Goal: Task Accomplishment & Management: Use online tool/utility

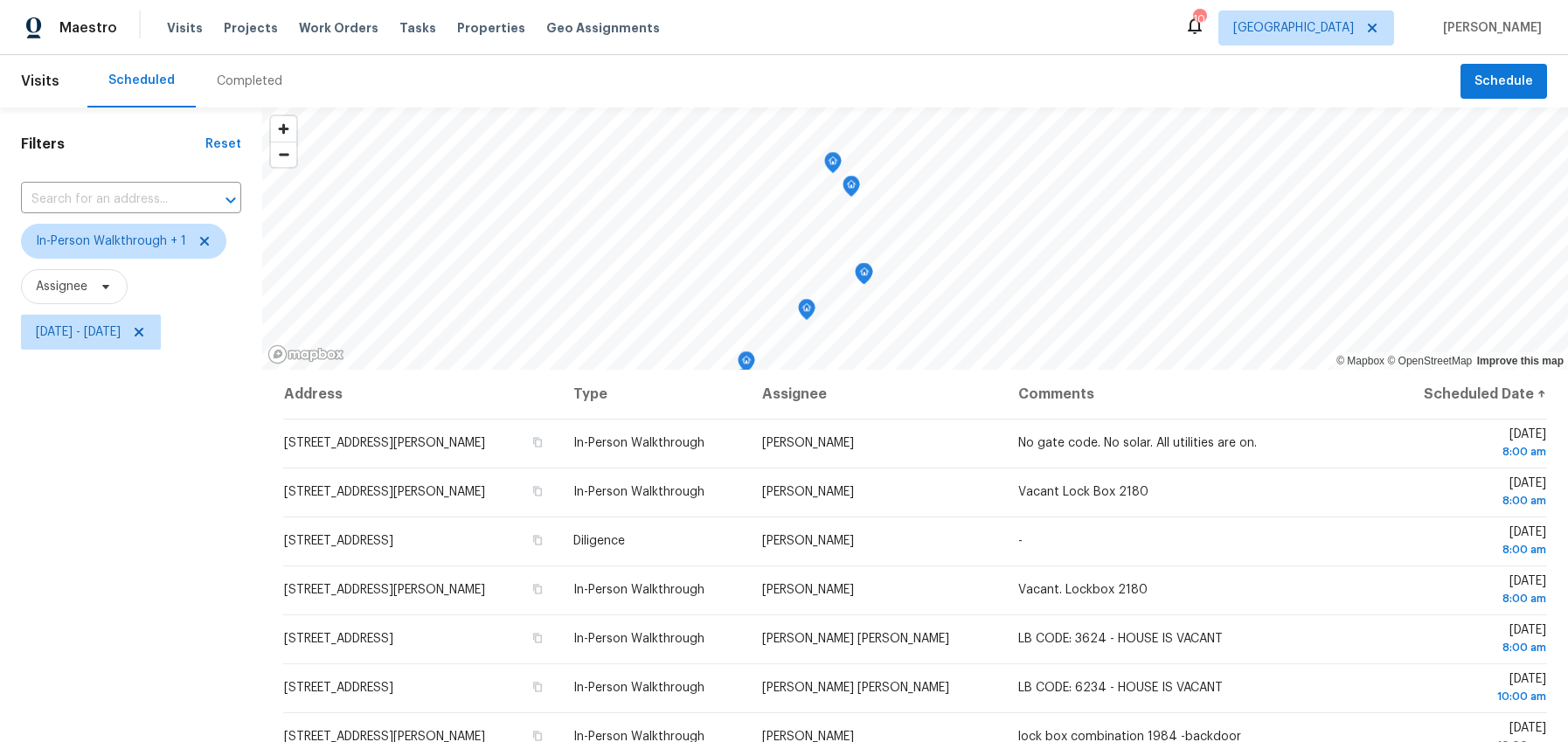
scroll to position [1, 0]
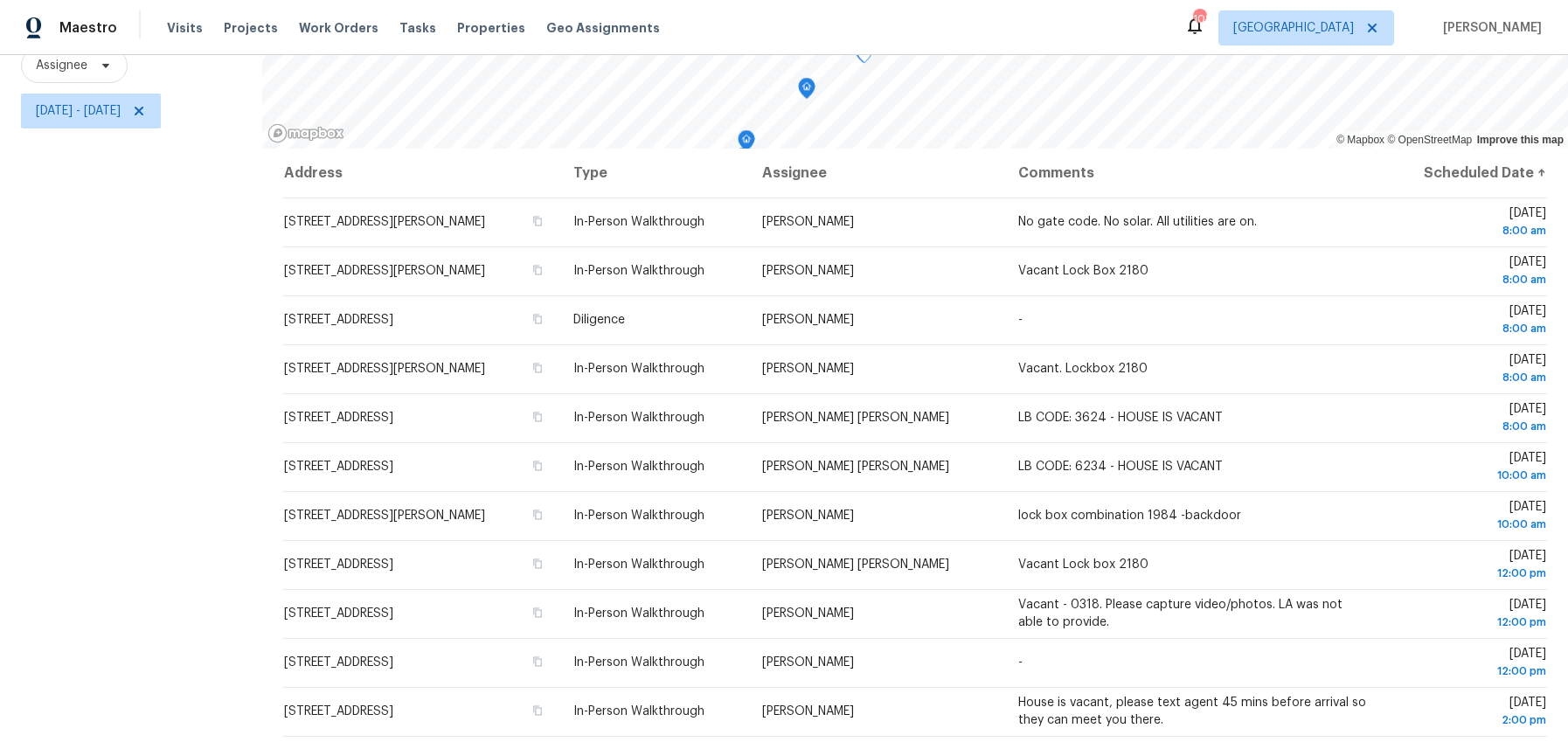
scroll to position [9, 0]
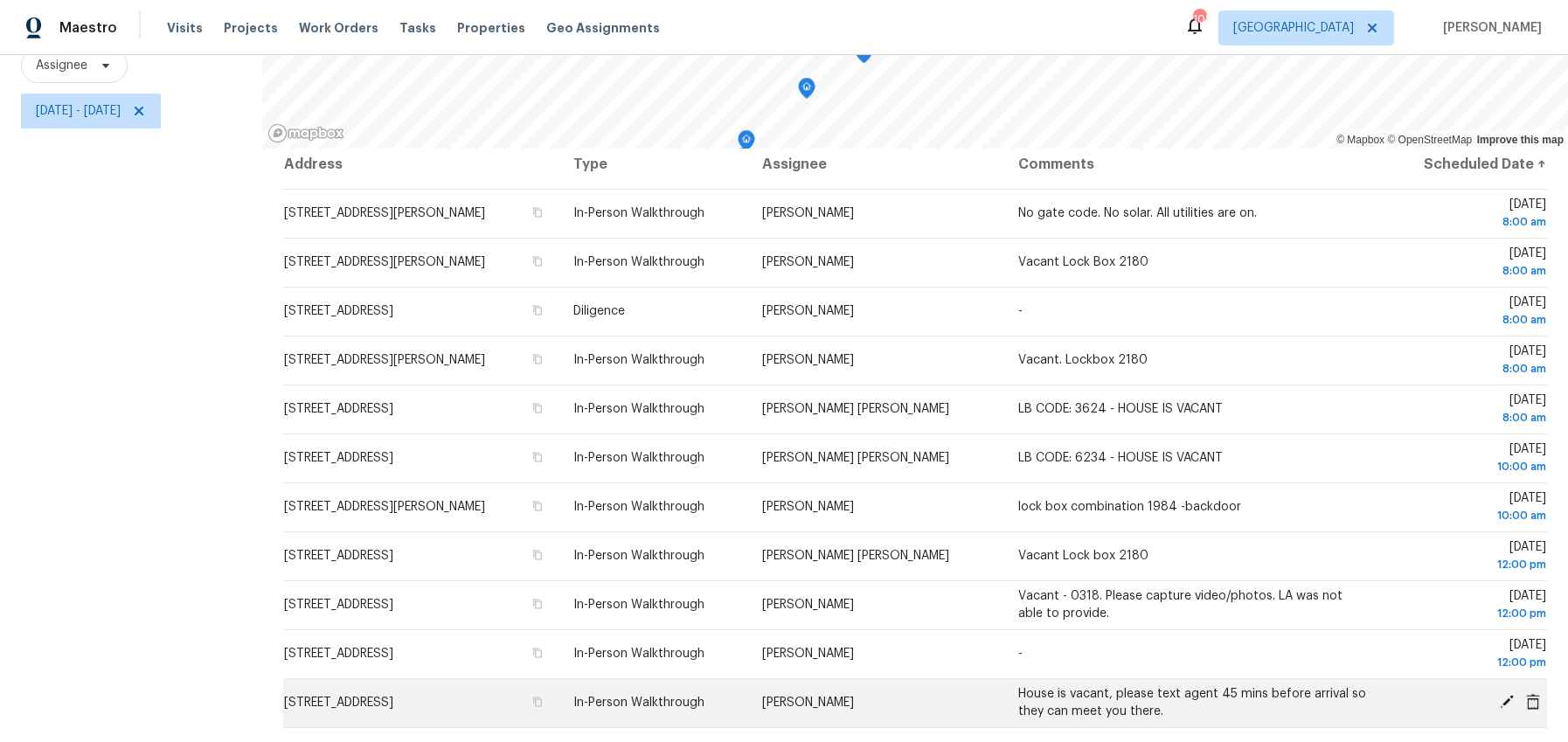
drag, startPoint x: 262, startPoint y: 307, endPoint x: 1512, endPoint y: 718, distance: 1315.8
click at [1512, 718] on div "Address Type Assignee Comments Scheduled Date ↑ 440 Starbuck Pkwy, Pendergrass,…" at bounding box center [914, 445] width 1305 height 594
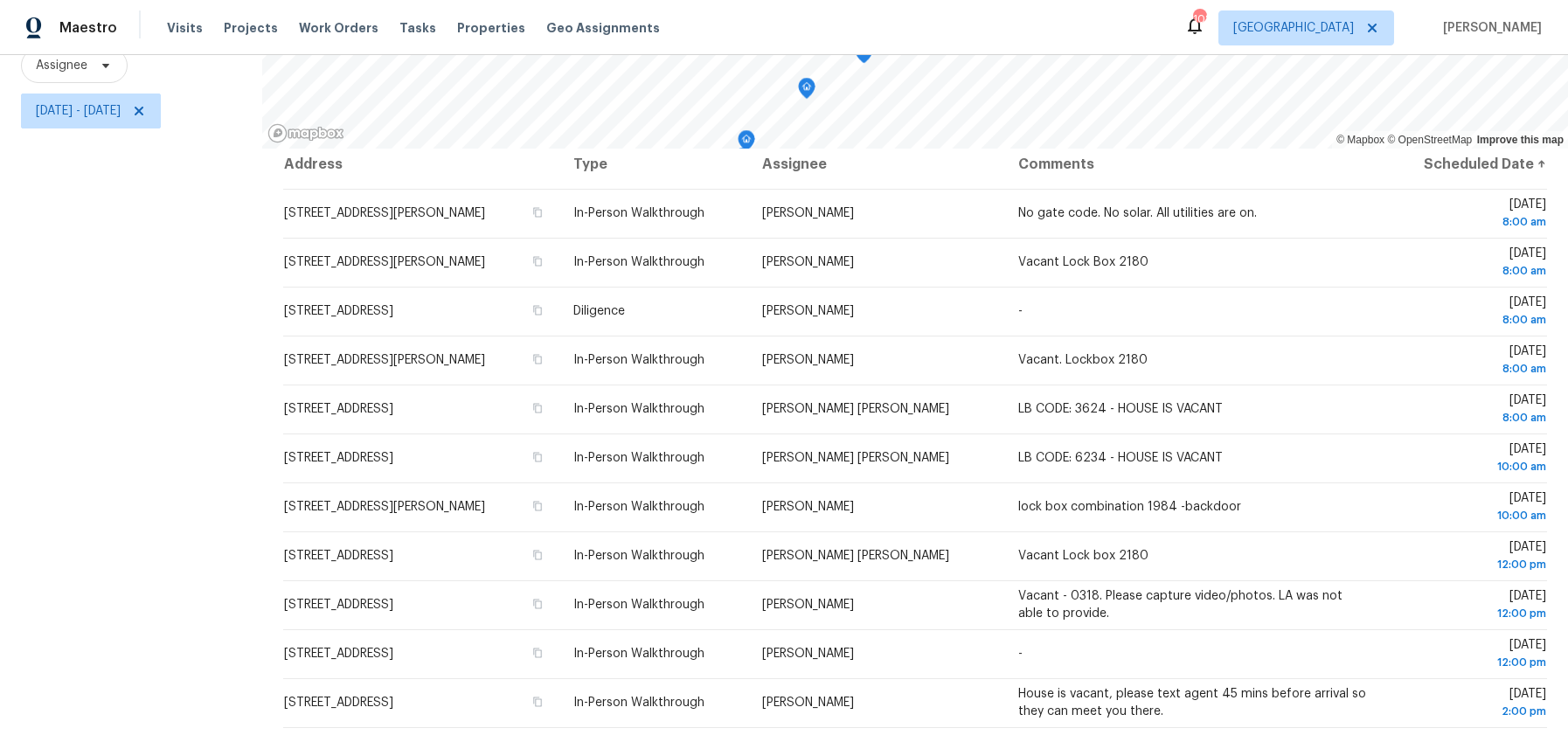
click at [127, 381] on div "Filters Reset ​ In-Person Walkthrough + 1 Assignee Sat, Oct 04 - Sat, Oct 04" at bounding box center [130, 314] width 262 height 856
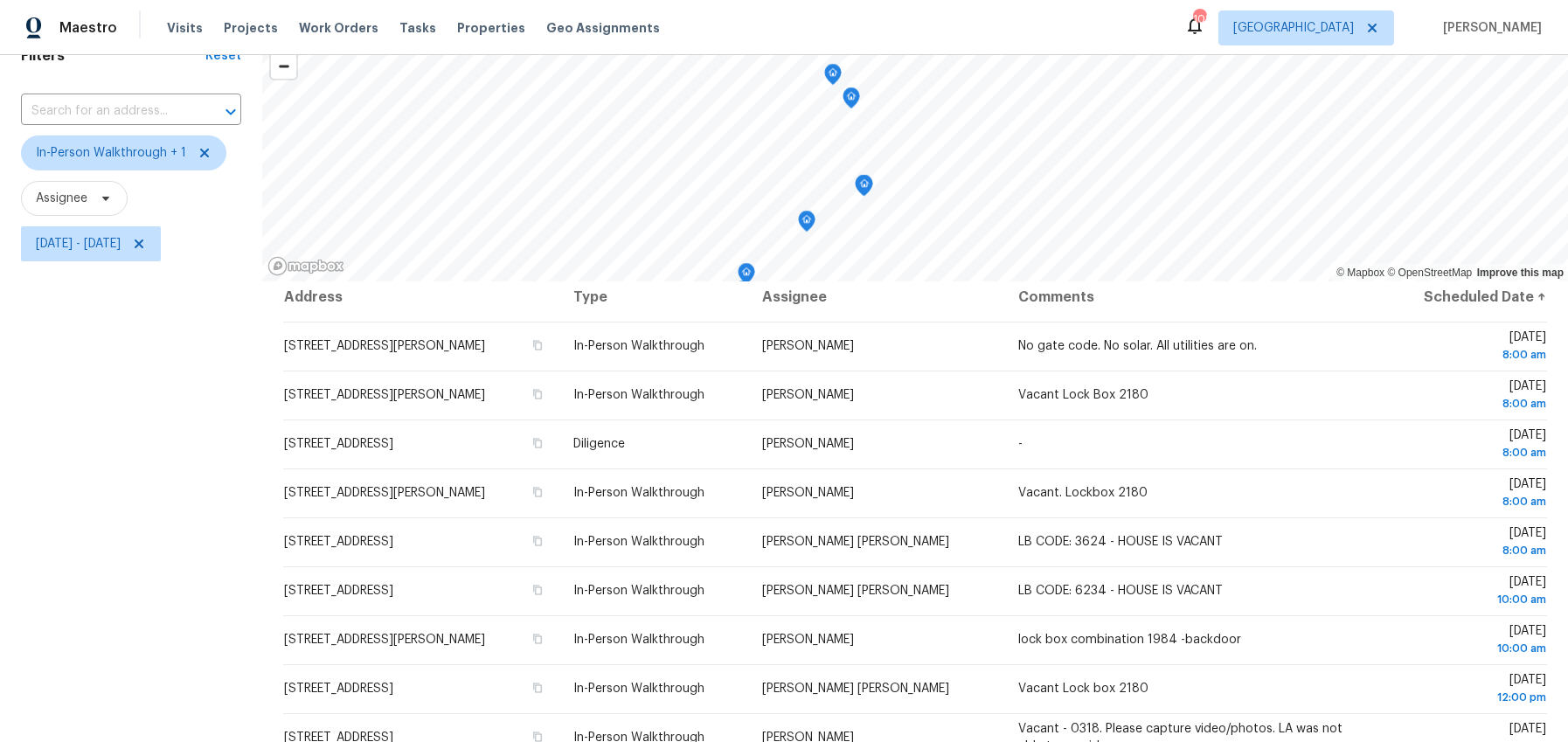
scroll to position [87, 0]
click at [102, 253] on span "Sat, Oct 04 - Sat, Oct 04" at bounding box center [78, 245] width 85 height 18
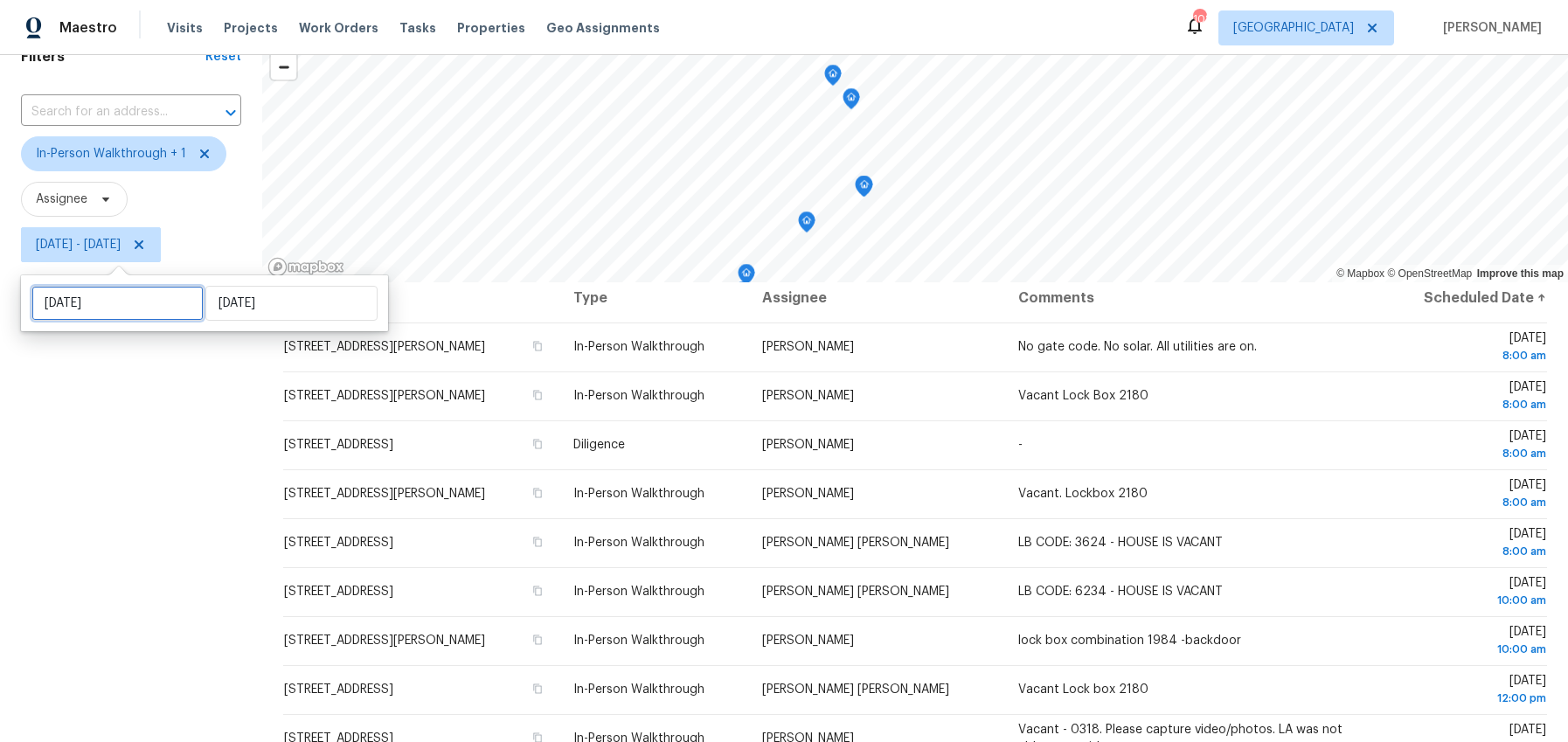
click at [84, 306] on input "Sat, Oct 04" at bounding box center [117, 303] width 172 height 35
select select "9"
select select "2025"
select select "10"
select select "2025"
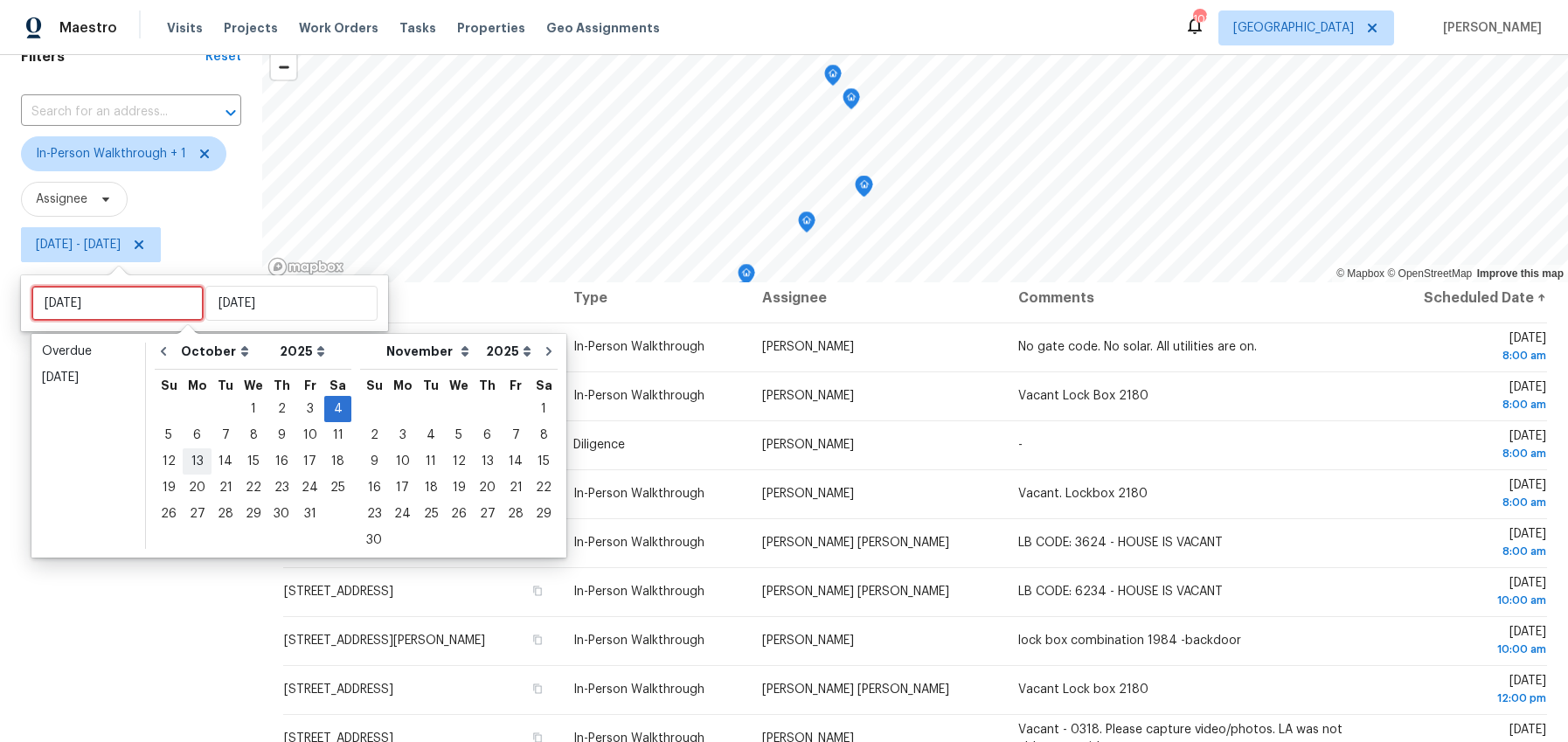
type input "Sun, Oct 12"
click at [172, 440] on div "5" at bounding box center [169, 436] width 28 height 25
type input "Sun, Oct 05"
type input "Sat, Oct 04"
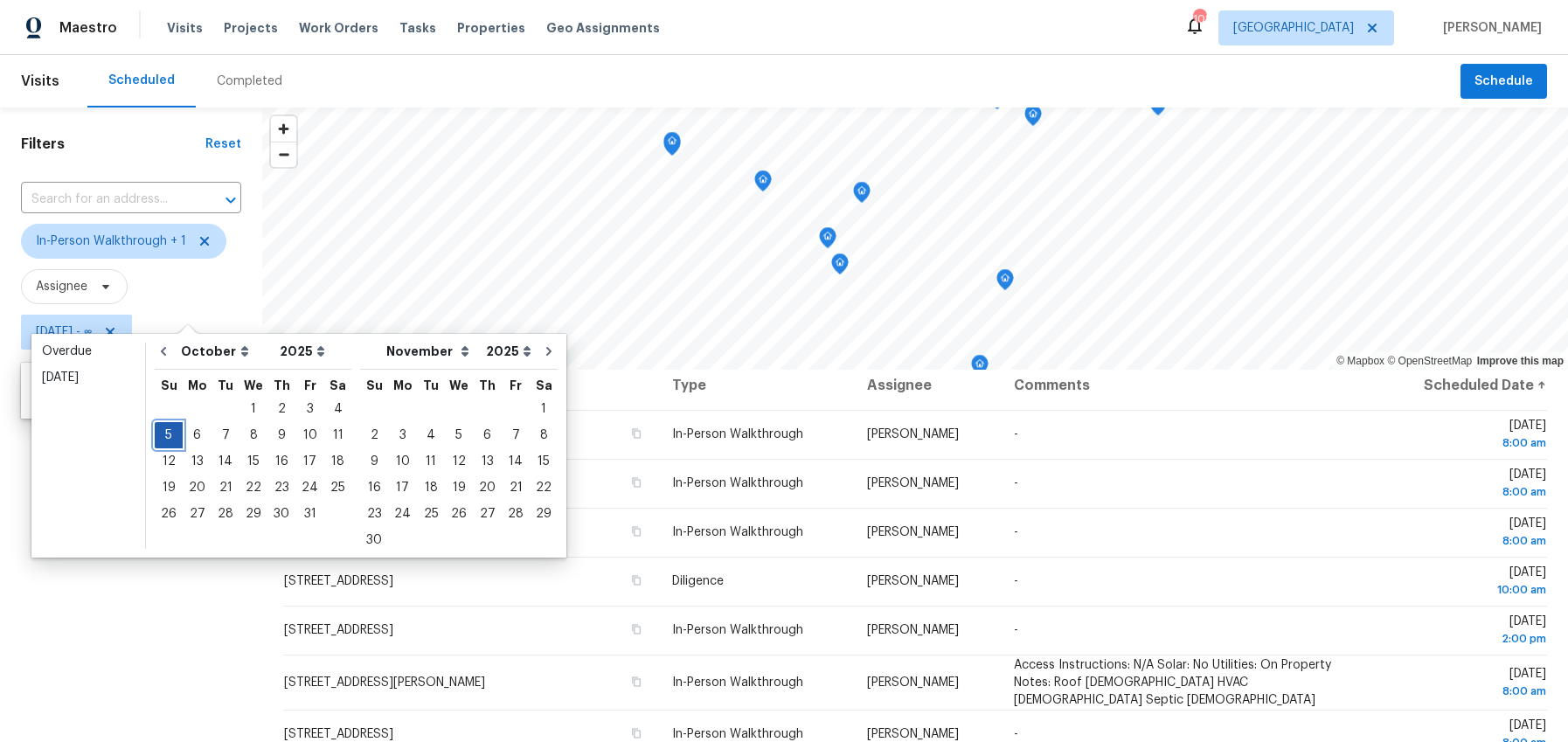
click at [172, 440] on div "5" at bounding box center [169, 436] width 28 height 25
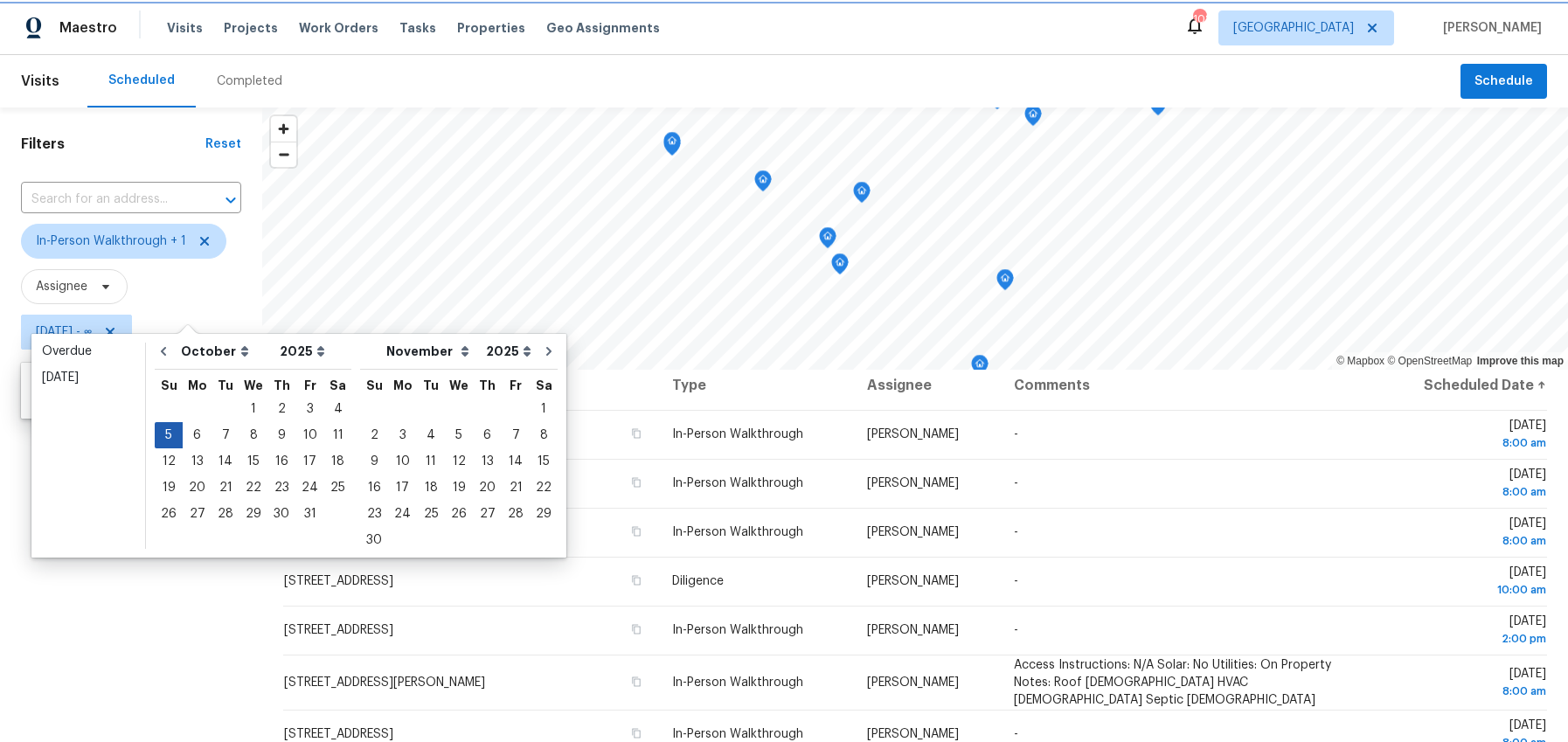
type input "Sun, Oct 05"
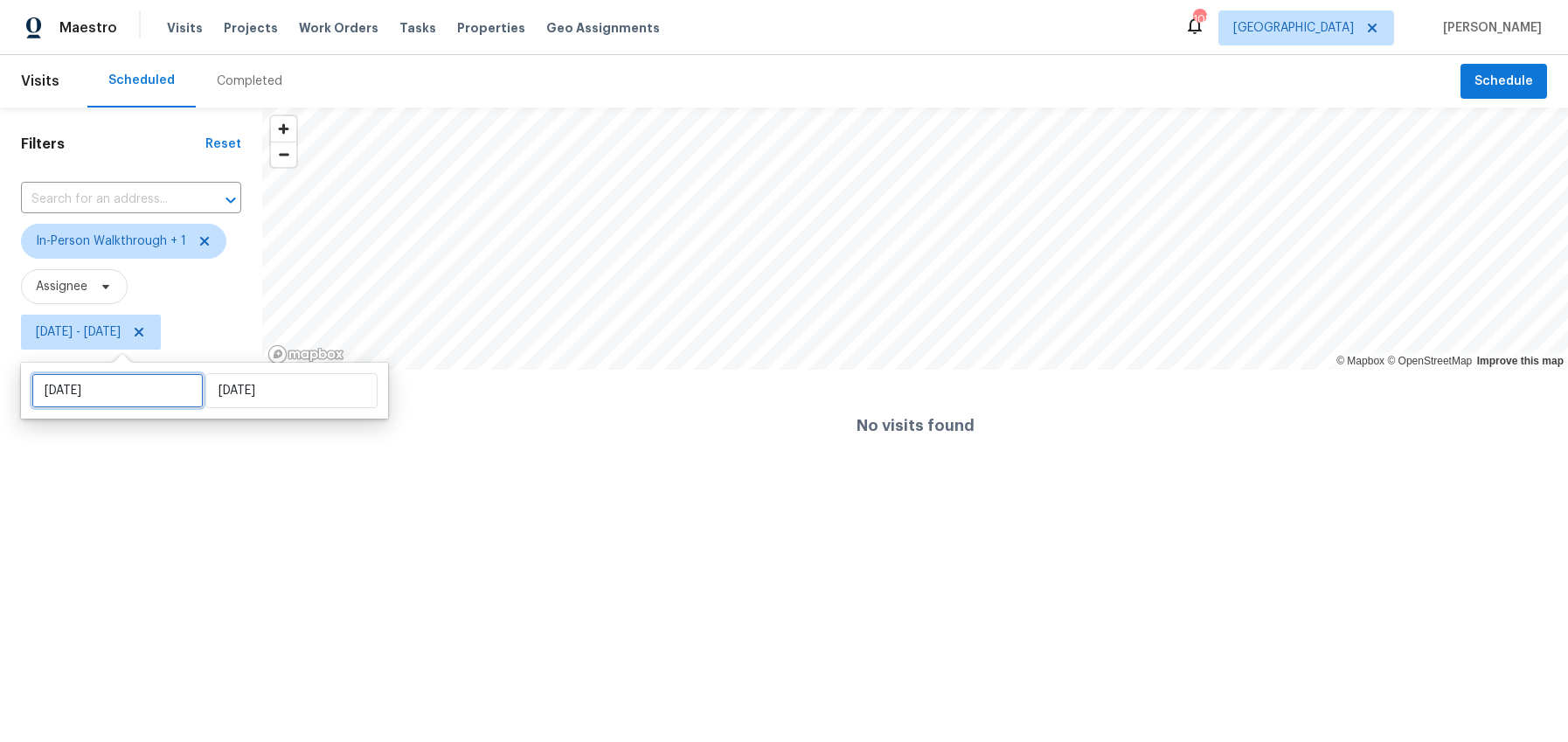
click at [122, 394] on input "Sun, Oct 05" at bounding box center [117, 391] width 172 height 35
select select "9"
select select "2025"
select select "10"
select select "2025"
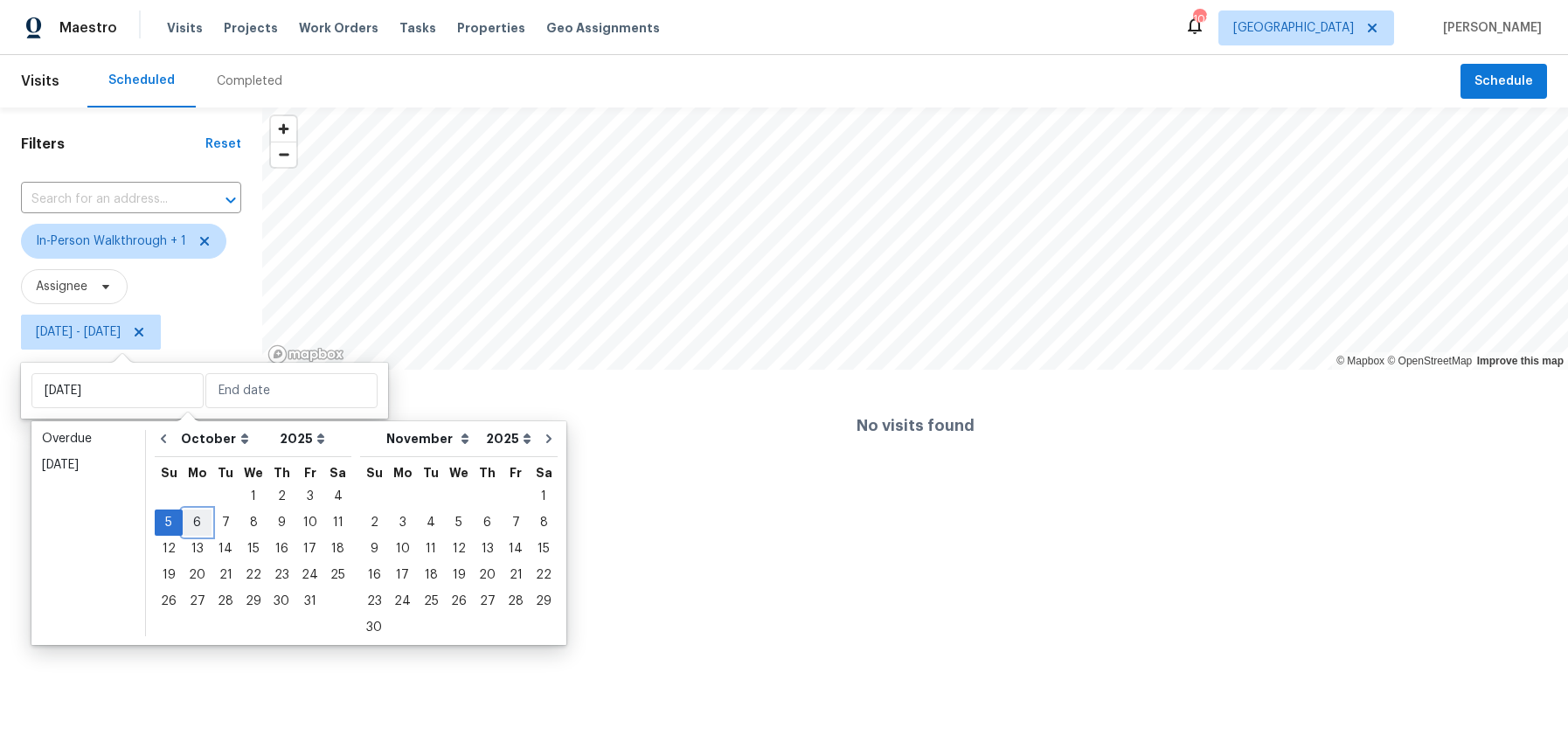
click at [198, 524] on div "6" at bounding box center [197, 523] width 28 height 25
type input "Mon, Oct 06"
type input "Sun, Oct 05"
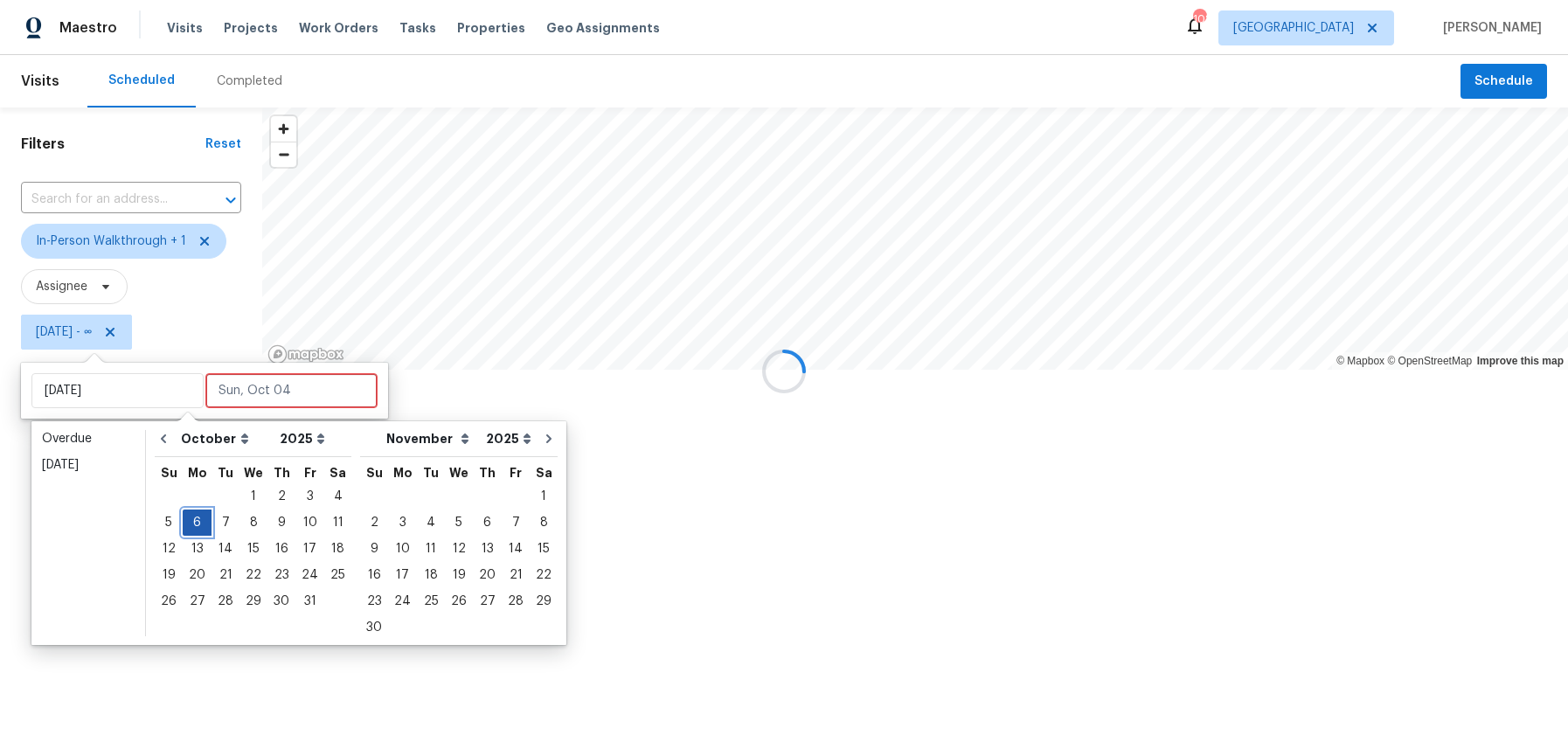
click at [198, 524] on div "6" at bounding box center [197, 523] width 28 height 25
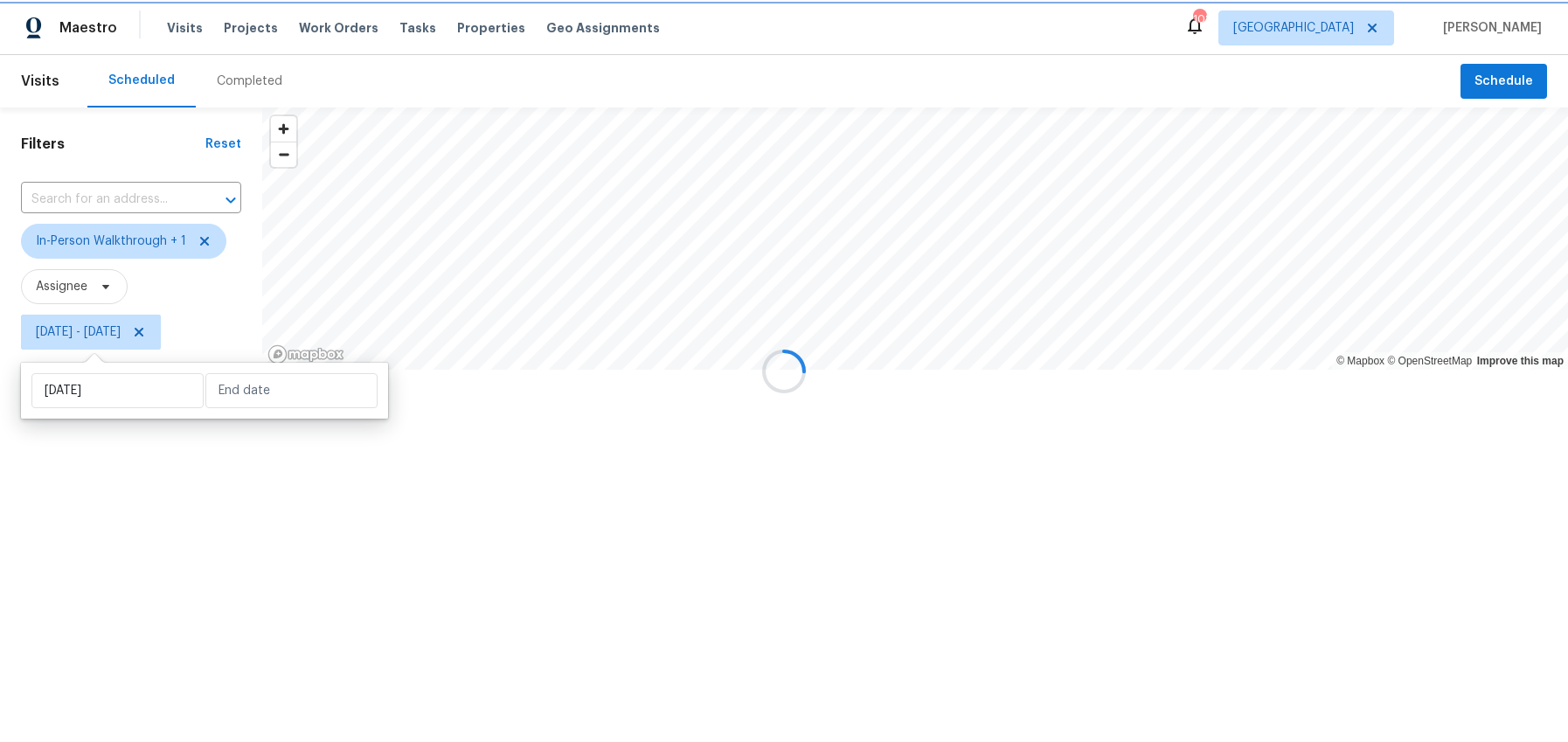
type input "Mon, Oct 06"
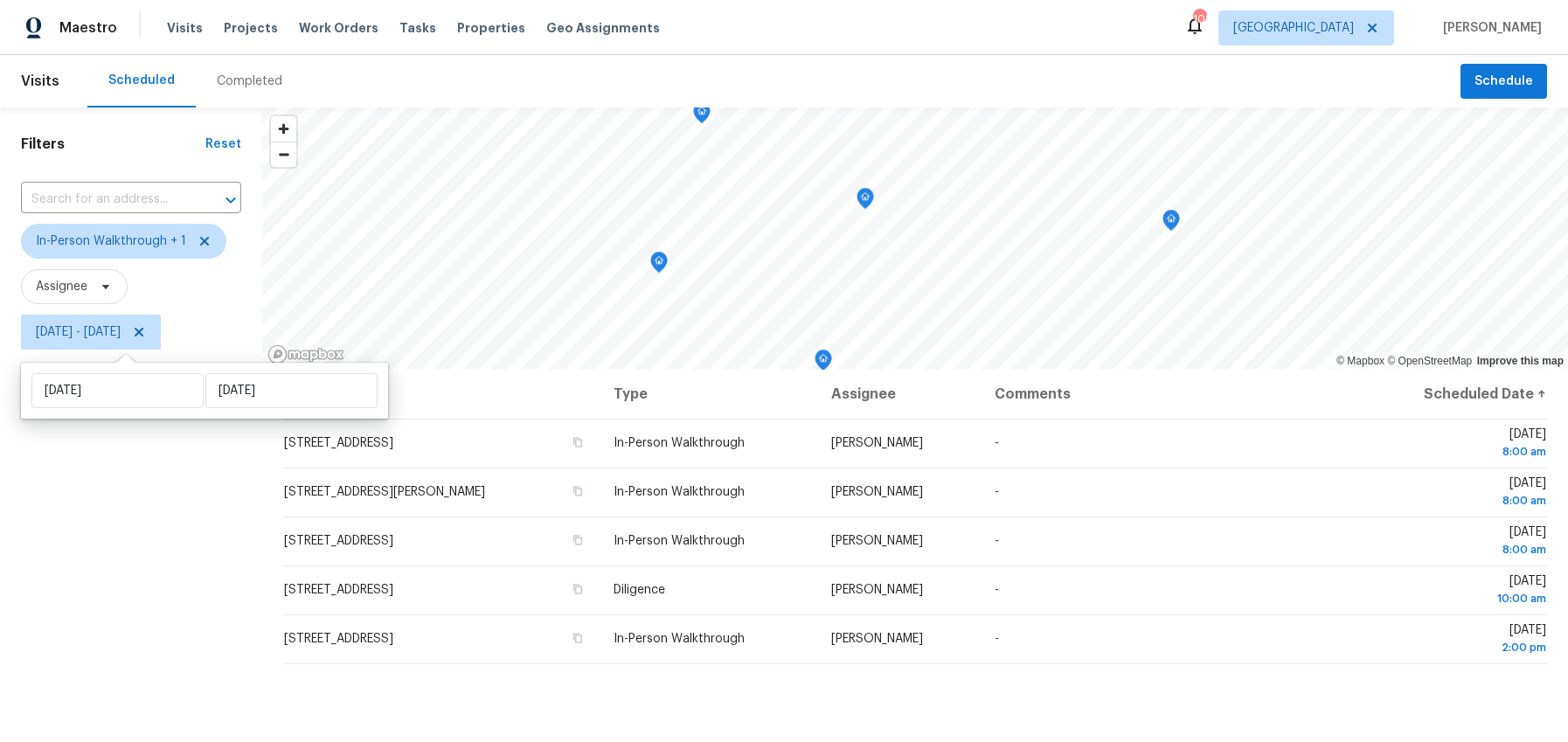
click at [168, 556] on div "Filters Reset ​ In-Person Walkthrough + 1 Assignee Mon, Oct 06 - Mon, Oct 06" at bounding box center [130, 535] width 262 height 856
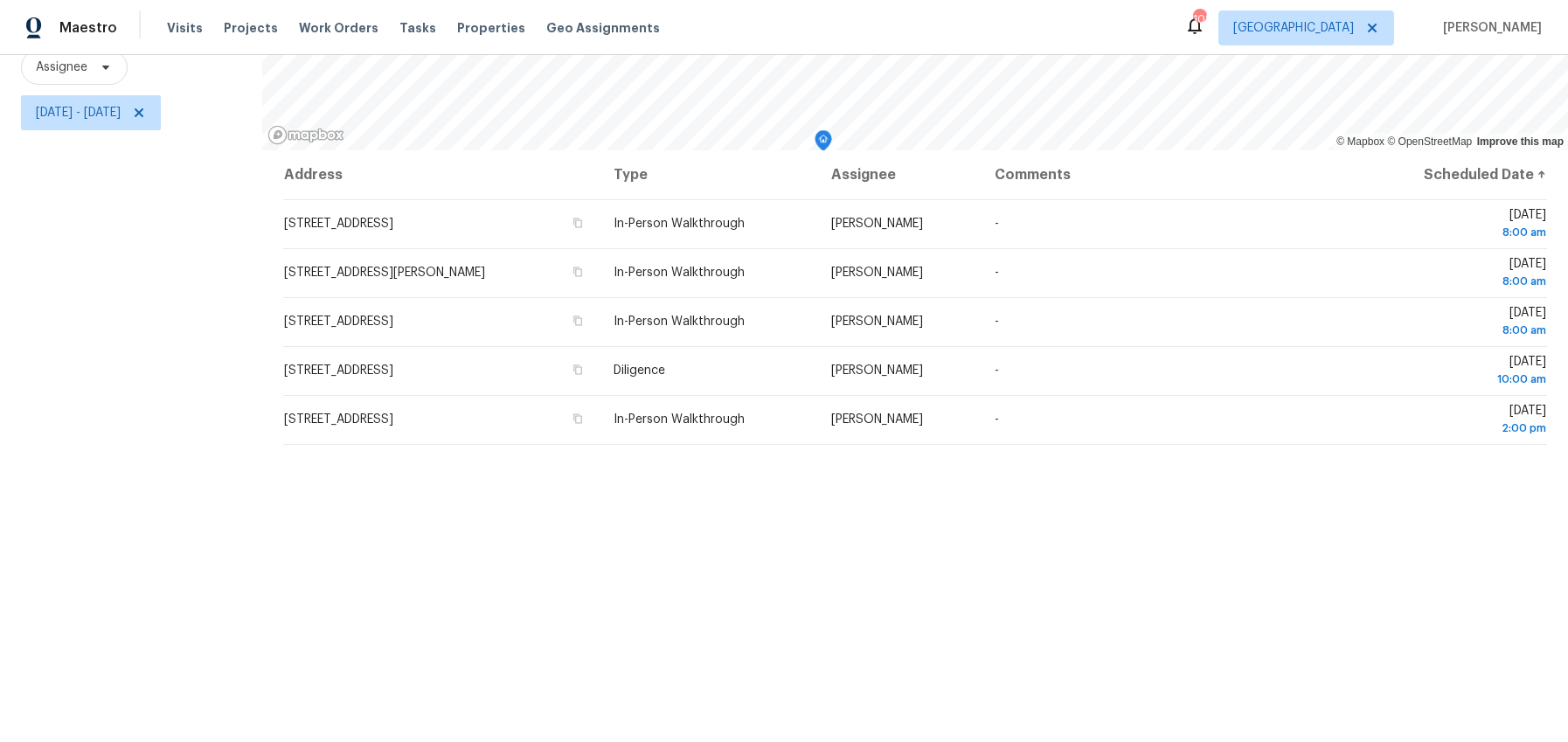
scroll to position [43, 0]
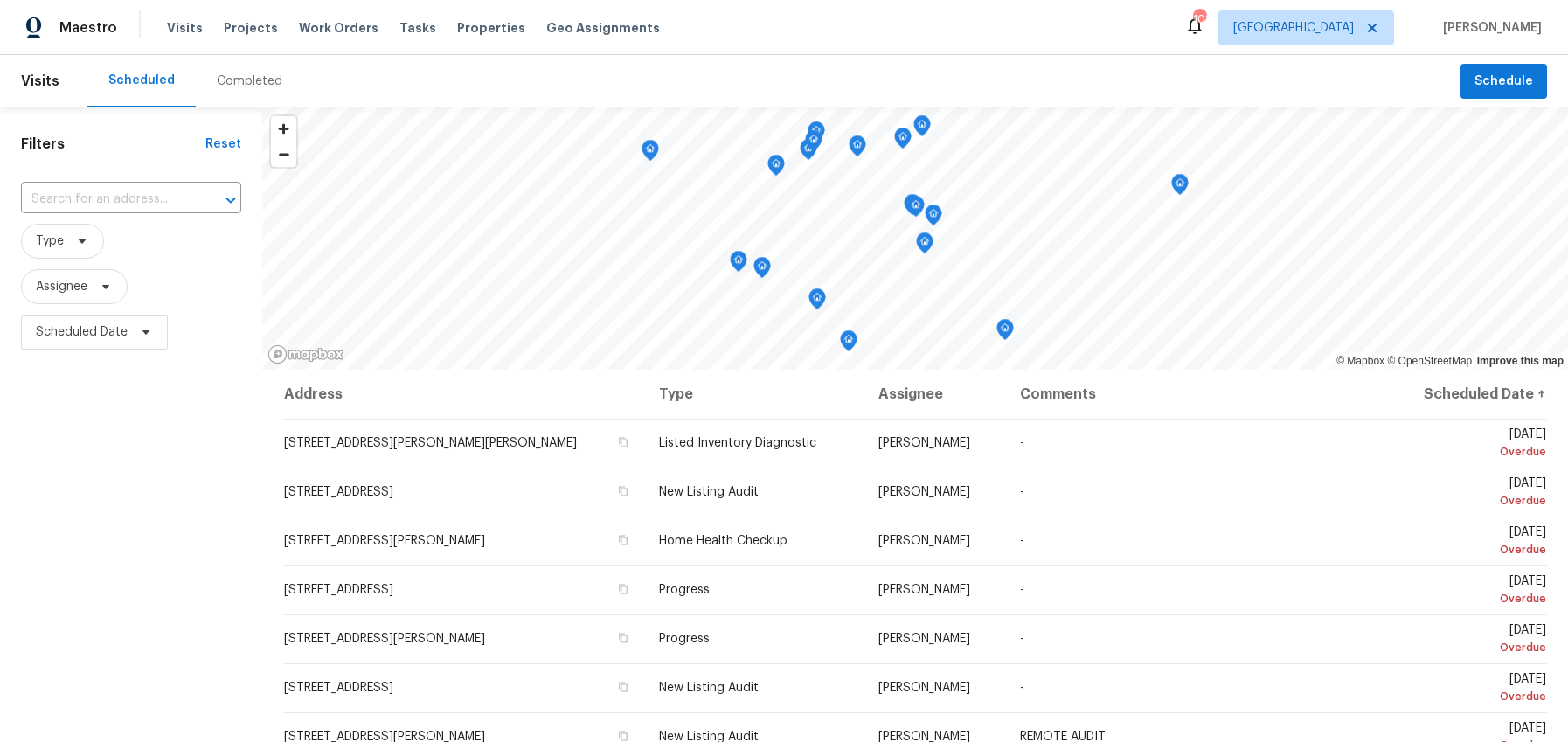
click at [237, 86] on div "Completed" at bounding box center [249, 82] width 66 height 18
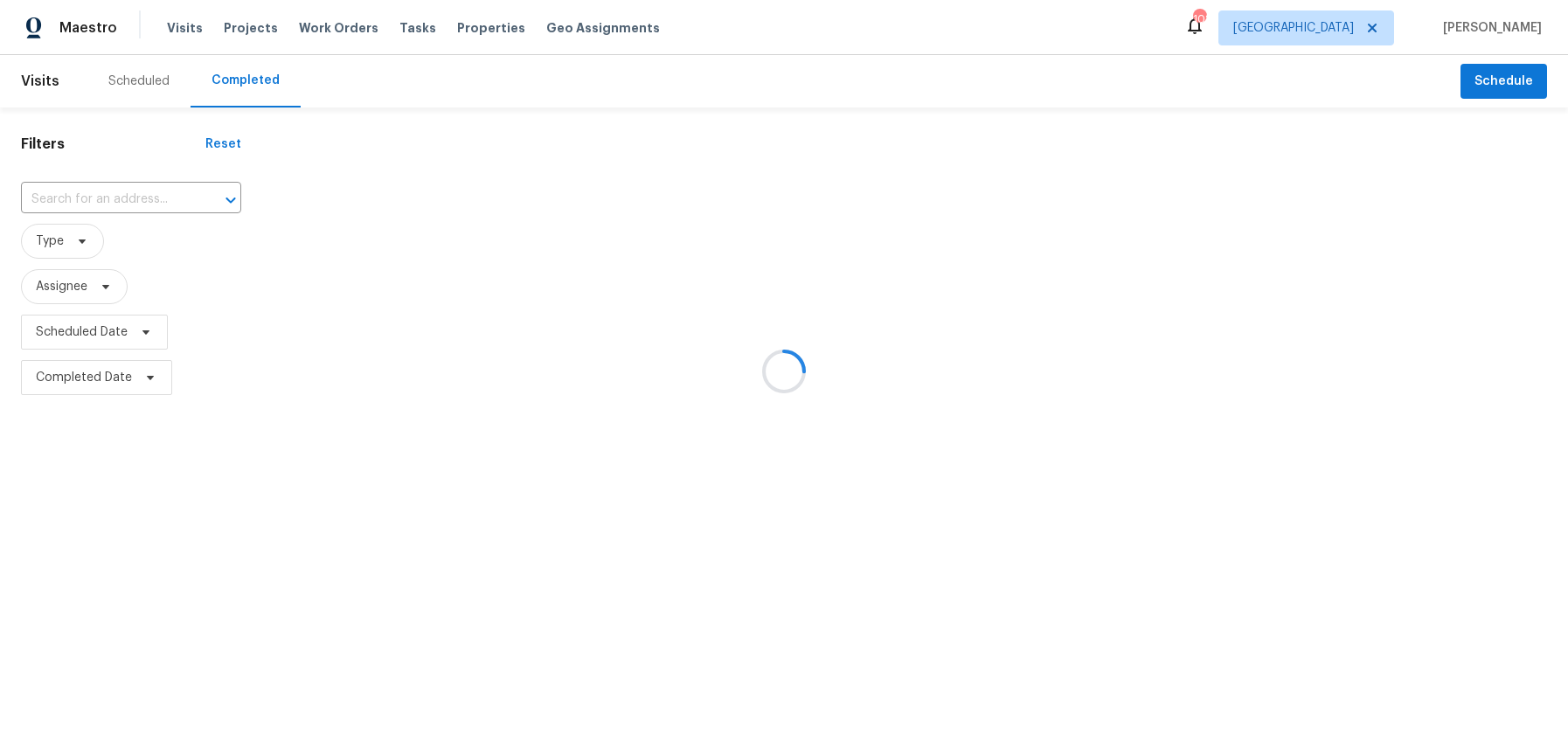
click at [75, 246] on div at bounding box center [784, 371] width 1568 height 742
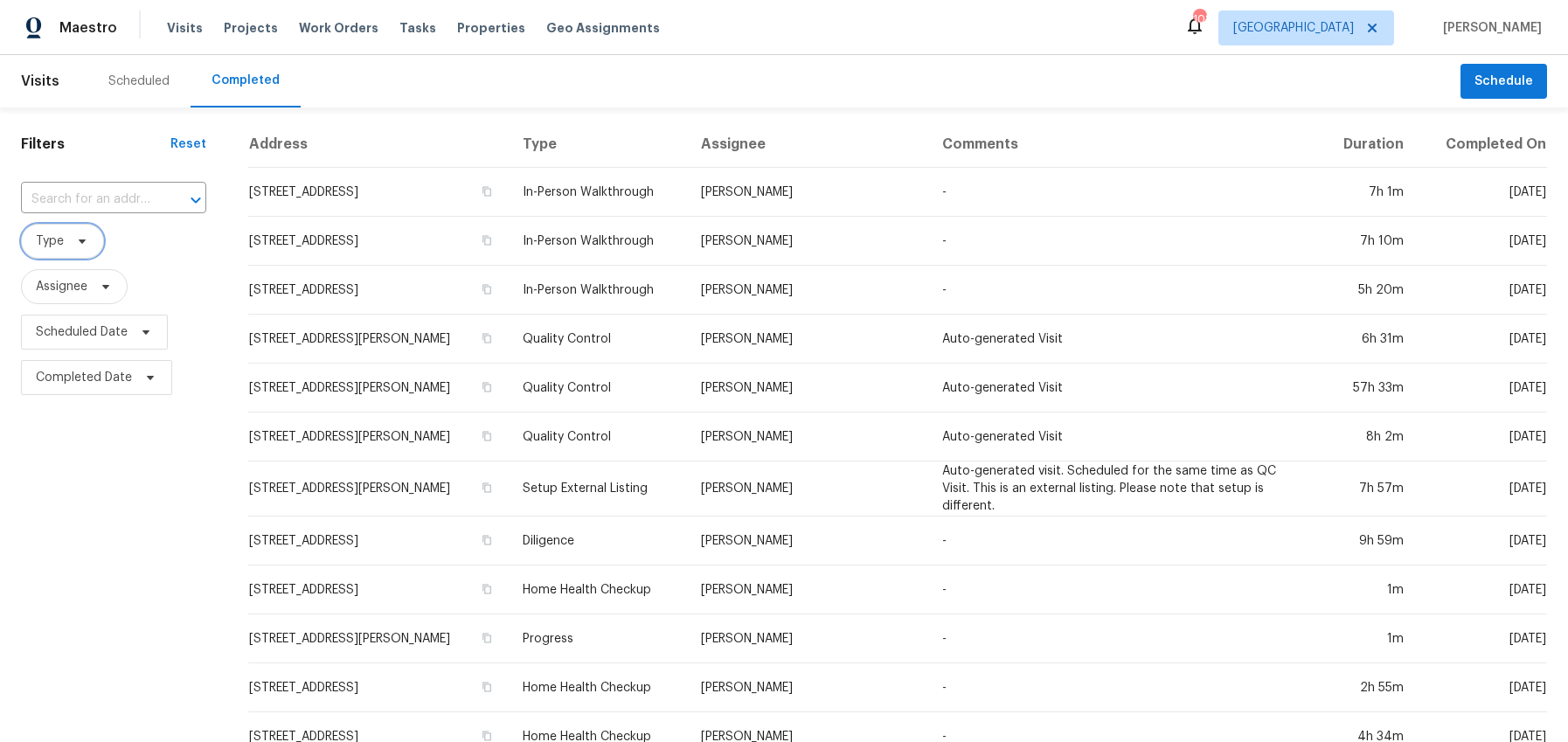
click at [78, 247] on icon at bounding box center [83, 241] width 14 height 14
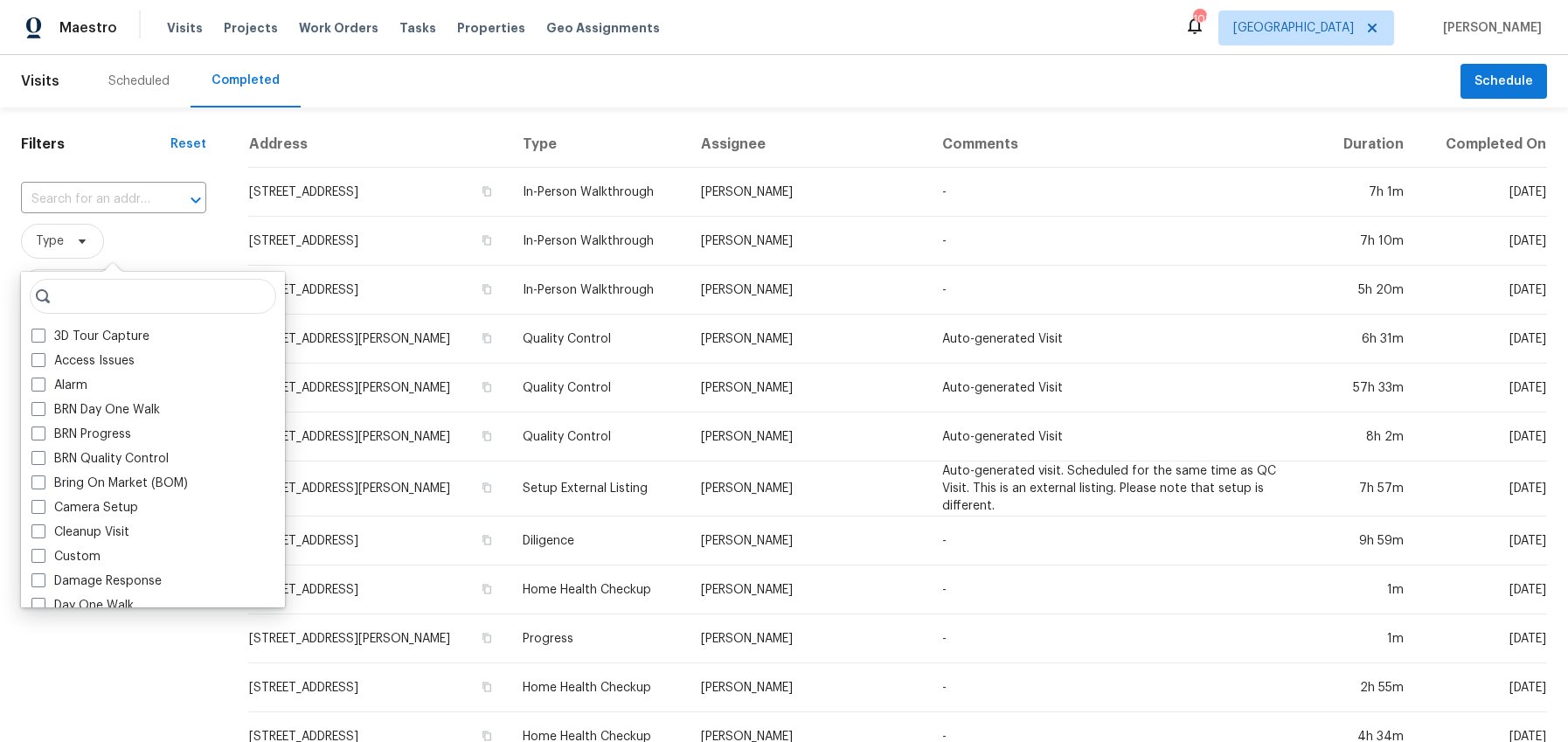
click at [79, 293] on input "search" at bounding box center [153, 296] width 247 height 35
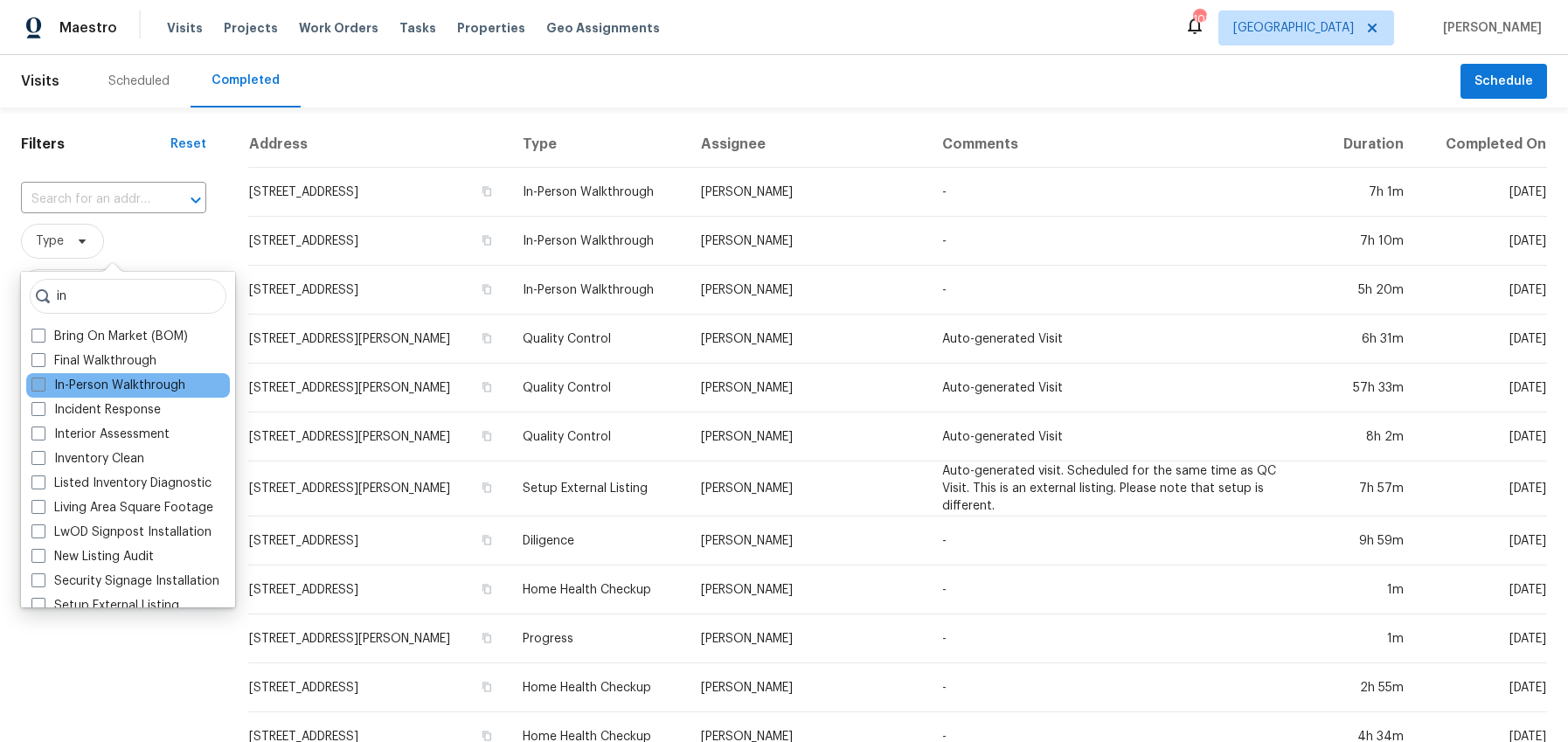
type input "in"
click at [41, 379] on span at bounding box center [38, 384] width 14 height 14
click at [41, 379] on input "In-Person Walkthrough" at bounding box center [36, 382] width 12 height 12
checkbox input "true"
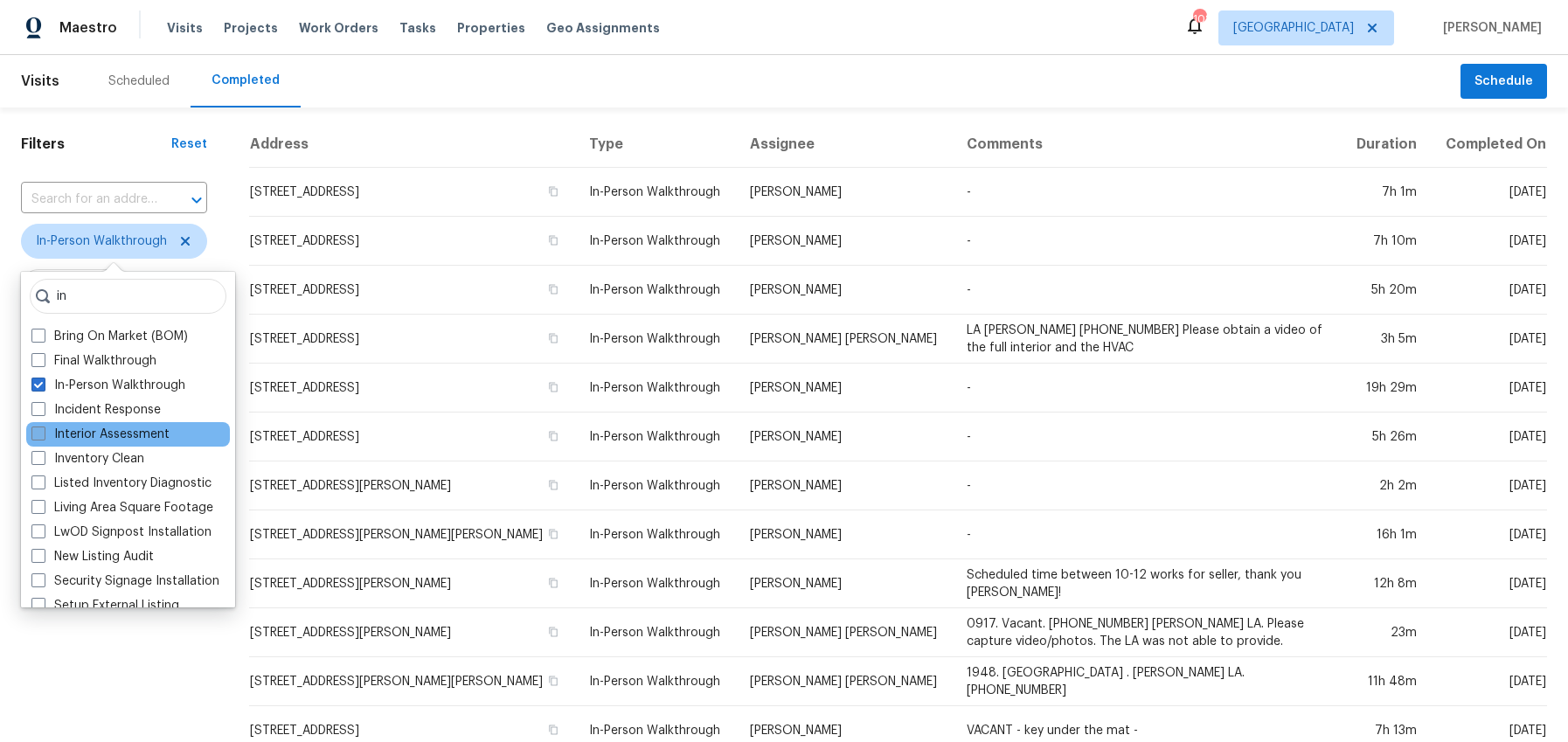
click at [141, 442] on label "Interior Assessment" at bounding box center [100, 435] width 138 height 18
click at [43, 437] on input "Interior Assessment" at bounding box center [36, 431] width 12 height 12
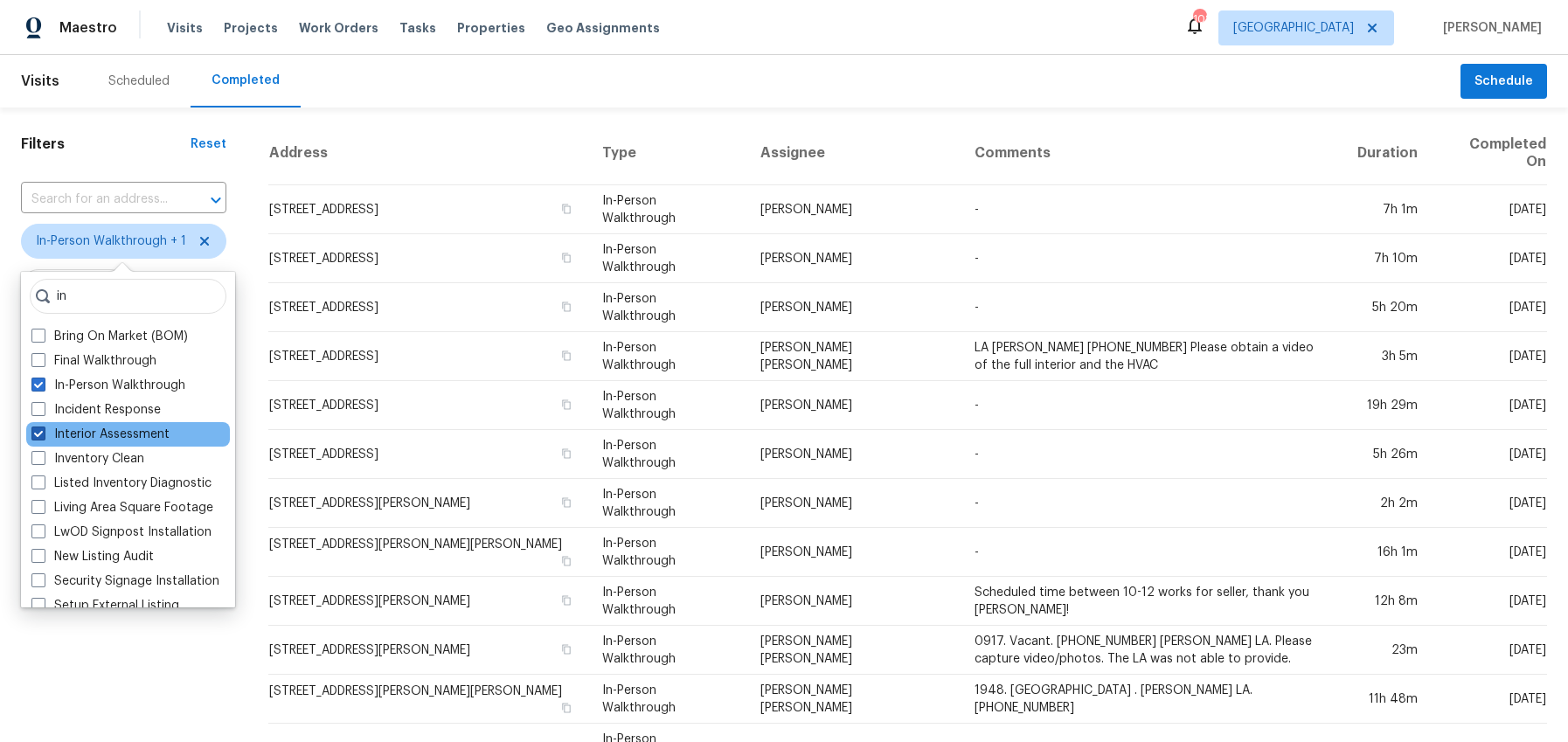
click at [43, 430] on span at bounding box center [38, 434] width 14 height 14
click at [43, 430] on input "Interior Assessment" at bounding box center [36, 431] width 12 height 12
checkbox input "false"
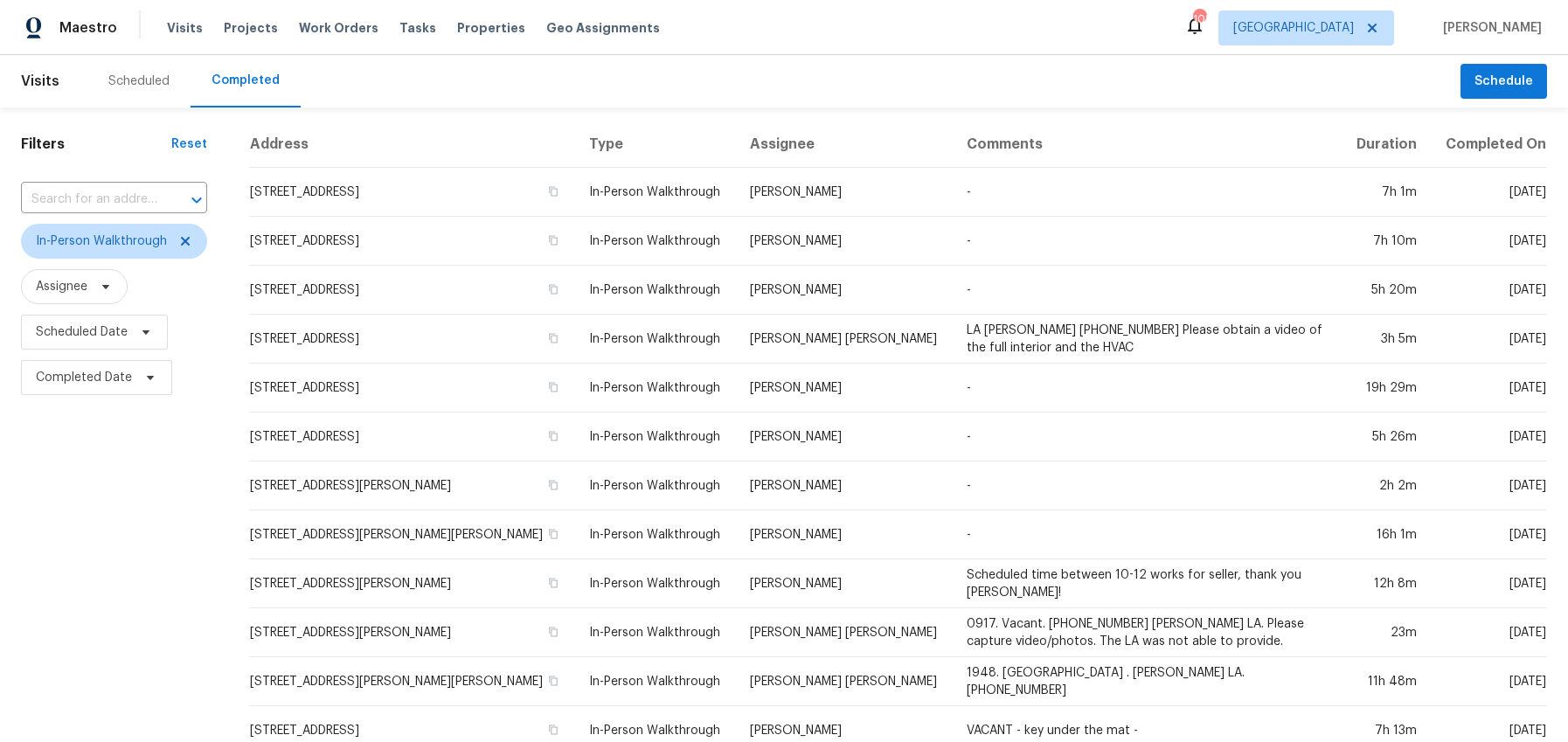
click at [94, 166] on div "Filters Reset ​ In-Person Walkthrough Assignee Scheduled Date Completed Date" at bounding box center [114, 656] width 228 height 1098
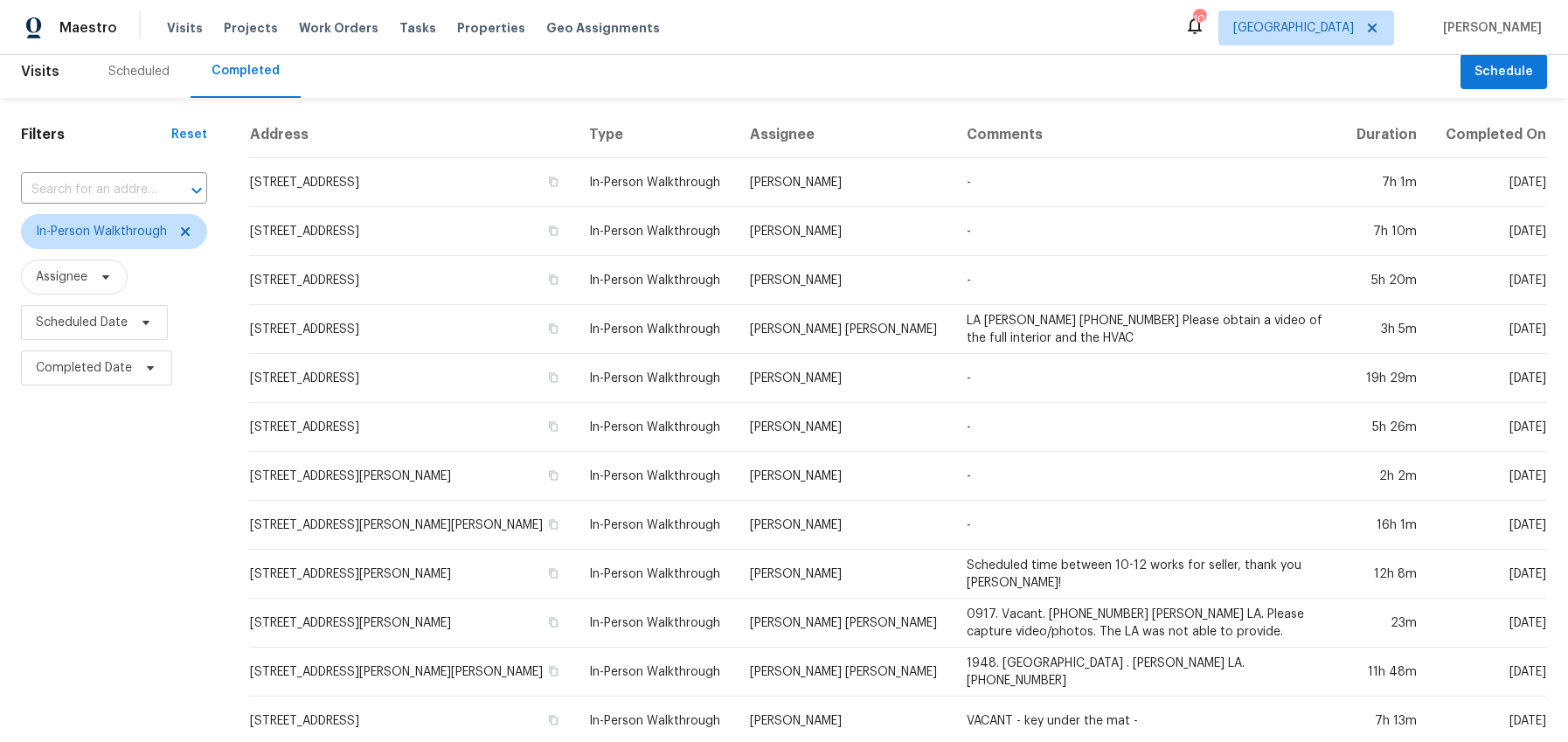
scroll to position [8, 0]
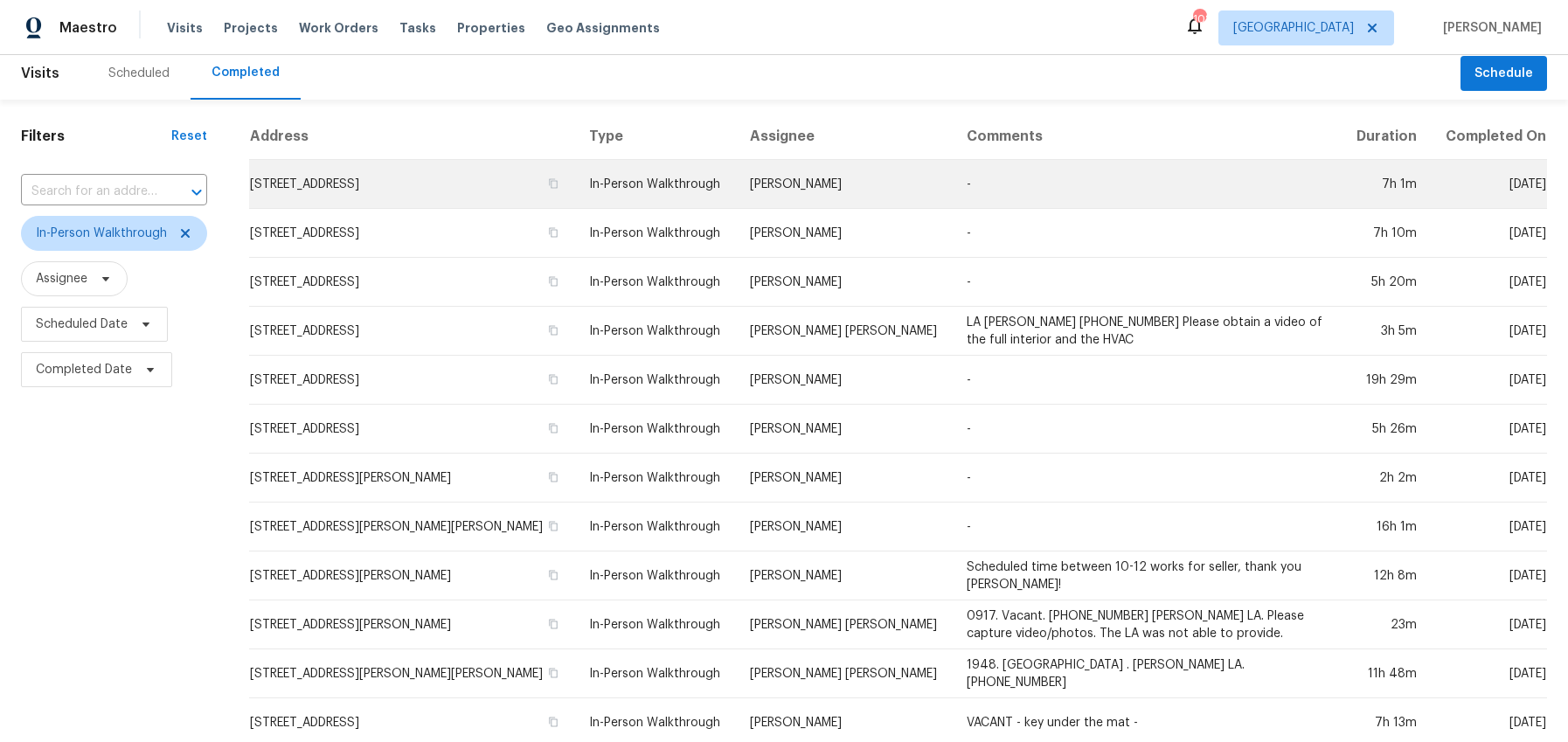
click at [531, 185] on td "4950 Magnolia Creek Dr, Cumming, GA 30028" at bounding box center [412, 184] width 326 height 49
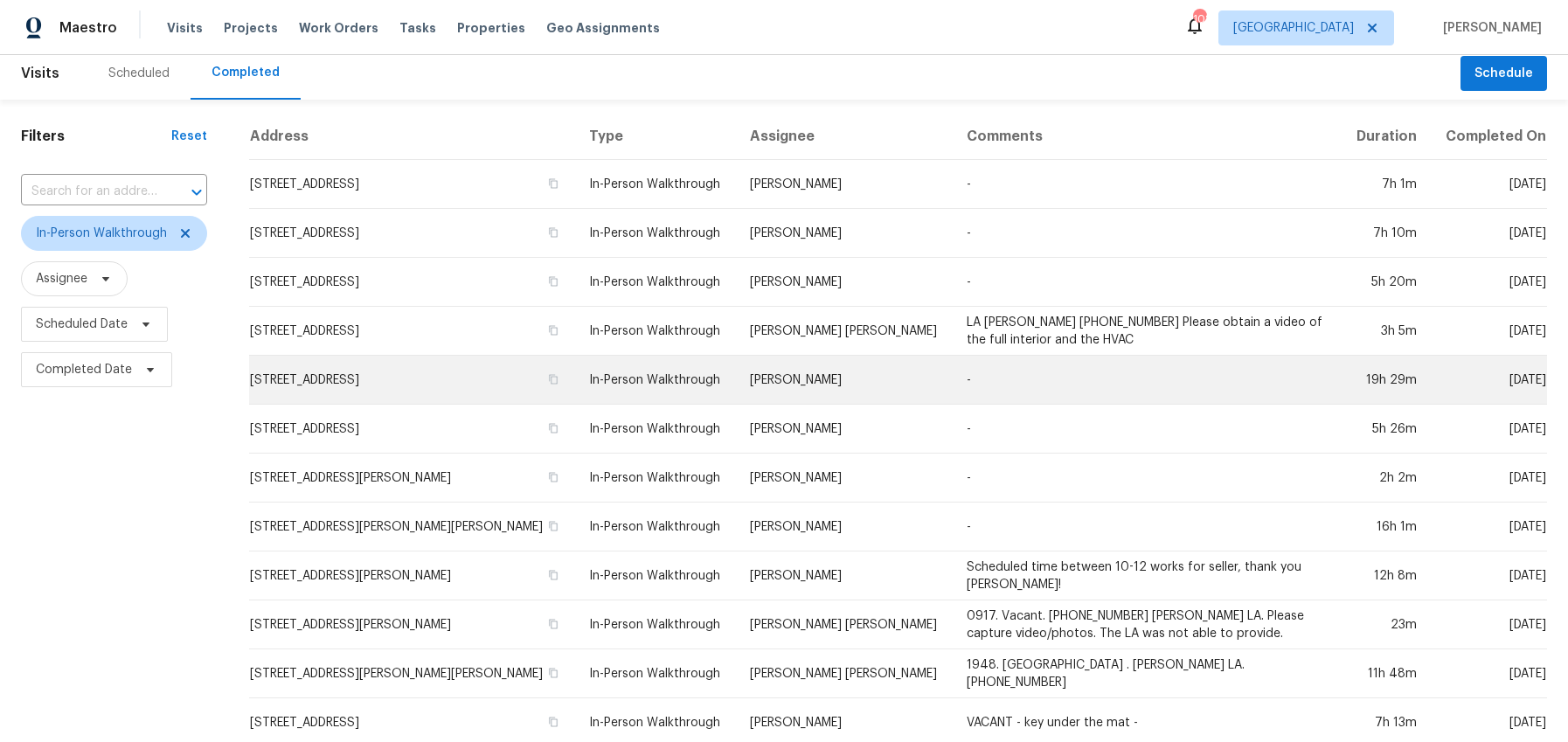
scroll to position [0, 0]
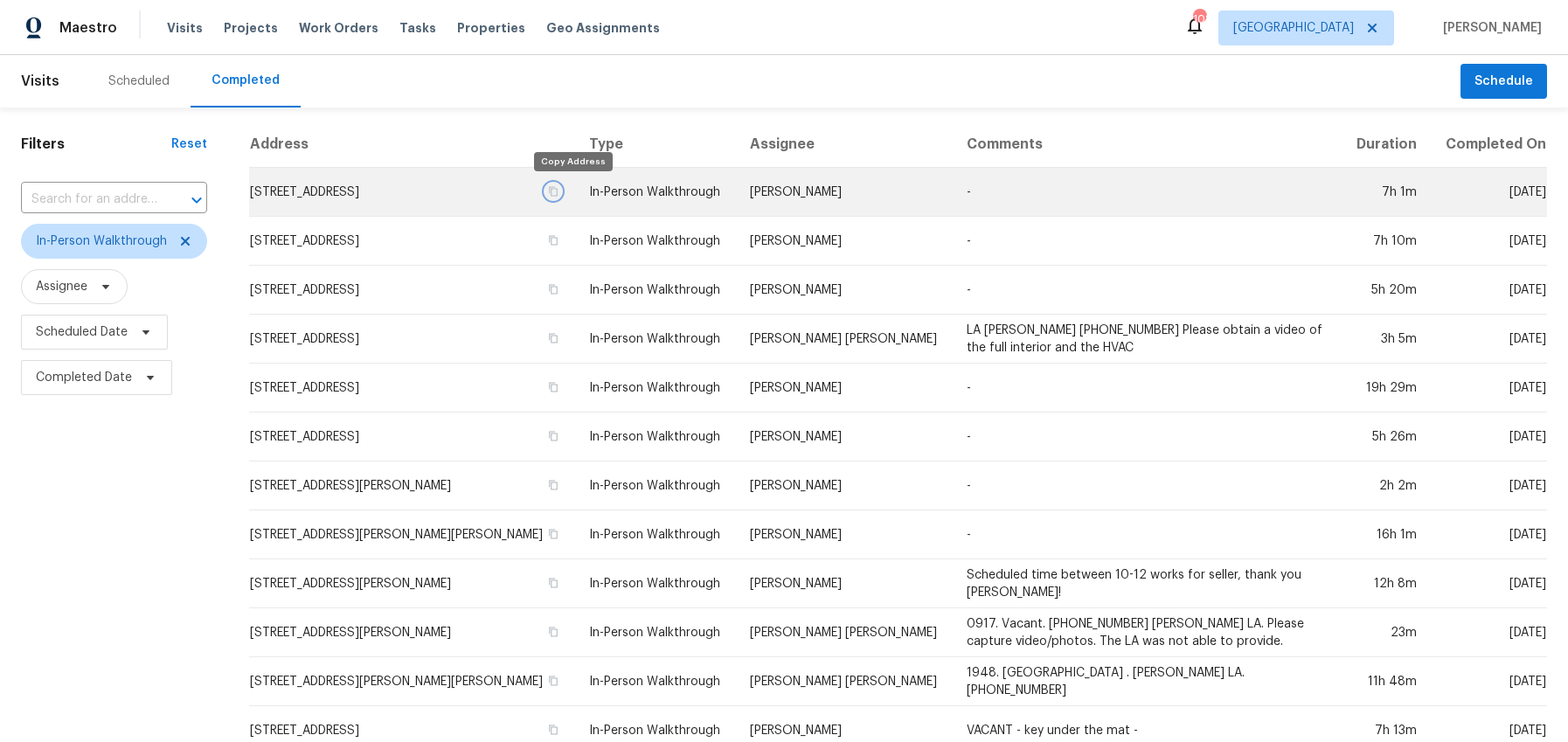
click at [558, 192] on icon "button" at bounding box center [553, 192] width 11 height 11
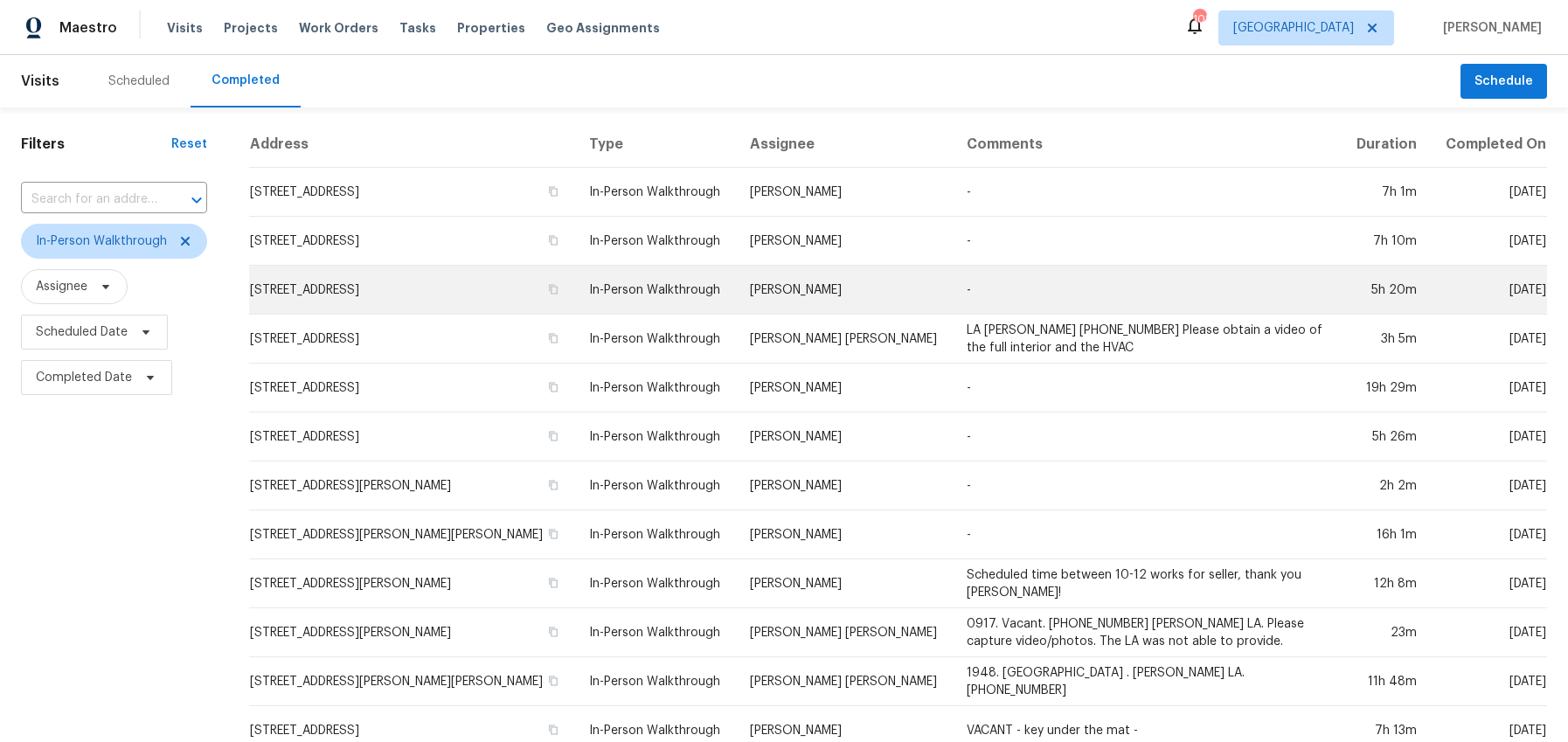
click at [680, 291] on td "In-Person Walkthrough" at bounding box center [655, 289] width 161 height 49
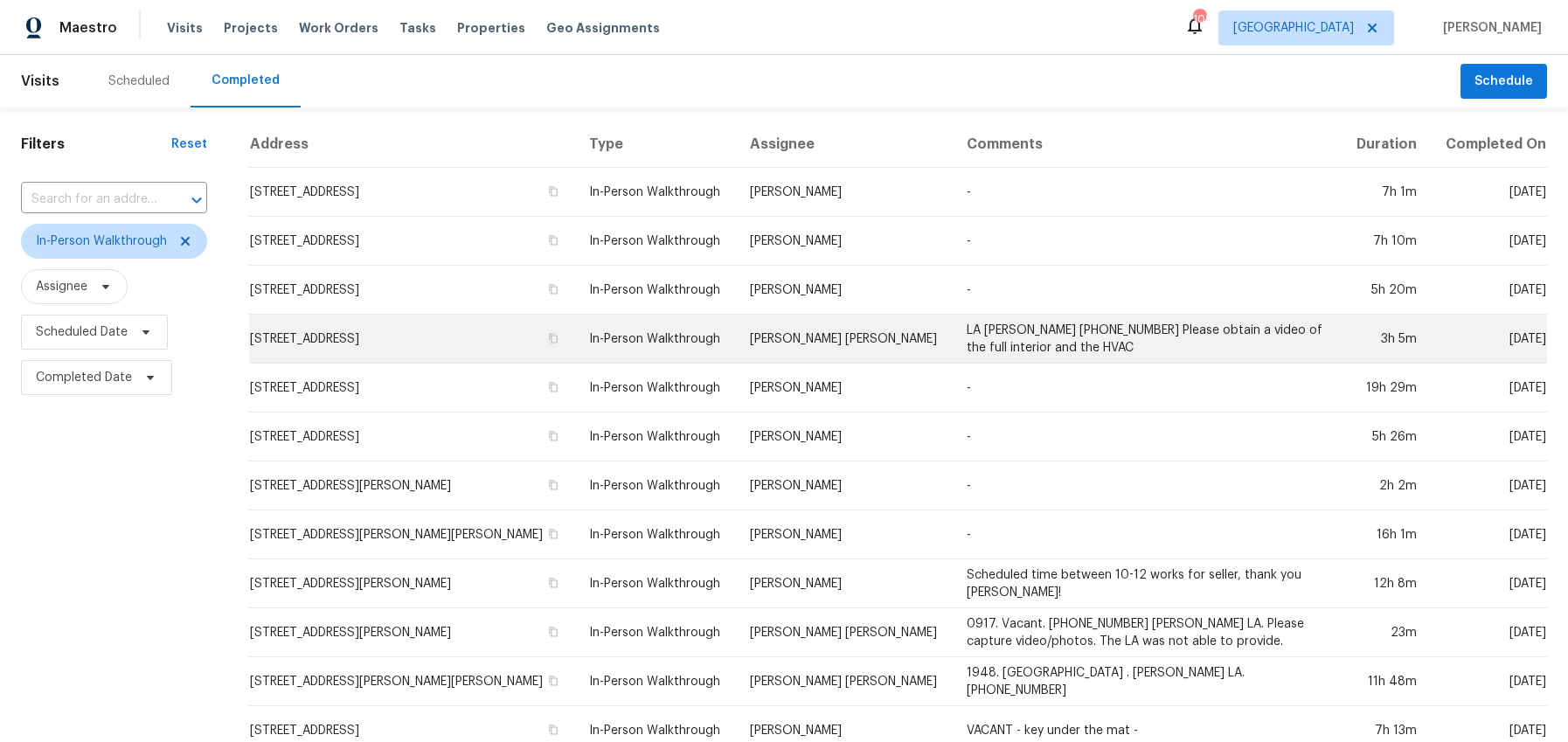
click at [503, 340] on td "11999 Harbour Town Pkwy, Fayetteville, GA 30215" at bounding box center [412, 339] width 326 height 49
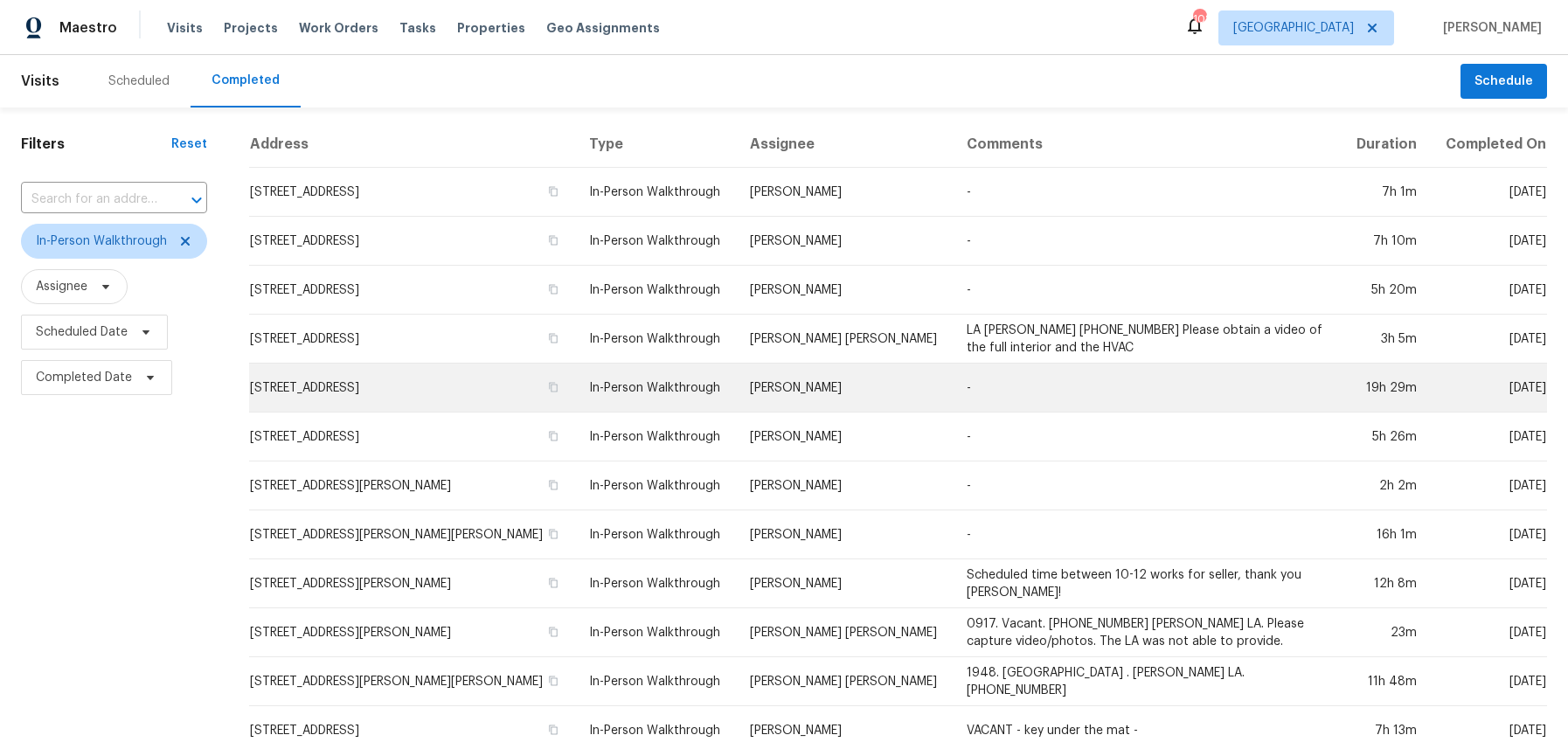
click at [792, 381] on td "[PERSON_NAME]" at bounding box center [844, 388] width 217 height 49
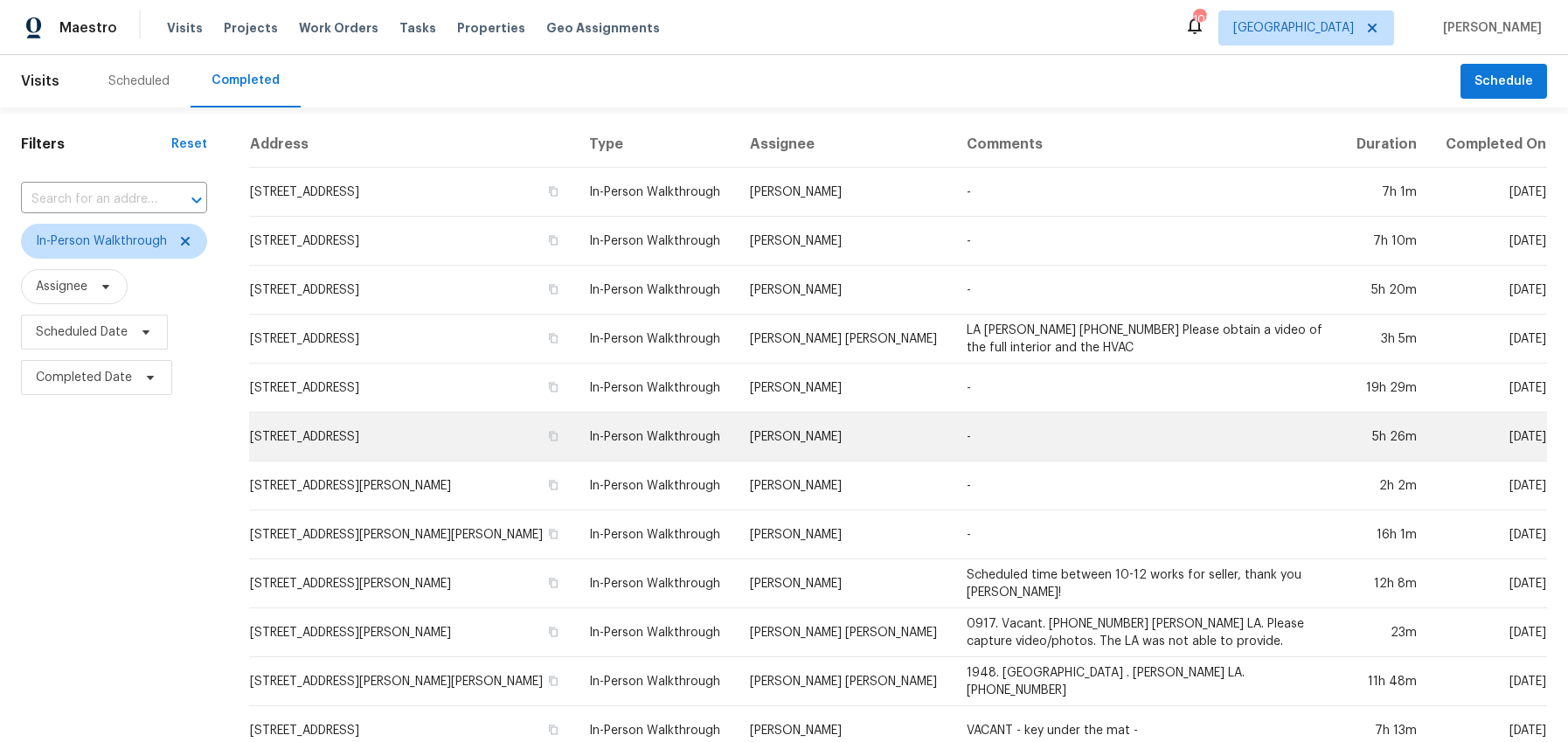
click at [444, 436] on td "419 Rail Overlook, Adairsville, GA 30103" at bounding box center [412, 437] width 326 height 49
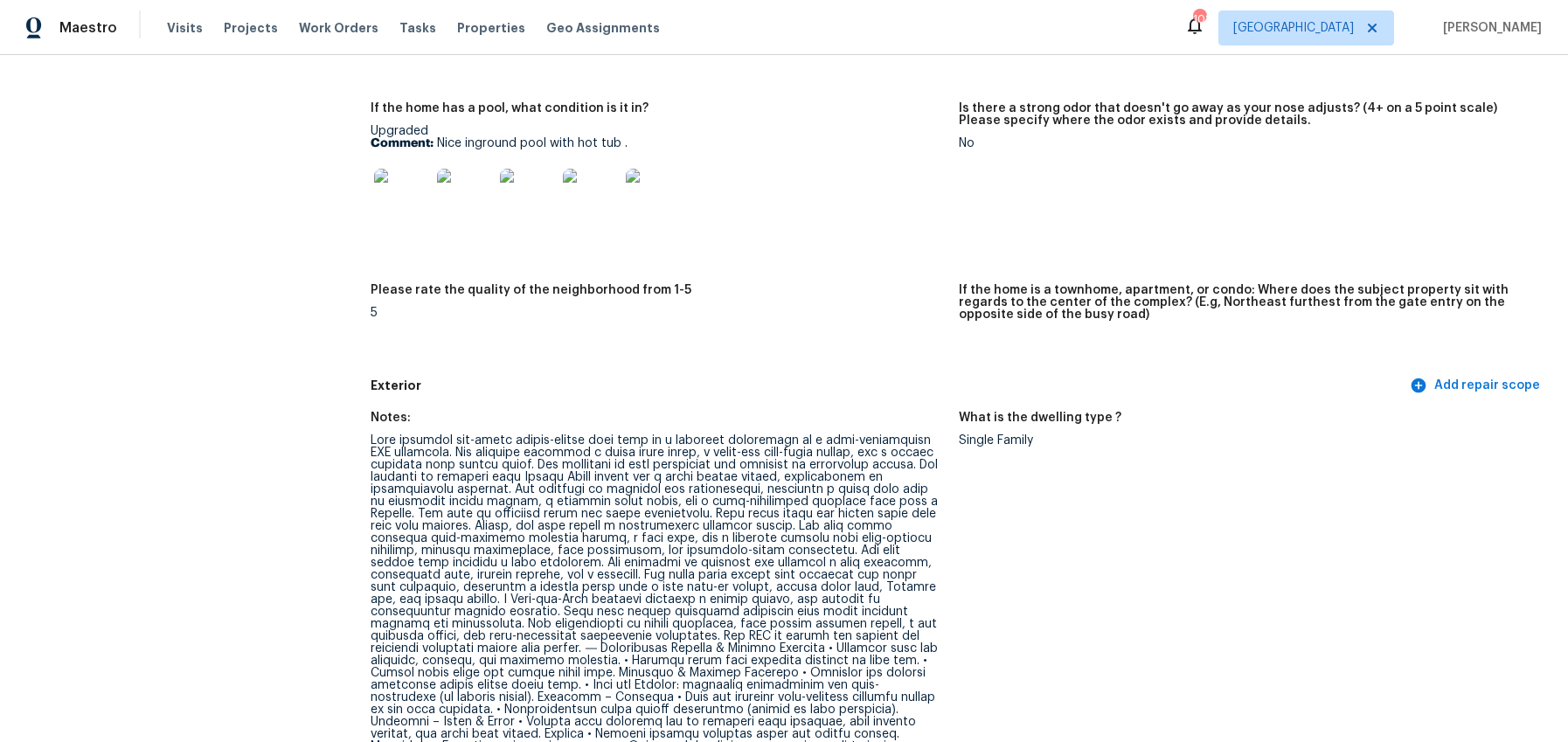
click at [882, 346] on figure "Please rate the quality of the neighborhood from 1-5 5" at bounding box center [665, 321] width 588 height 75
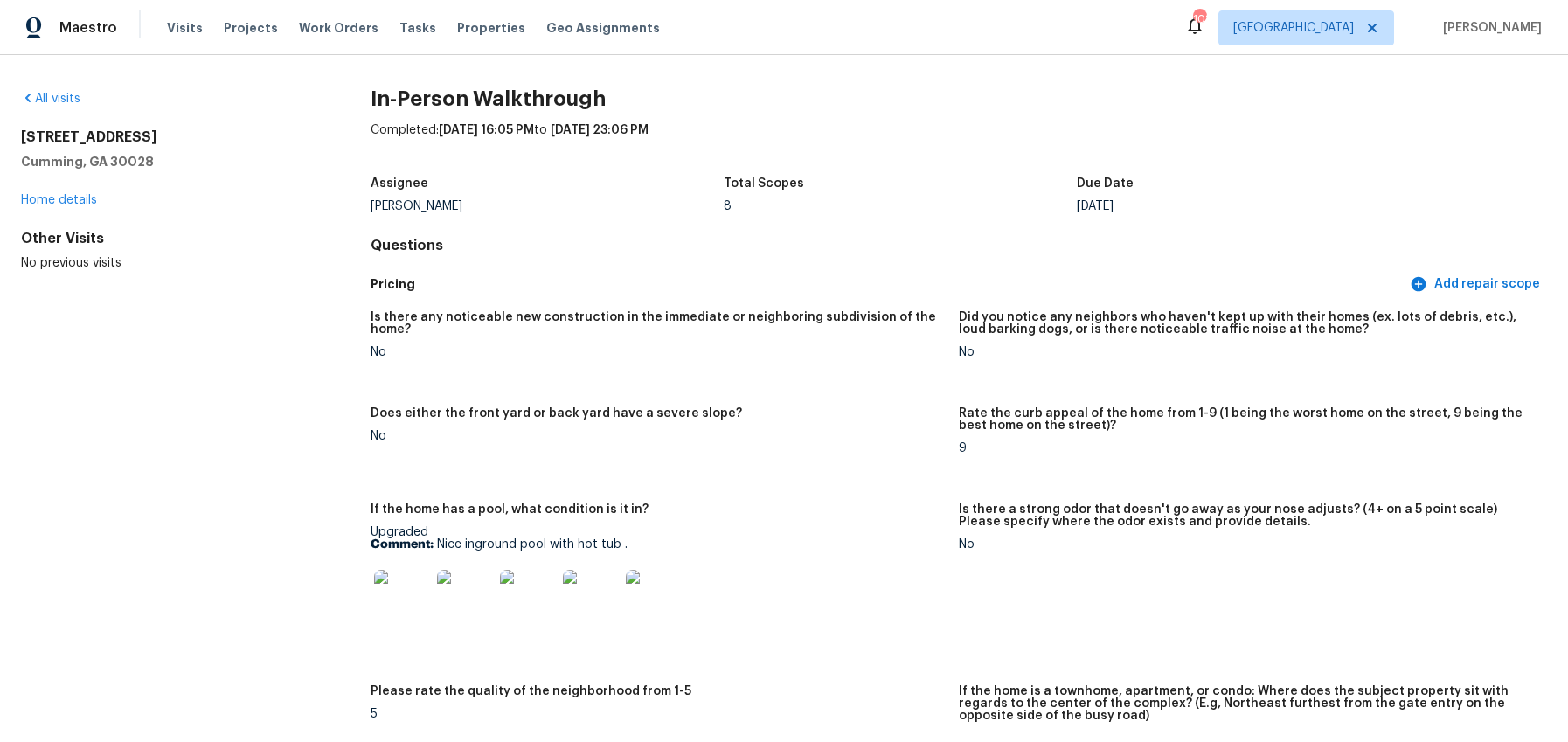
click at [136, 138] on h2 "4950 Magnolia Creek Dr" at bounding box center [168, 138] width 294 height 18
copy h2 "4950 Magnolia Creek Dr"
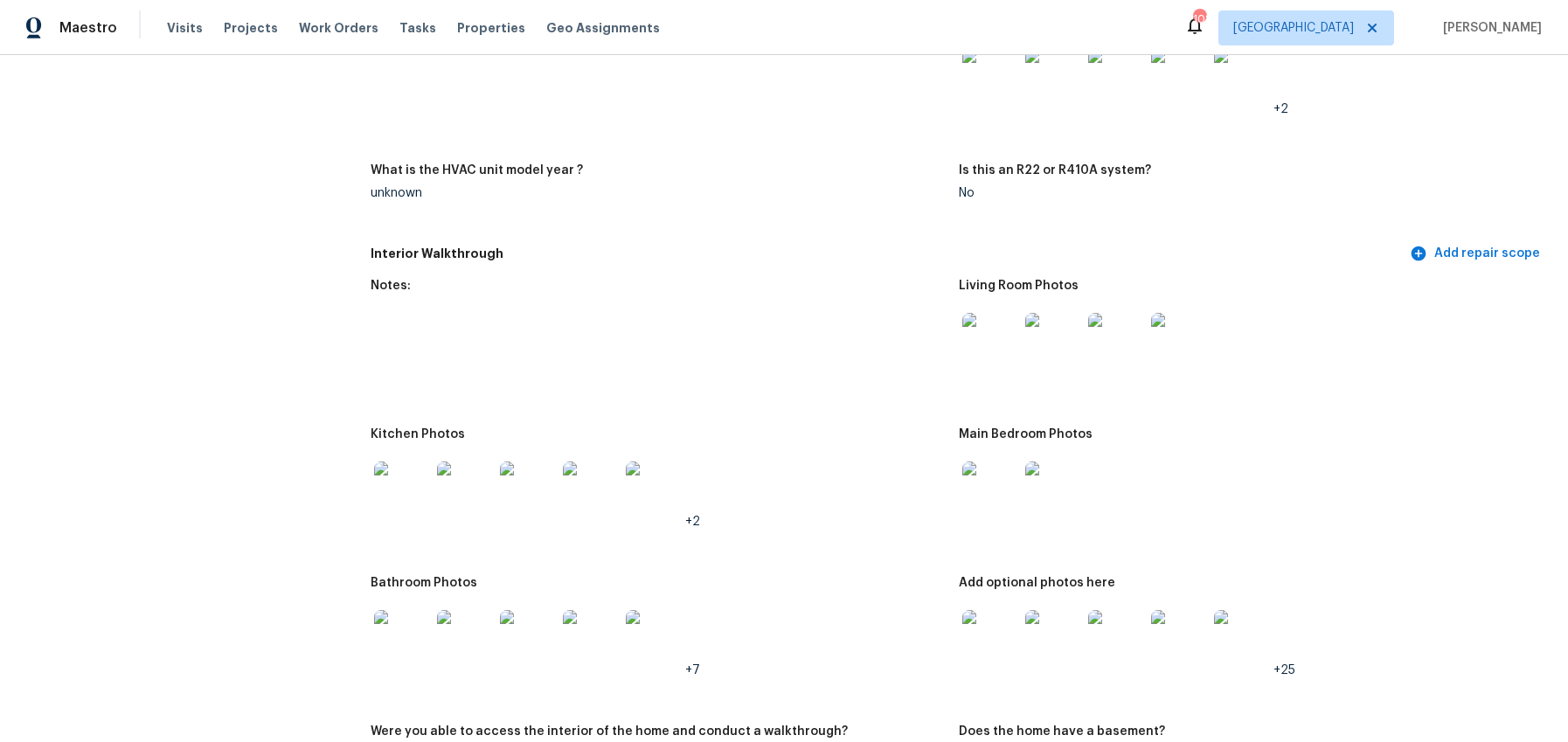
scroll to position [2471, 0]
click at [808, 343] on figure "Notes:" at bounding box center [665, 343] width 588 height 128
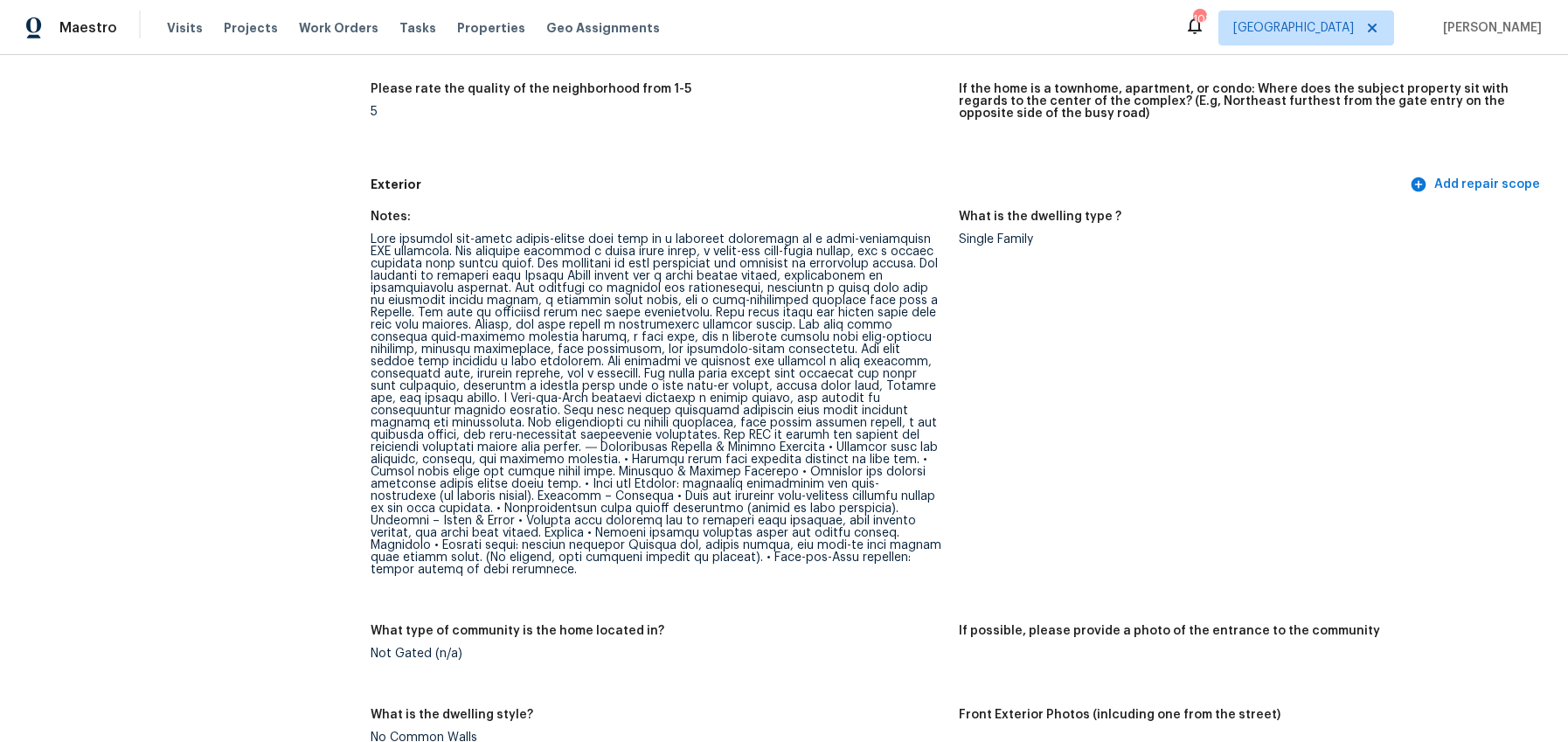
scroll to position [658, 0]
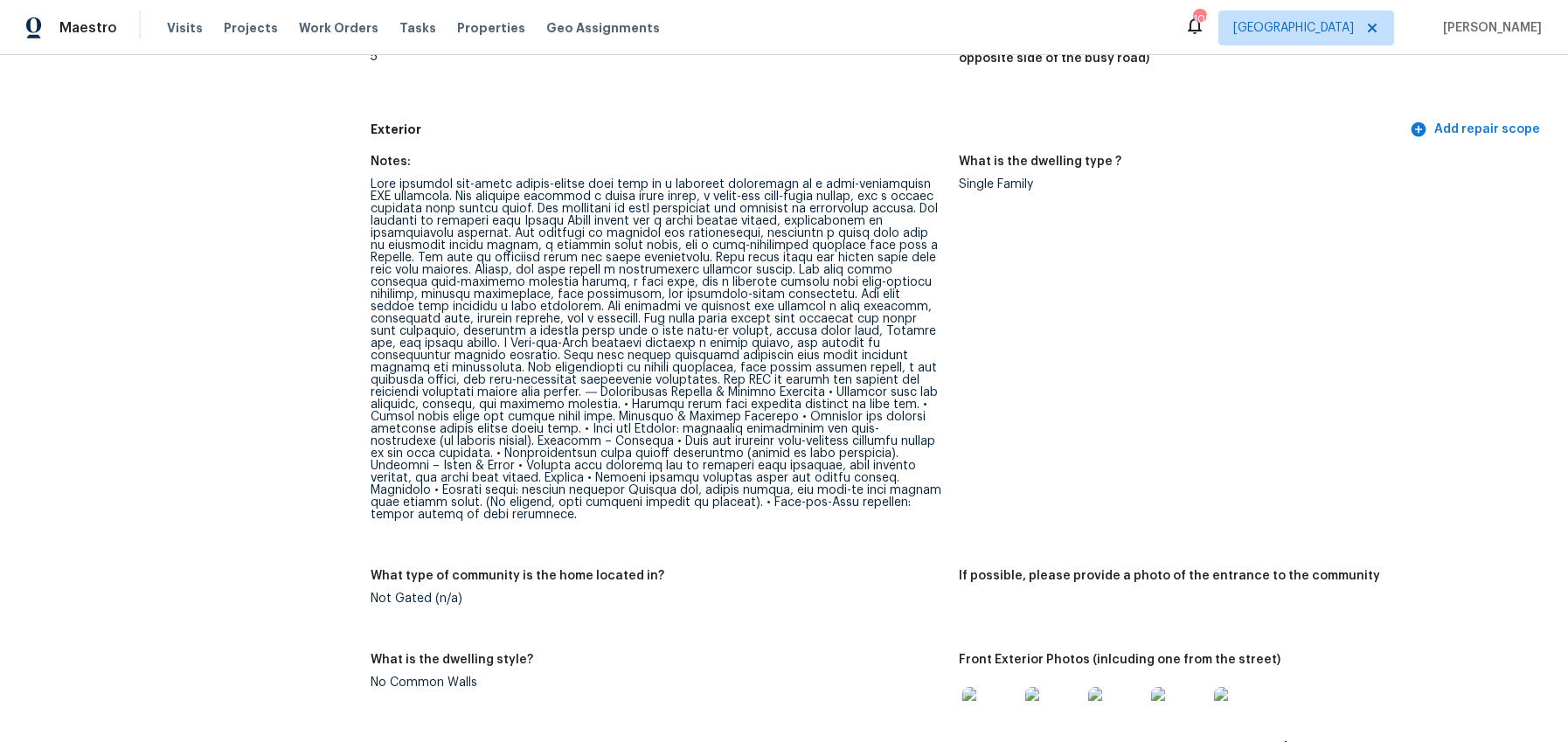
click at [742, 359] on div at bounding box center [658, 350] width 574 height 343
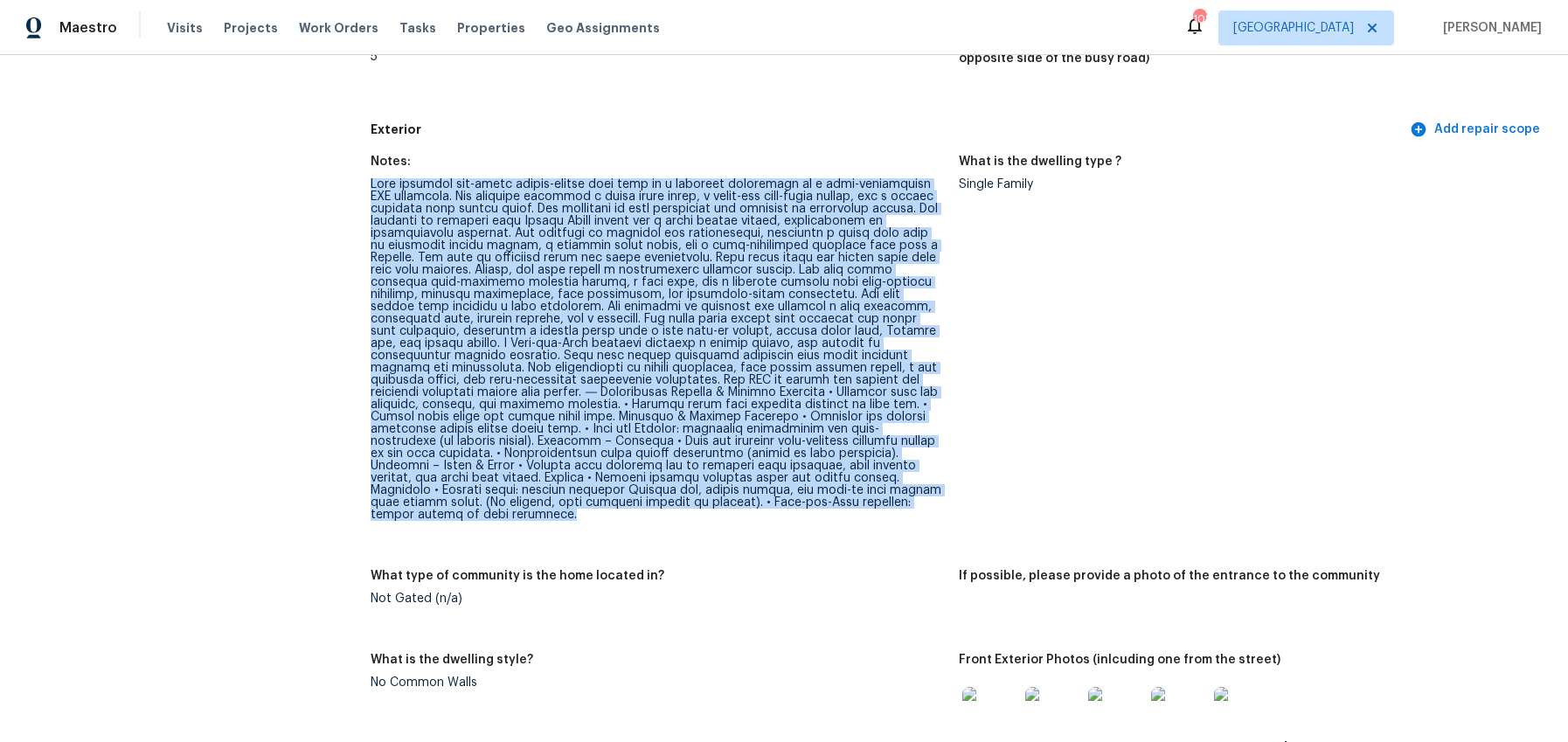
drag, startPoint x: 719, startPoint y: 508, endPoint x: 352, endPoint y: 186, distance: 488.2
copy div "This spacious two-story single-family home sits on a basement foundation in a w…"
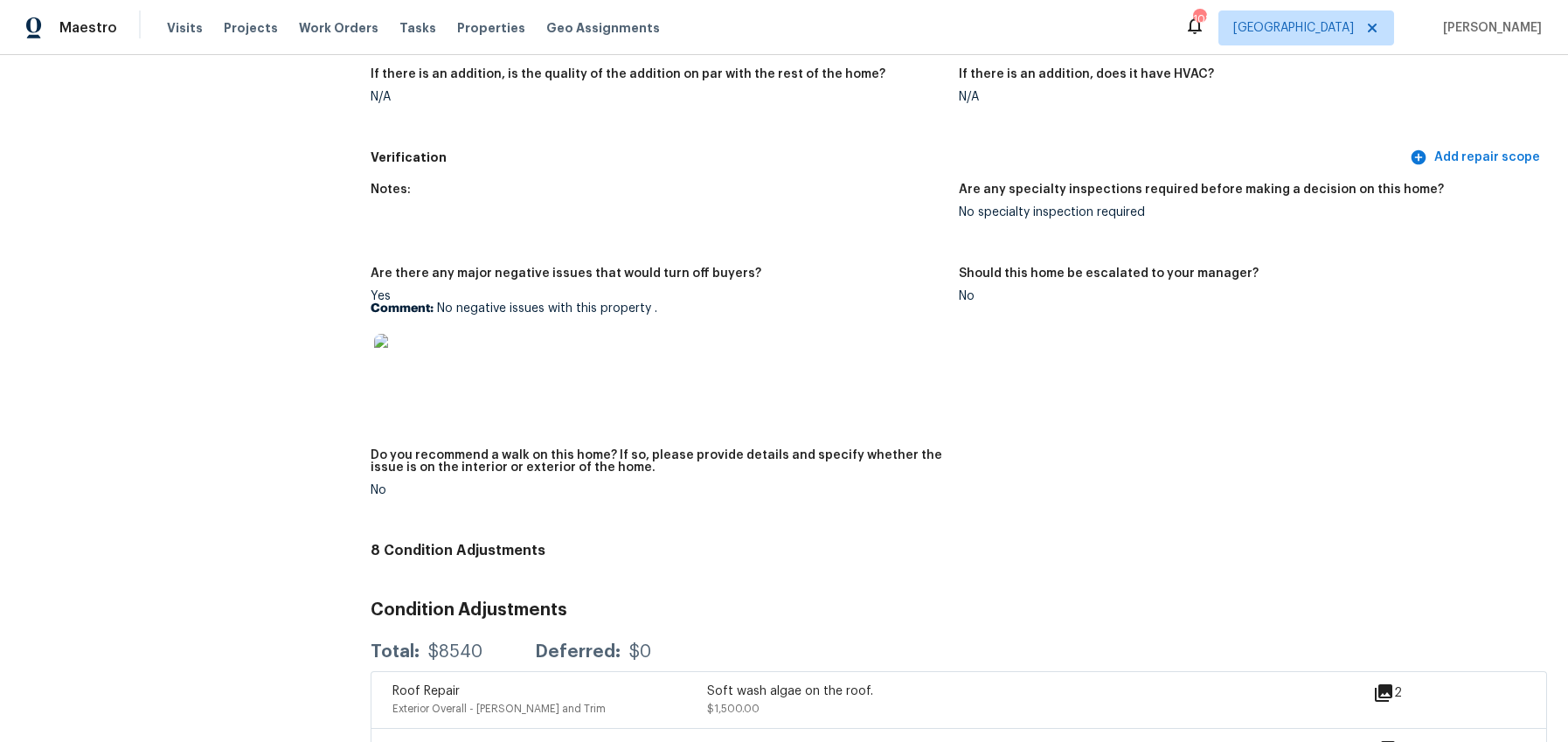
scroll to position [4527, 0]
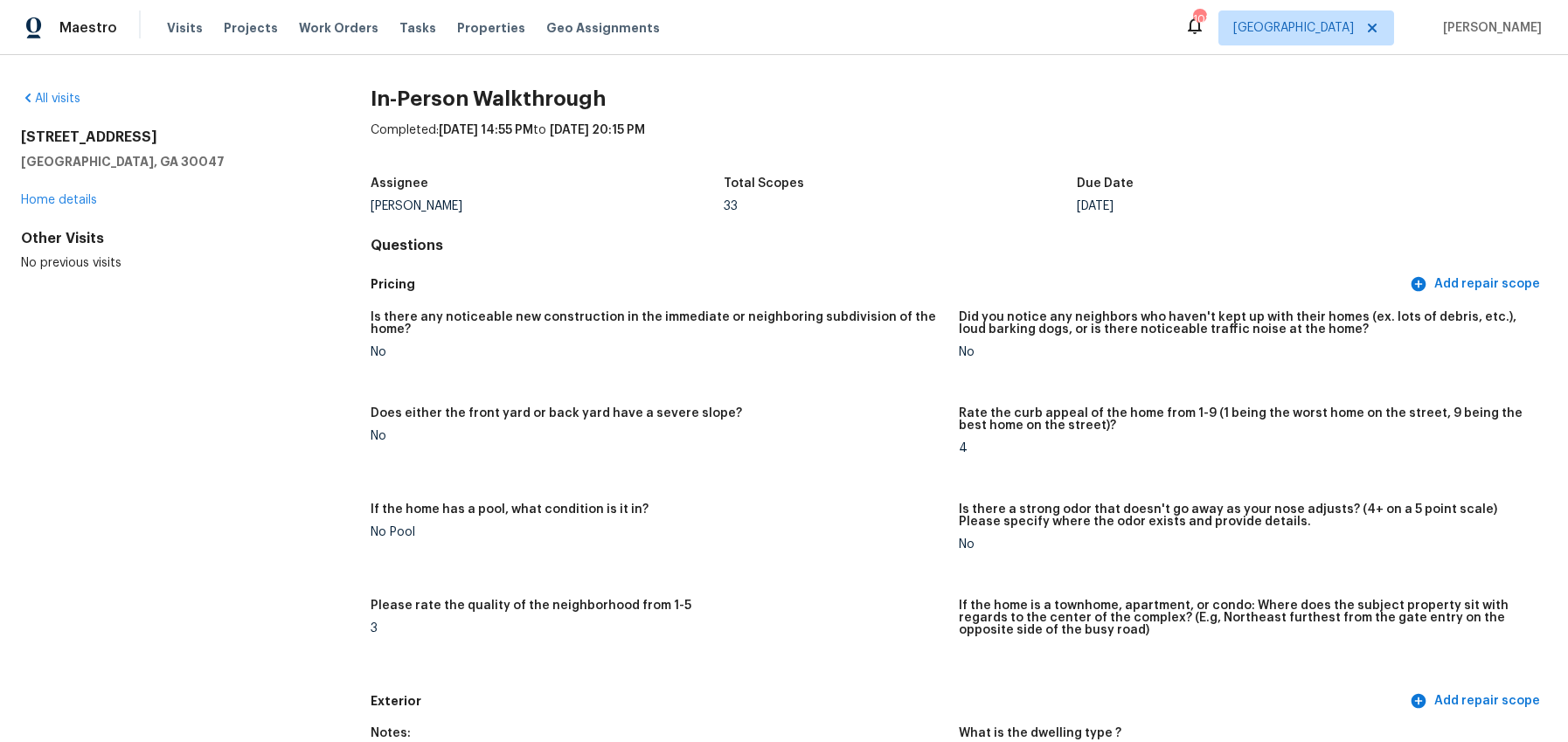
drag, startPoint x: 93, startPoint y: 135, endPoint x: 17, endPoint y: 133, distance: 76.0
click at [17, 133] on div "All visits [STREET_ADDRESS] Home details Other Visits No previous visits In-Per…" at bounding box center [784, 399] width 1568 height 687
copy h2 "[STREET_ADDRESS]"
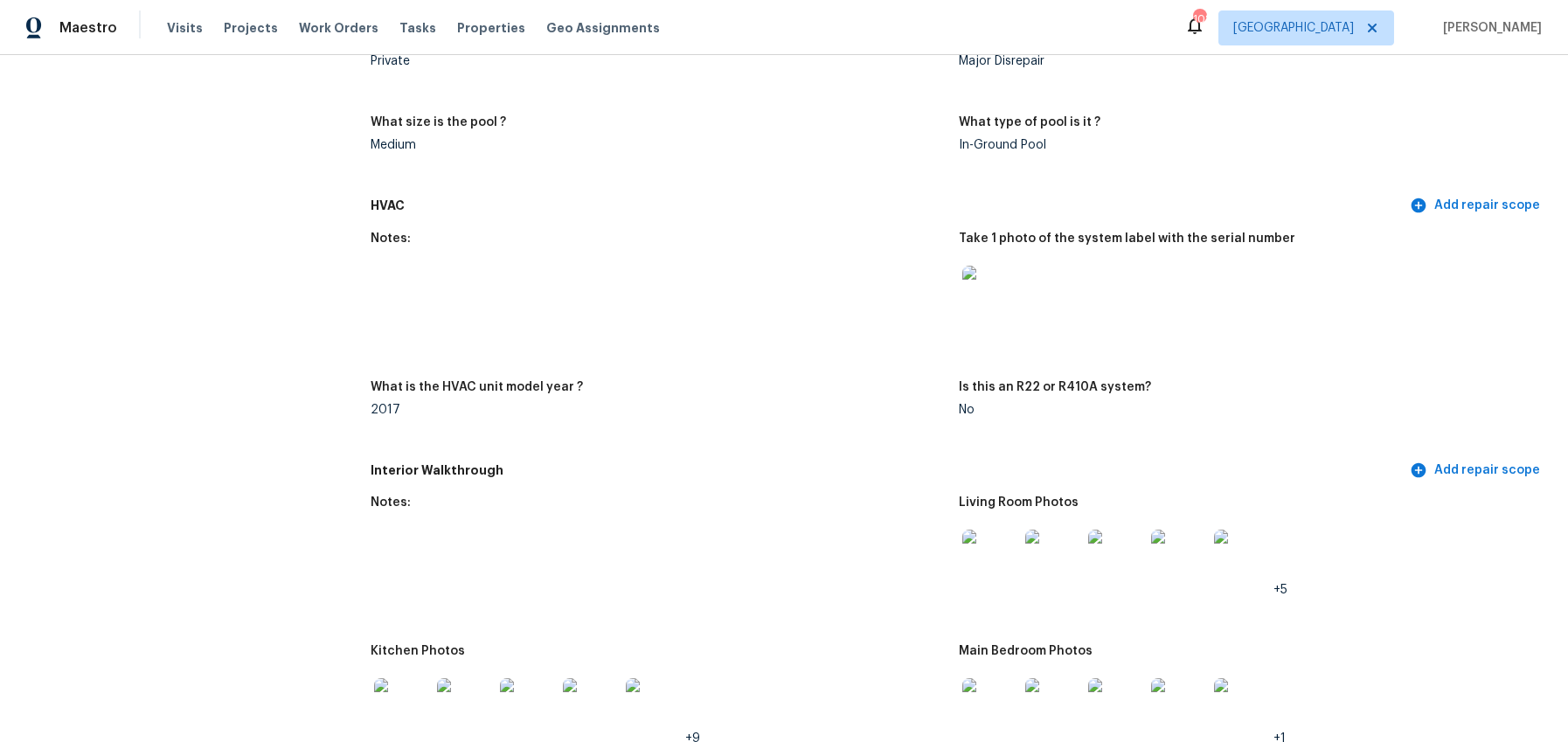
scroll to position [2499, 0]
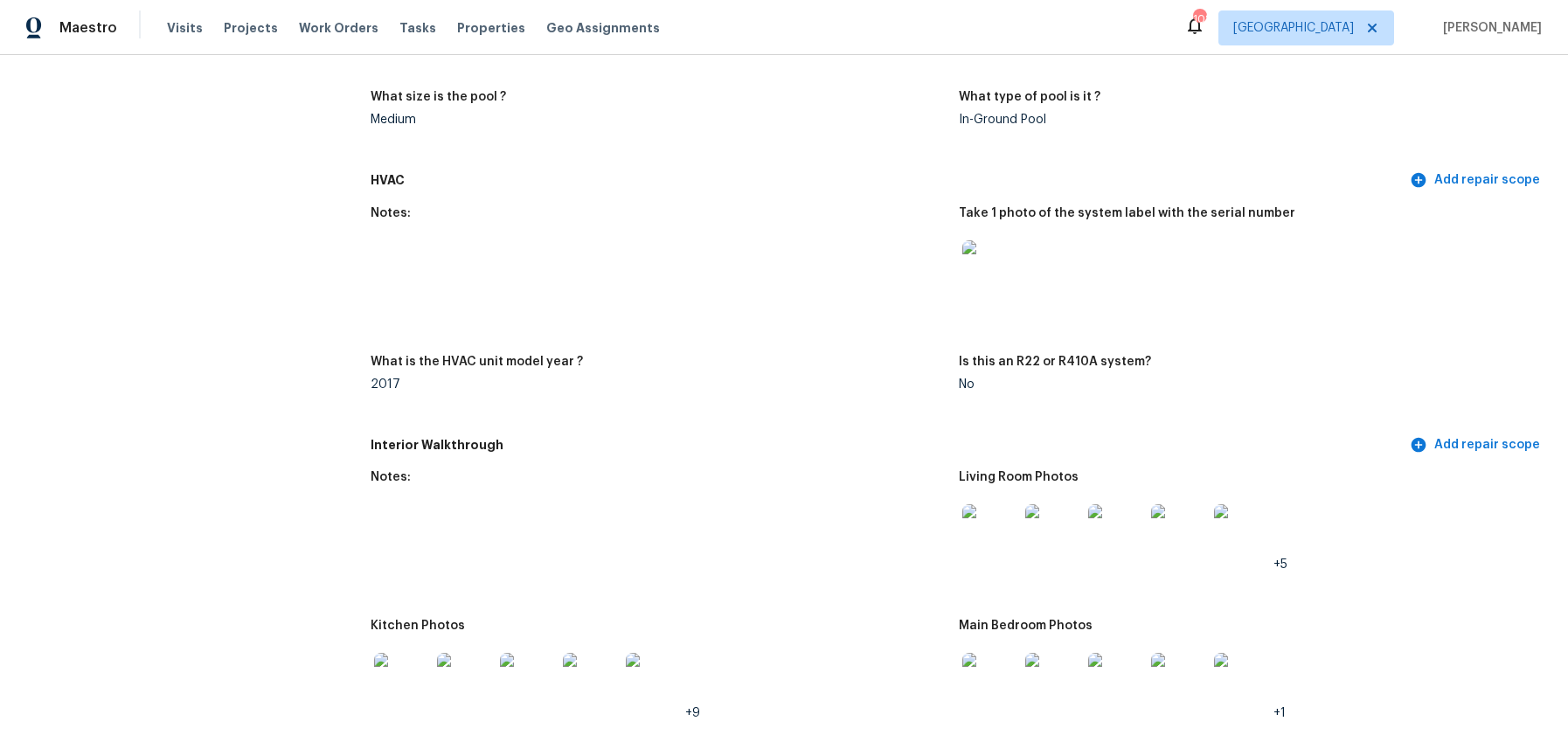
click at [718, 356] on div "What is the HVAC unit model year ?" at bounding box center [658, 367] width 574 height 23
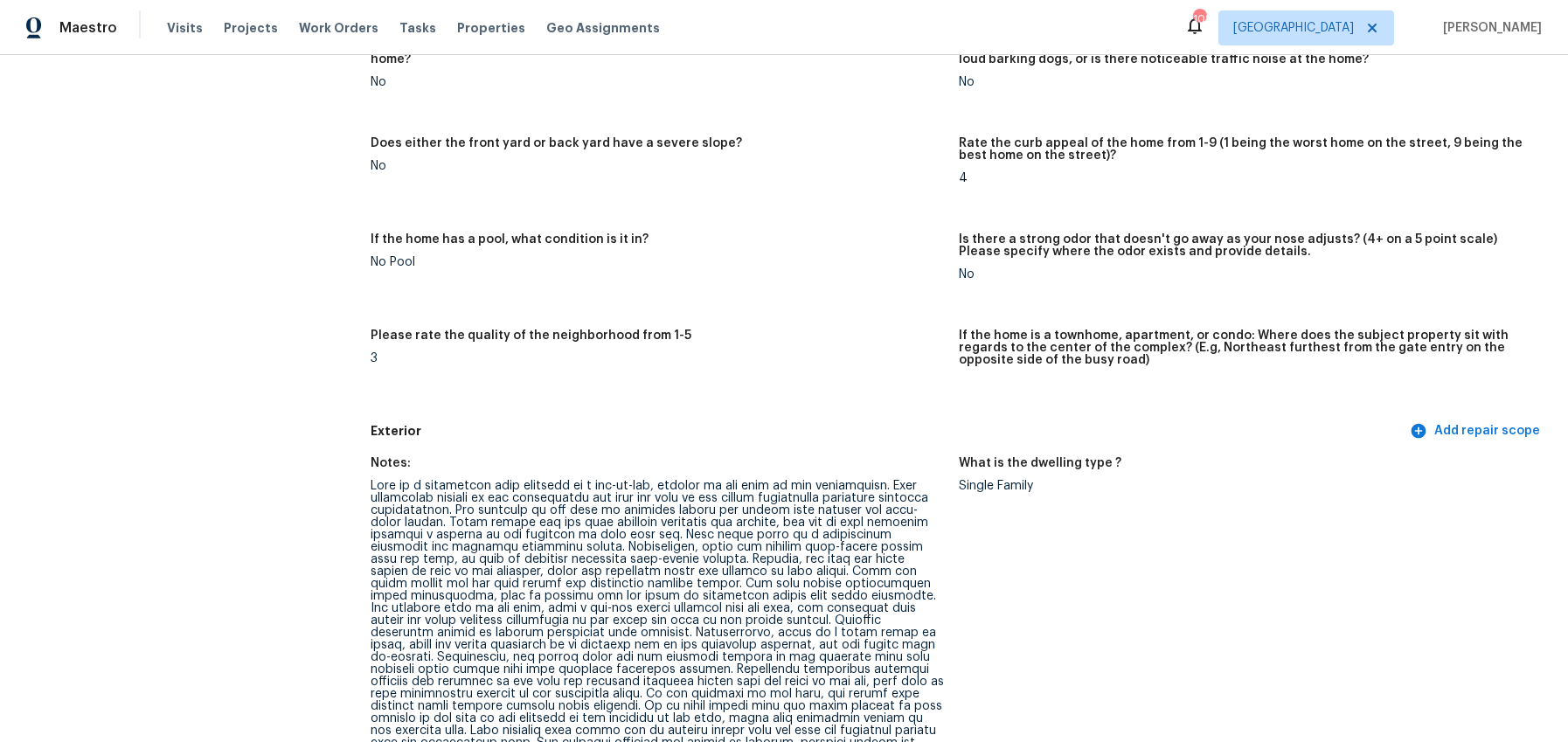
scroll to position [0, 0]
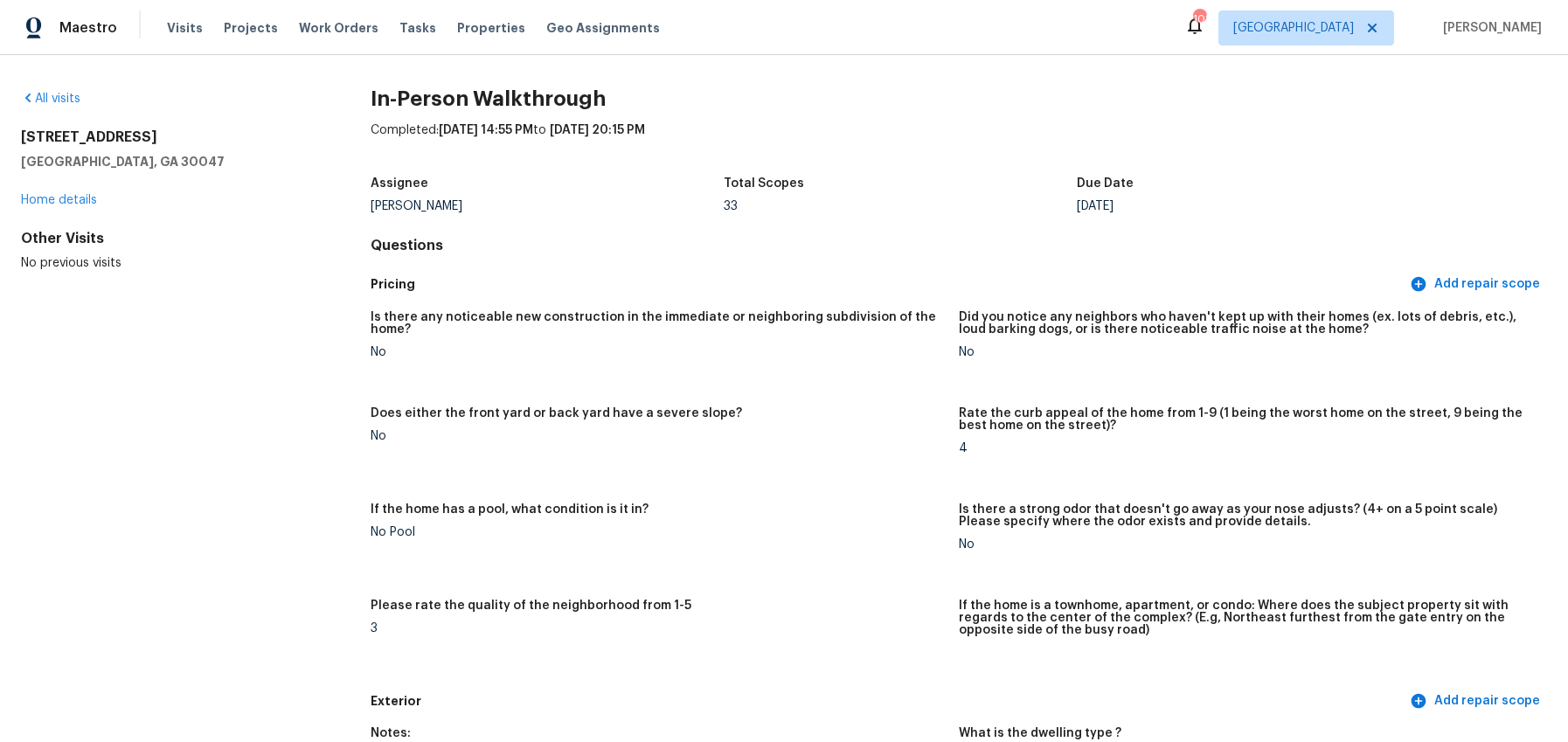
click at [913, 336] on div "Is there any noticeable new construction in the immediate or neighboring subdiv…" at bounding box center [658, 328] width 574 height 35
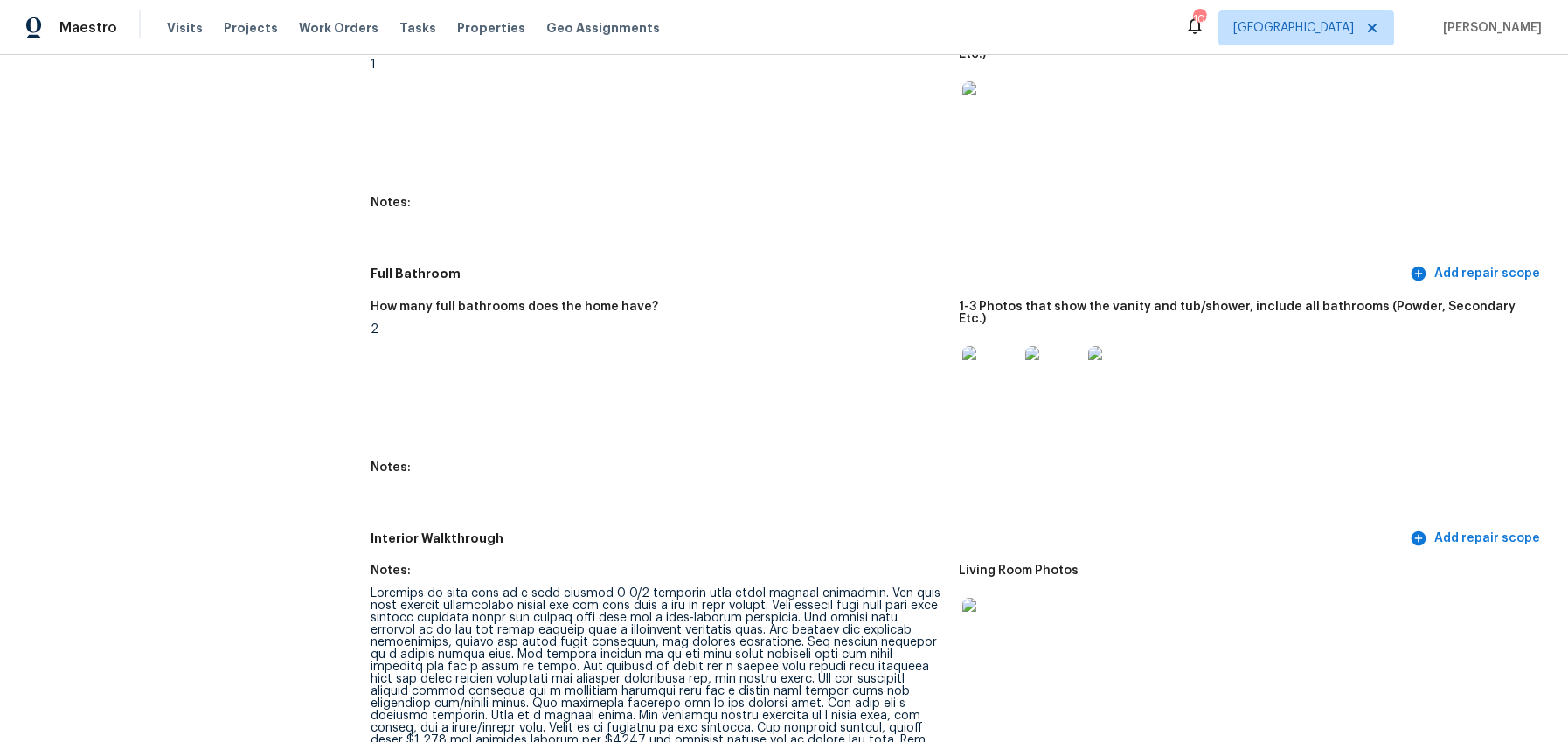
scroll to position [2411, 0]
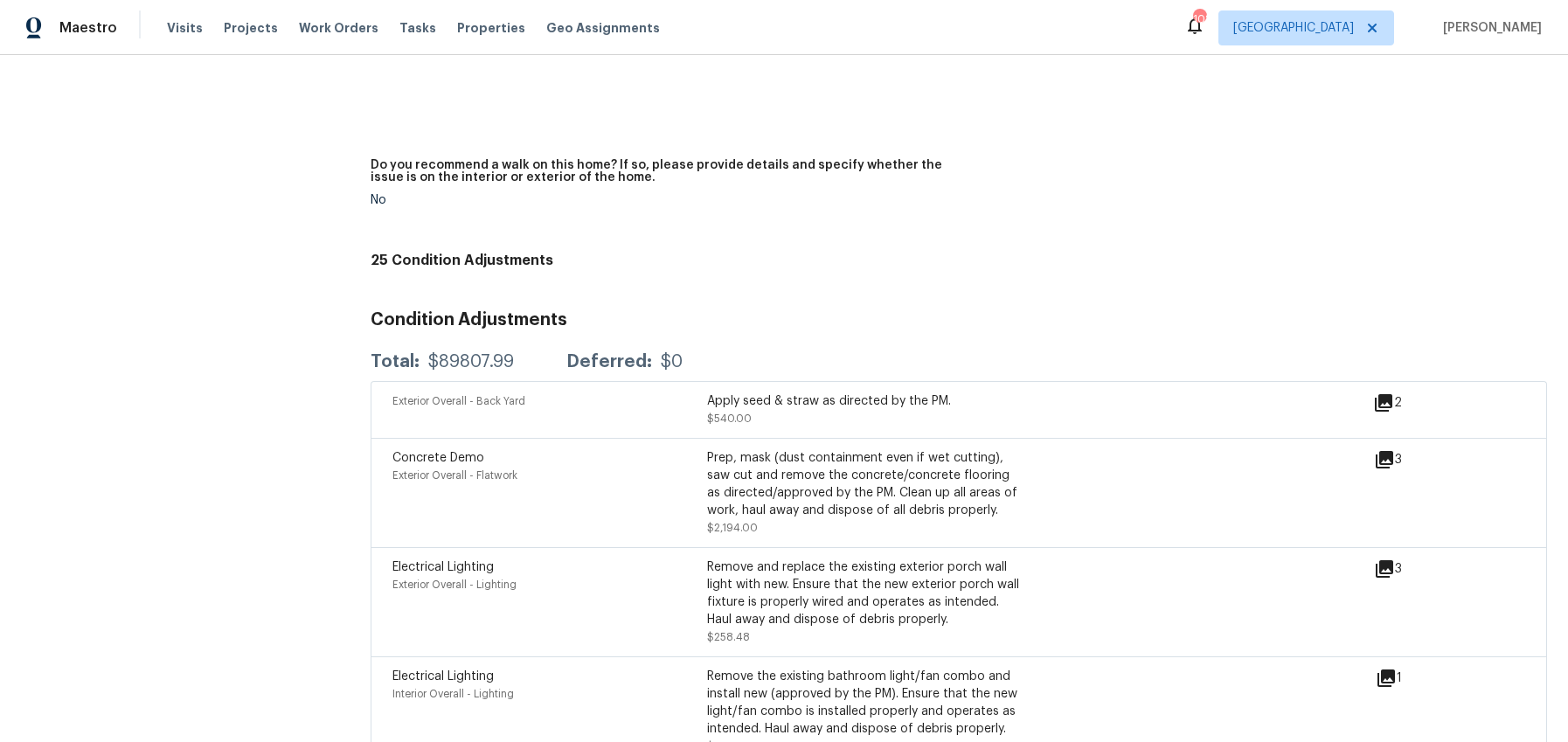
scroll to position [6138, 0]
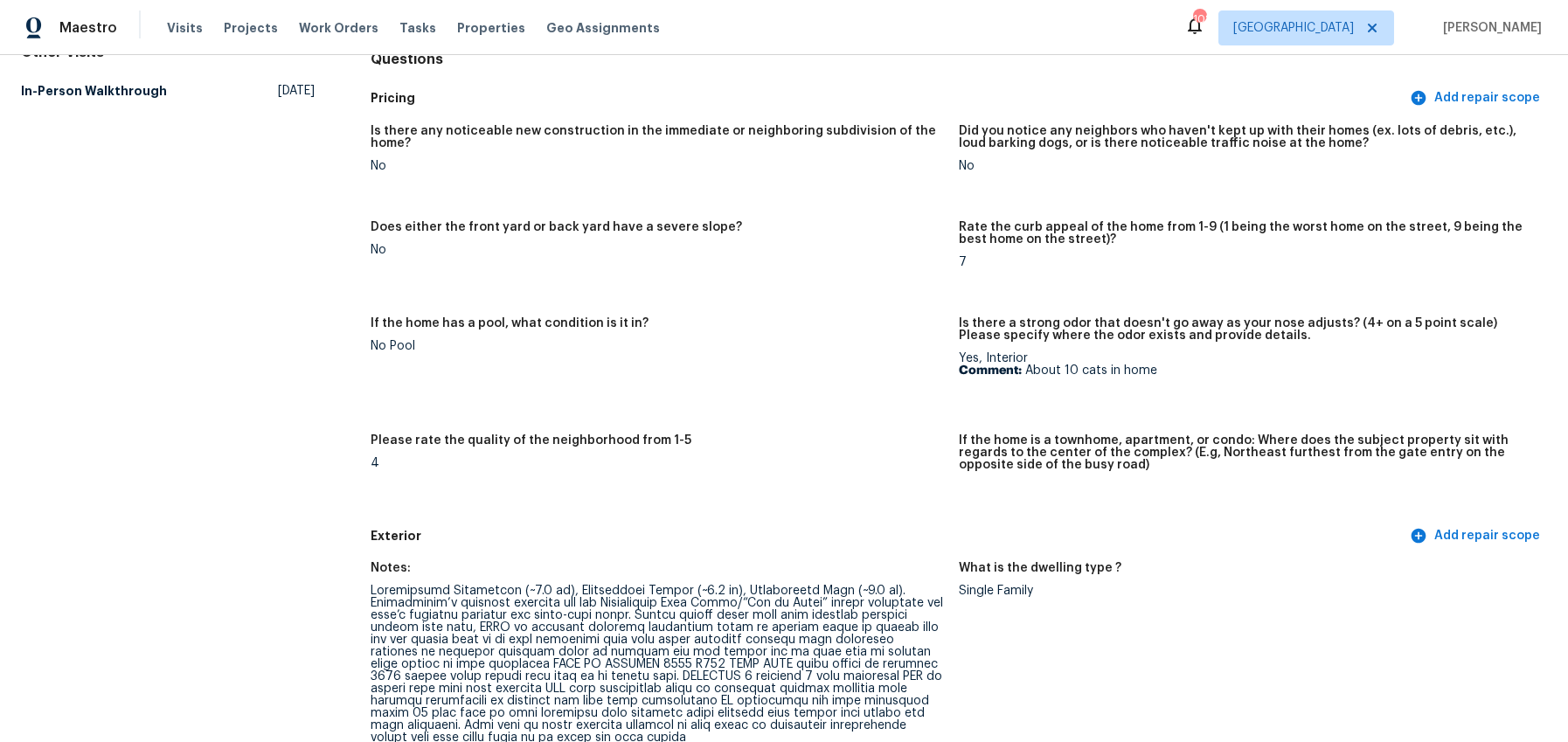
scroll to position [174, 0]
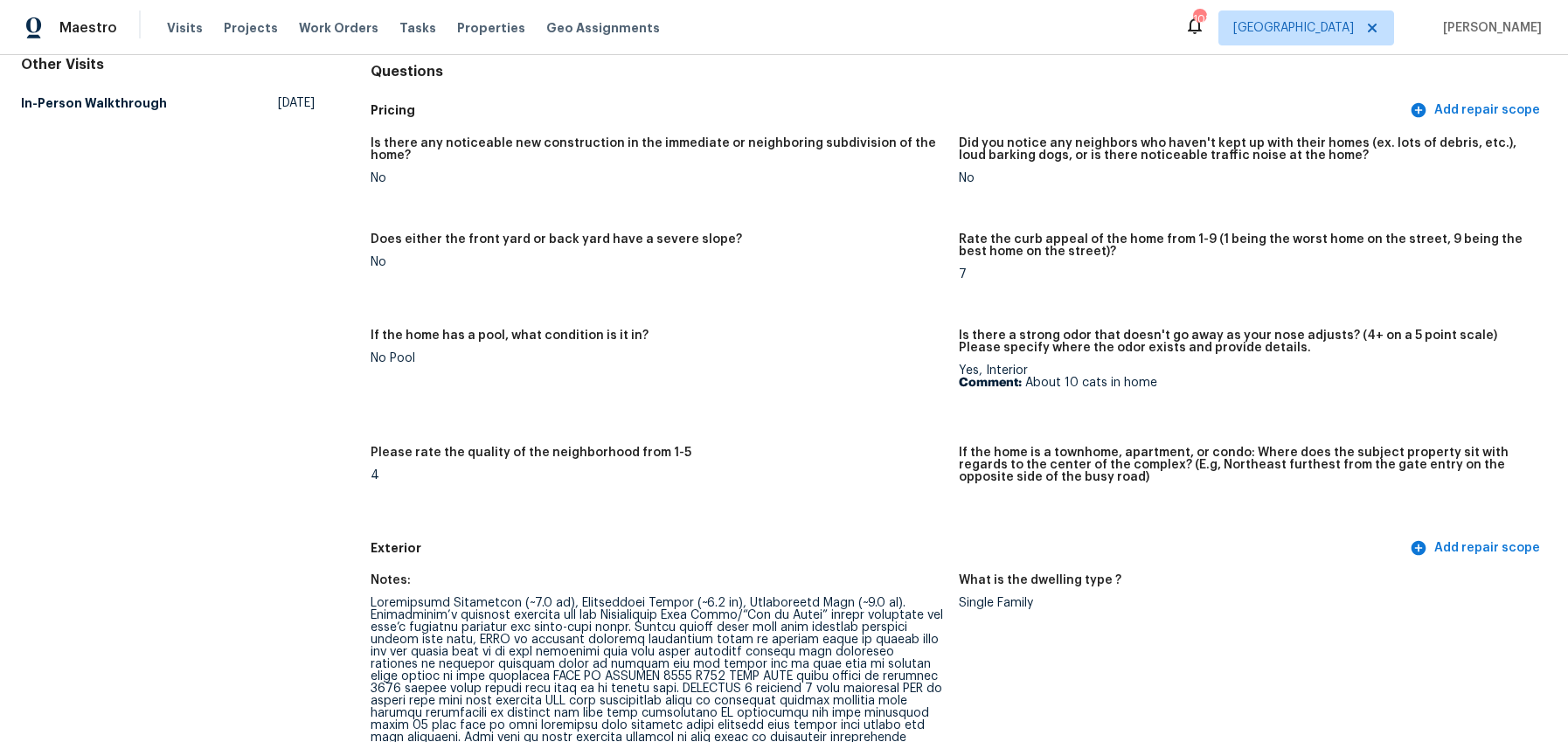
click at [671, 392] on figure "If the home has a pool, what condition is it in? No Pool" at bounding box center [665, 377] width 588 height 96
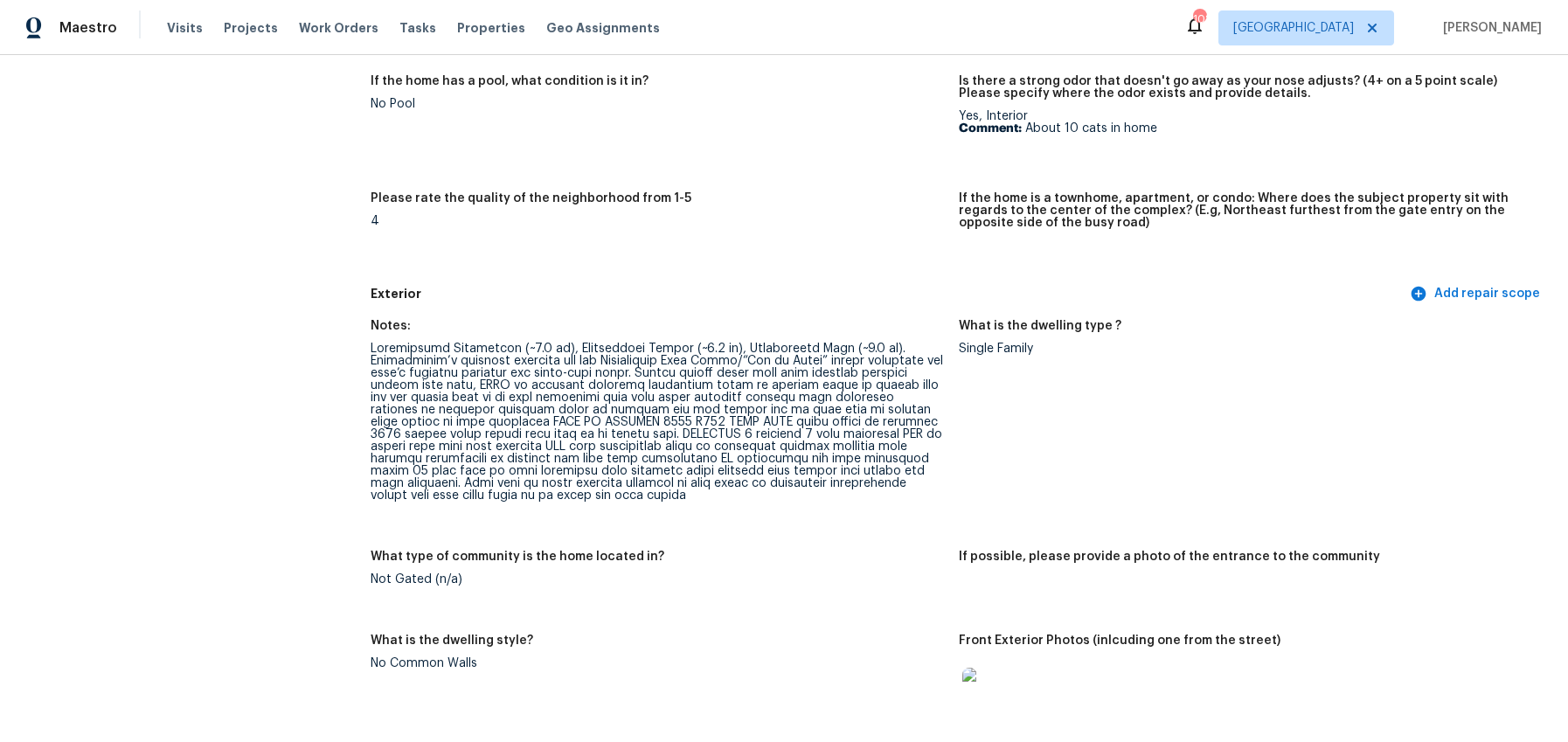
scroll to position [3330, 0]
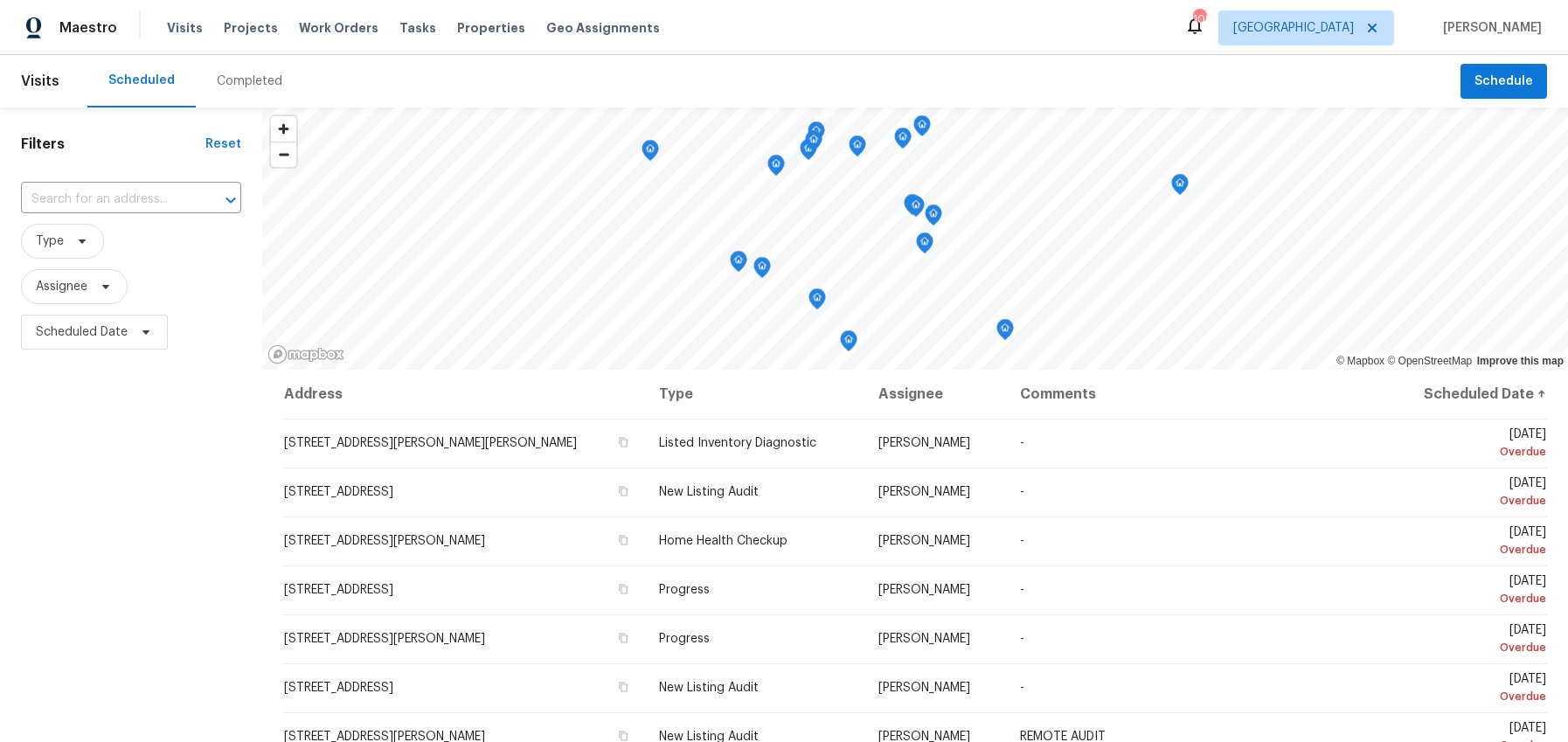
click at [222, 73] on div "Completed" at bounding box center [249, 82] width 66 height 18
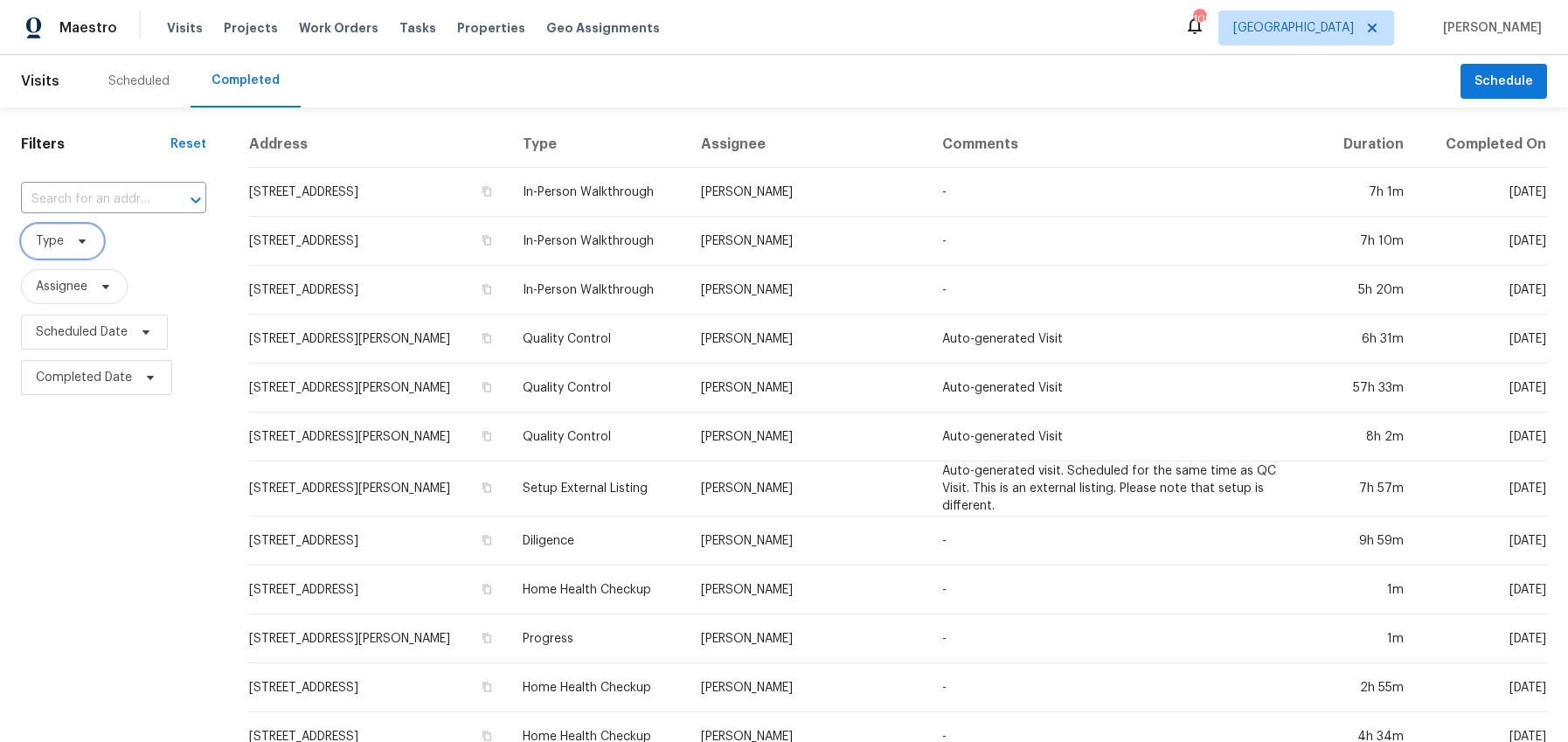
click at [83, 247] on icon at bounding box center [83, 241] width 14 height 14
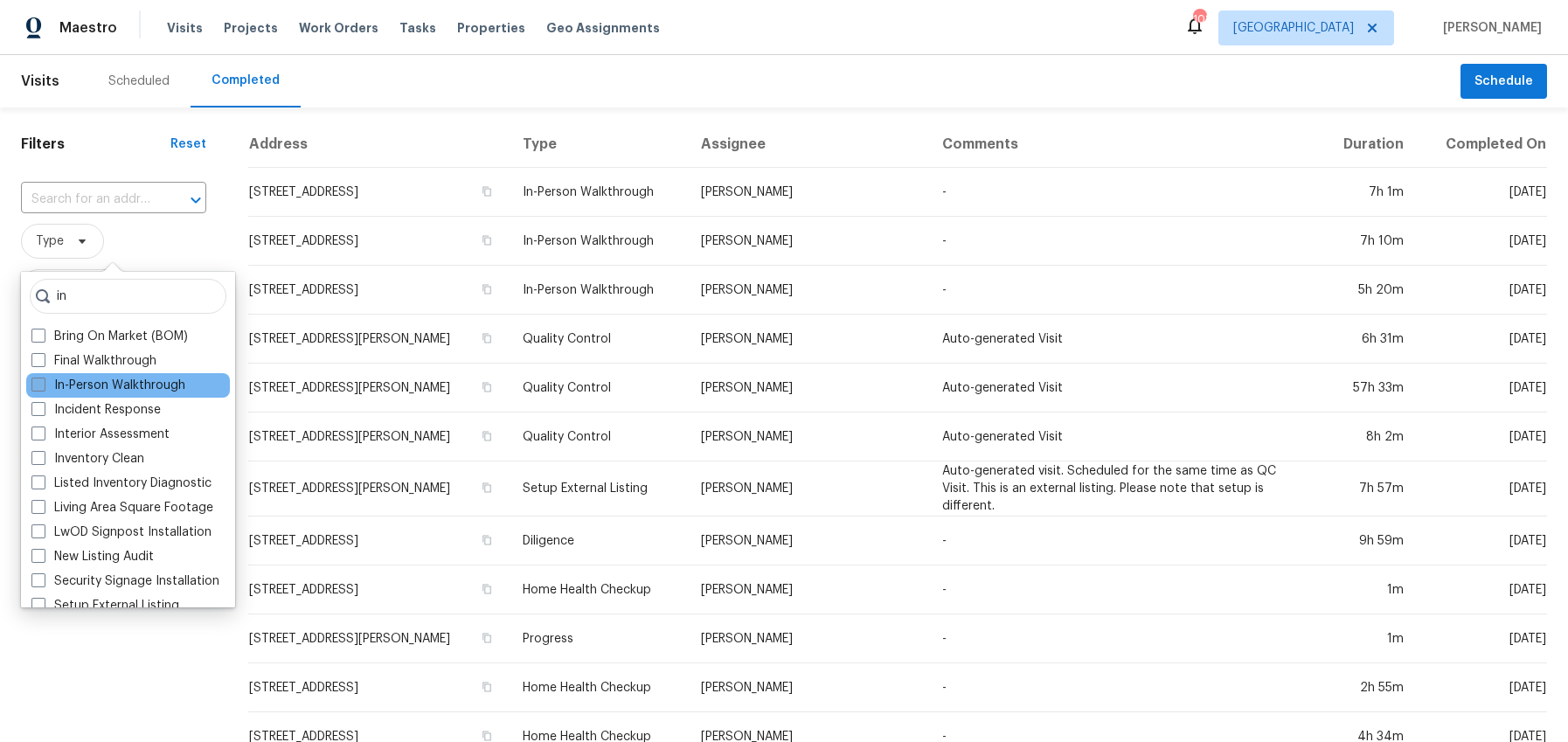
type input "in"
click at [38, 387] on span at bounding box center [38, 384] width 14 height 14
click at [38, 387] on input "In-Person Walkthrough" at bounding box center [36, 382] width 12 height 12
checkbox input "true"
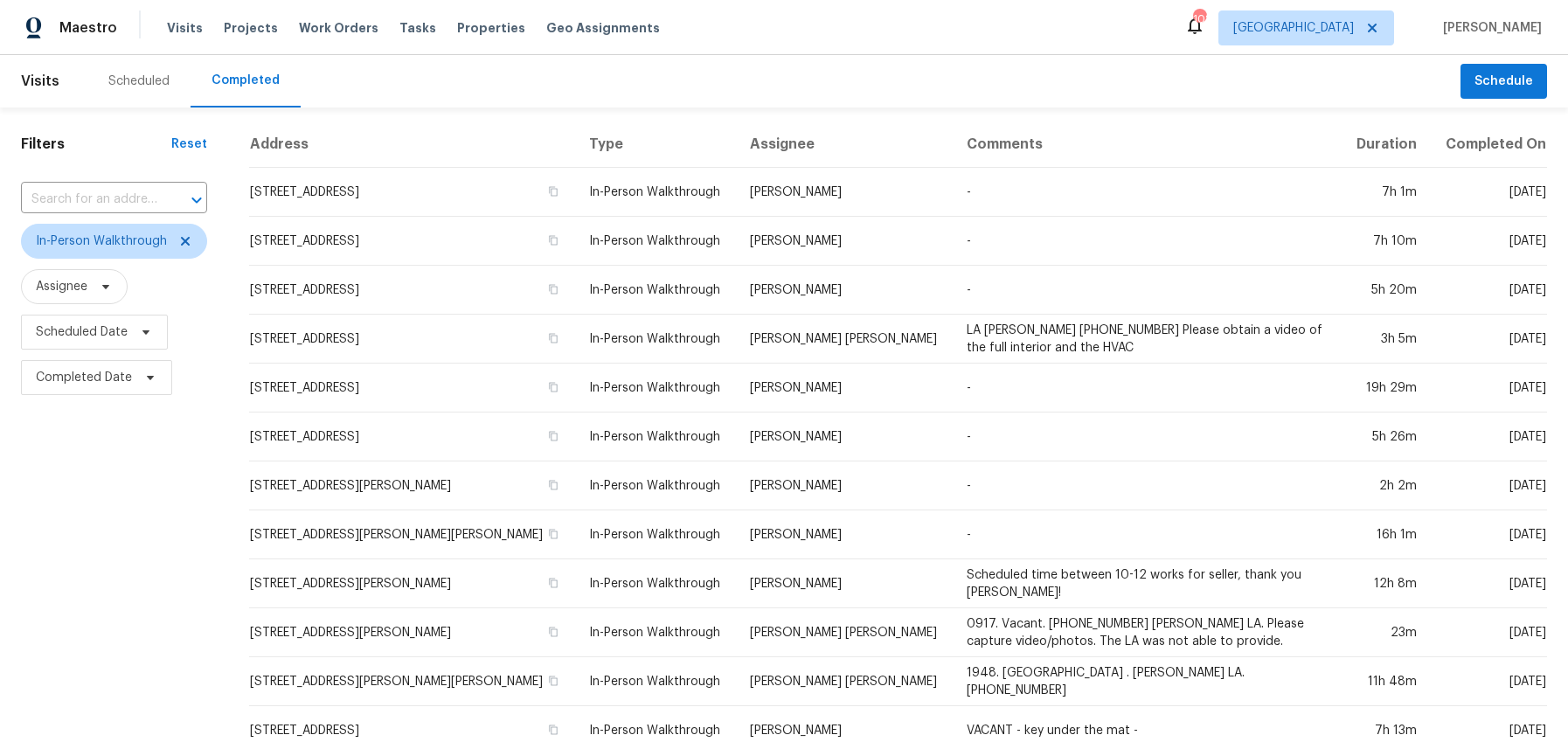
click at [161, 660] on div "Filters Reset ​ In-Person Walkthrough Assignee Scheduled Date Completed Date" at bounding box center [114, 656] width 228 height 1098
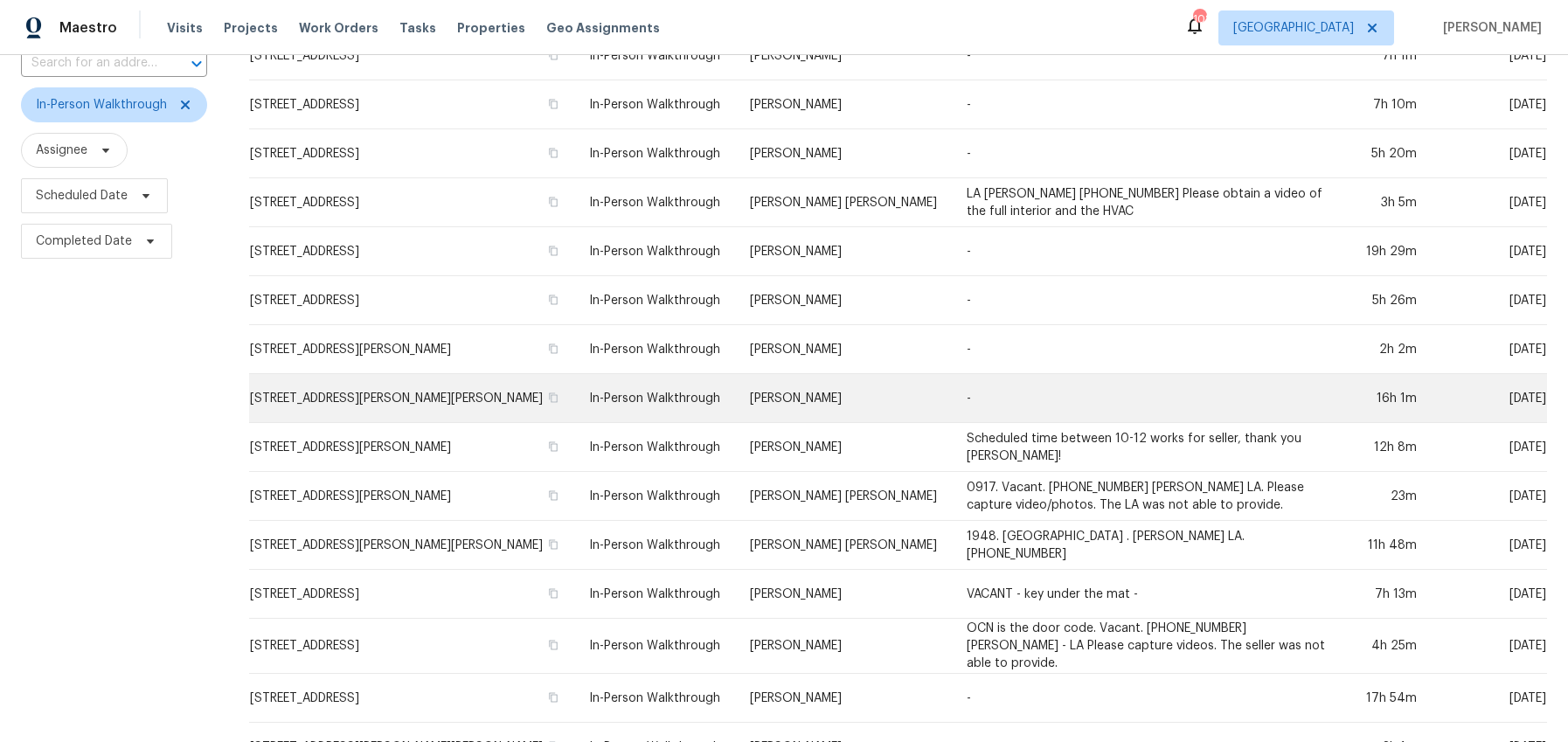
scroll to position [142, 0]
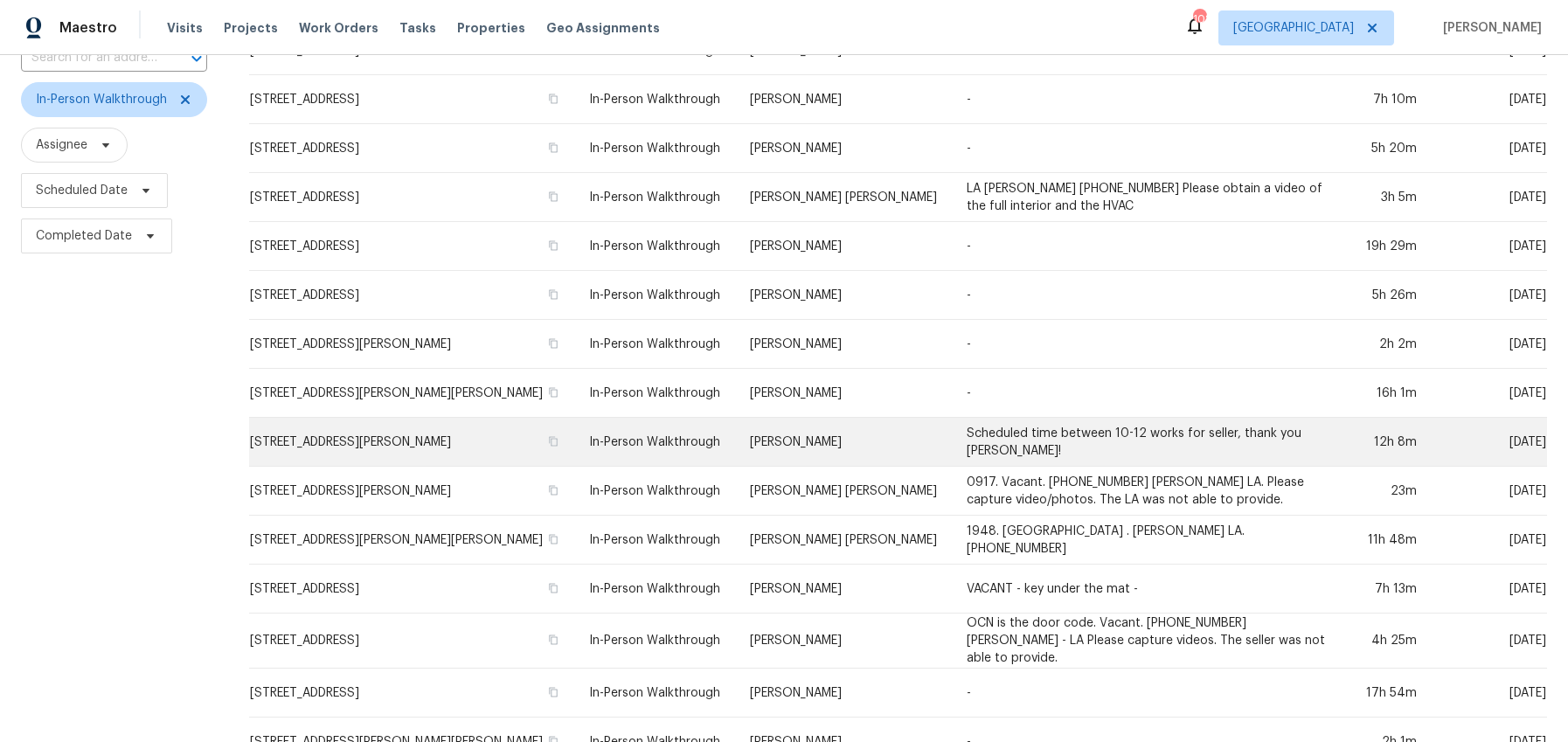
click at [463, 444] on td "371 Autumn Lake Dr, McDonough, GA 30253" at bounding box center [412, 442] width 326 height 49
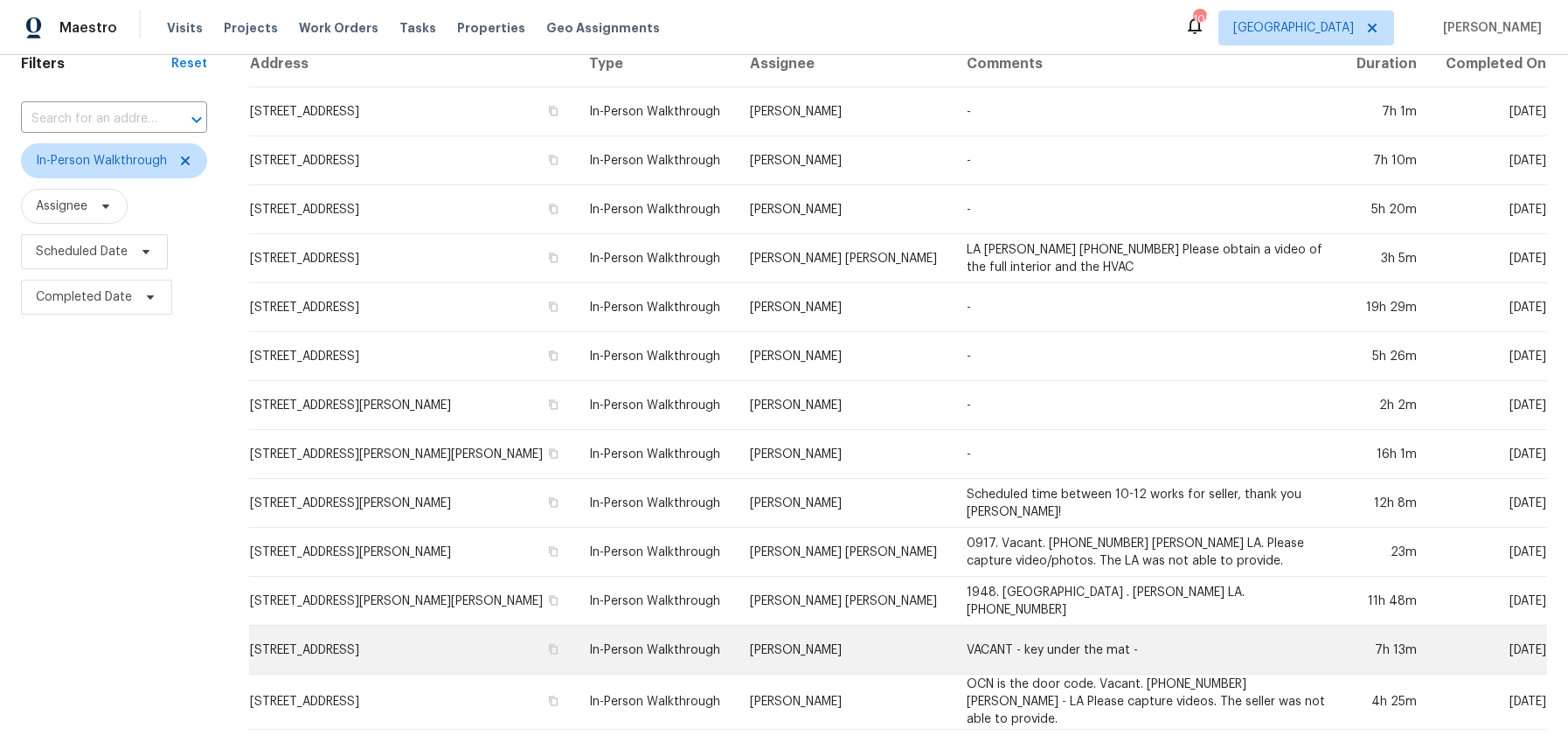
scroll to position [0, 0]
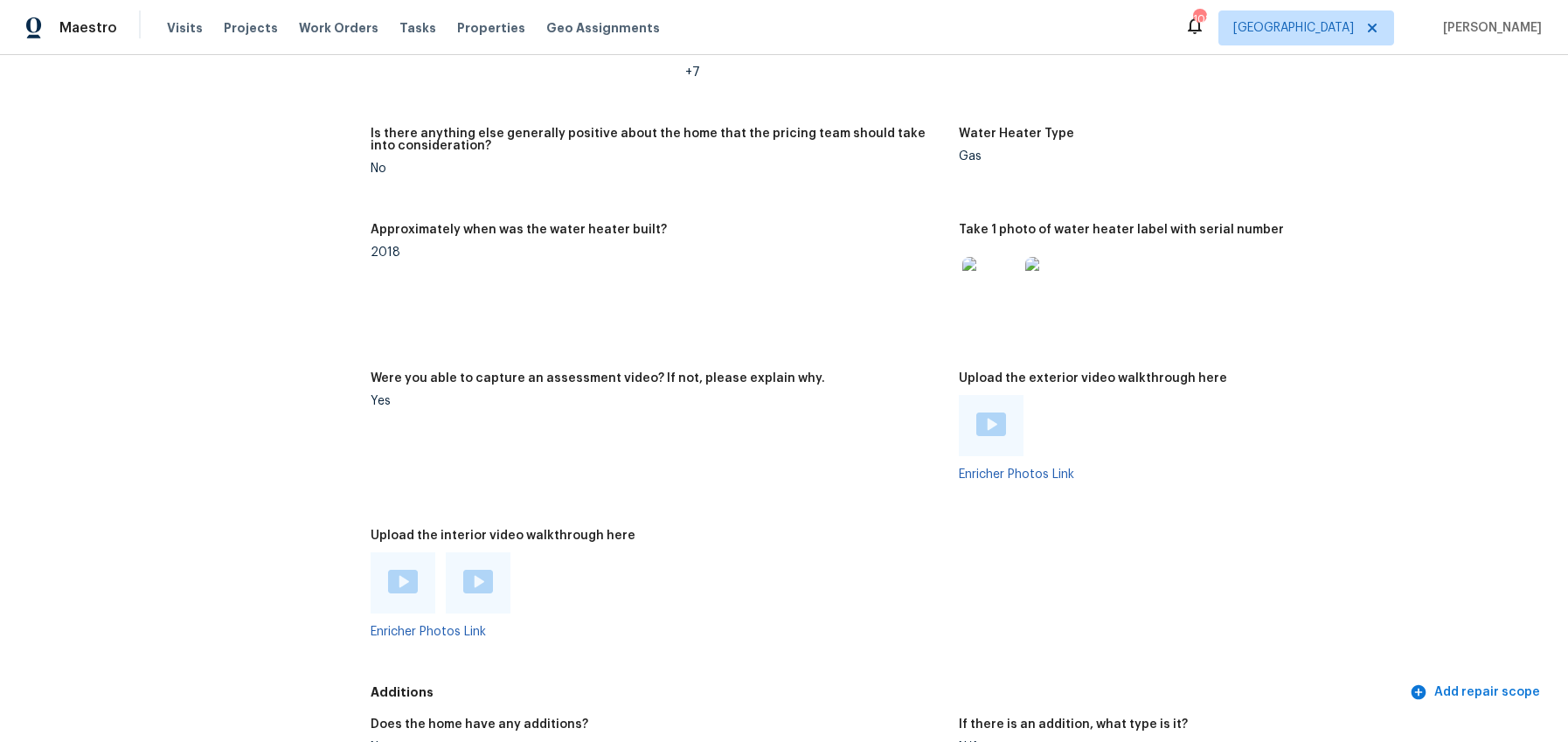
scroll to position [3277, 0]
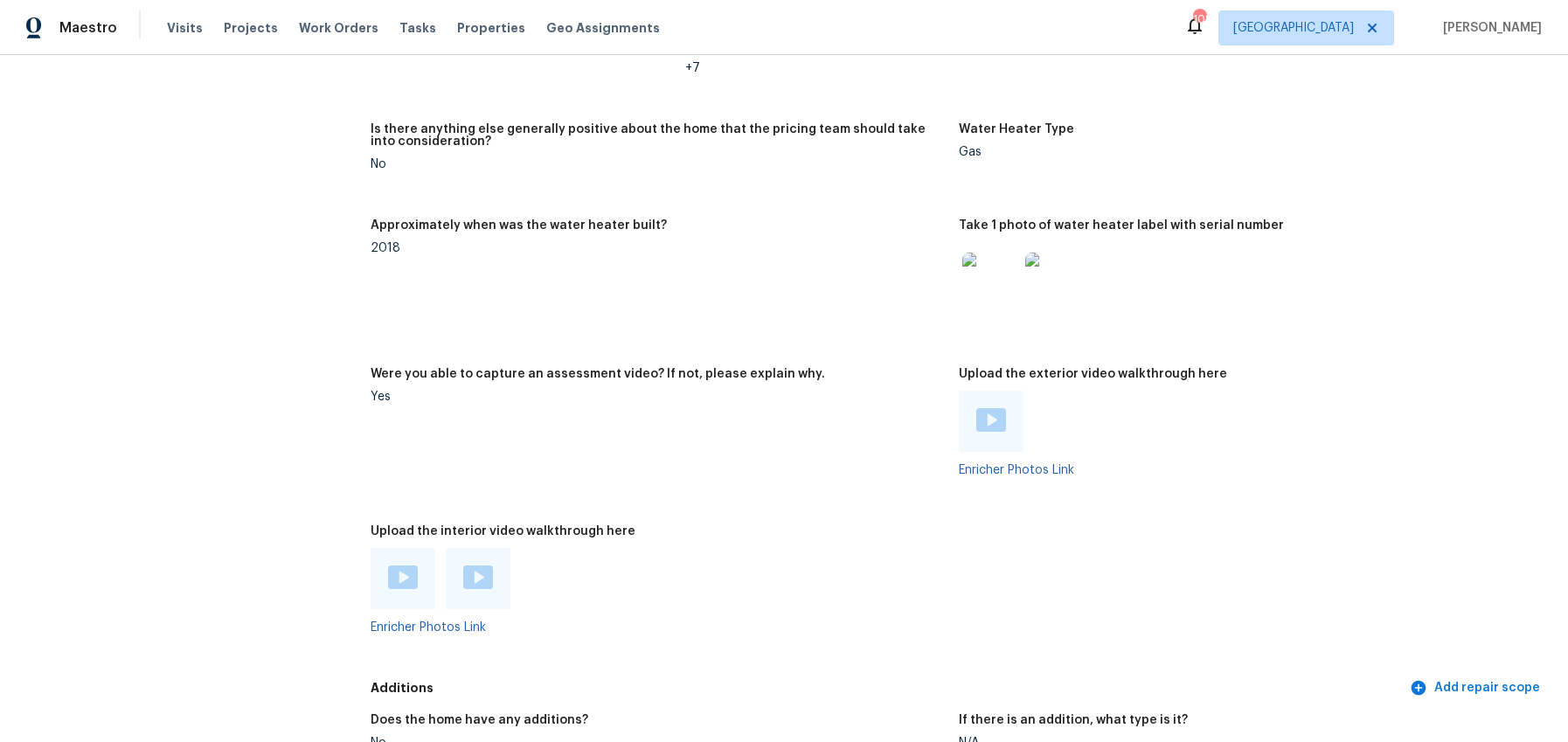
click at [720, 267] on figure "Approximately when was the water heater built? 2018" at bounding box center [665, 283] width 588 height 128
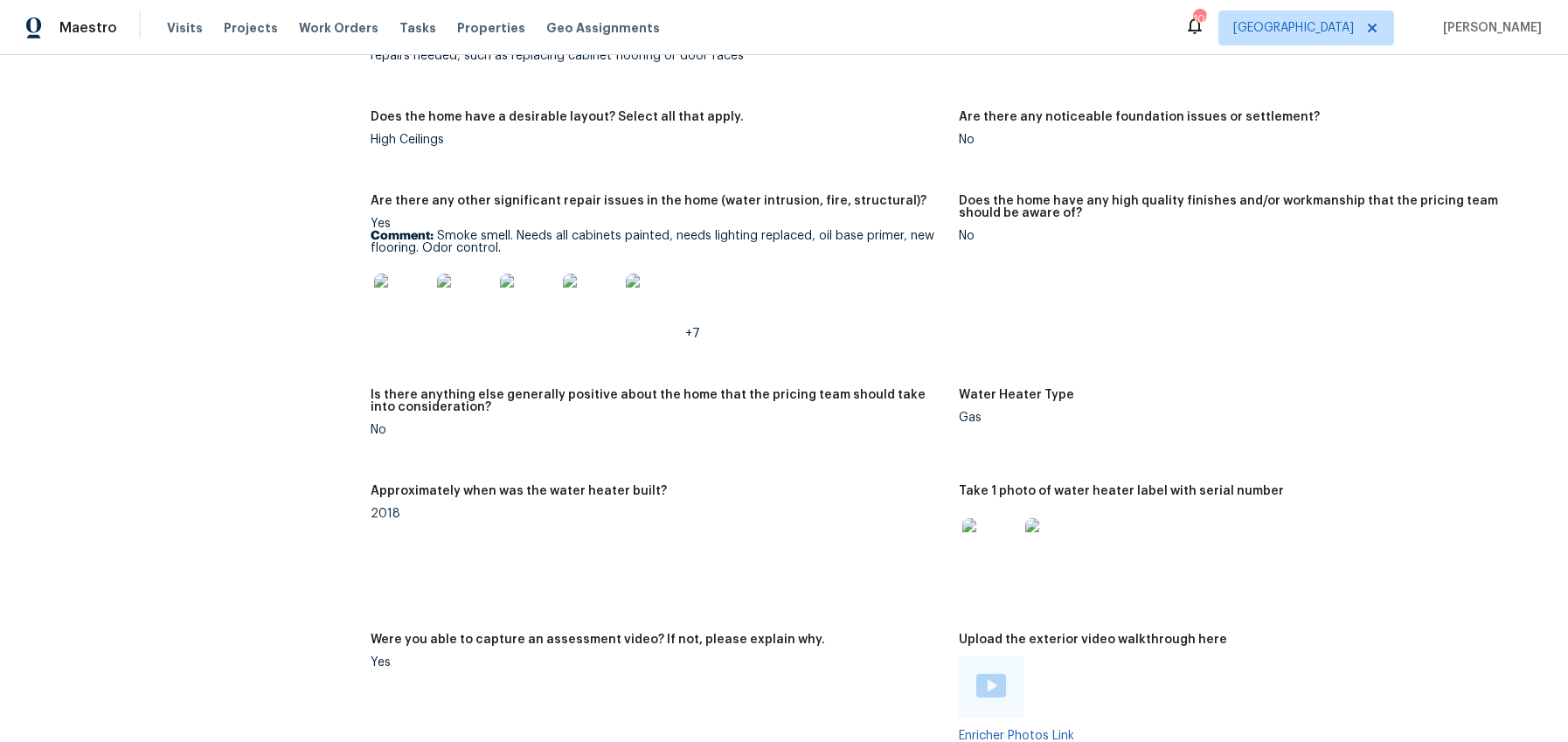
scroll to position [3887, 0]
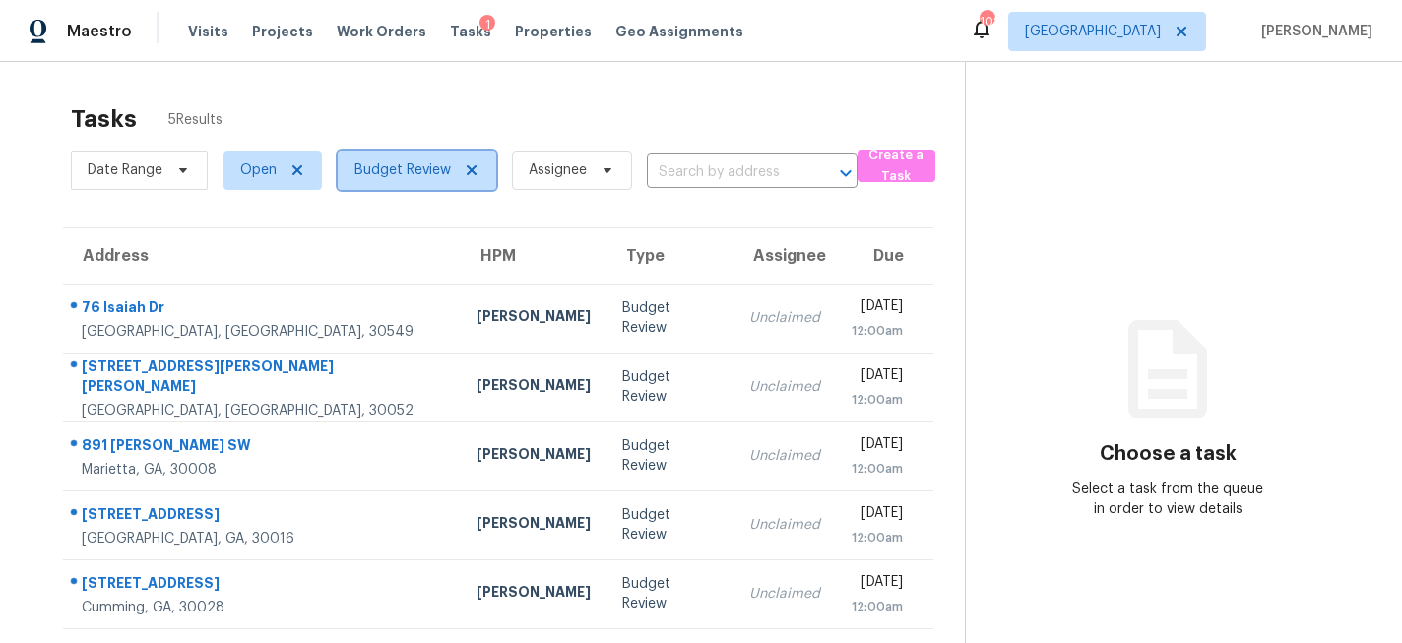
click at [467, 165] on icon at bounding box center [472, 170] width 10 height 10
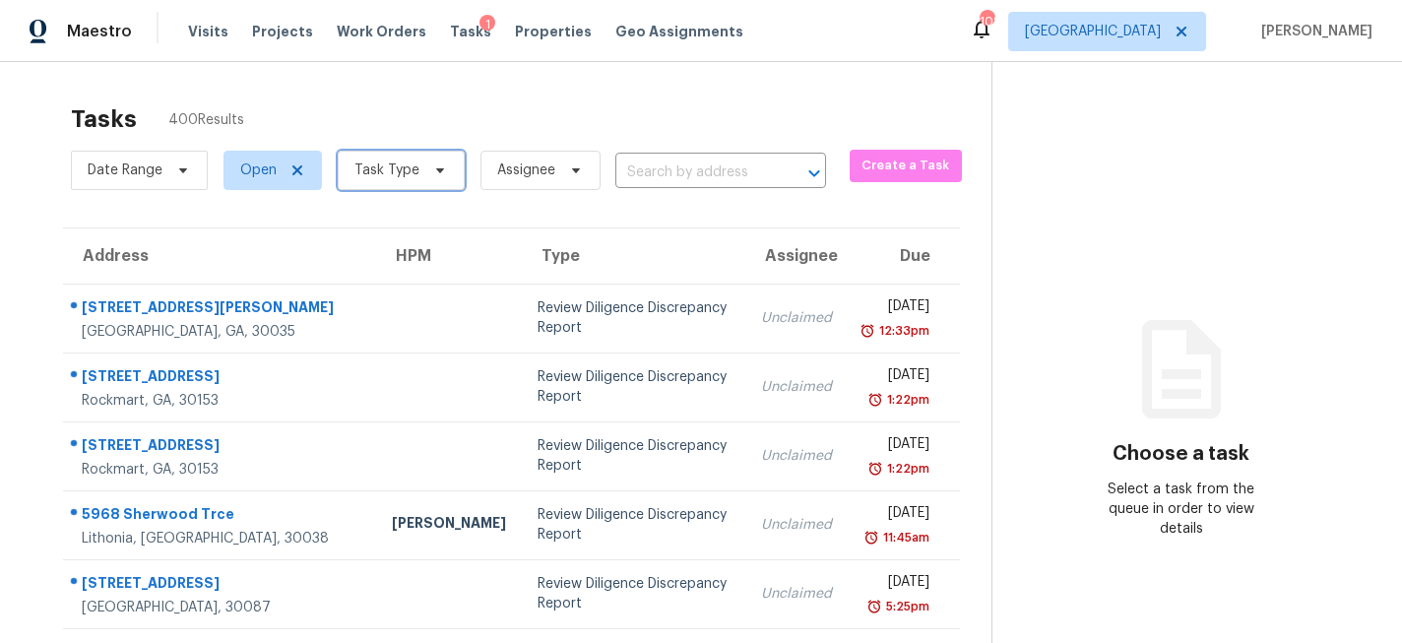
click at [435, 172] on icon at bounding box center [440, 170] width 16 height 16
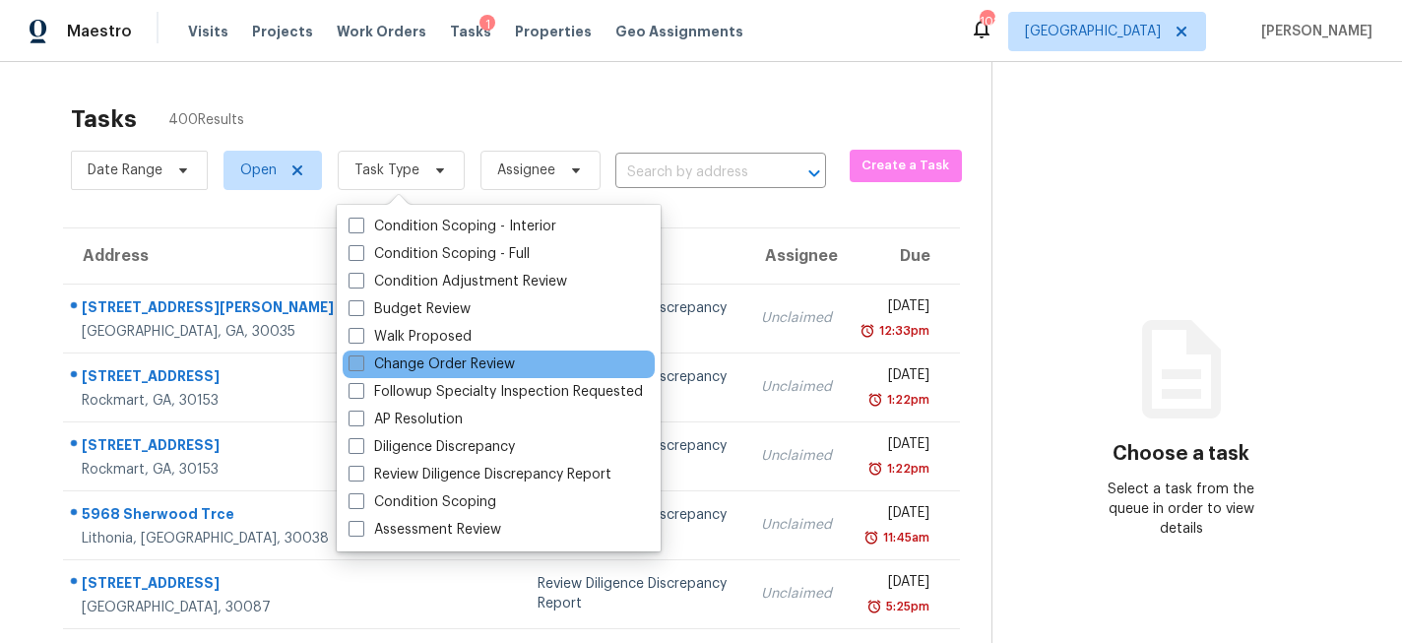
click at [355, 362] on span at bounding box center [357, 364] width 16 height 16
click at [355, 362] on input "Change Order Review" at bounding box center [355, 361] width 13 height 13
checkbox input "true"
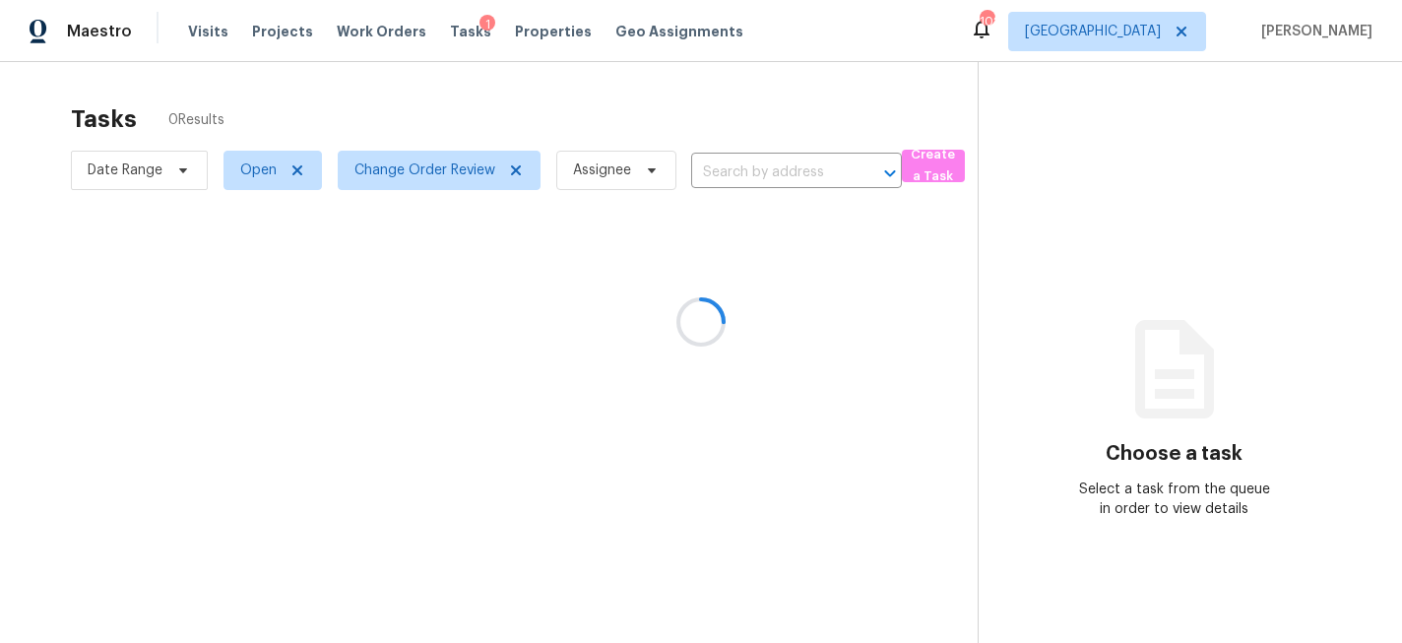
click at [397, 100] on div at bounding box center [701, 321] width 1402 height 643
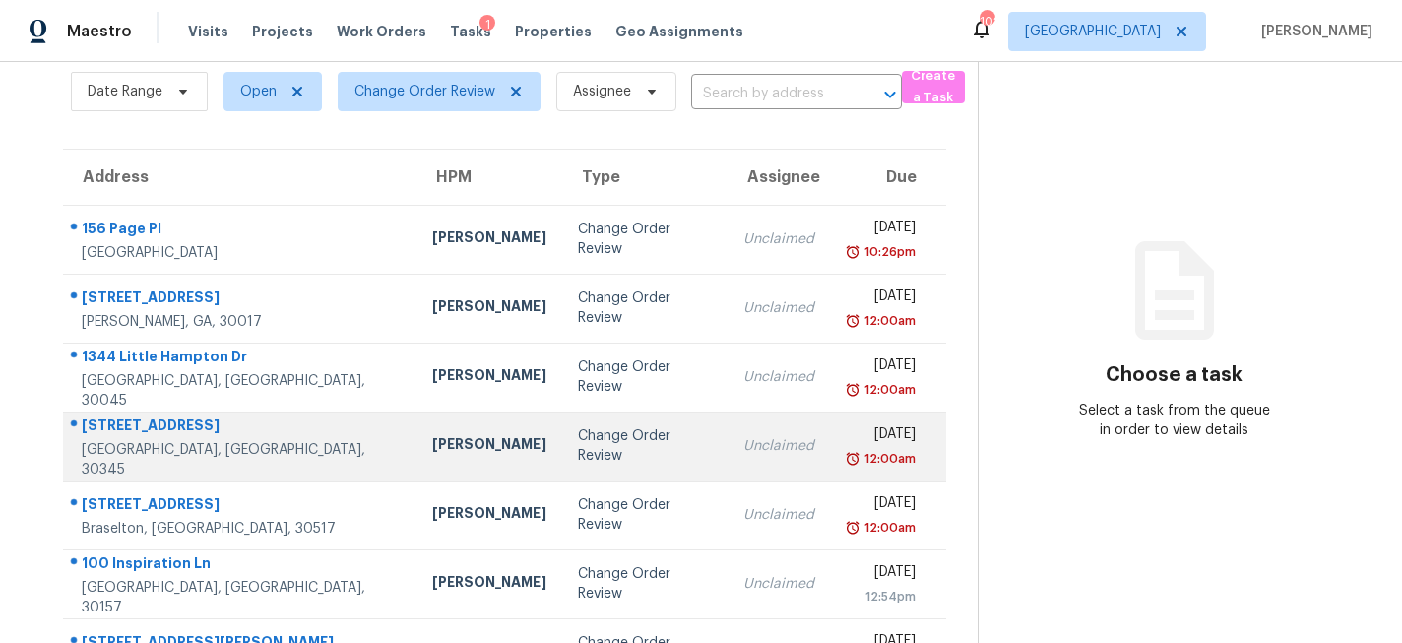
scroll to position [64, 0]
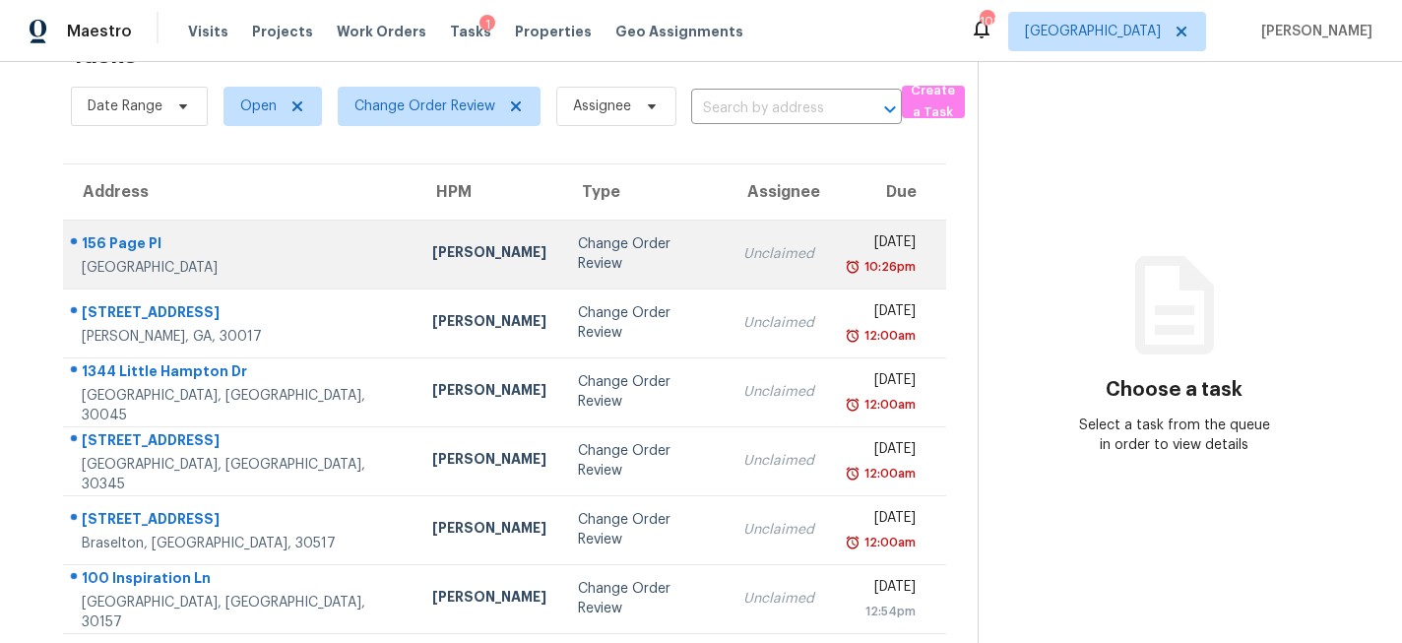
click at [452, 267] on td "[PERSON_NAME]" at bounding box center [490, 254] width 146 height 69
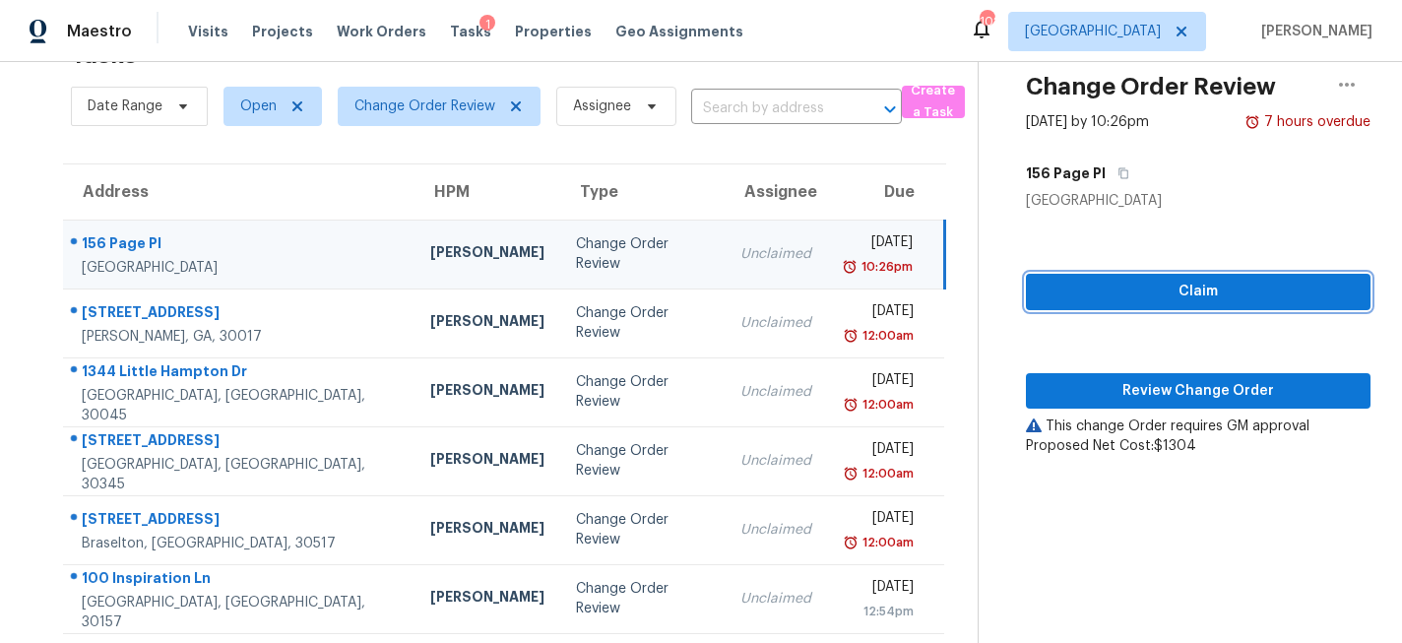
click at [1098, 296] on span "Claim" at bounding box center [1198, 292] width 313 height 25
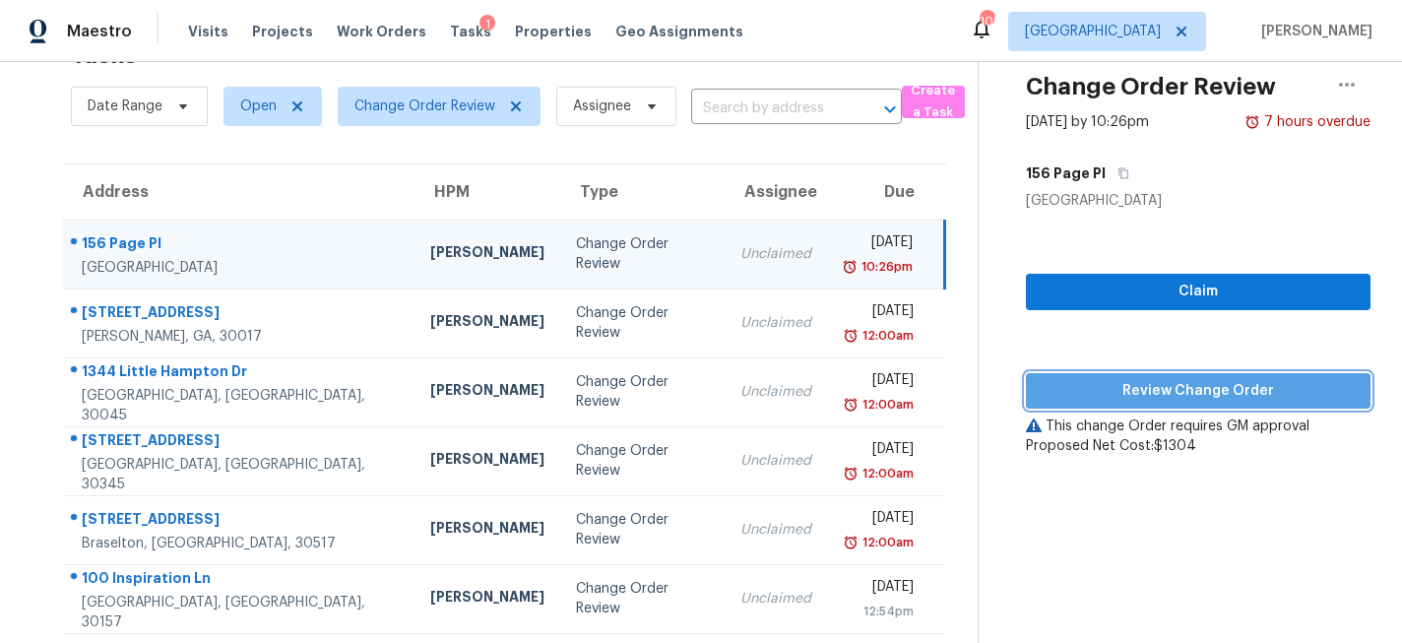
click at [1093, 386] on span "Review Change Order" at bounding box center [1198, 391] width 313 height 25
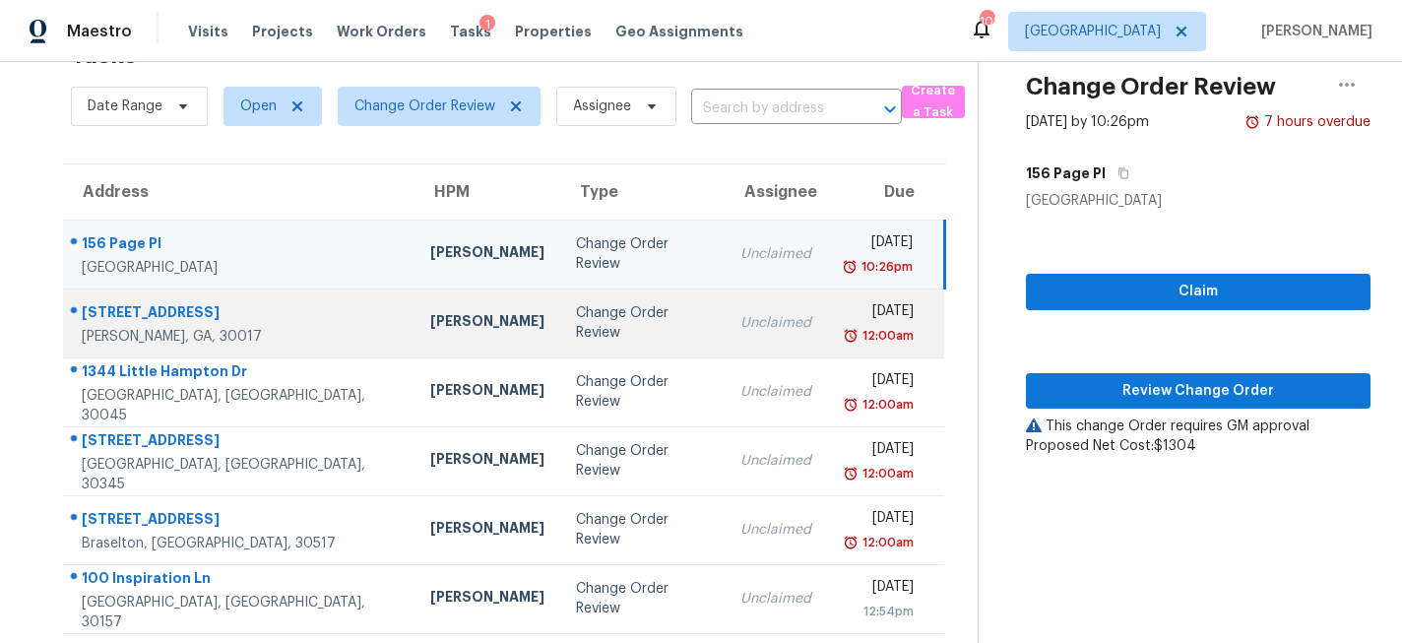
click at [430, 317] on div "Michael Durham" at bounding box center [487, 323] width 114 height 25
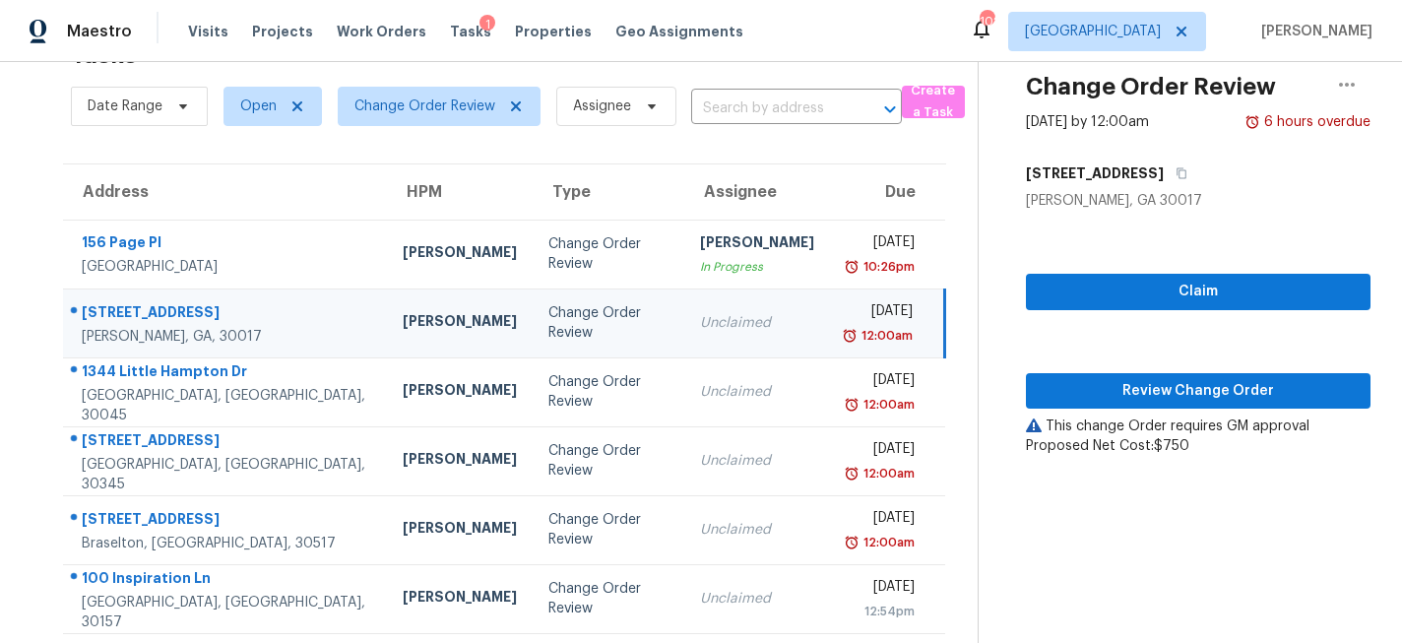
click at [403, 317] on div "Michael Durham" at bounding box center [460, 323] width 114 height 25
click at [1108, 296] on span "Claim" at bounding box center [1198, 292] width 313 height 25
click at [1133, 384] on span "Review Change Order" at bounding box center [1198, 391] width 313 height 25
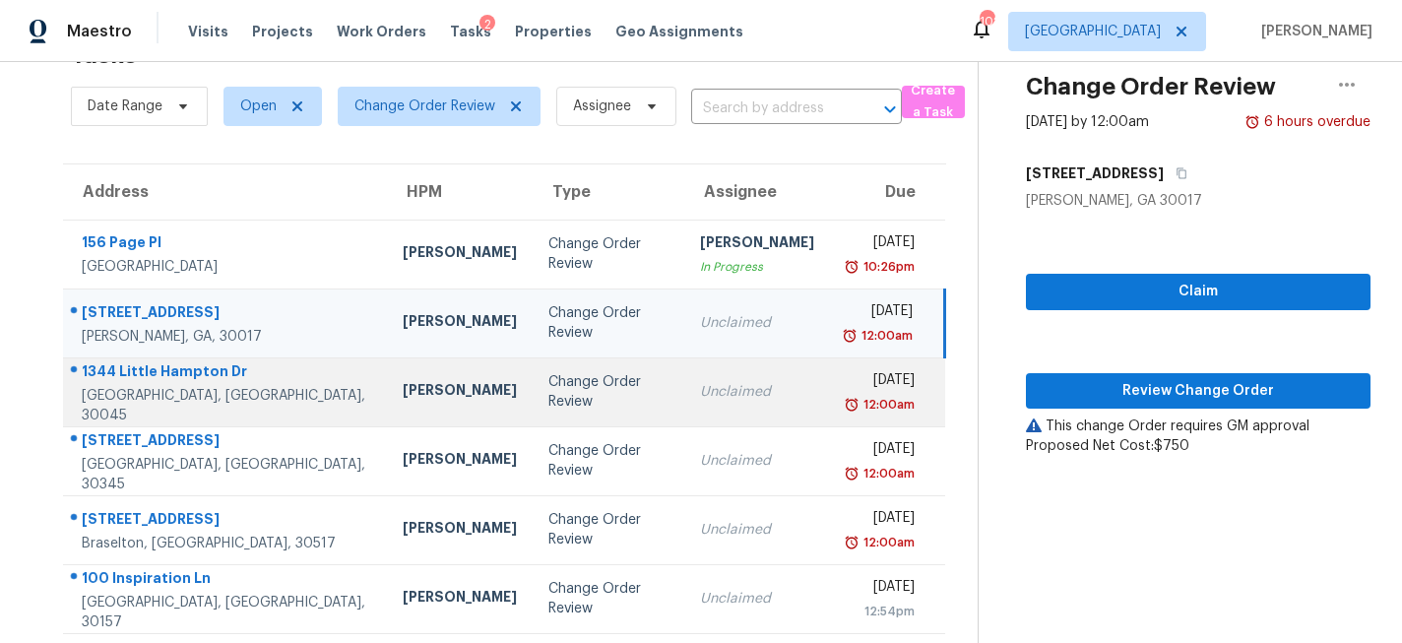
click at [549, 398] on div "Change Order Review" at bounding box center [609, 391] width 120 height 39
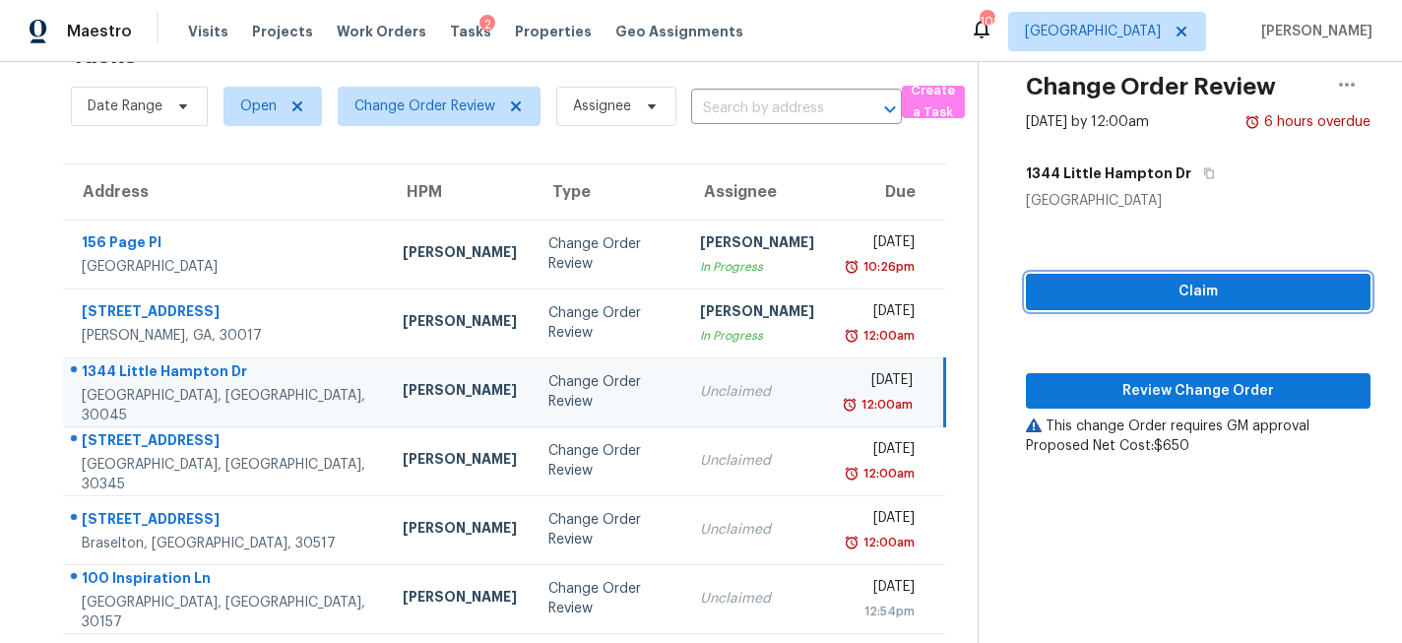
click at [1138, 294] on span "Claim" at bounding box center [1198, 292] width 313 height 25
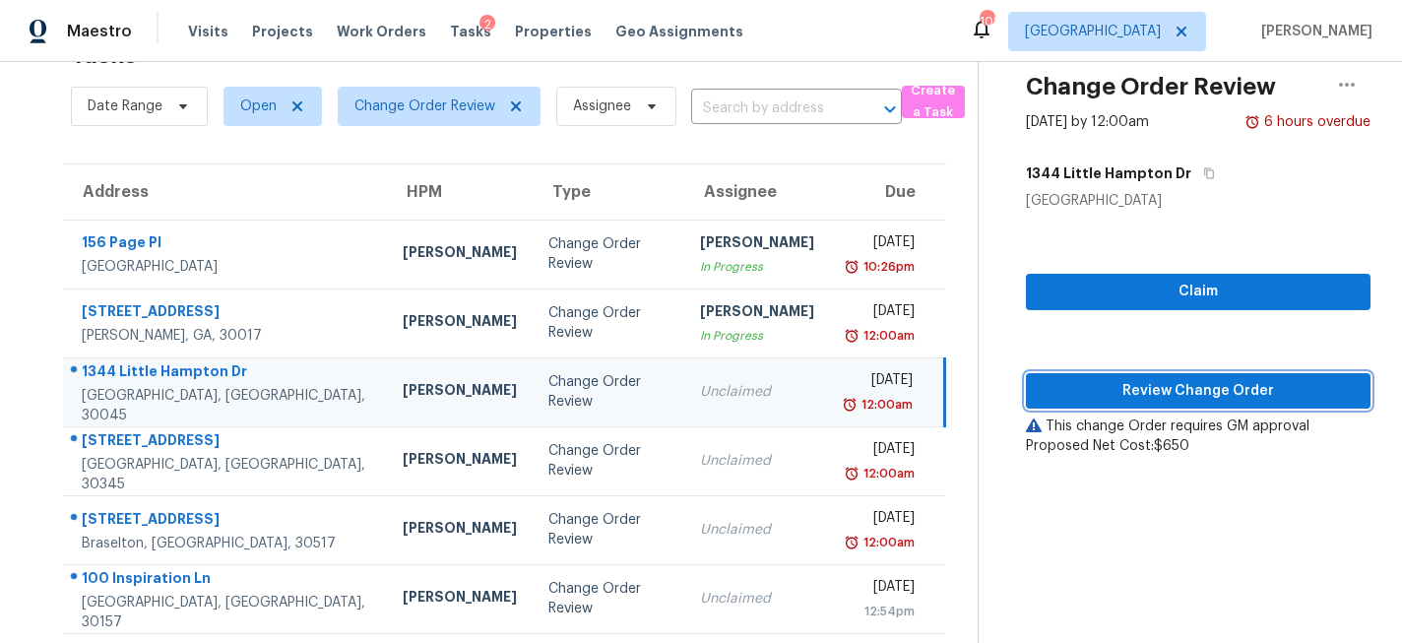
click at [1121, 382] on span "Review Change Order" at bounding box center [1198, 391] width 313 height 25
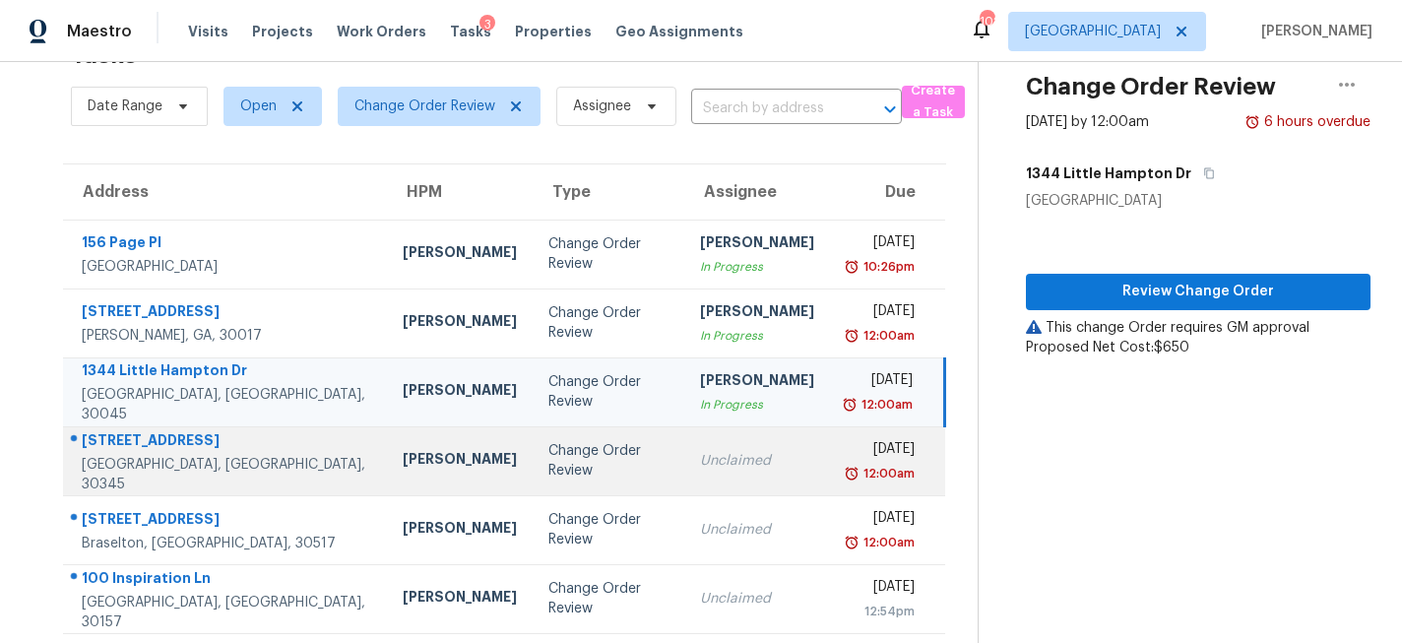
click at [533, 472] on td "Change Order Review" at bounding box center [609, 460] width 152 height 69
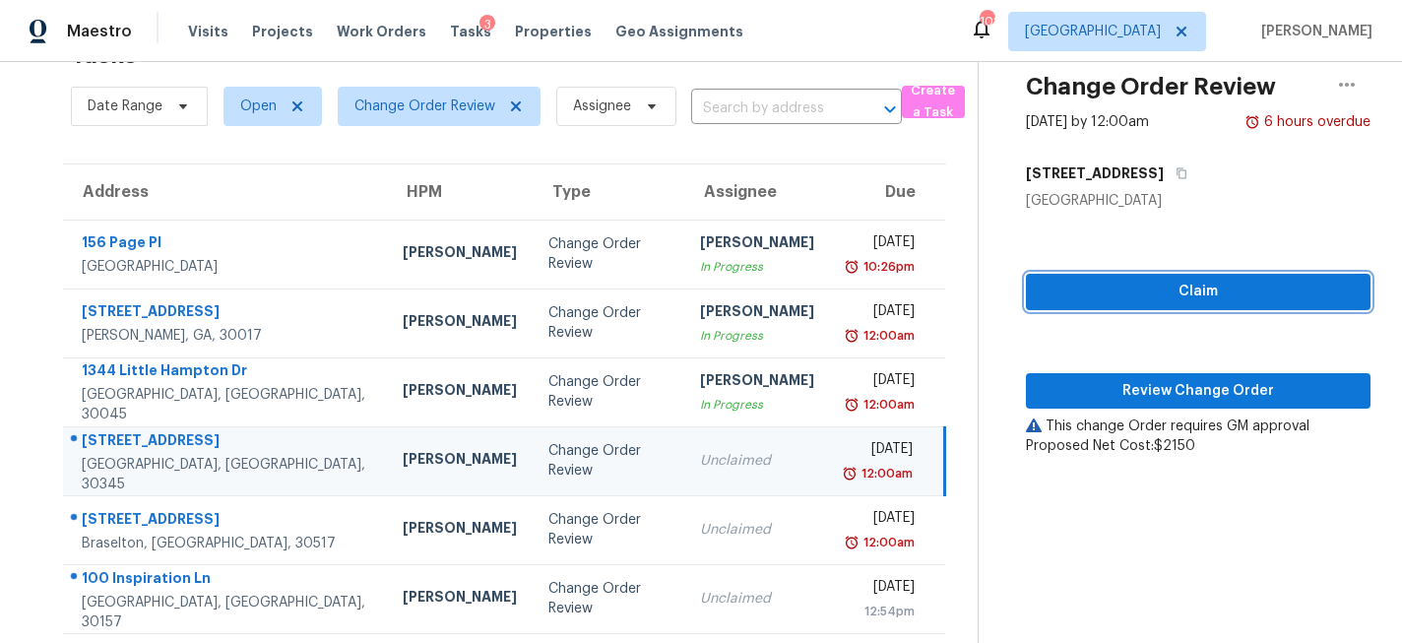
click at [1122, 293] on span "Claim" at bounding box center [1198, 292] width 313 height 25
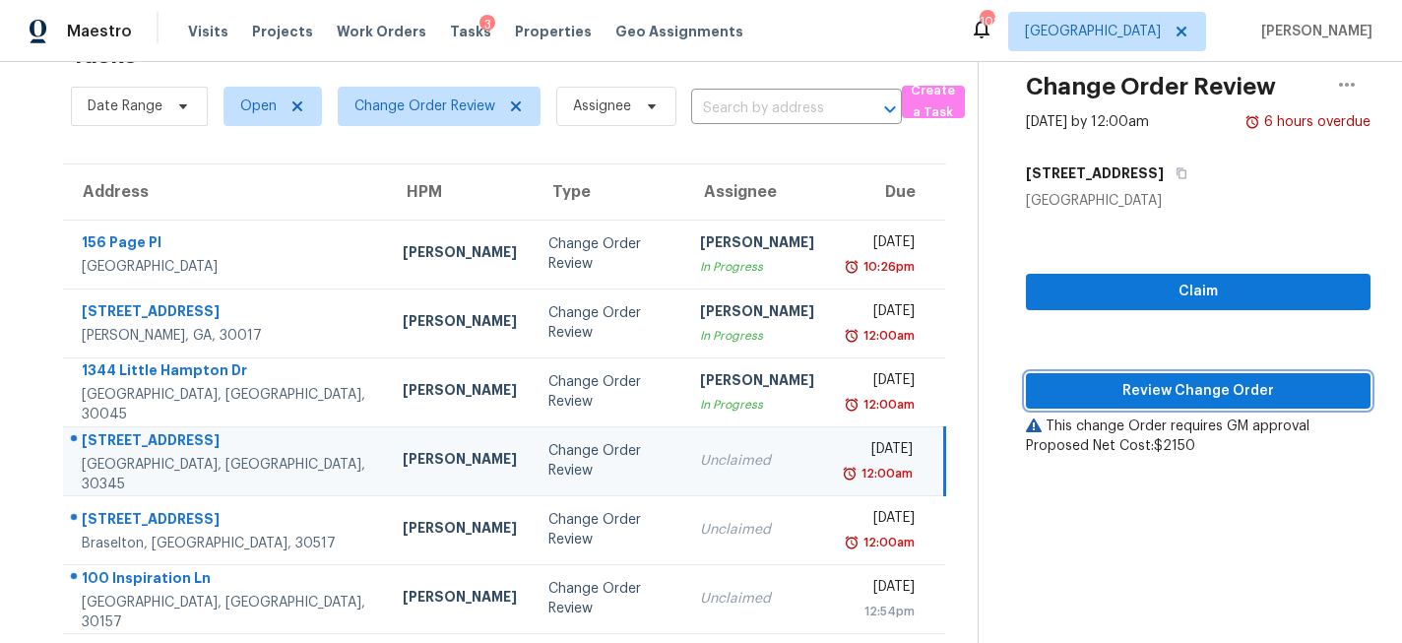
click at [1097, 381] on span "Review Change Order" at bounding box center [1198, 391] width 313 height 25
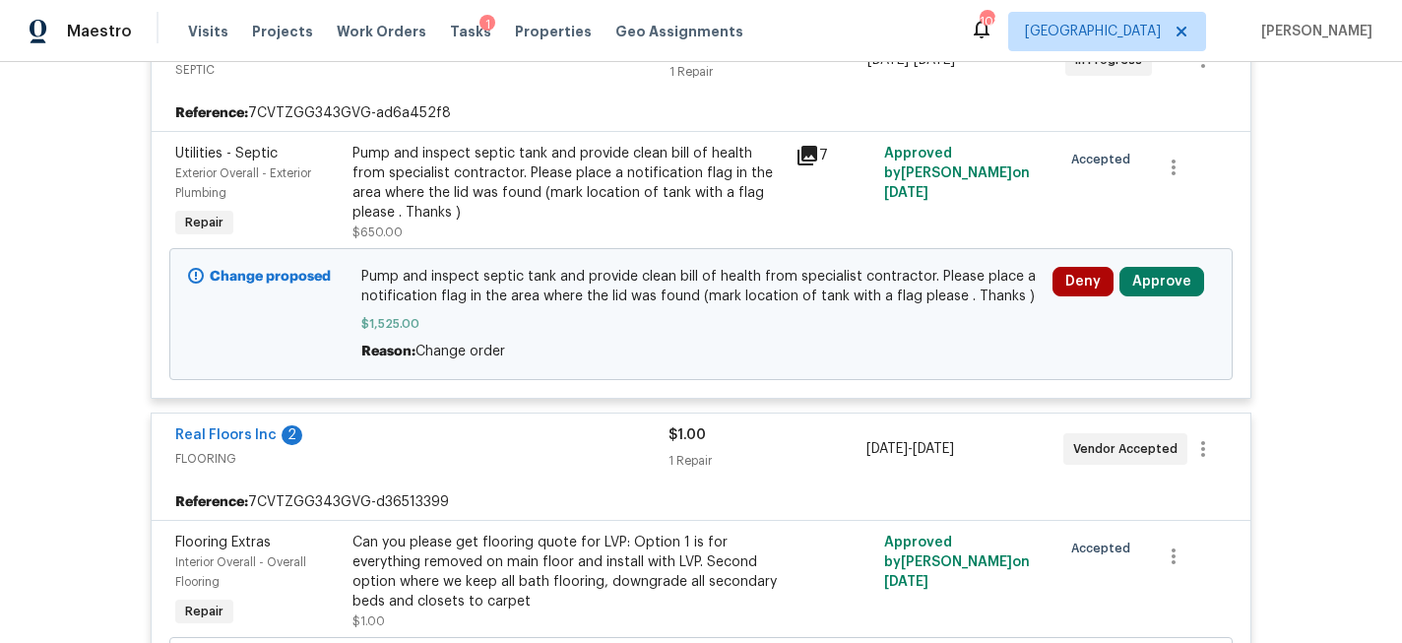
scroll to position [428, 0]
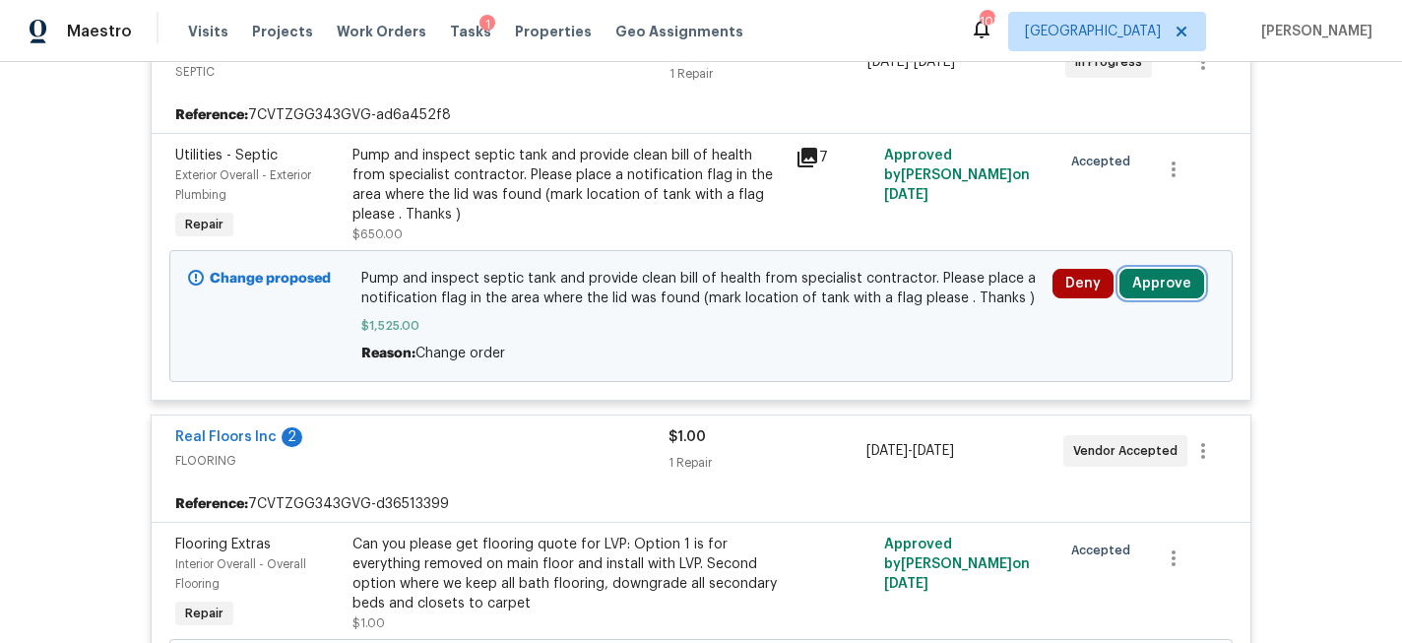
click at [1195, 279] on button "Approve" at bounding box center [1162, 284] width 85 height 30
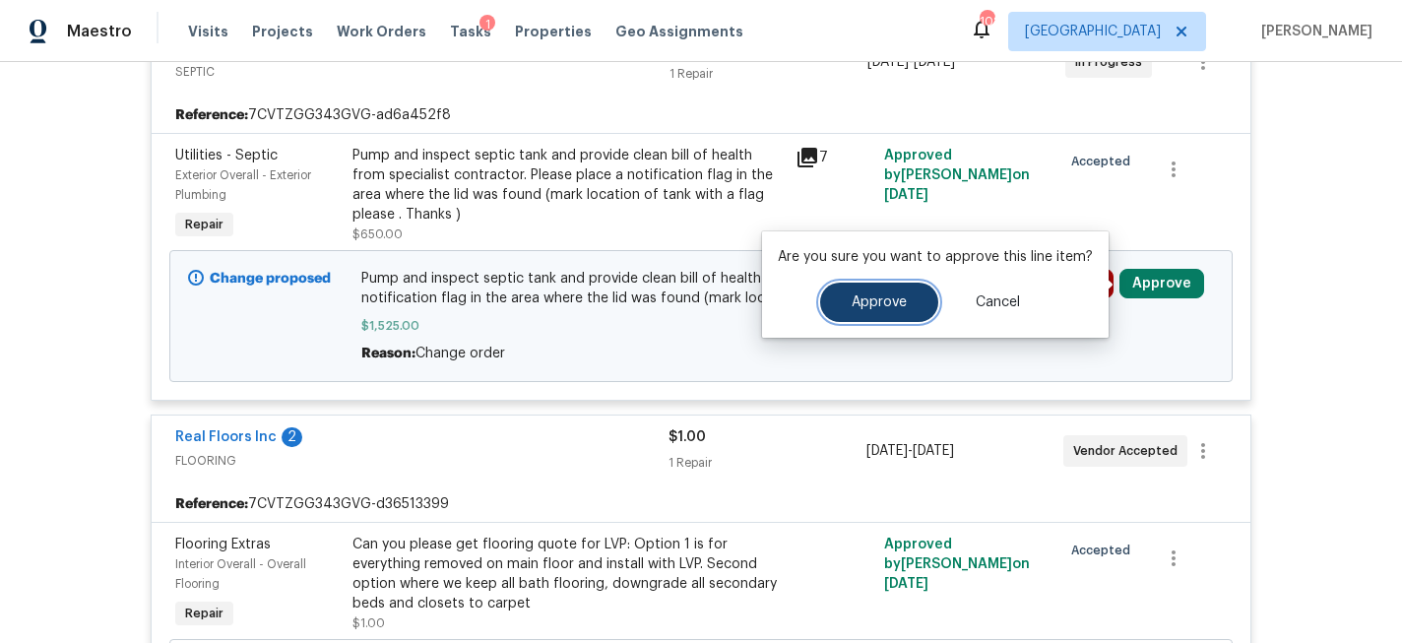
click at [876, 302] on span "Approve" at bounding box center [879, 302] width 55 height 15
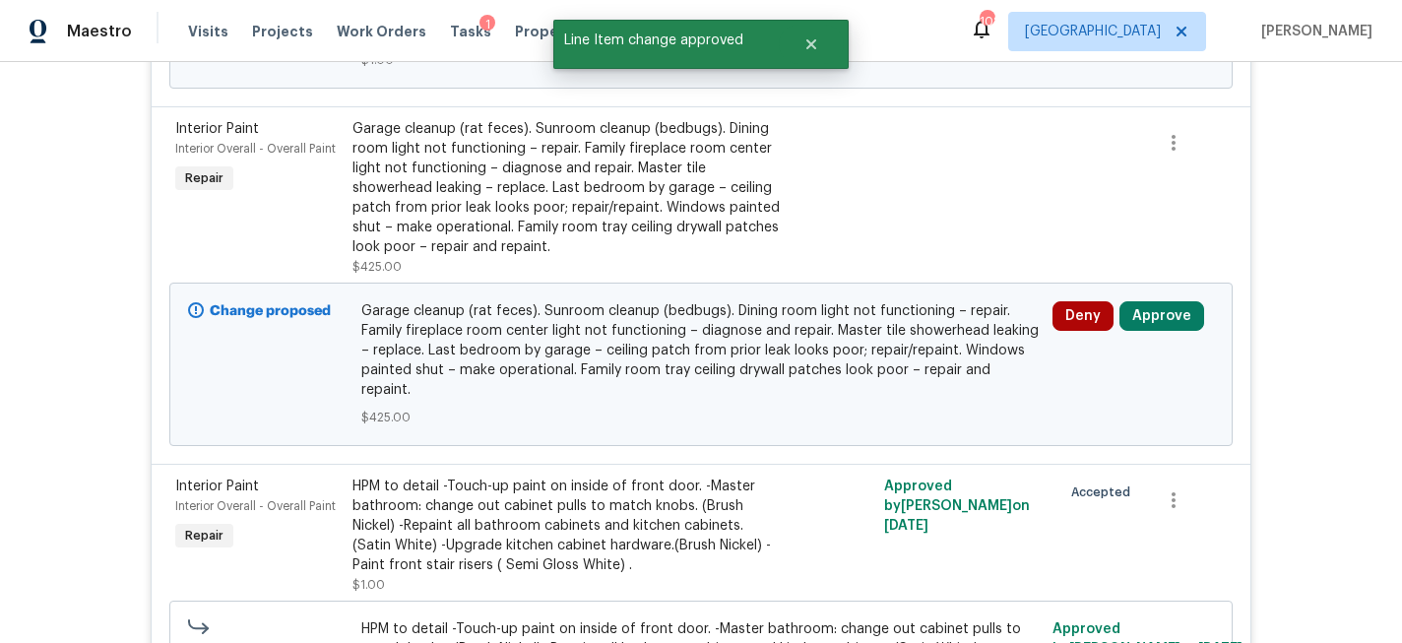
scroll to position [1710, 0]
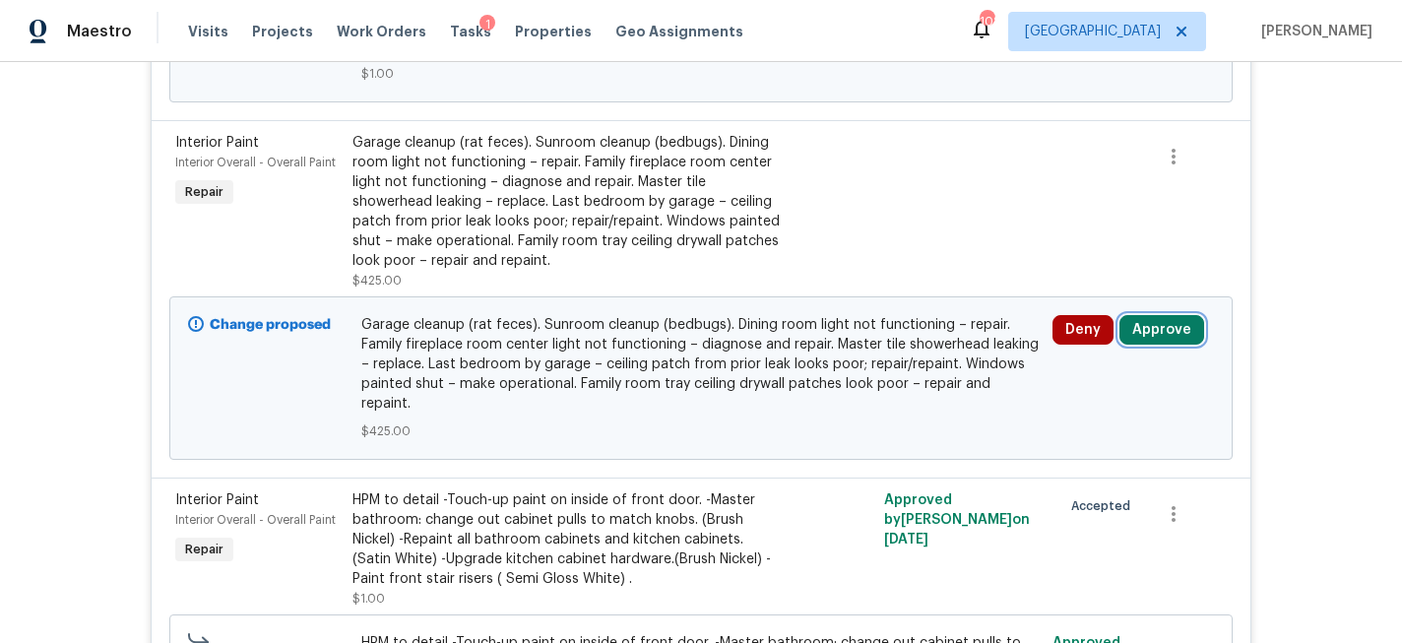
drag, startPoint x: 1187, startPoint y: 320, endPoint x: 1146, endPoint y: 324, distance: 40.6
click at [1187, 320] on button "Approve" at bounding box center [1162, 330] width 85 height 30
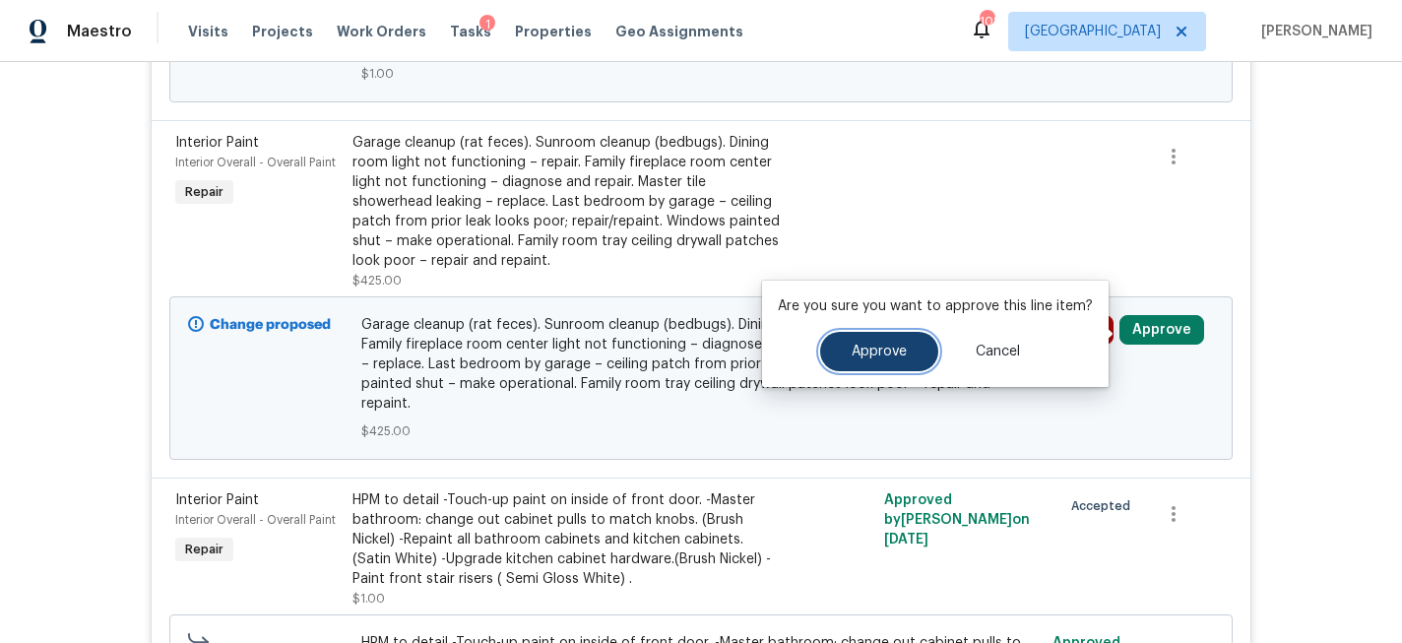
click at [888, 348] on span "Approve" at bounding box center [879, 352] width 55 height 15
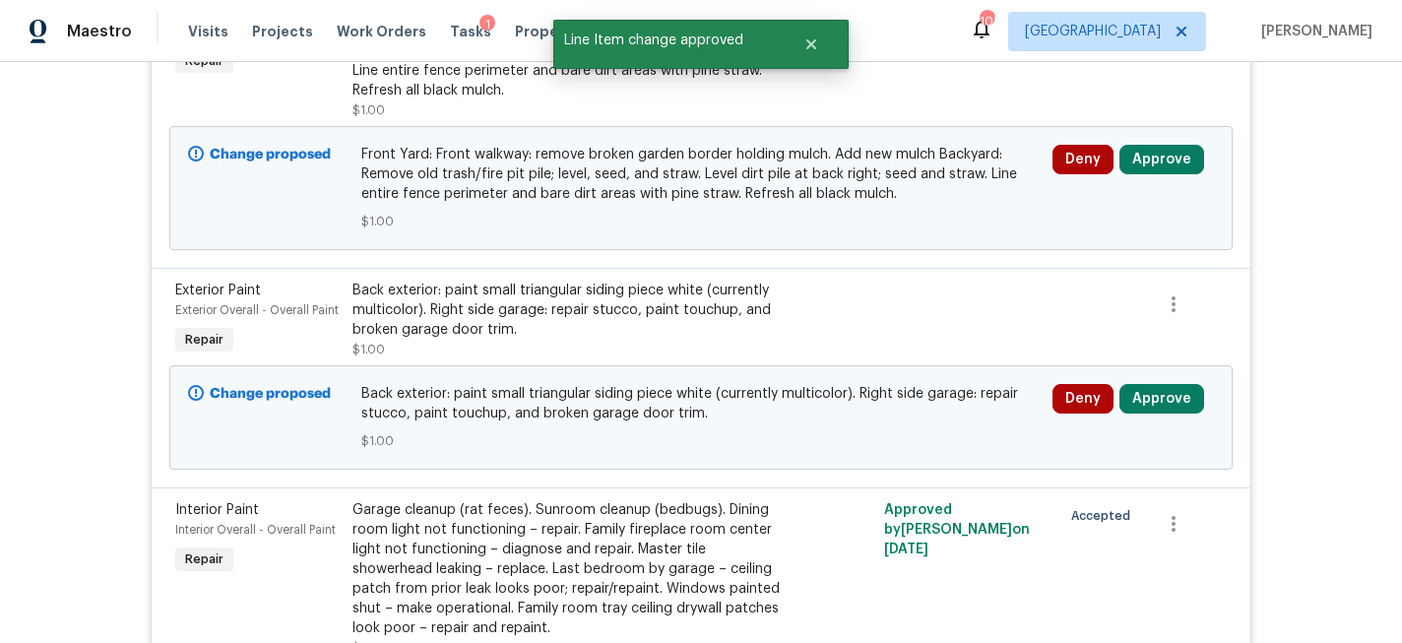
scroll to position [1343, 0]
click at [1193, 407] on button "Approve" at bounding box center [1162, 398] width 85 height 30
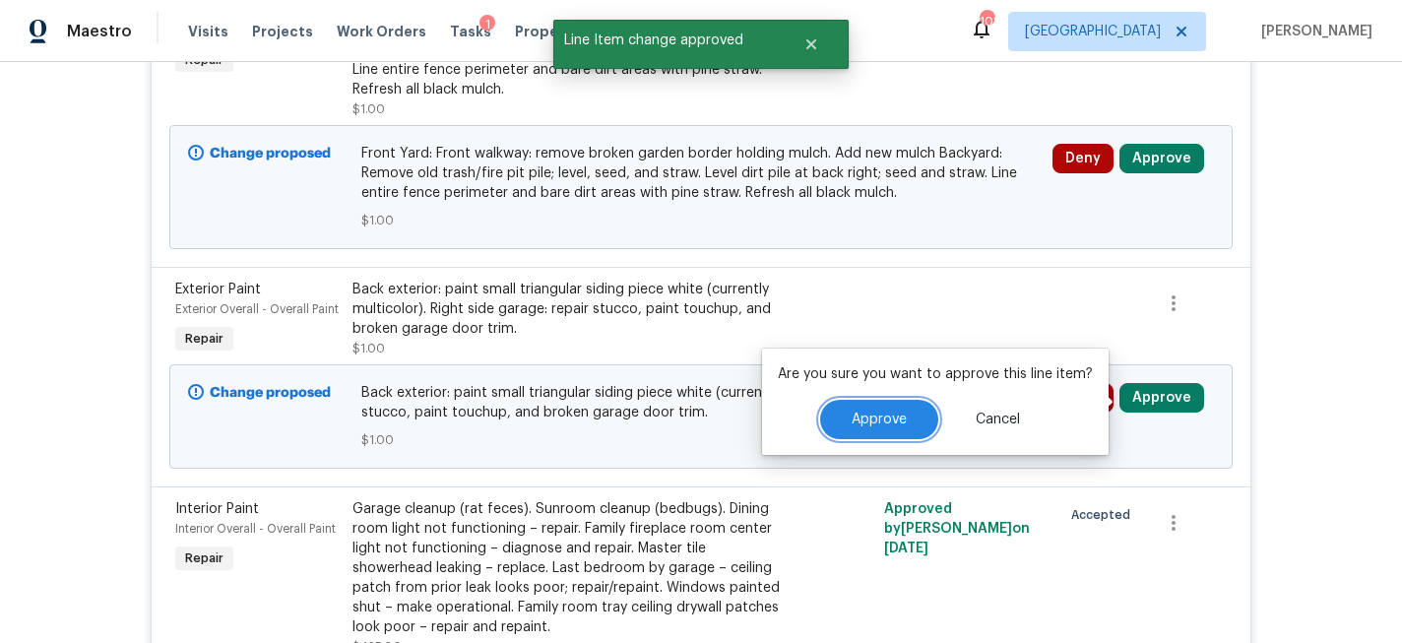
click at [893, 415] on span "Approve" at bounding box center [879, 420] width 55 height 15
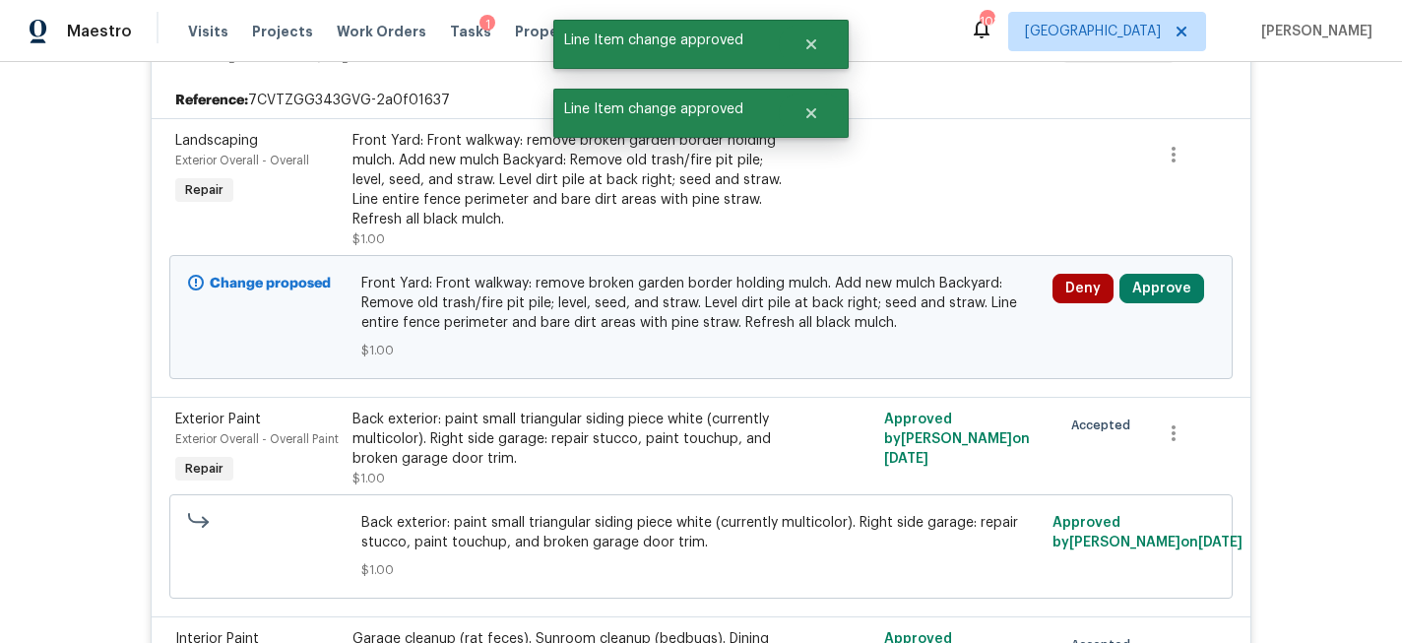
scroll to position [1193, 0]
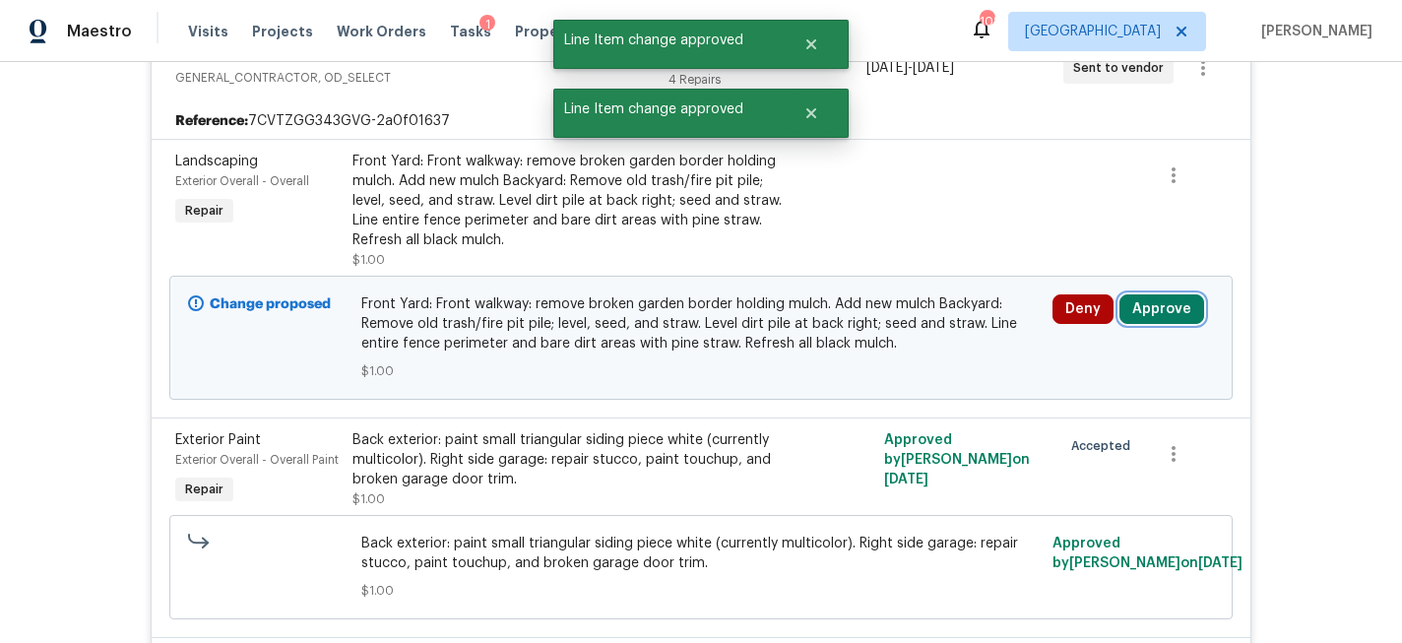
drag, startPoint x: 1167, startPoint y: 315, endPoint x: 1112, endPoint y: 325, distance: 56.0
click at [1166, 315] on button "Approve" at bounding box center [1162, 309] width 85 height 30
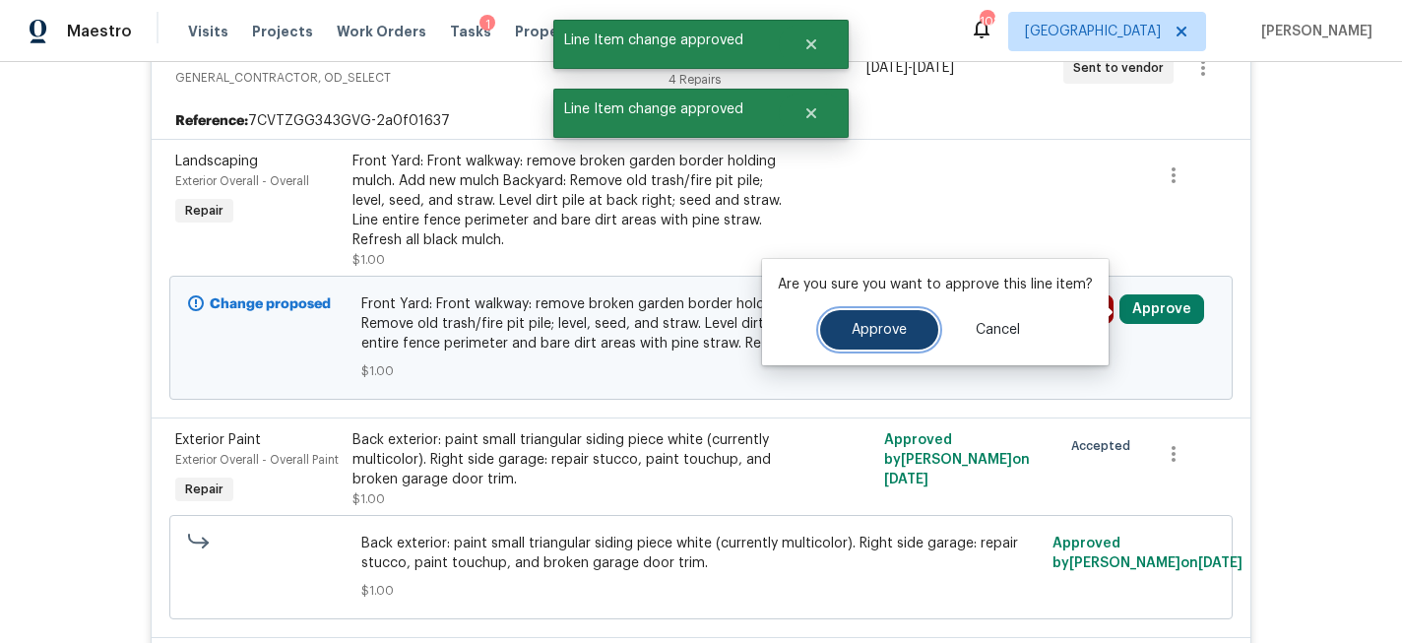
click at [896, 345] on button "Approve" at bounding box center [879, 329] width 118 height 39
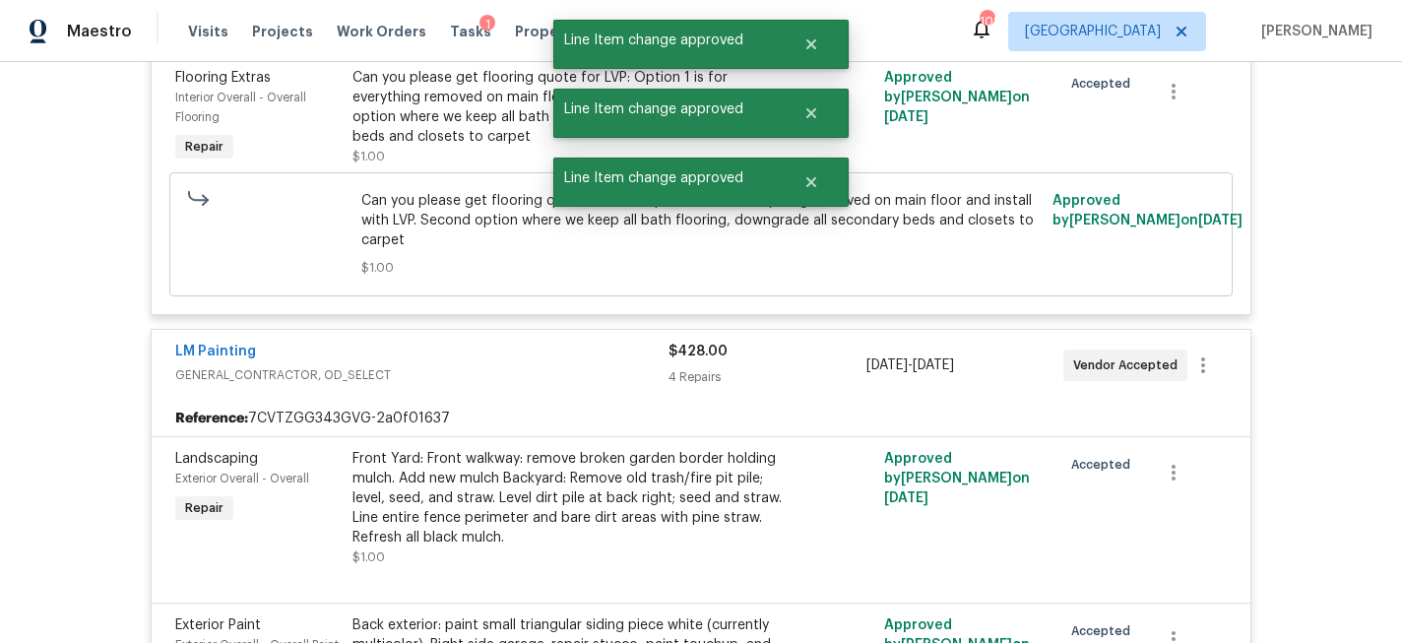
scroll to position [893, 0]
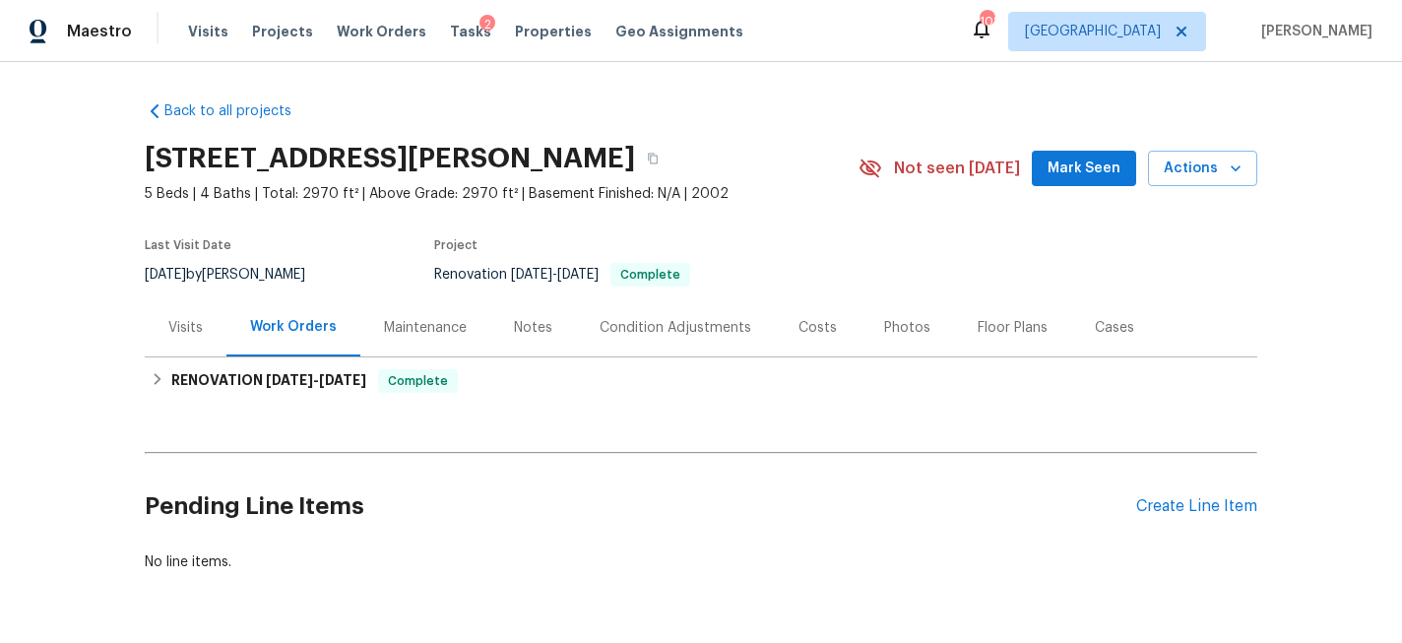
scroll to position [63, 0]
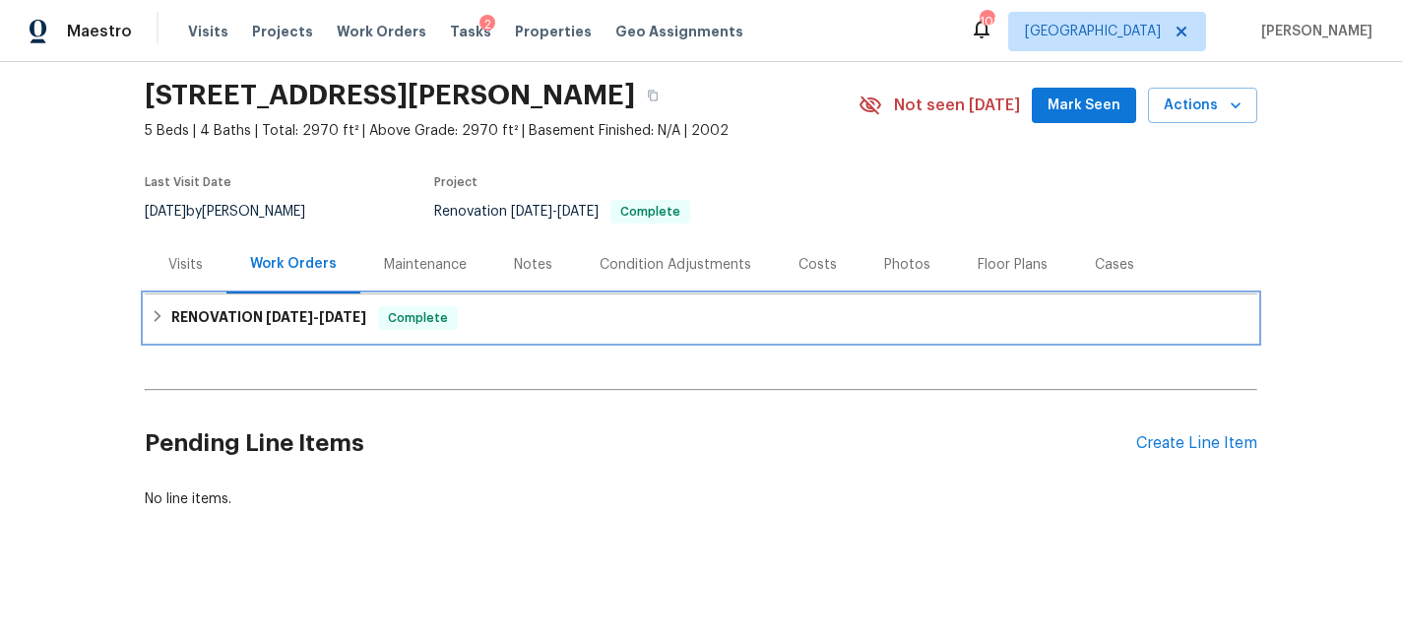
click at [161, 314] on icon at bounding box center [158, 316] width 14 height 14
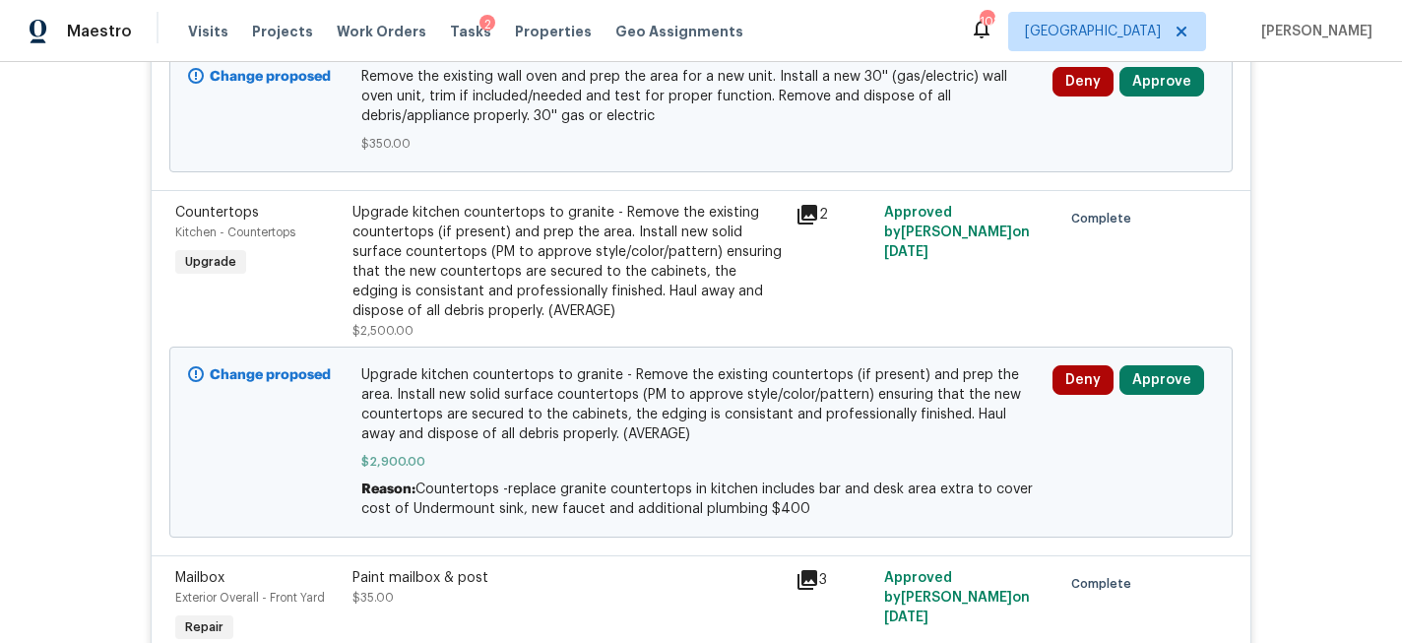
scroll to position [1492, 0]
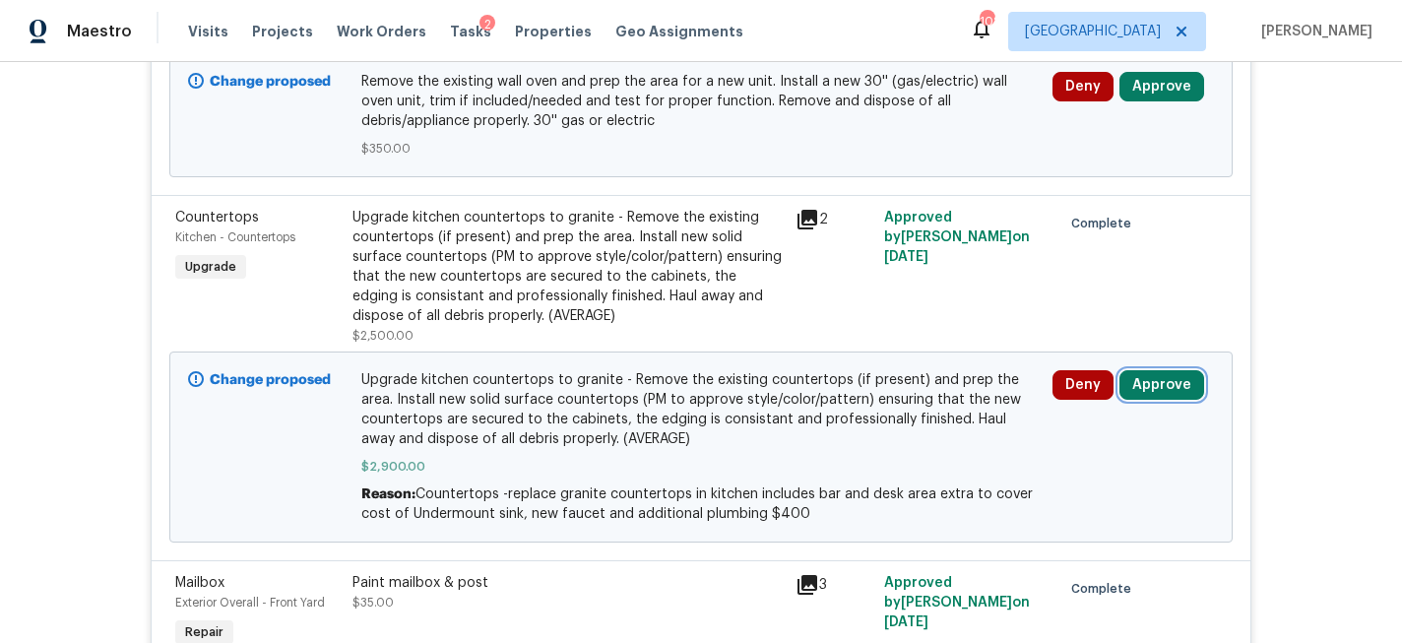
drag, startPoint x: 1171, startPoint y: 396, endPoint x: 1115, endPoint y: 394, distance: 56.2
click at [1171, 396] on button "Approve" at bounding box center [1162, 385] width 85 height 30
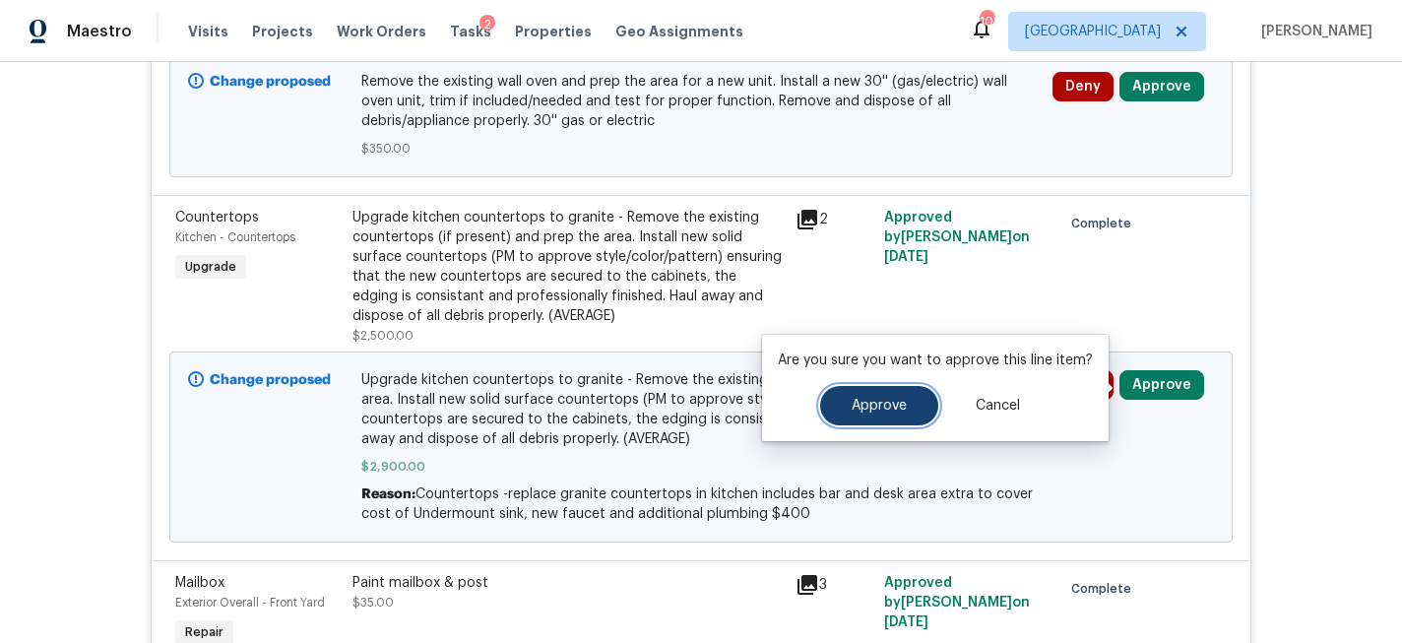
click at [882, 402] on span "Approve" at bounding box center [879, 406] width 55 height 15
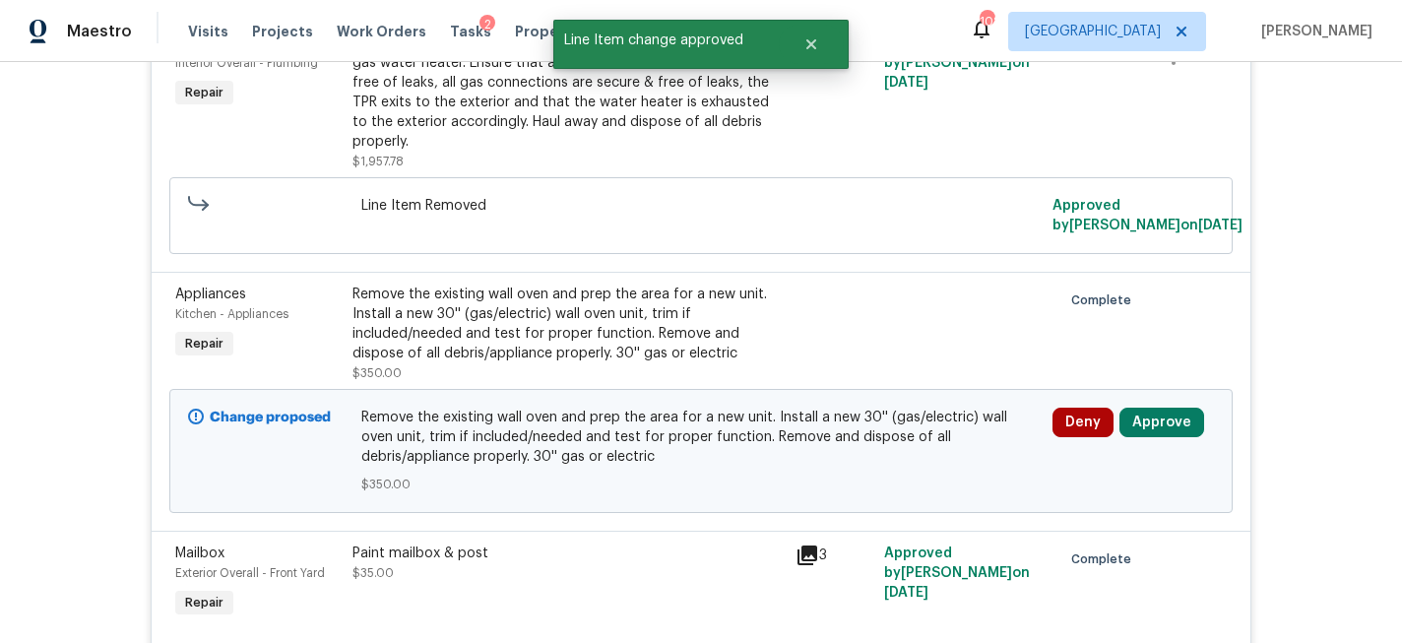
scroll to position [1241, 0]
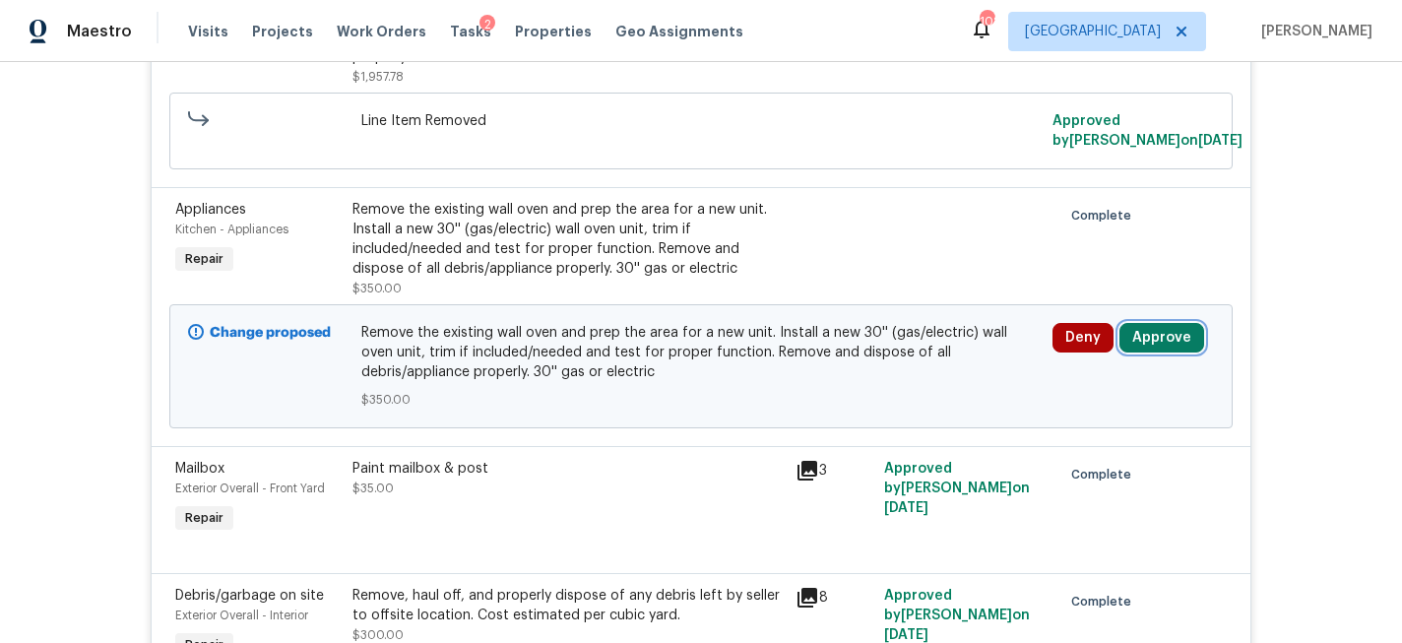
drag, startPoint x: 1154, startPoint y: 340, endPoint x: 1139, endPoint y: 338, distance: 14.9
click at [1154, 339] on button "Approve" at bounding box center [1162, 338] width 85 height 30
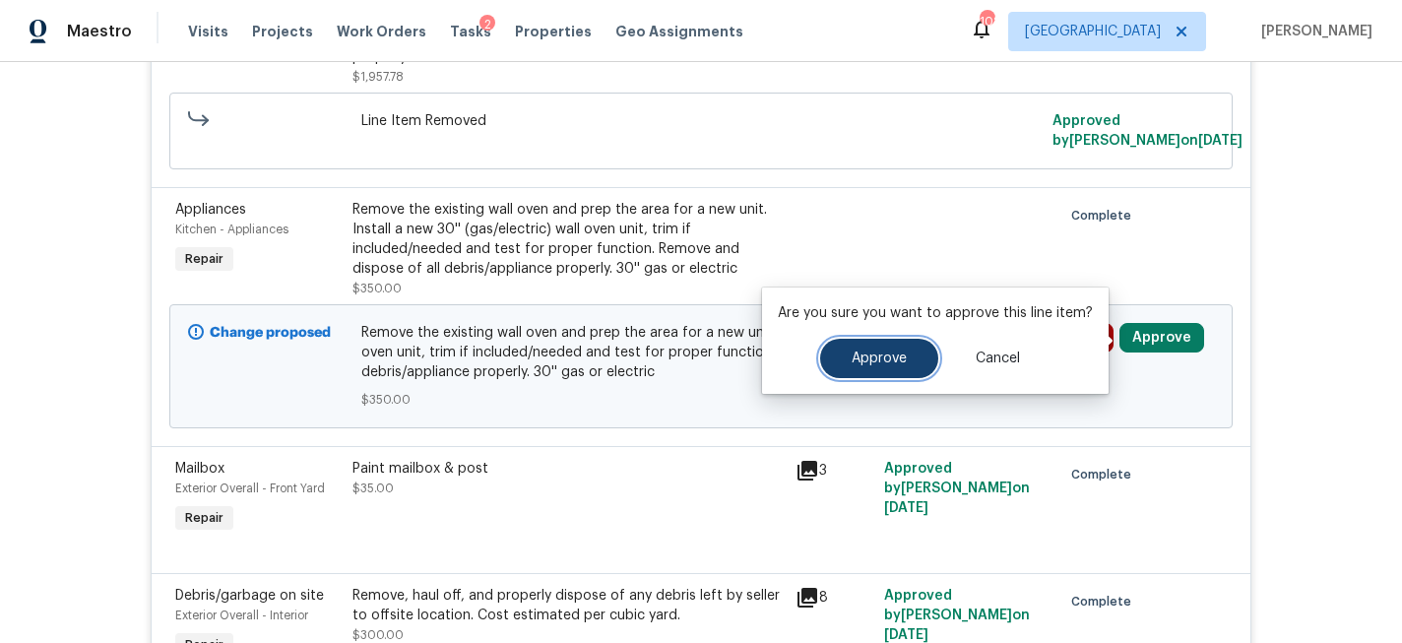
click at [876, 357] on span "Approve" at bounding box center [879, 359] width 55 height 15
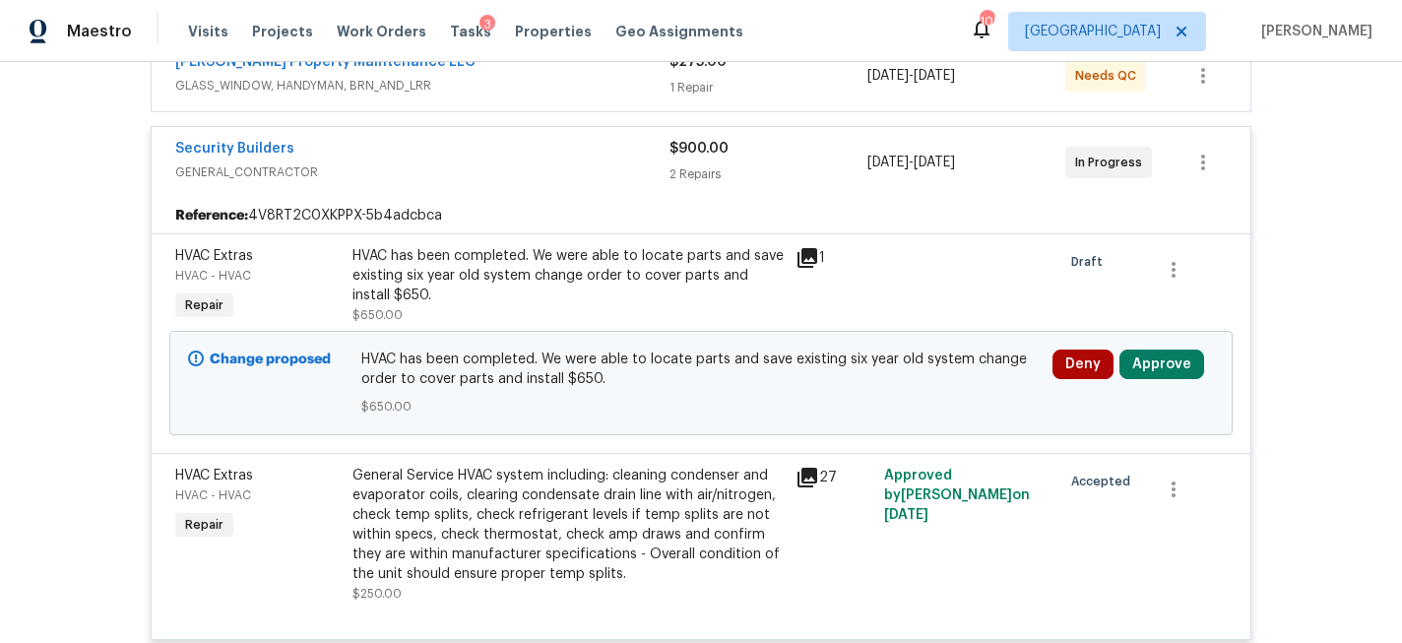
scroll to position [473, 0]
click at [1152, 354] on button "Approve" at bounding box center [1162, 364] width 85 height 30
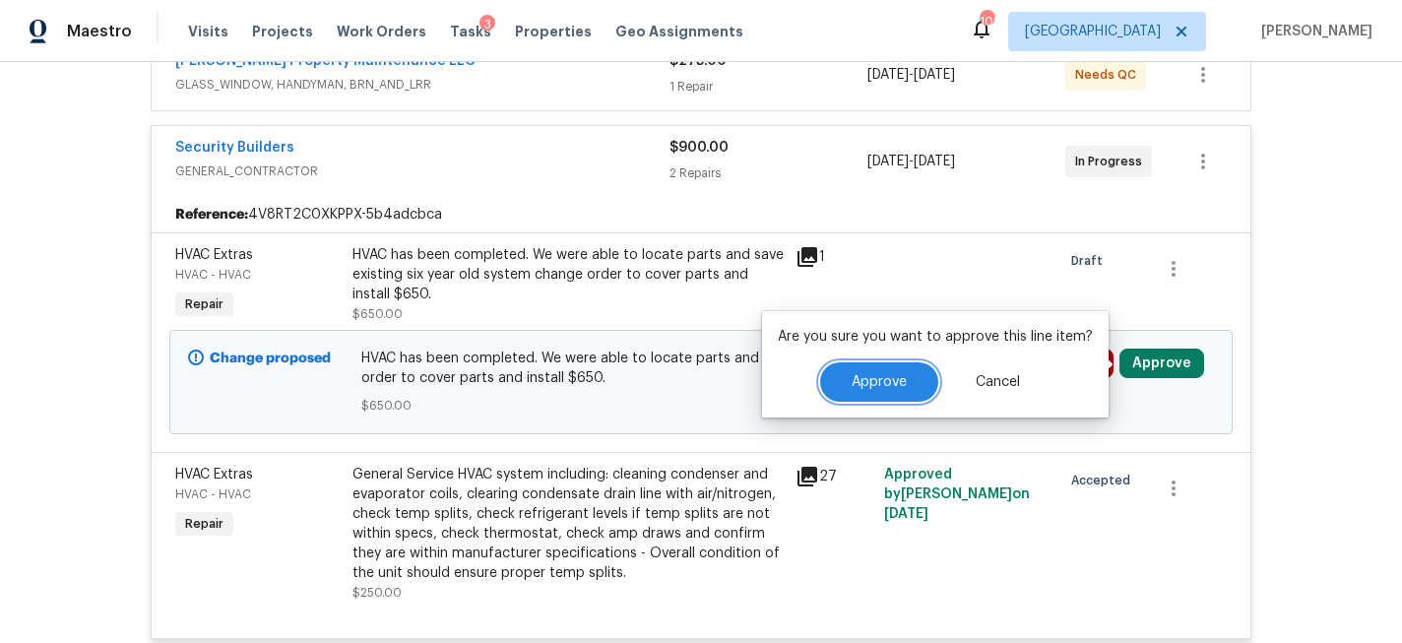
click at [843, 388] on button "Approve" at bounding box center [879, 381] width 118 height 39
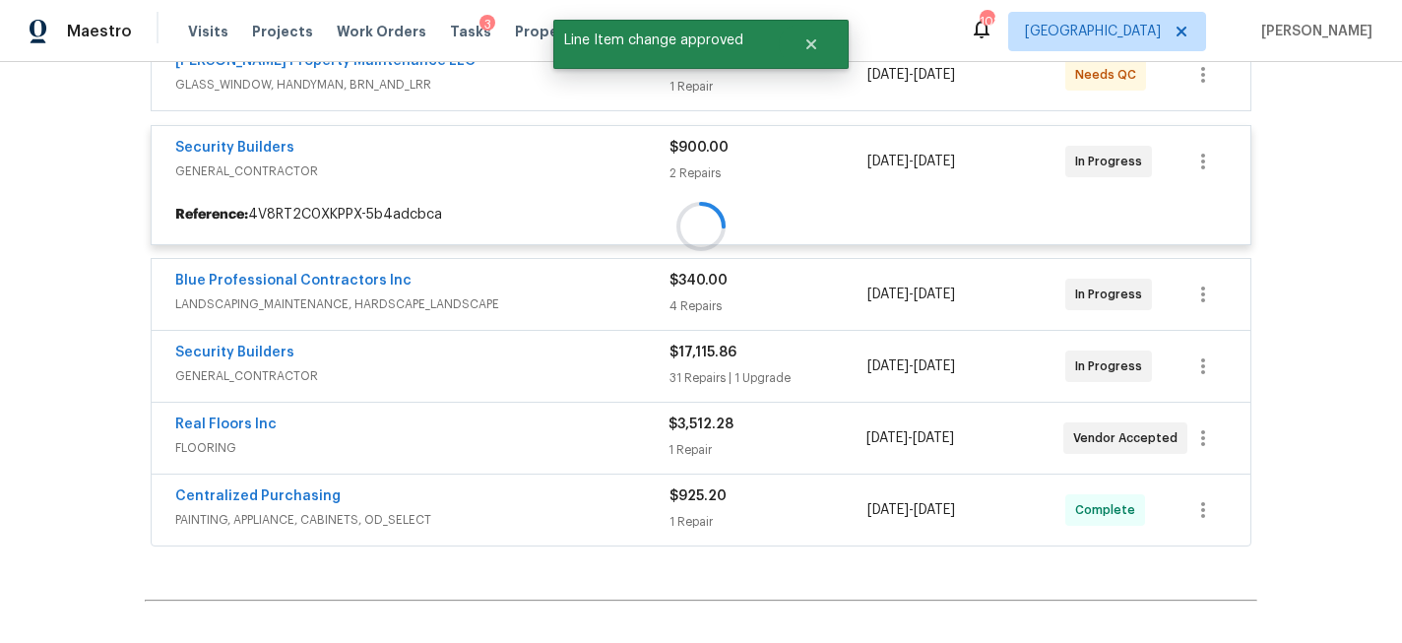
scroll to position [169, 0]
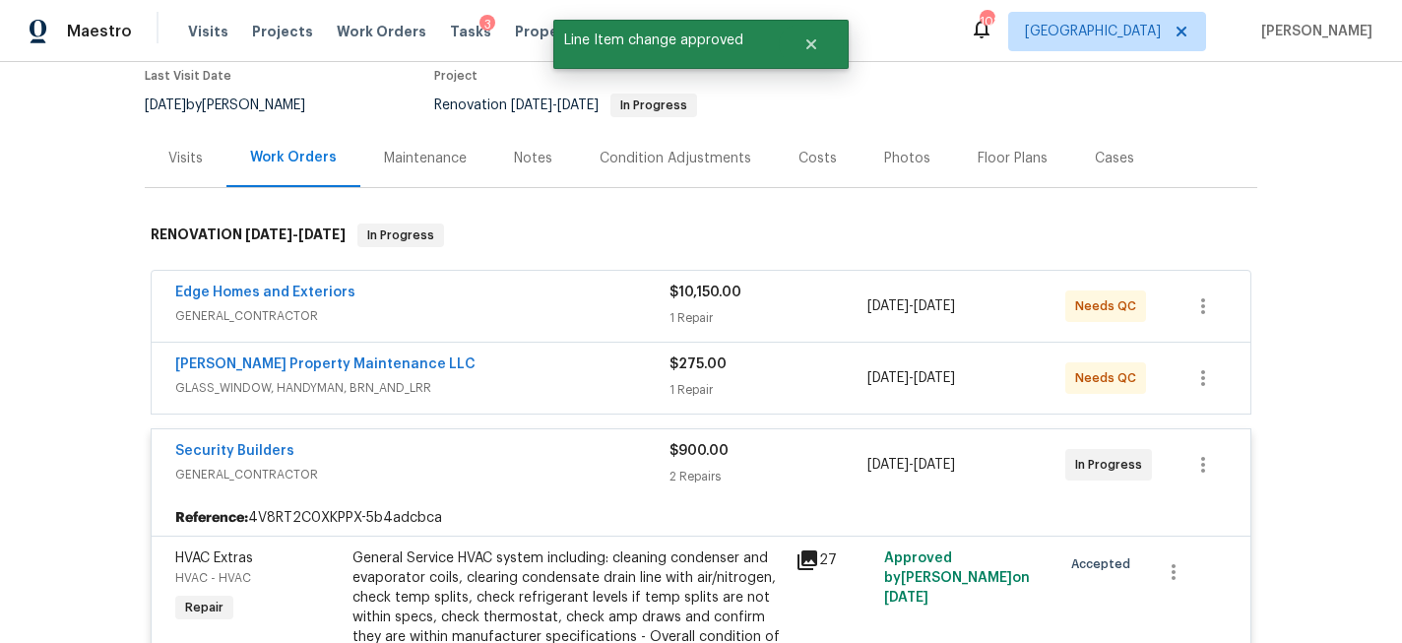
click at [846, 352] on div "[PERSON_NAME] Property Maintenance LLC GLASS_WINDOW, HANDYMAN, BRN_AND_LRR $275…" at bounding box center [701, 378] width 1099 height 71
click at [827, 308] on div "1 Repair" at bounding box center [769, 318] width 198 height 20
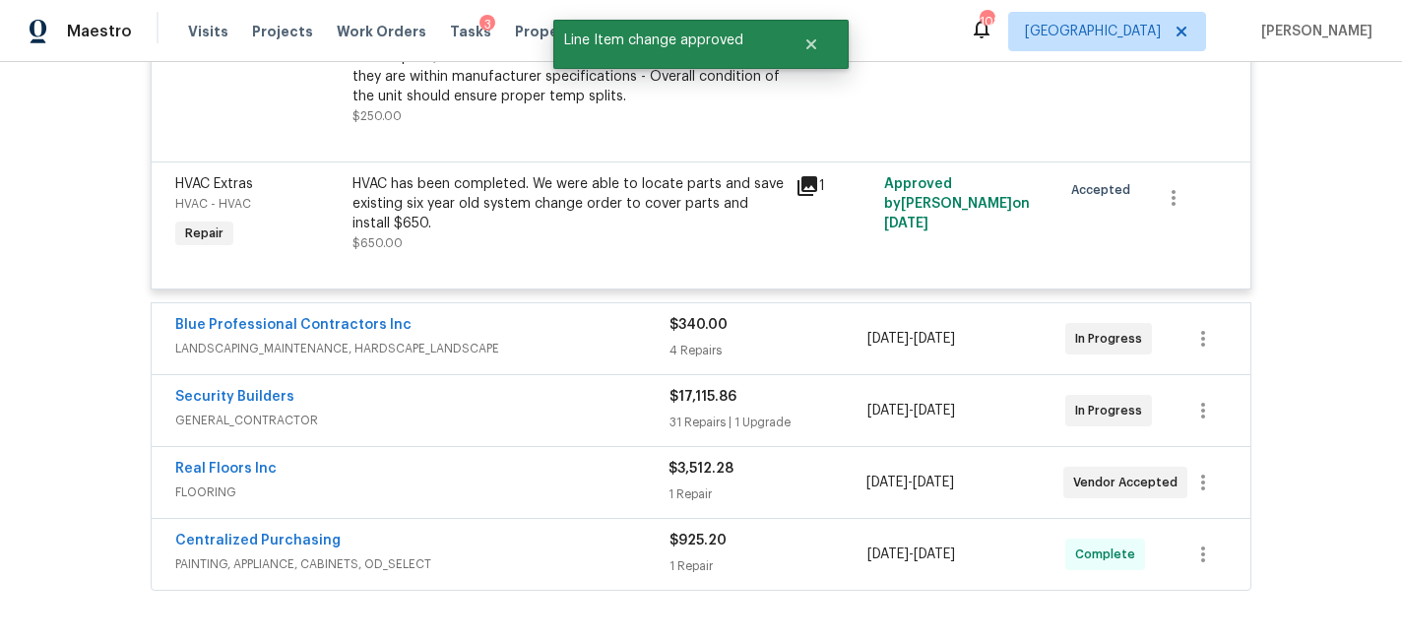
scroll to position [1370, 0]
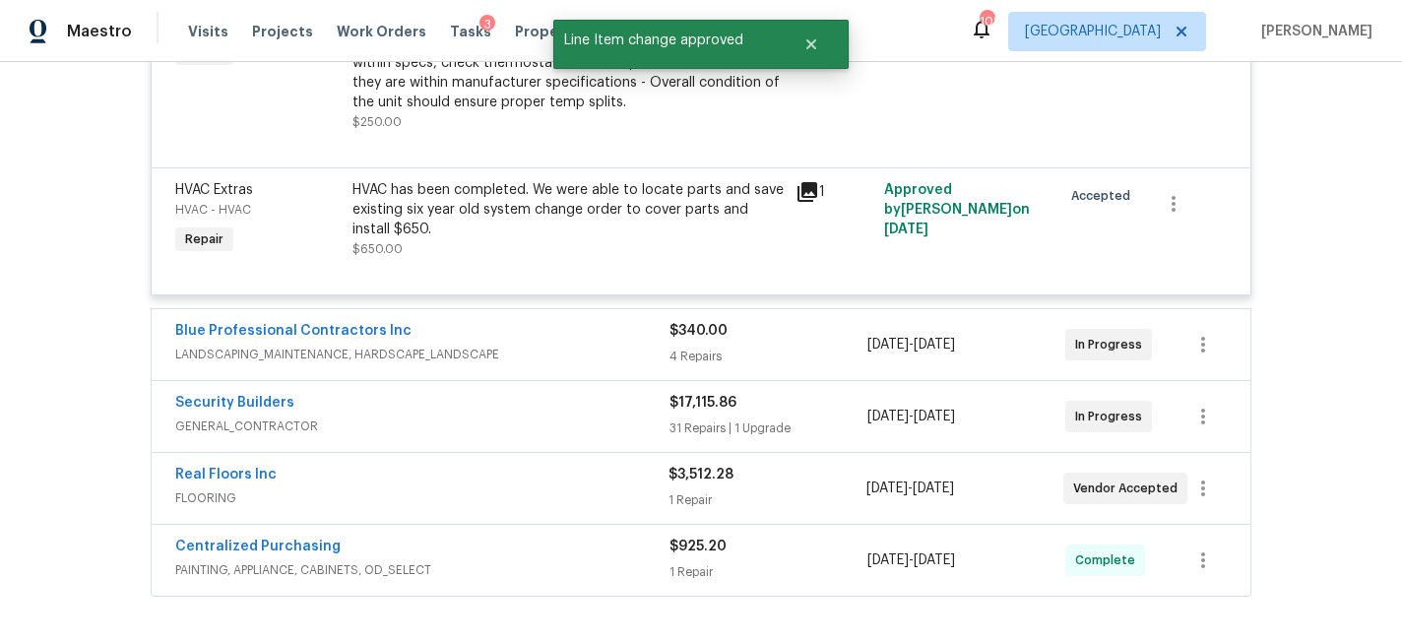
click at [770, 347] on div "4 Repairs" at bounding box center [769, 357] width 198 height 20
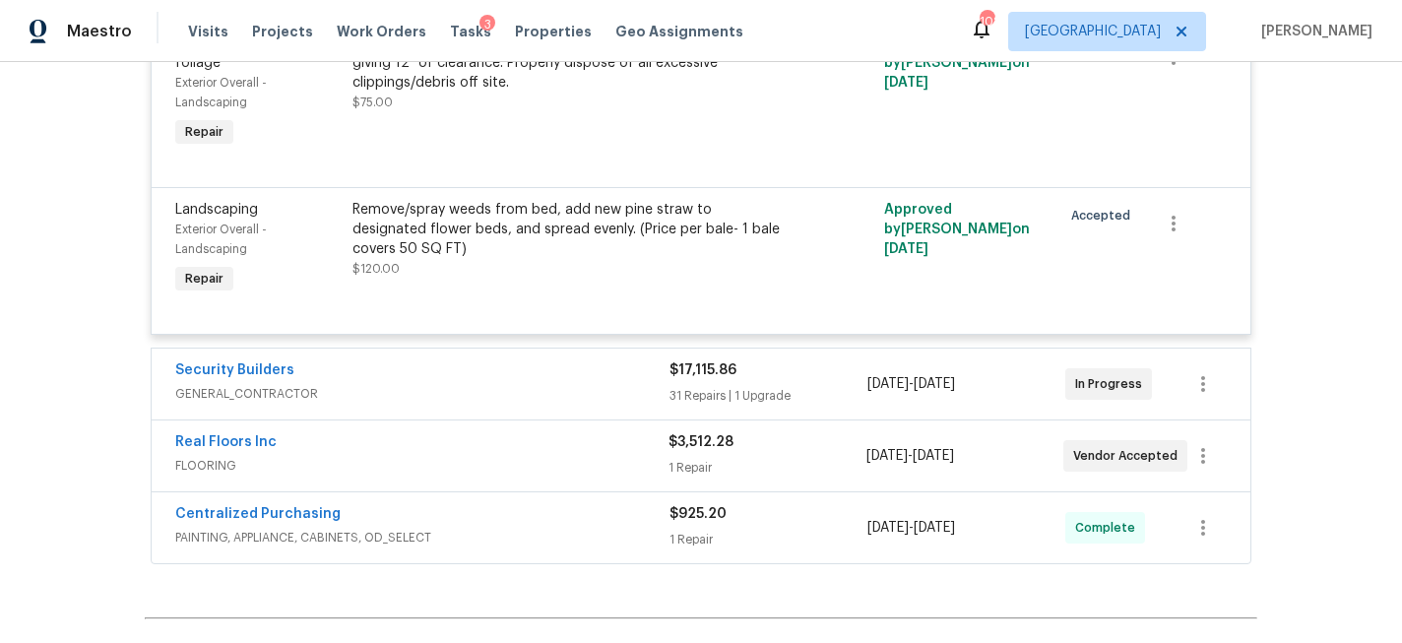
click at [764, 386] on div "31 Repairs | 1 Upgrade" at bounding box center [769, 396] width 198 height 20
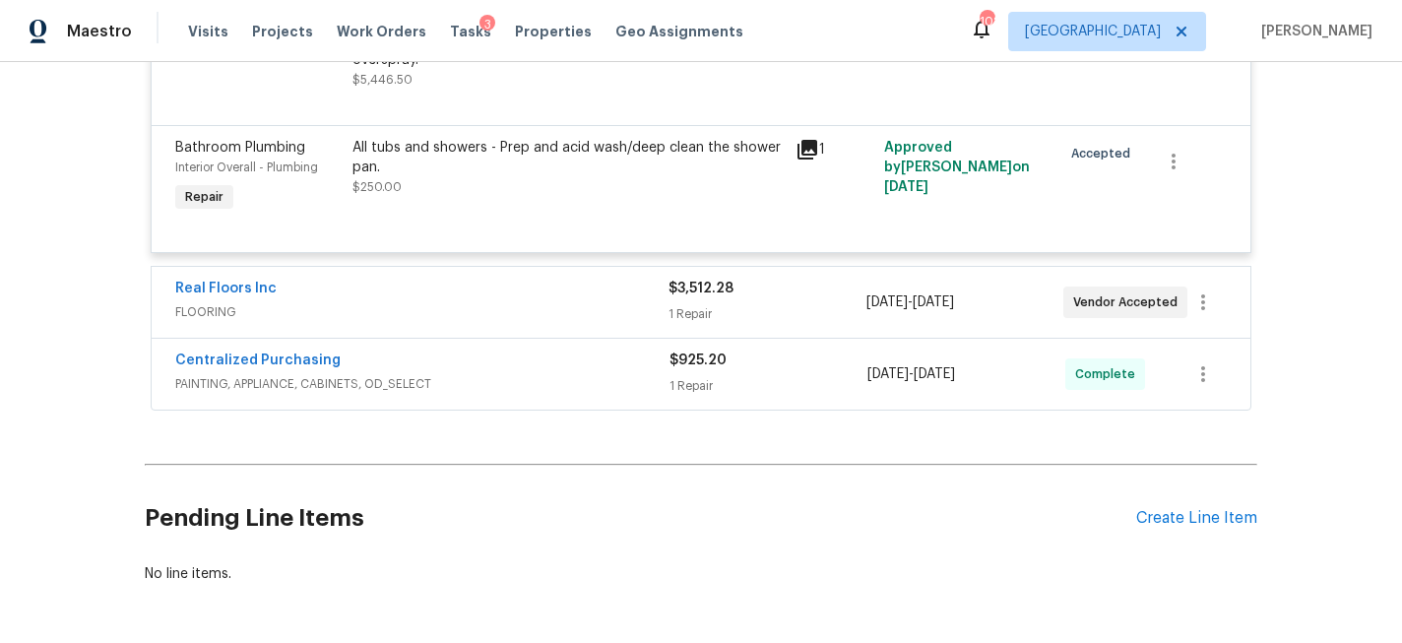
scroll to position [7785, 0]
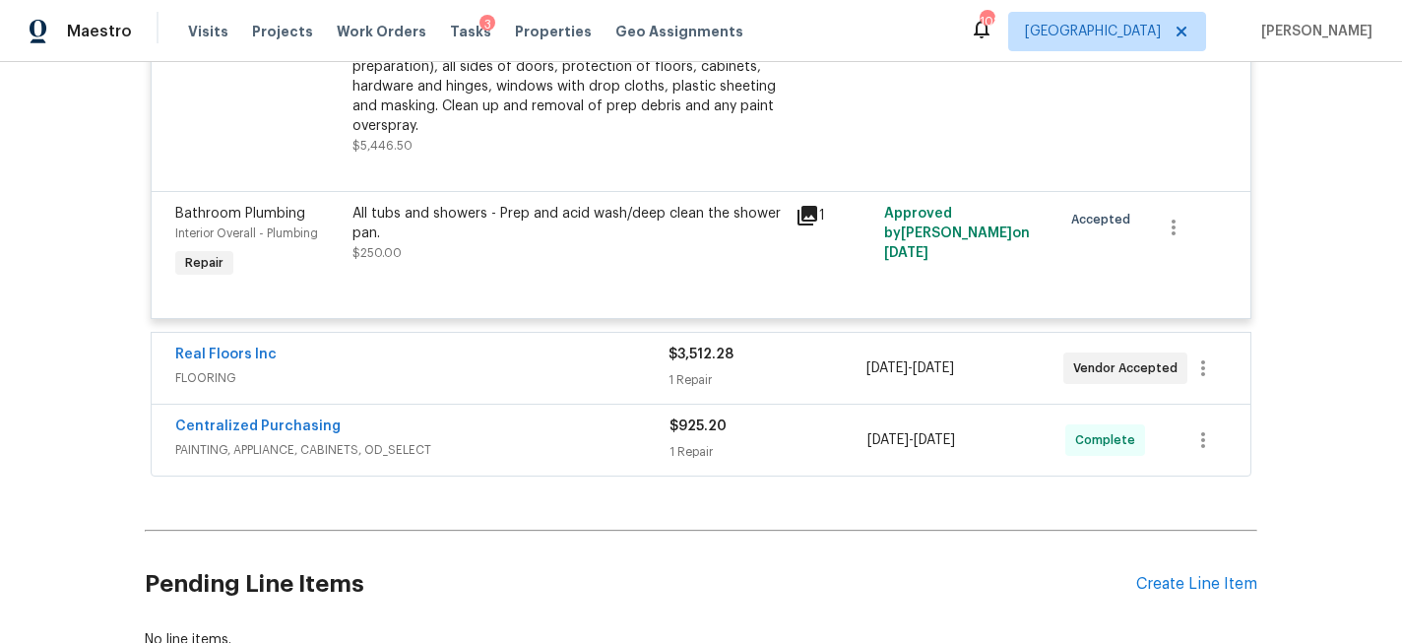
click at [777, 370] on div "1 Repair" at bounding box center [767, 380] width 197 height 20
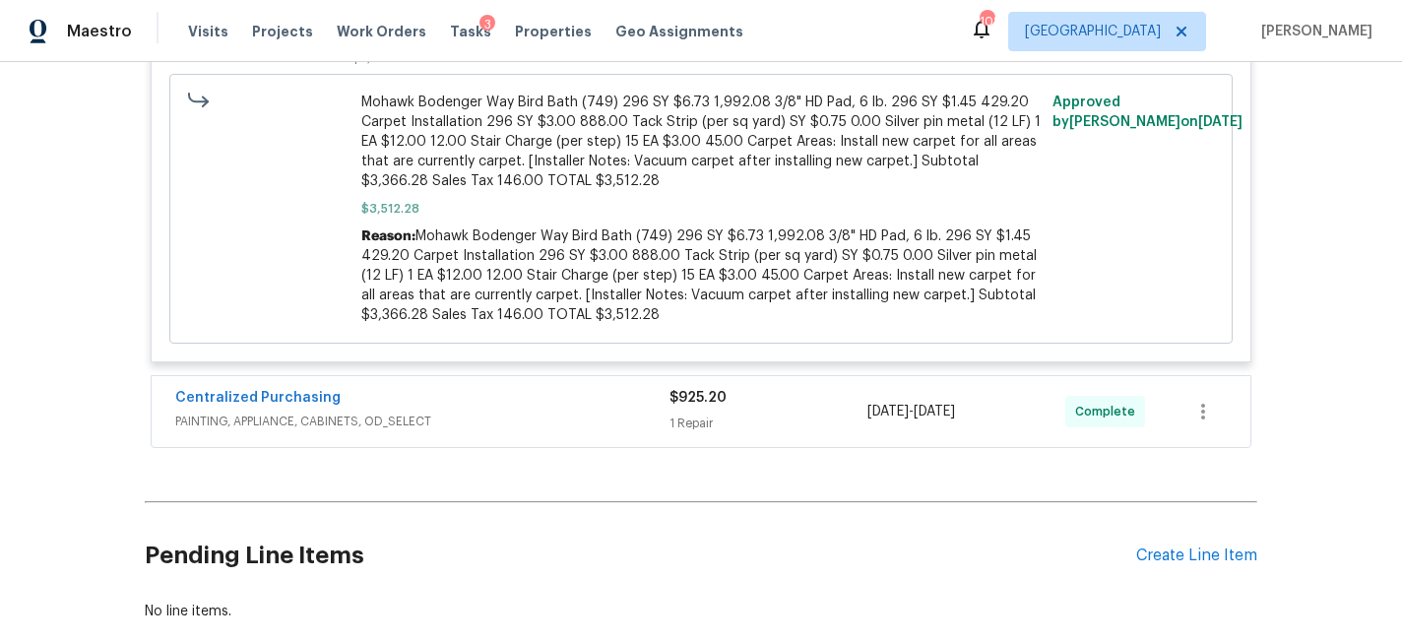
click at [766, 388] on div "$925.20 1 Repair" at bounding box center [769, 411] width 198 height 47
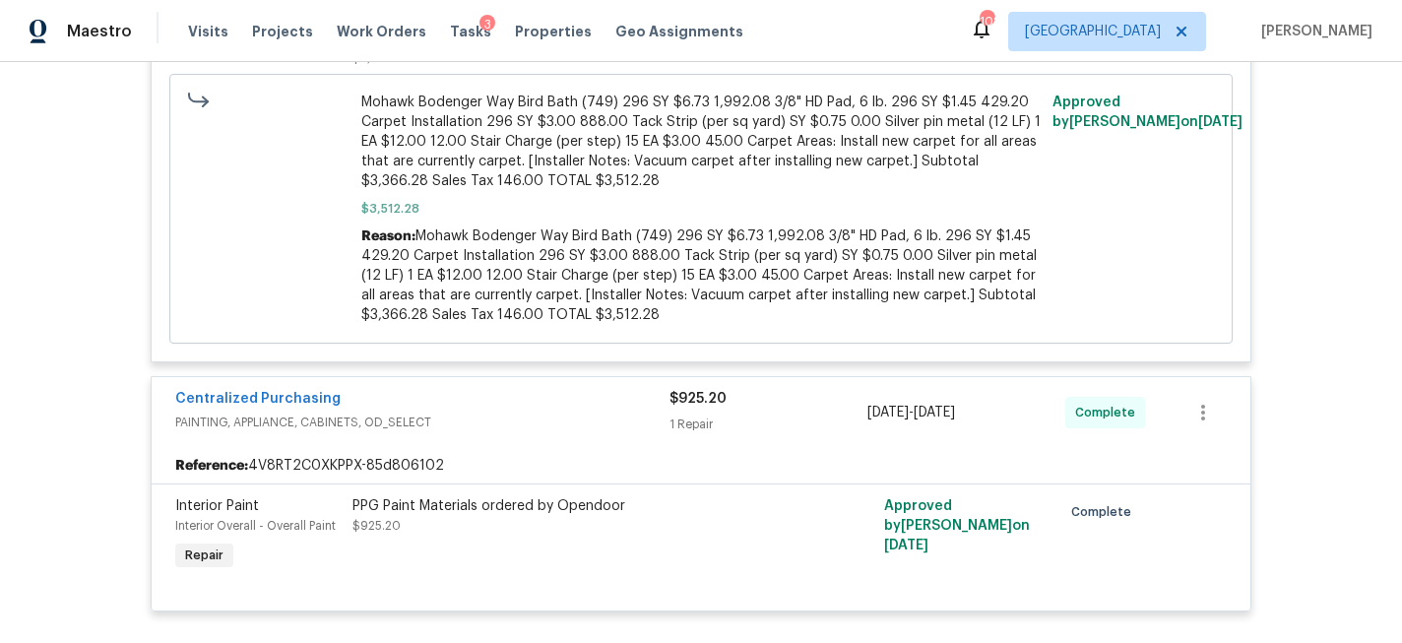
scroll to position [8544, 0]
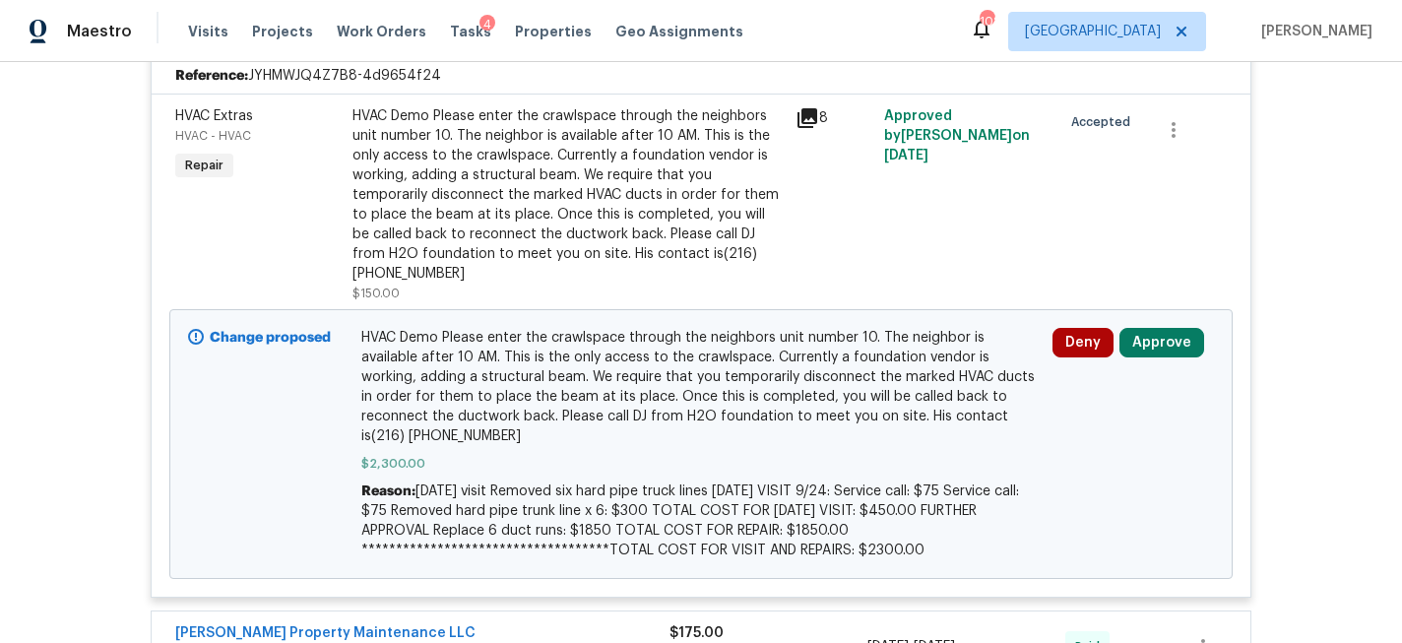
scroll to position [546, 0]
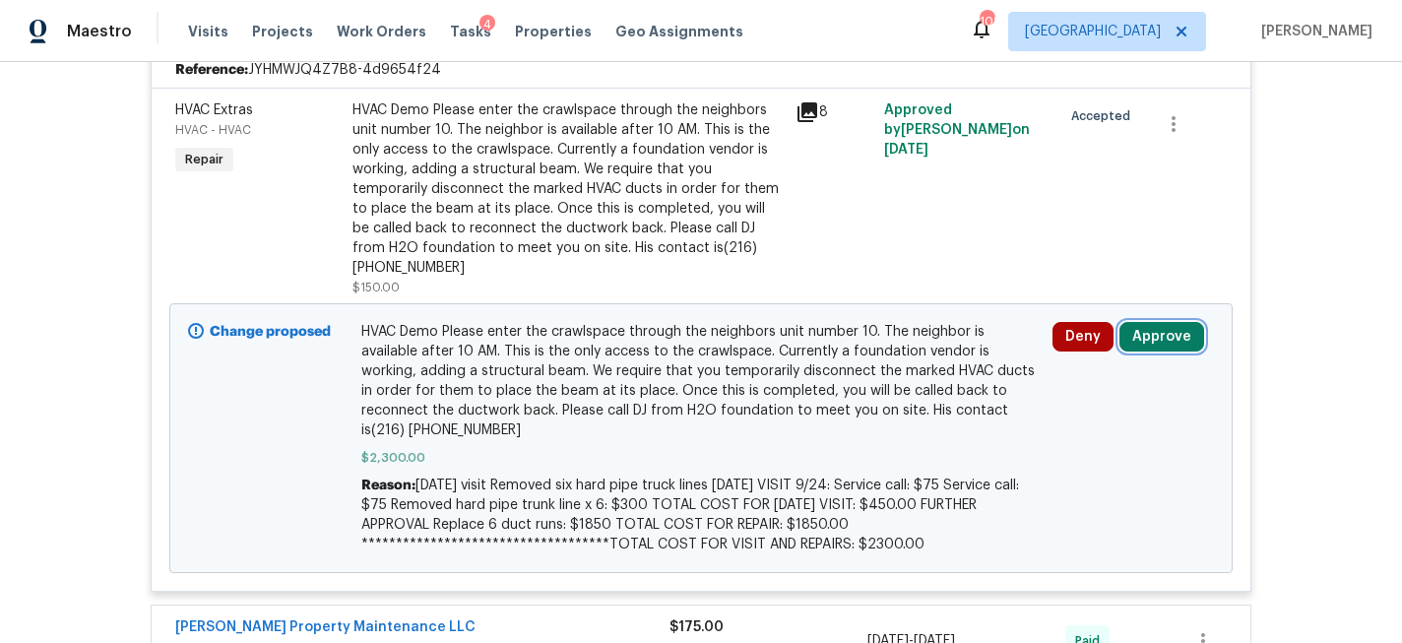
click at [1154, 322] on button "Approve" at bounding box center [1162, 337] width 85 height 30
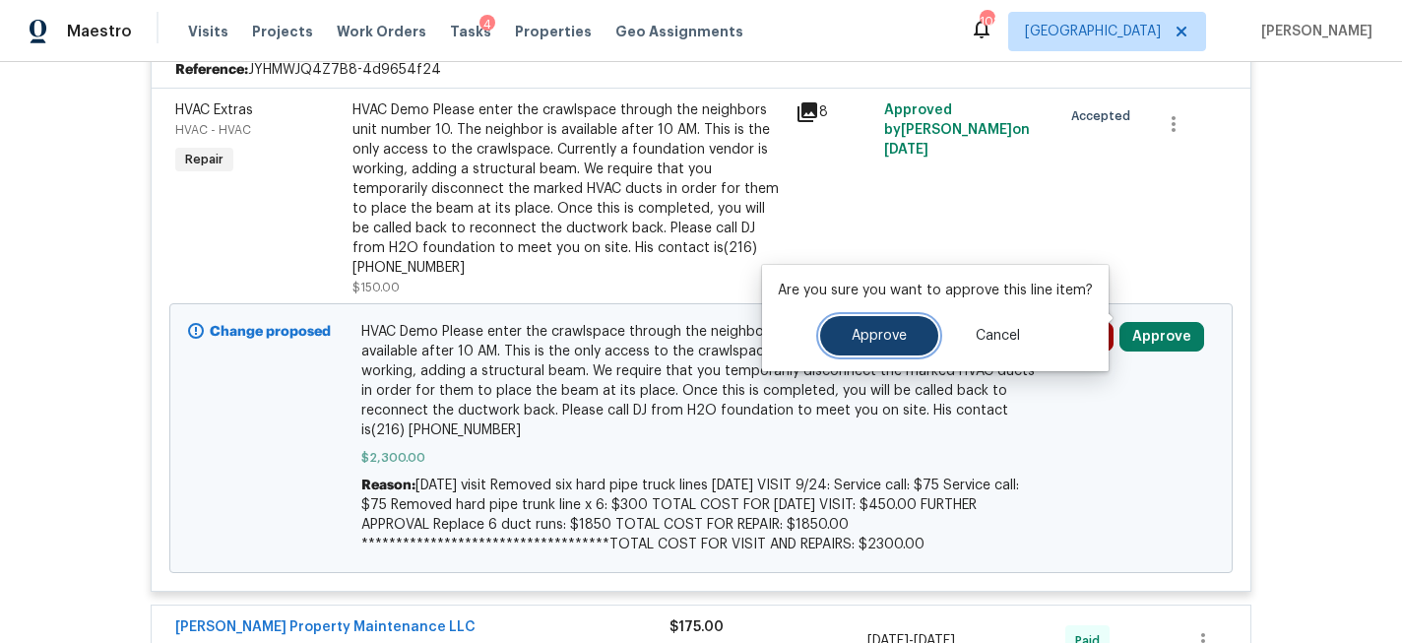
click at [890, 331] on span "Approve" at bounding box center [879, 336] width 55 height 15
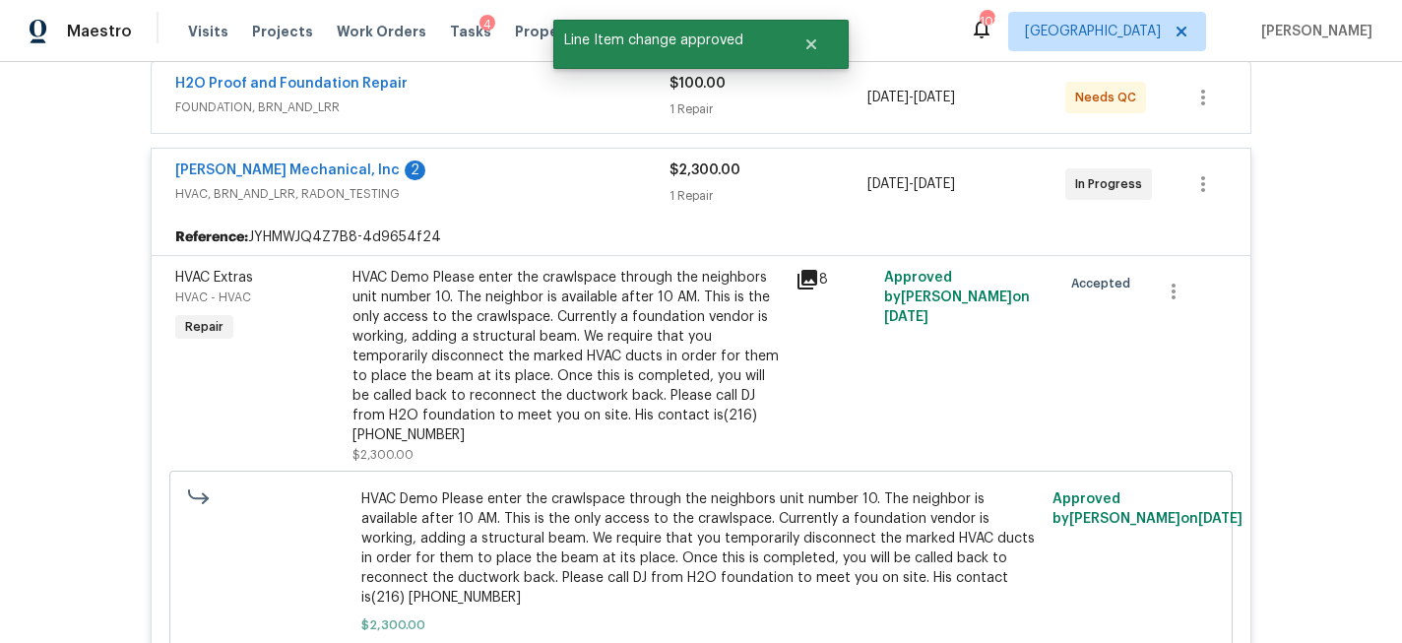
scroll to position [373, 0]
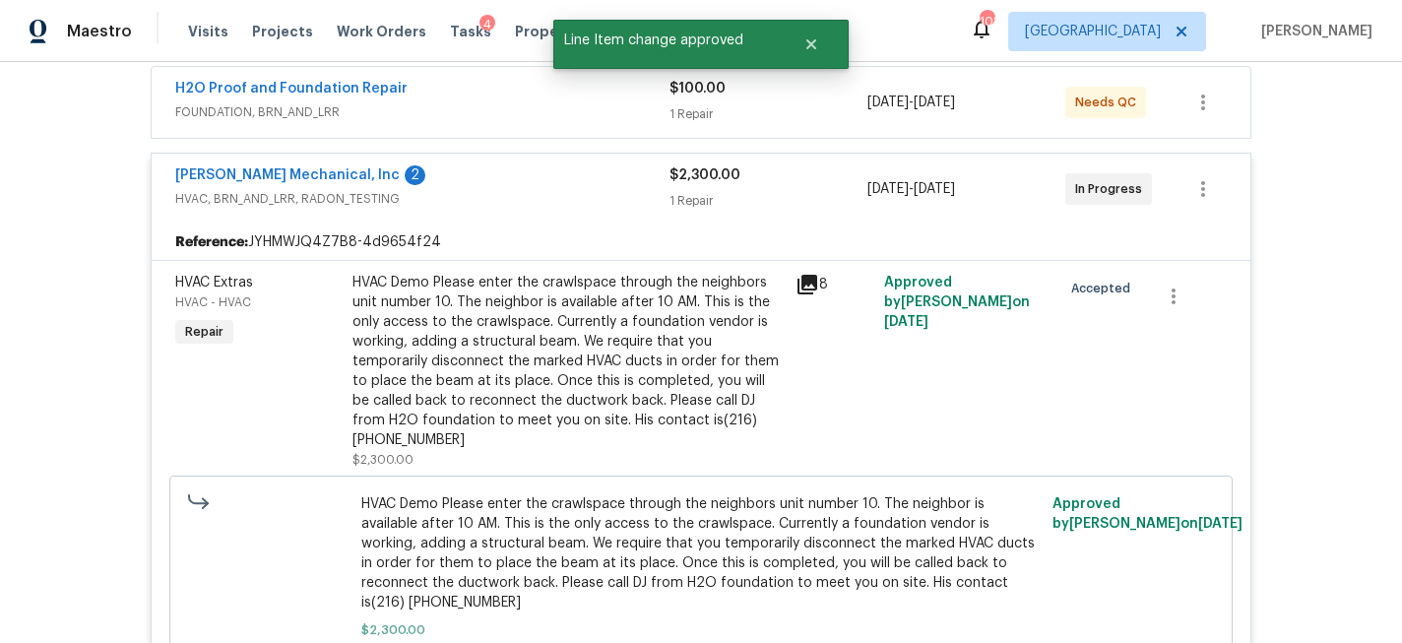
click at [527, 125] on div "H2O Proof and Foundation Repair FOUNDATION, BRN_AND_LRR" at bounding box center [422, 102] width 494 height 47
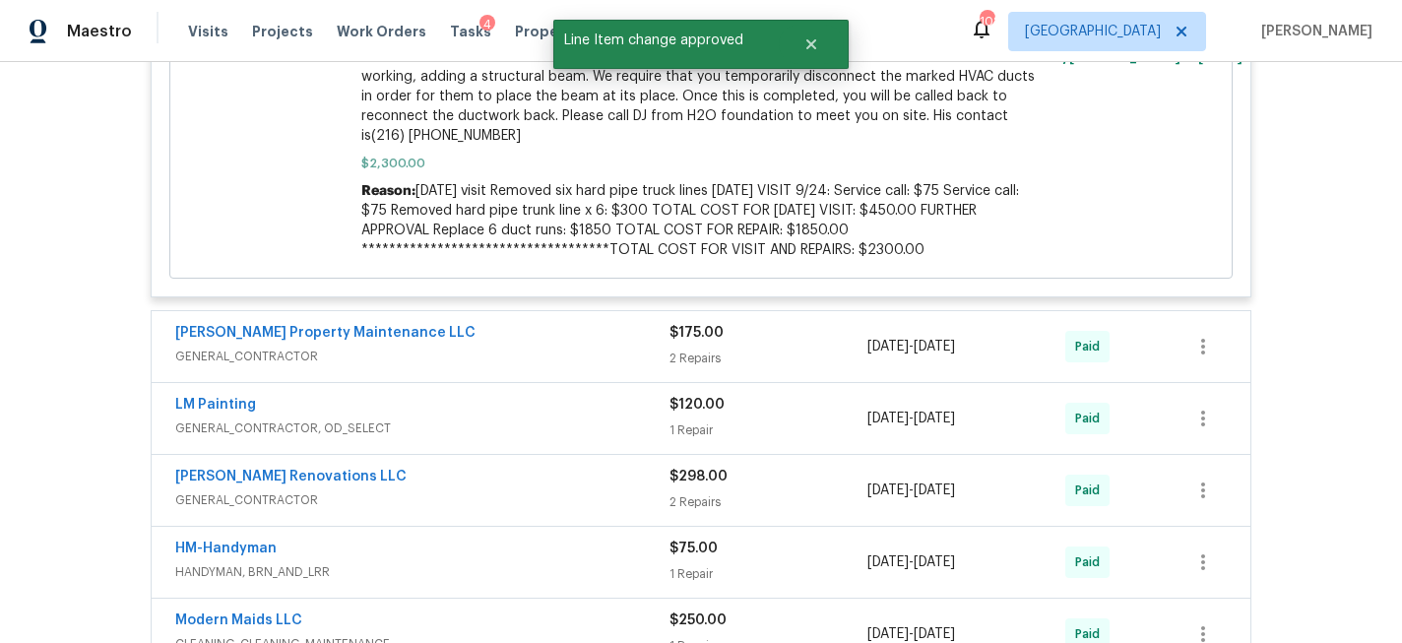
scroll to position [1019, 0]
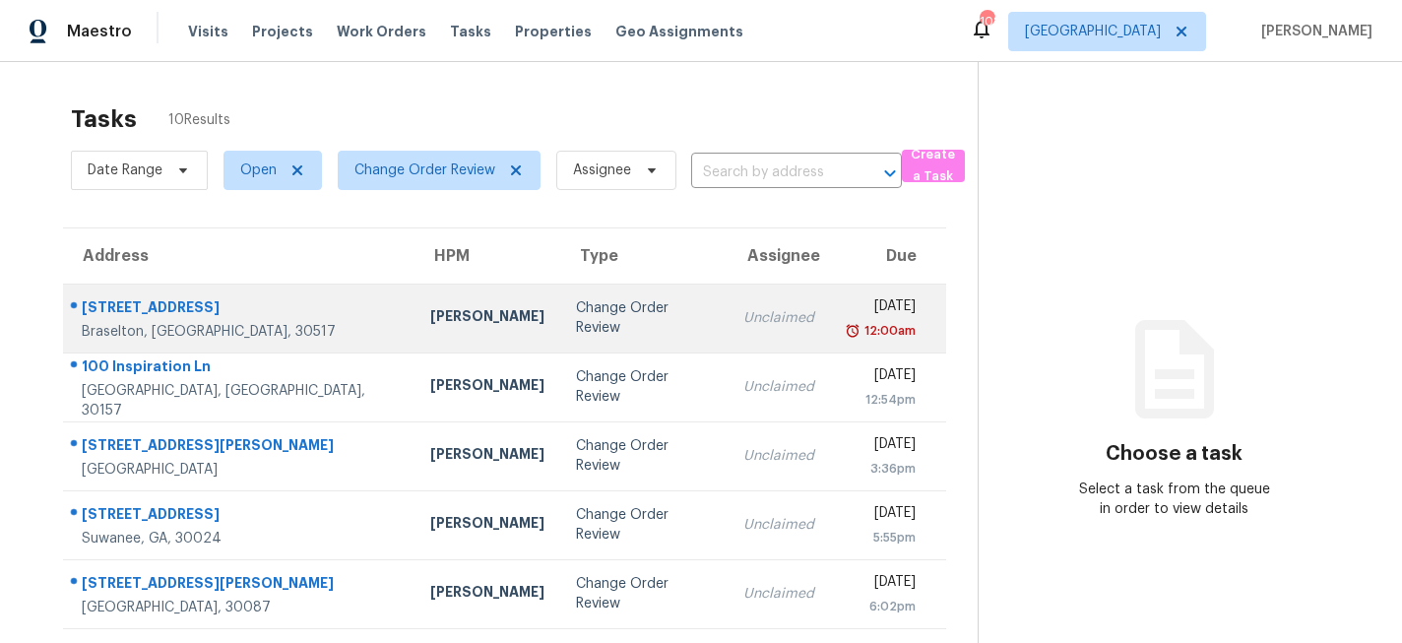
click at [560, 300] on td "Change Order Review" at bounding box center [643, 318] width 166 height 69
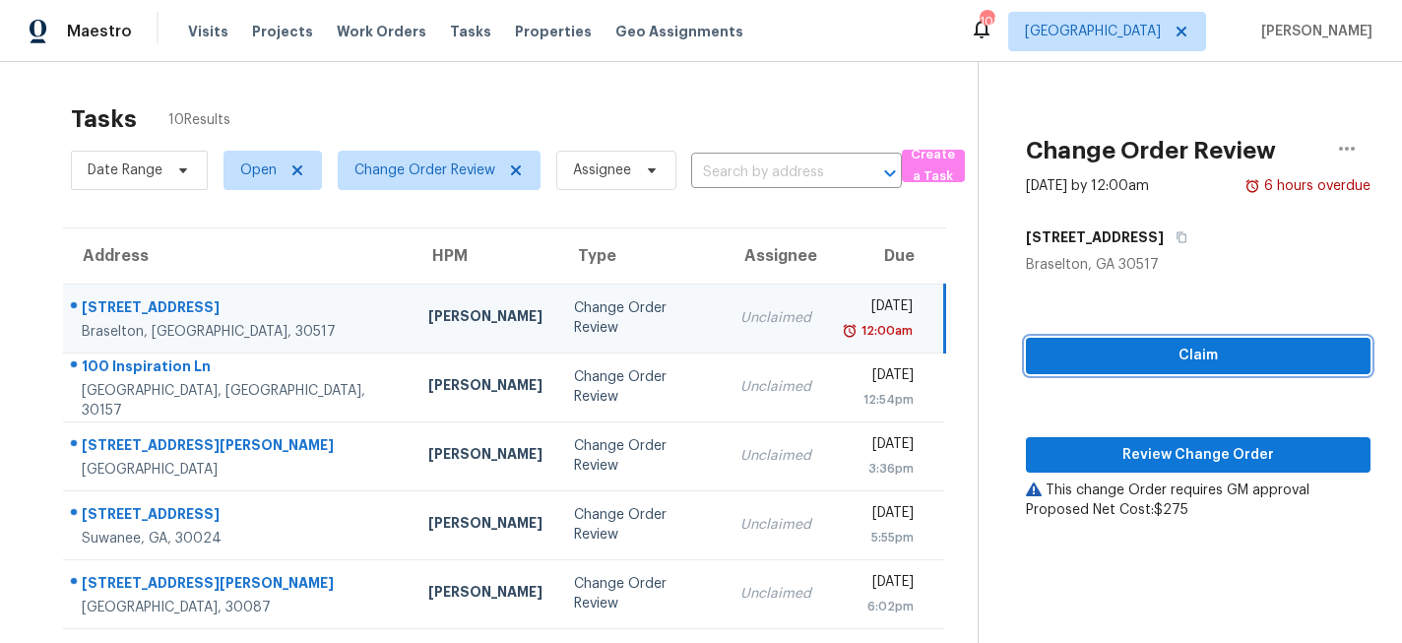
drag, startPoint x: 1142, startPoint y: 350, endPoint x: 1141, endPoint y: 368, distance: 18.7
click at [1142, 351] on span "Claim" at bounding box center [1198, 356] width 313 height 25
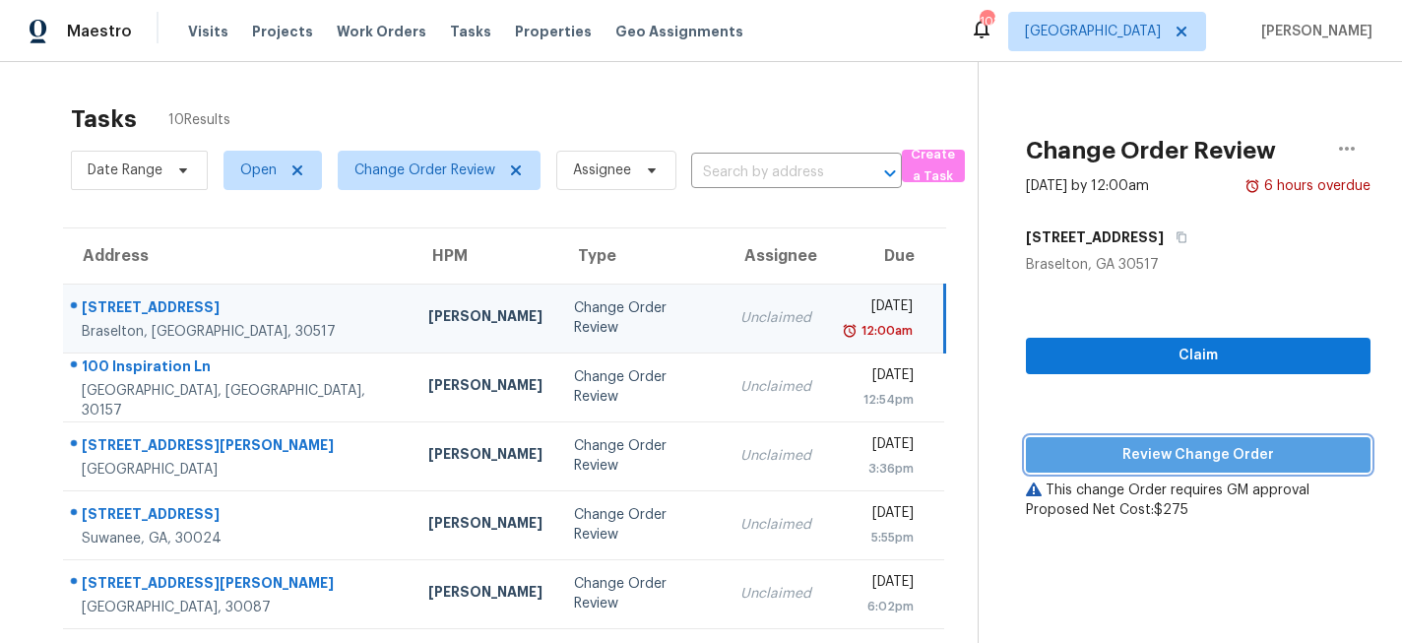
click at [1139, 440] on button "Review Change Order" at bounding box center [1198, 455] width 345 height 36
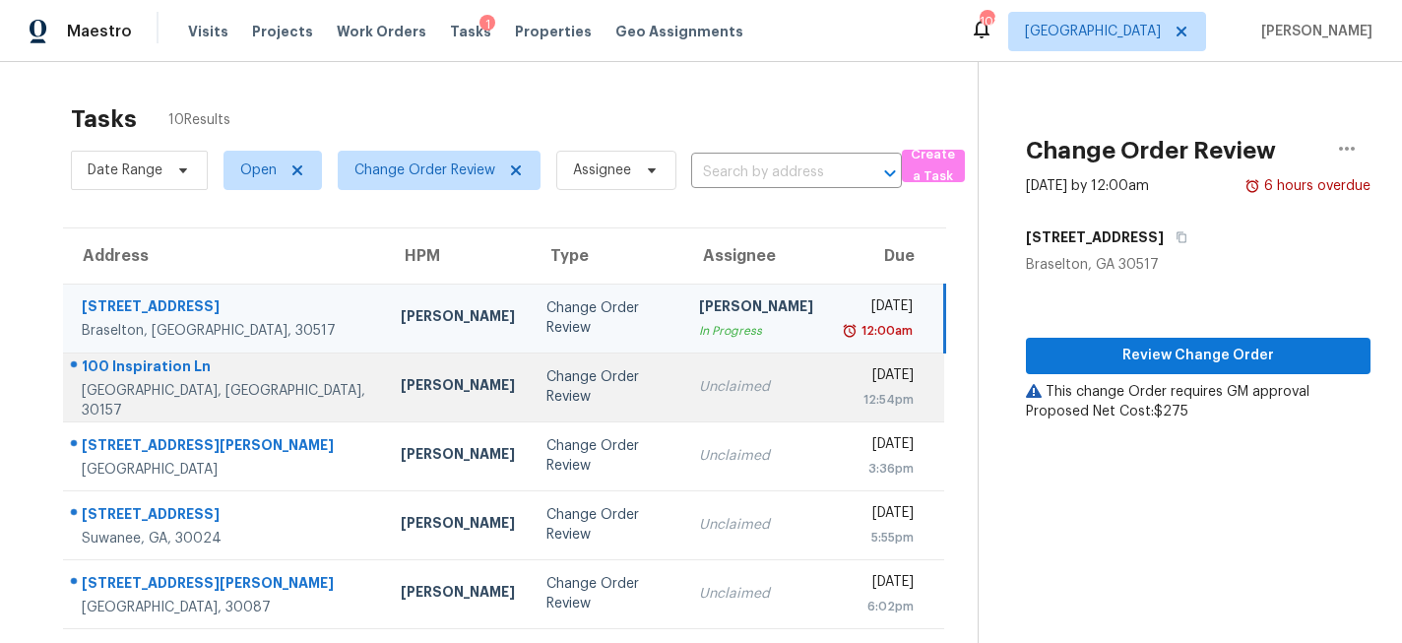
click at [413, 398] on td "Mirsad Srna" at bounding box center [458, 387] width 146 height 69
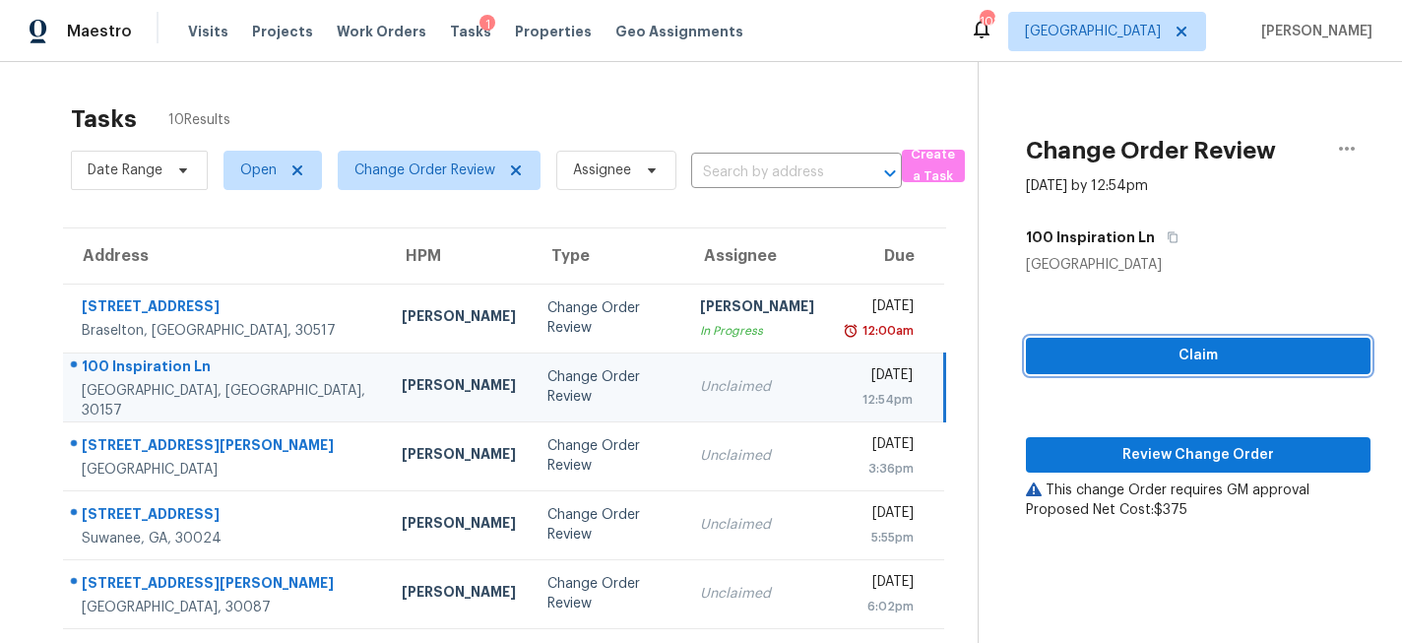
click at [1144, 359] on span "Claim" at bounding box center [1198, 356] width 313 height 25
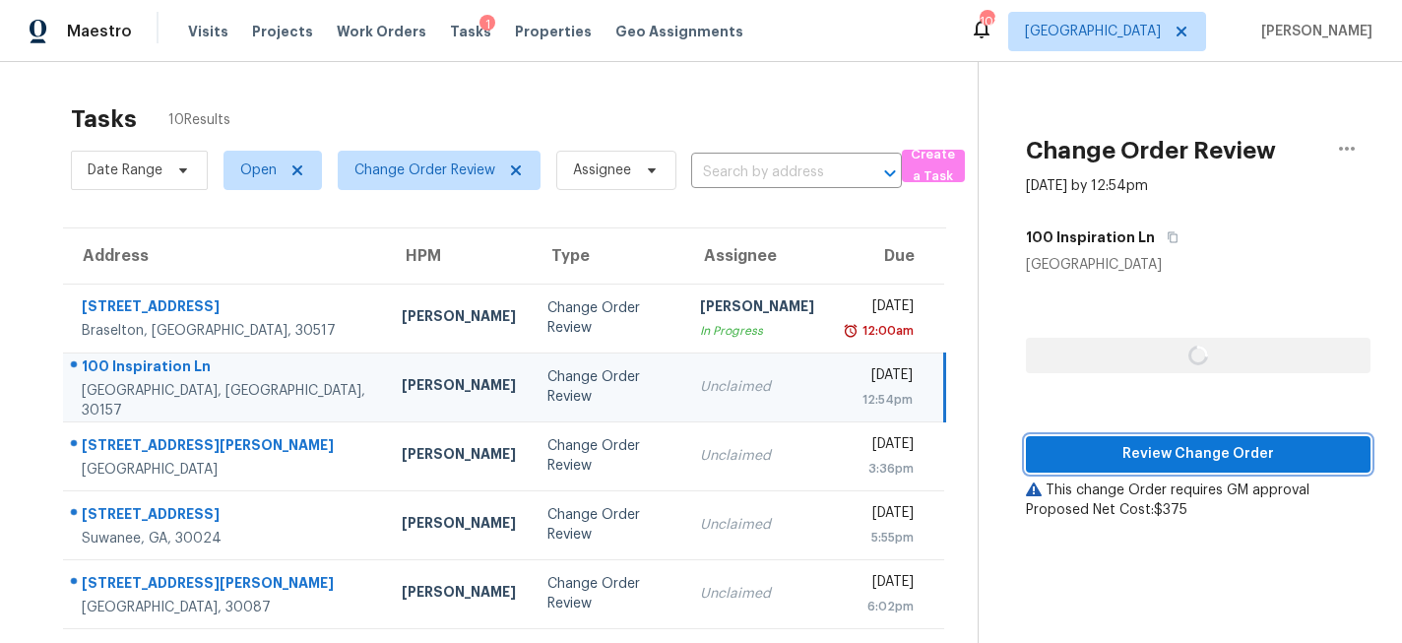
click at [1108, 453] on span "Review Change Order" at bounding box center [1198, 454] width 313 height 25
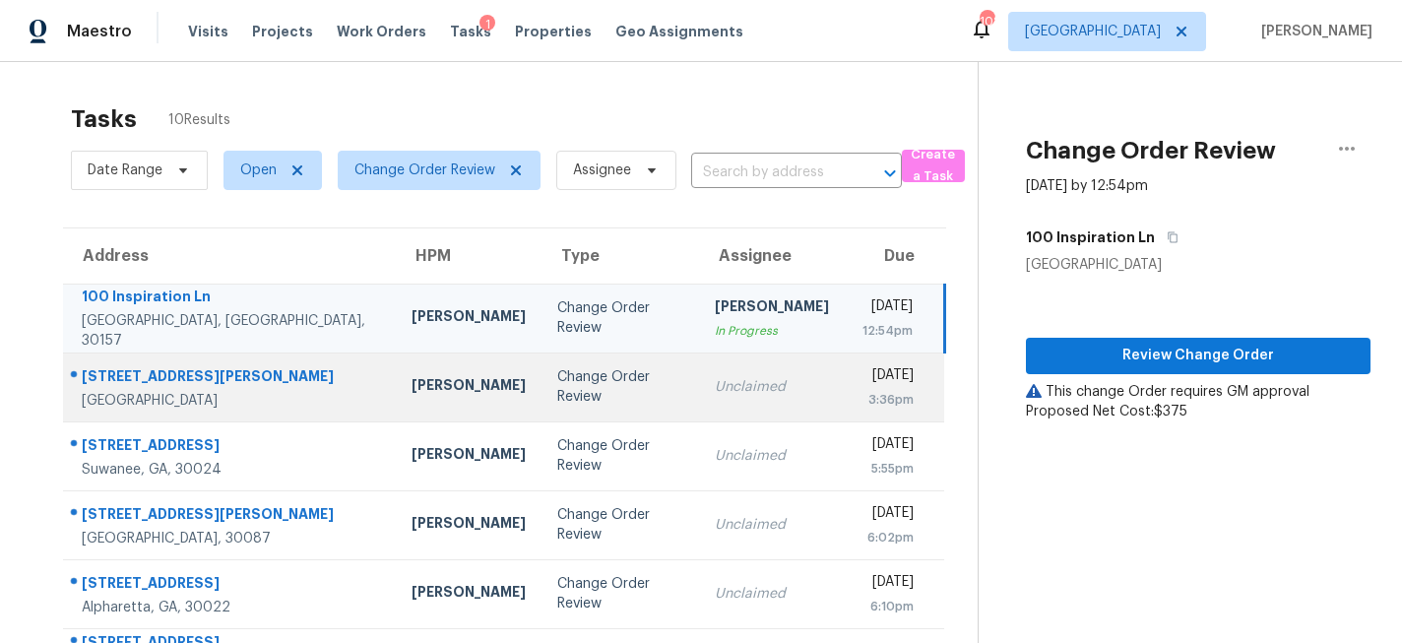
click at [715, 391] on div "Unclaimed" at bounding box center [772, 387] width 114 height 20
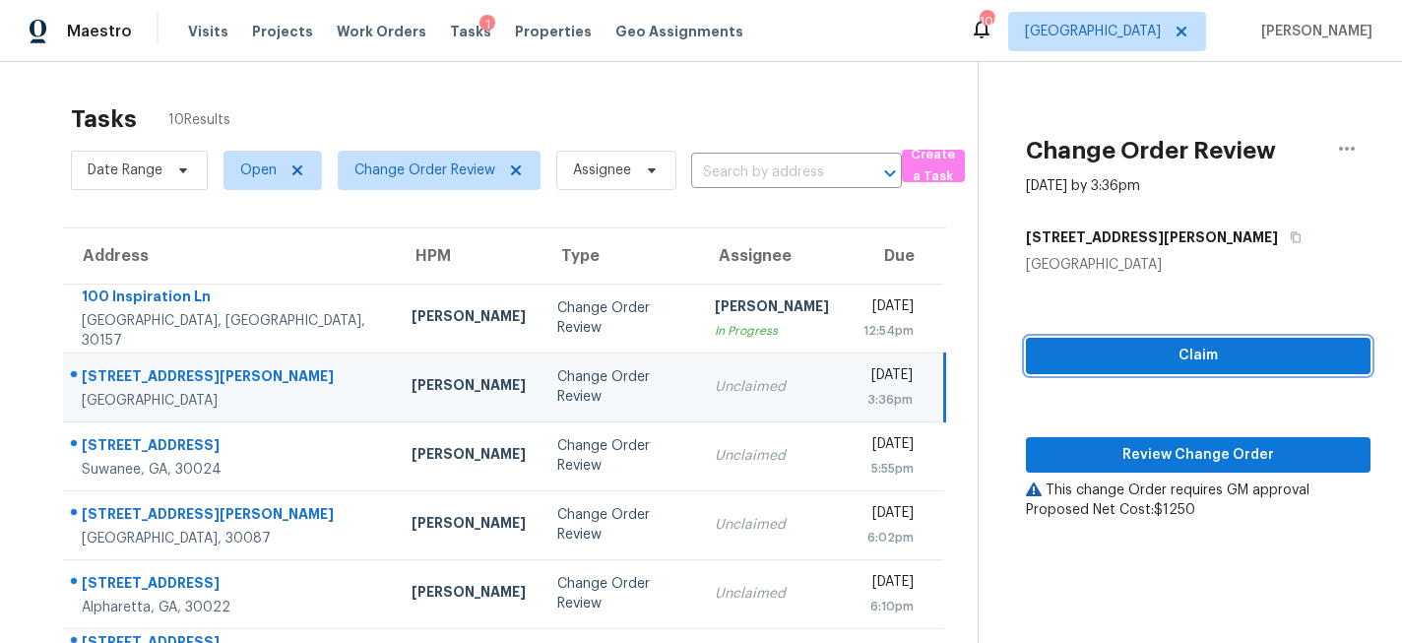
click at [1126, 360] on span "Claim" at bounding box center [1198, 356] width 313 height 25
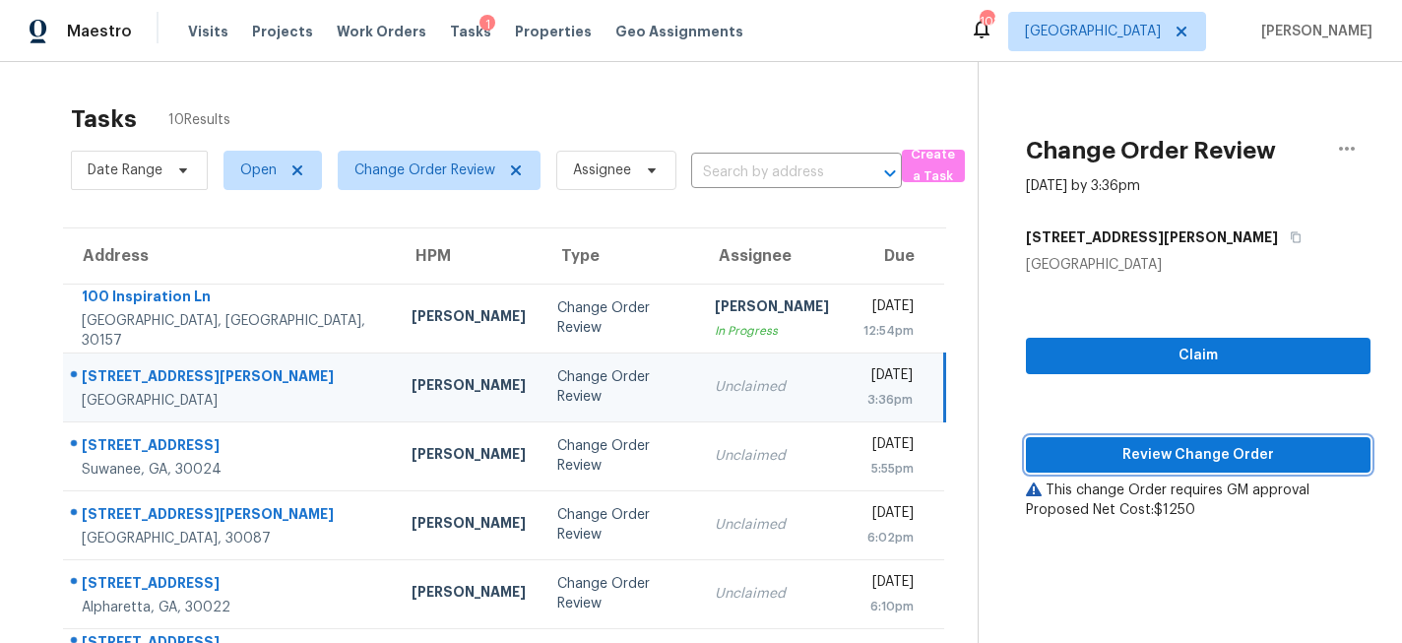
click at [1142, 456] on span "Review Change Order" at bounding box center [1198, 455] width 313 height 25
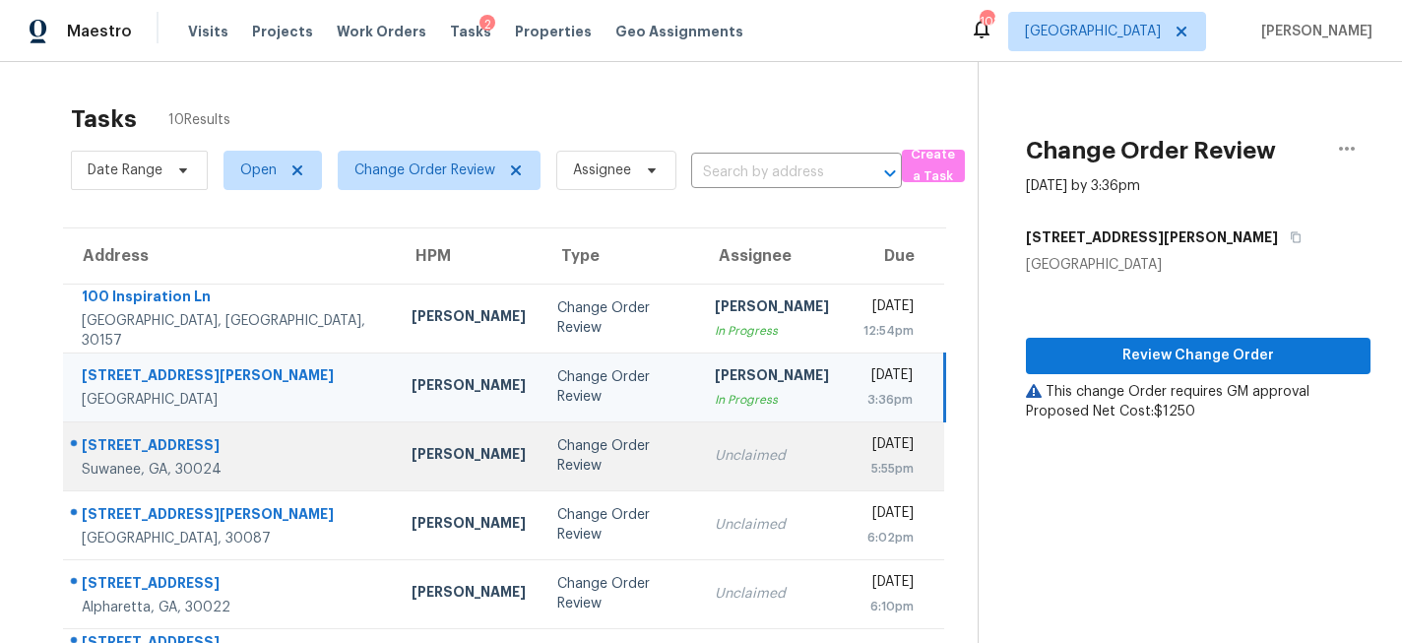
scroll to position [72, 0]
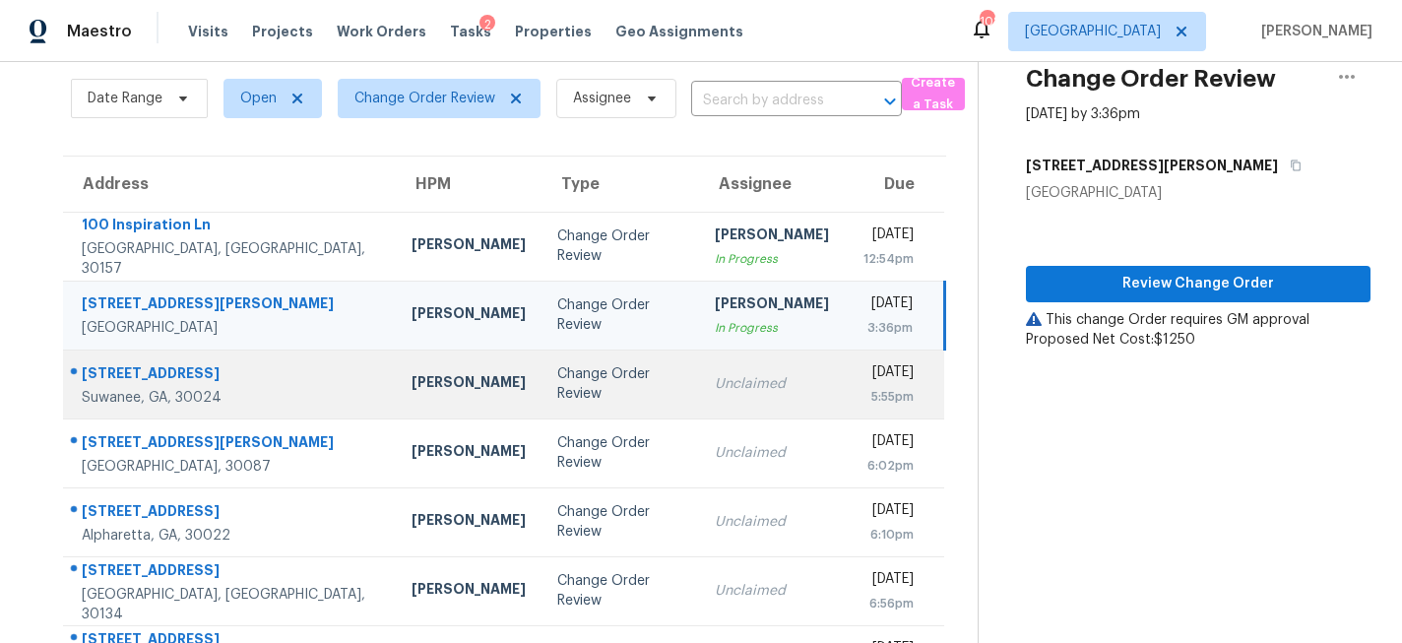
click at [542, 406] on td "Change Order Review" at bounding box center [621, 384] width 158 height 69
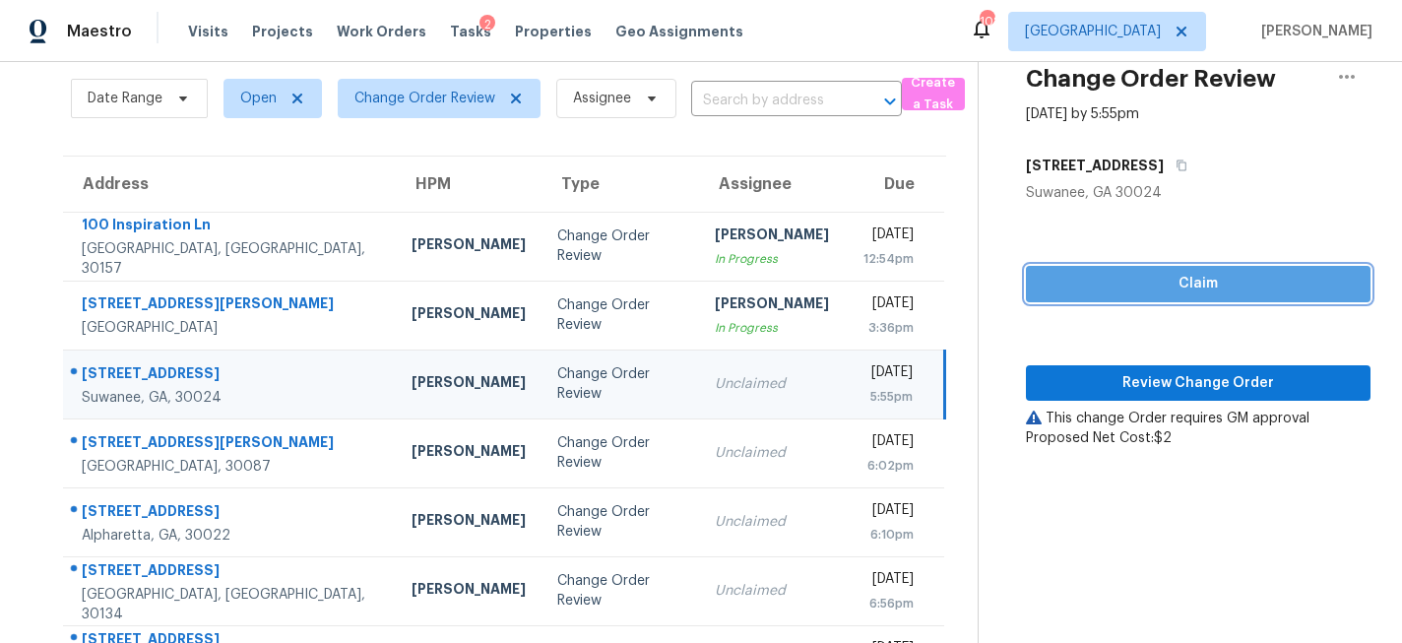
click at [1030, 300] on button "Claim" at bounding box center [1198, 284] width 345 height 36
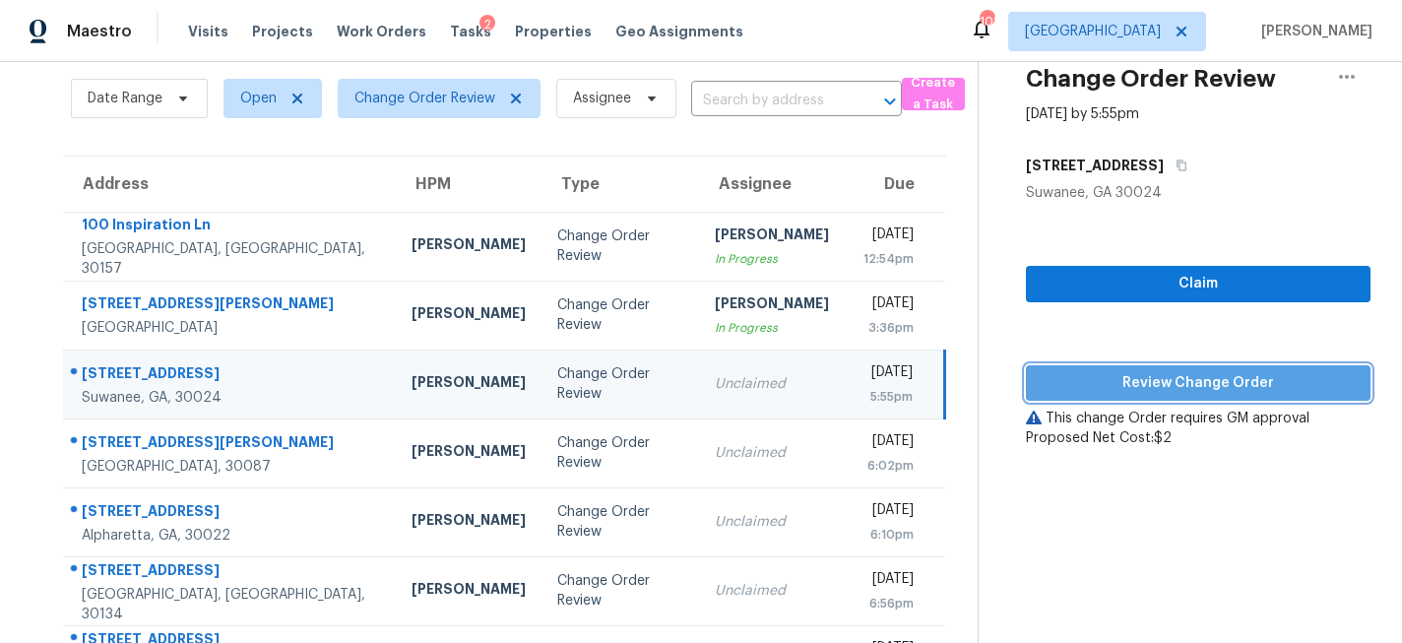
click at [1064, 385] on span "Review Change Order" at bounding box center [1198, 383] width 313 height 25
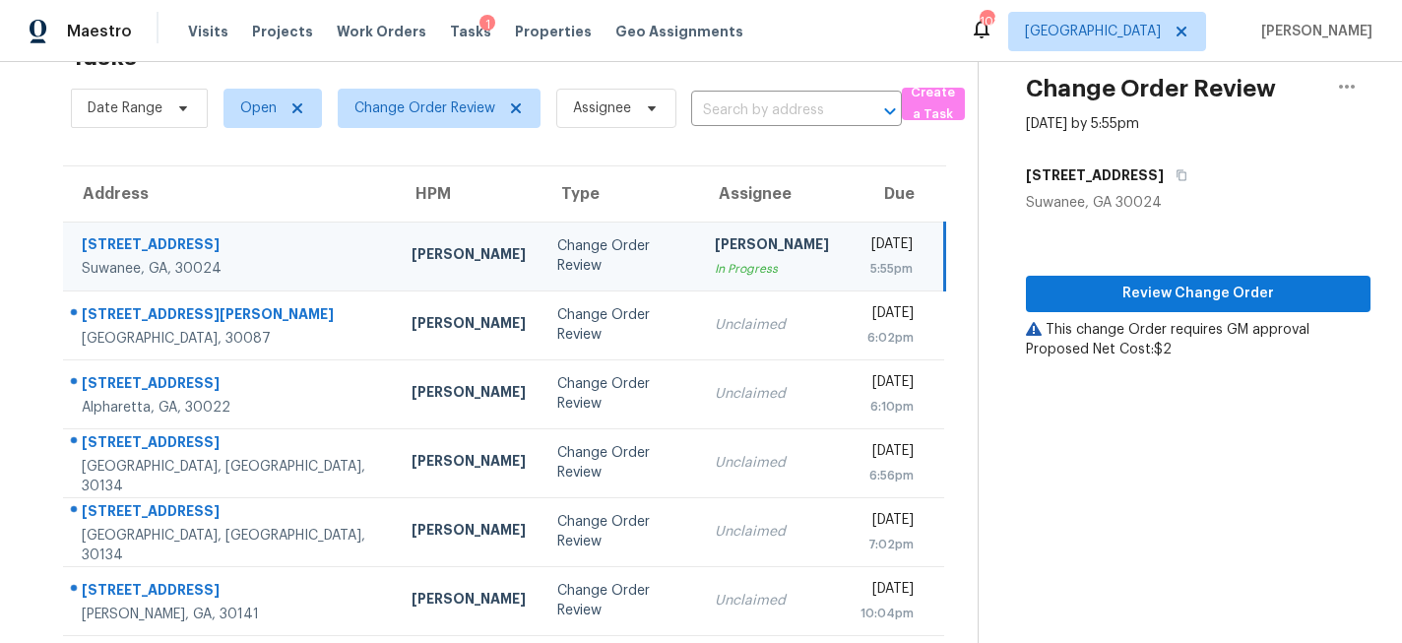
scroll to position [70, 0]
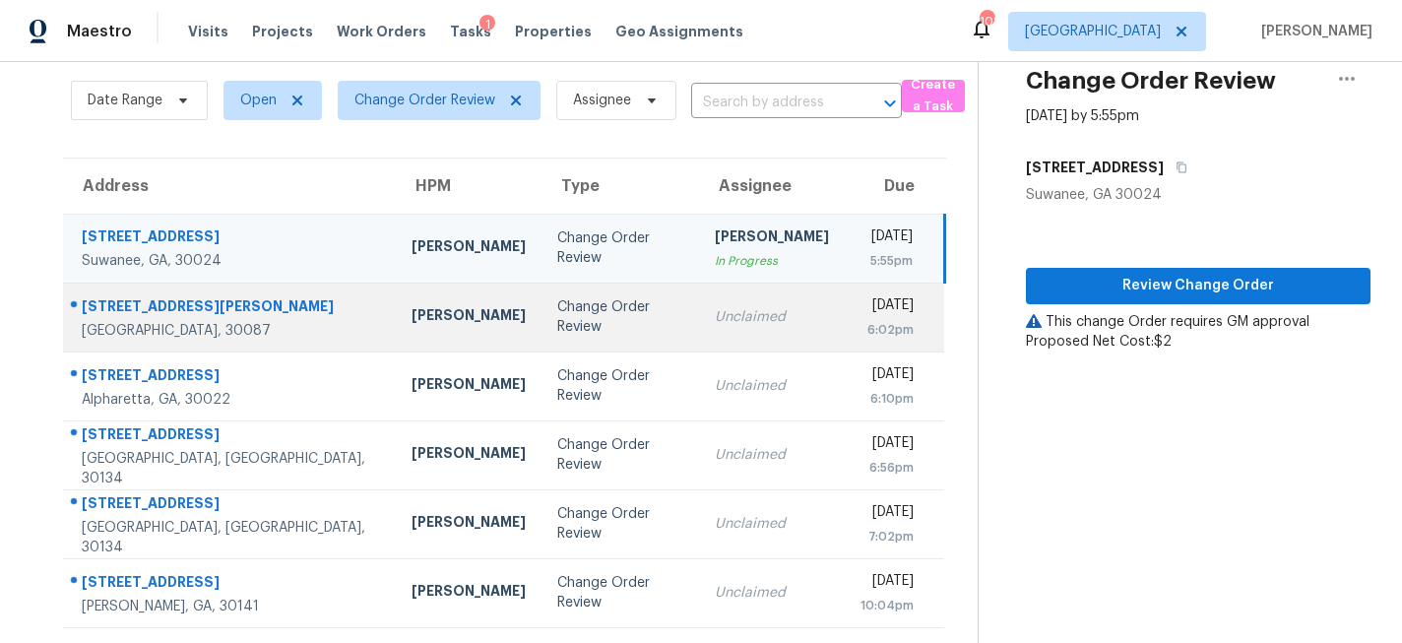
click at [557, 312] on div "Change Order Review" at bounding box center [620, 316] width 126 height 39
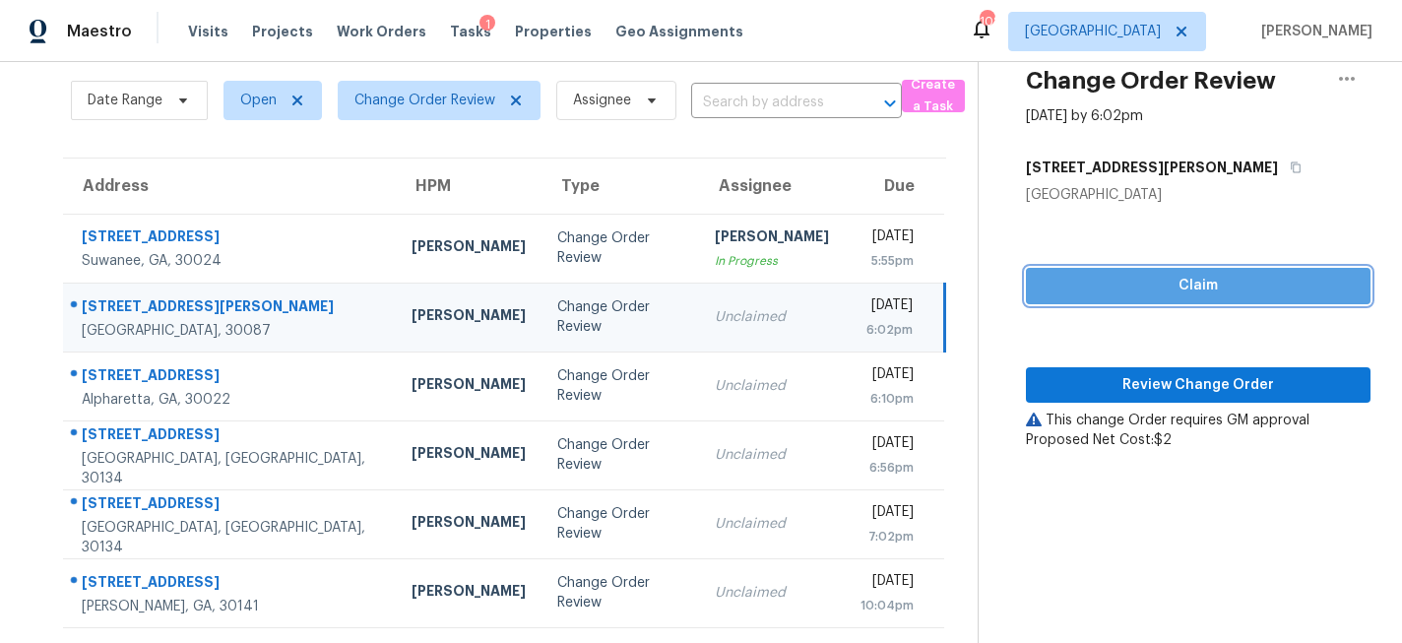
drag, startPoint x: 1168, startPoint y: 292, endPoint x: 1156, endPoint y: 316, distance: 27.3
click at [1168, 292] on span "Claim" at bounding box center [1198, 286] width 313 height 25
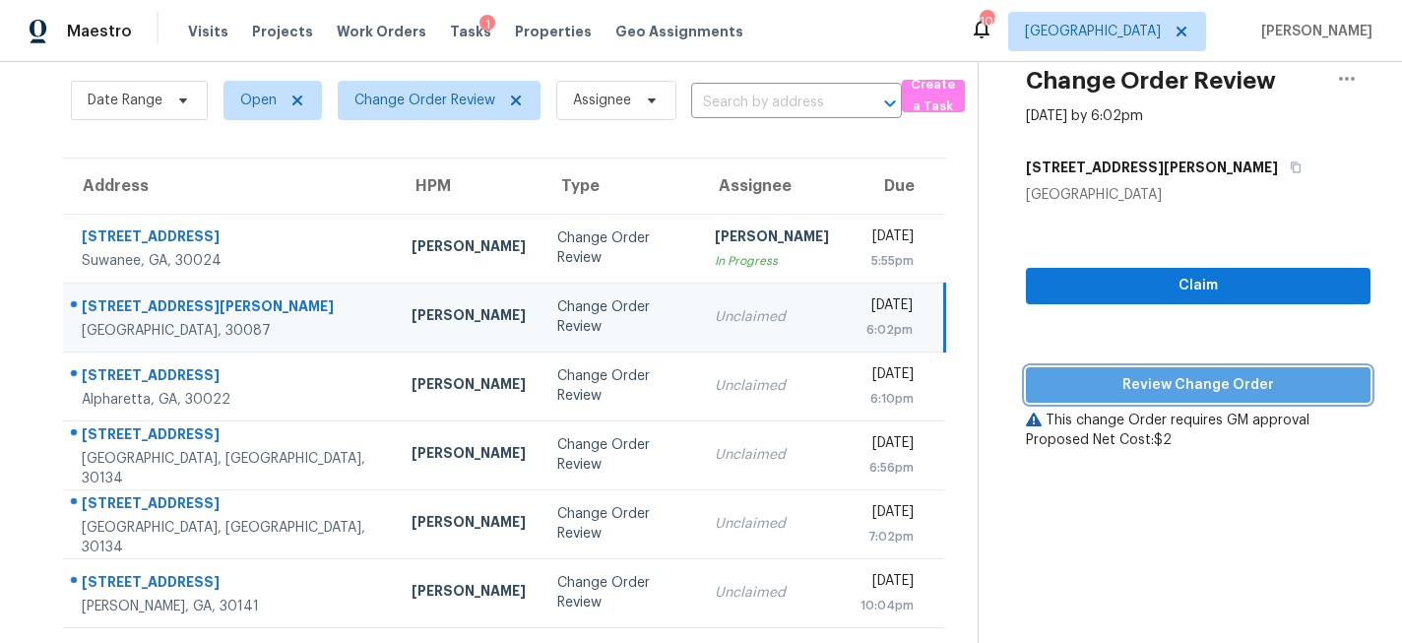
drag, startPoint x: 1138, startPoint y: 390, endPoint x: 1130, endPoint y: 409, distance: 20.7
click at [1138, 390] on span "Review Change Order" at bounding box center [1198, 385] width 313 height 25
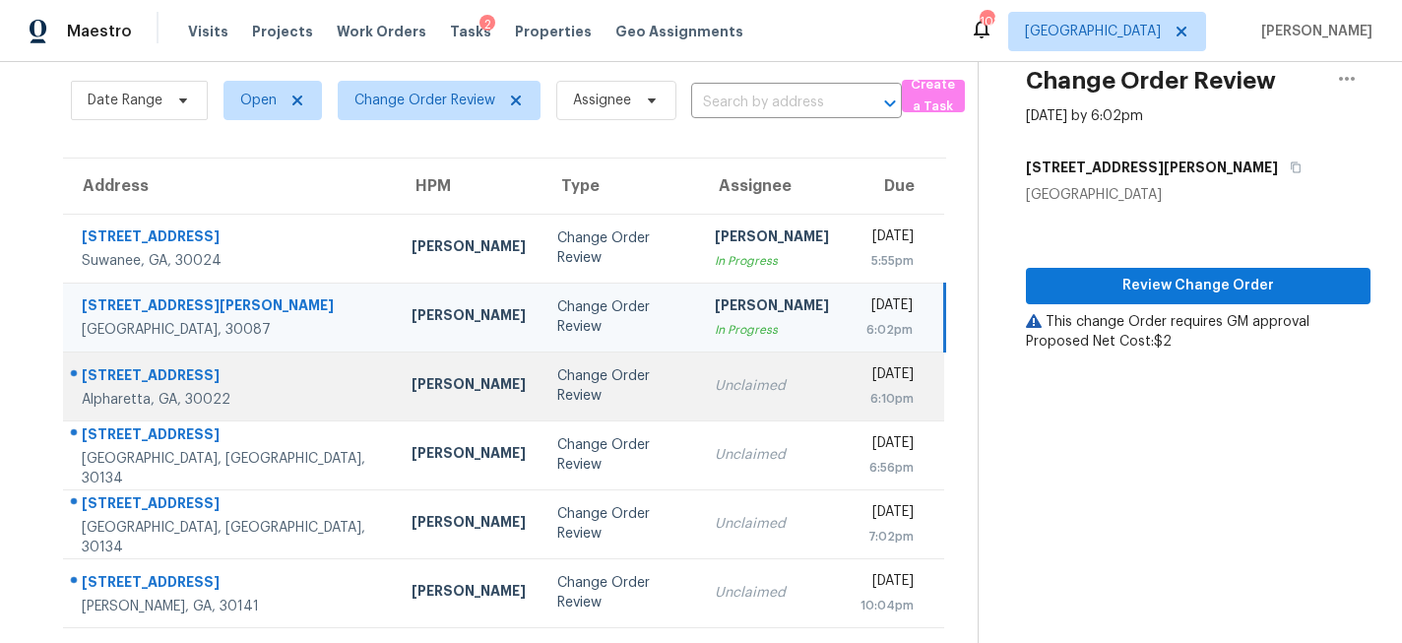
click at [557, 395] on div "Change Order Review" at bounding box center [620, 385] width 126 height 39
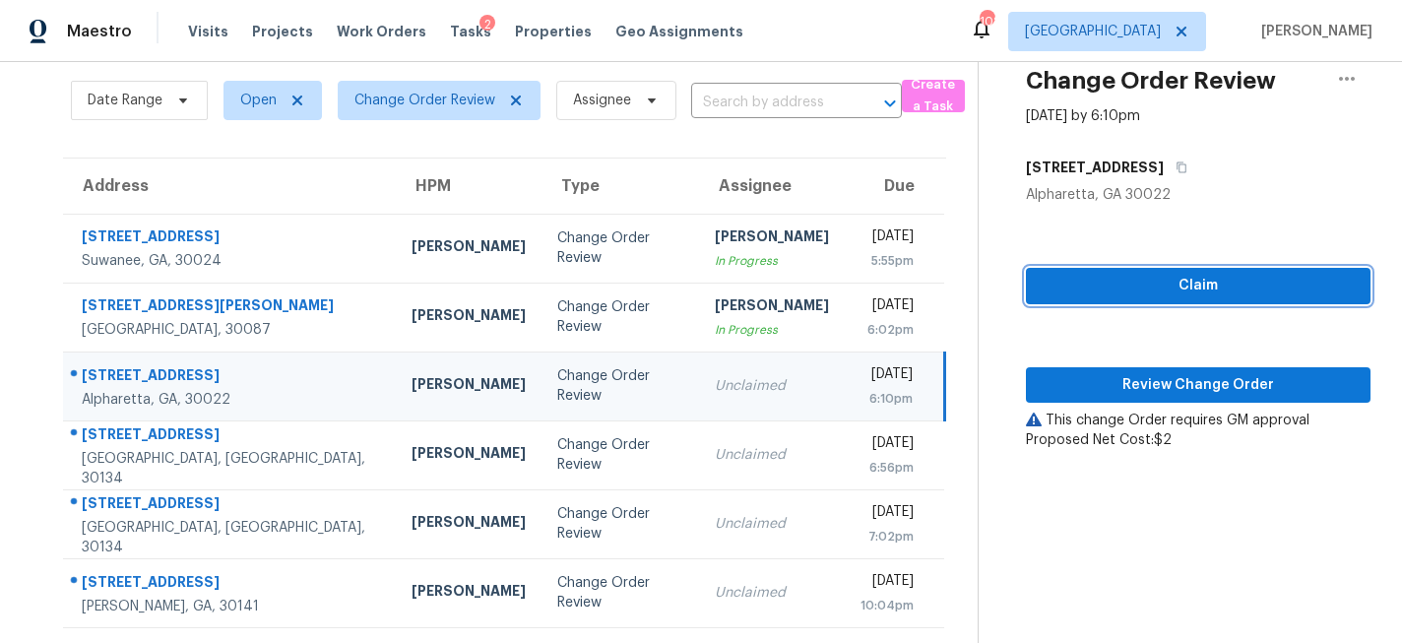
click at [1102, 288] on span "Claim" at bounding box center [1198, 286] width 313 height 25
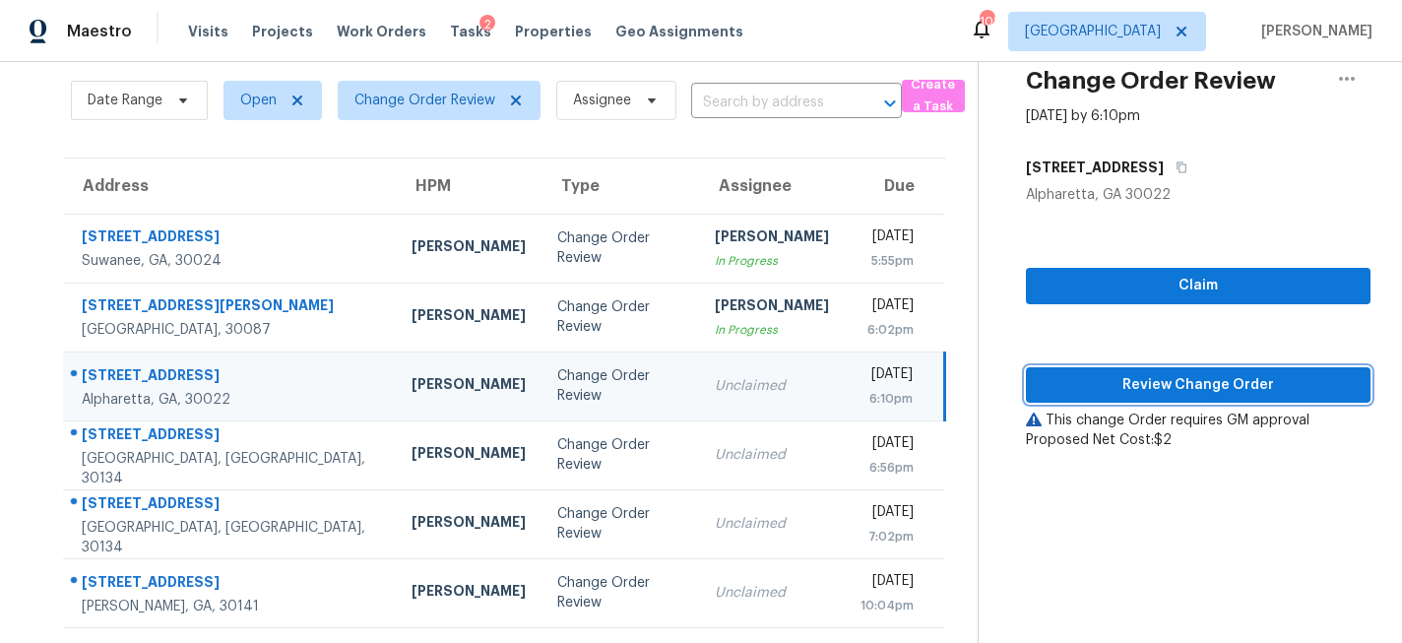
click at [1080, 380] on span "Review Change Order" at bounding box center [1198, 385] width 313 height 25
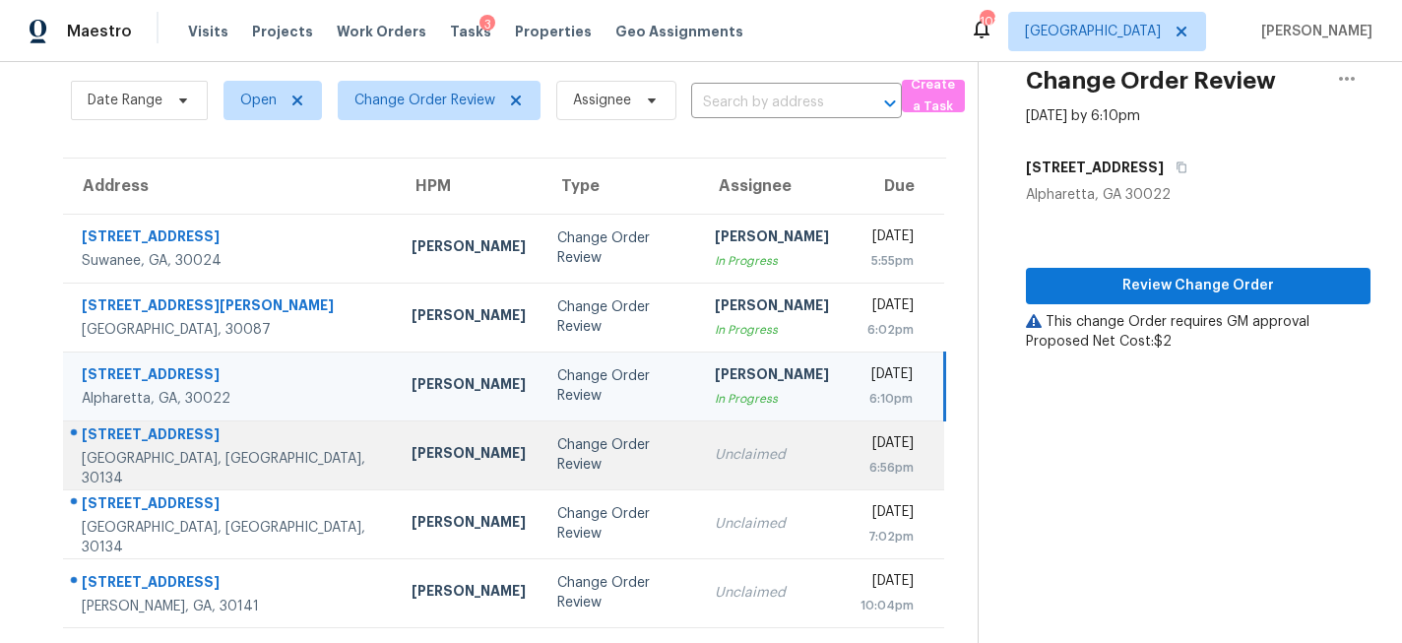
click at [557, 455] on div "Change Order Review" at bounding box center [620, 454] width 126 height 39
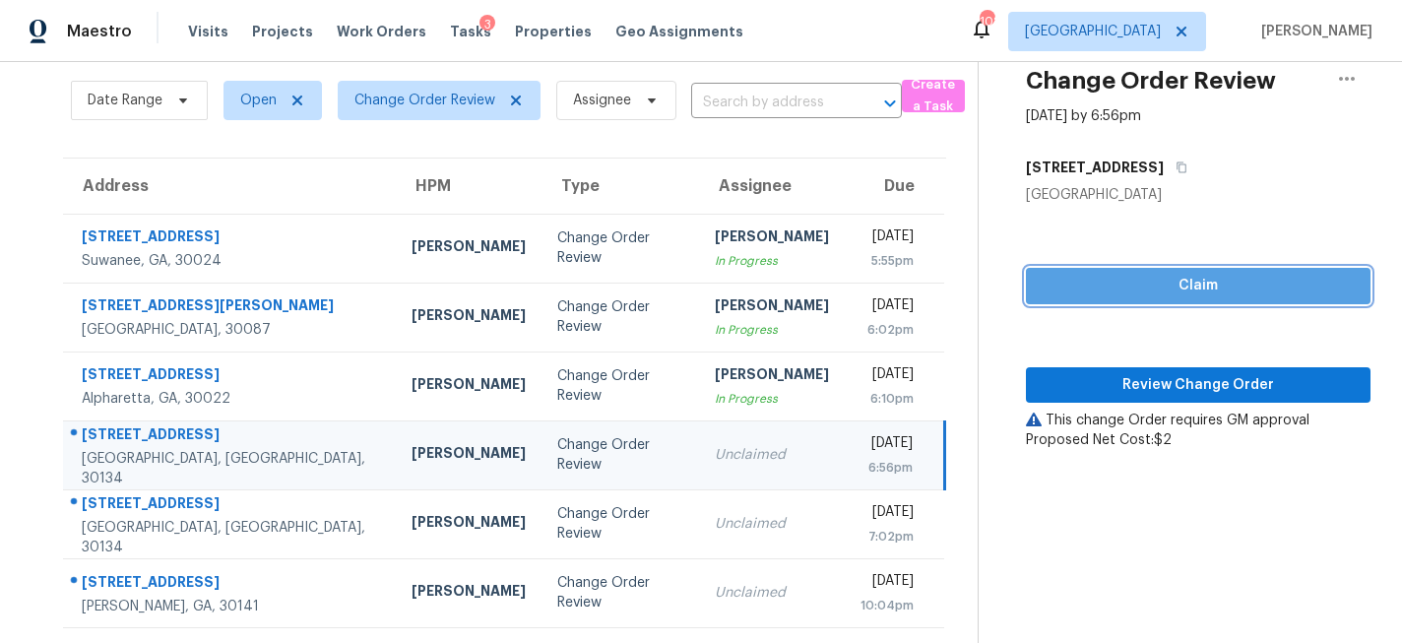
click at [1109, 295] on span "Claim" at bounding box center [1198, 286] width 313 height 25
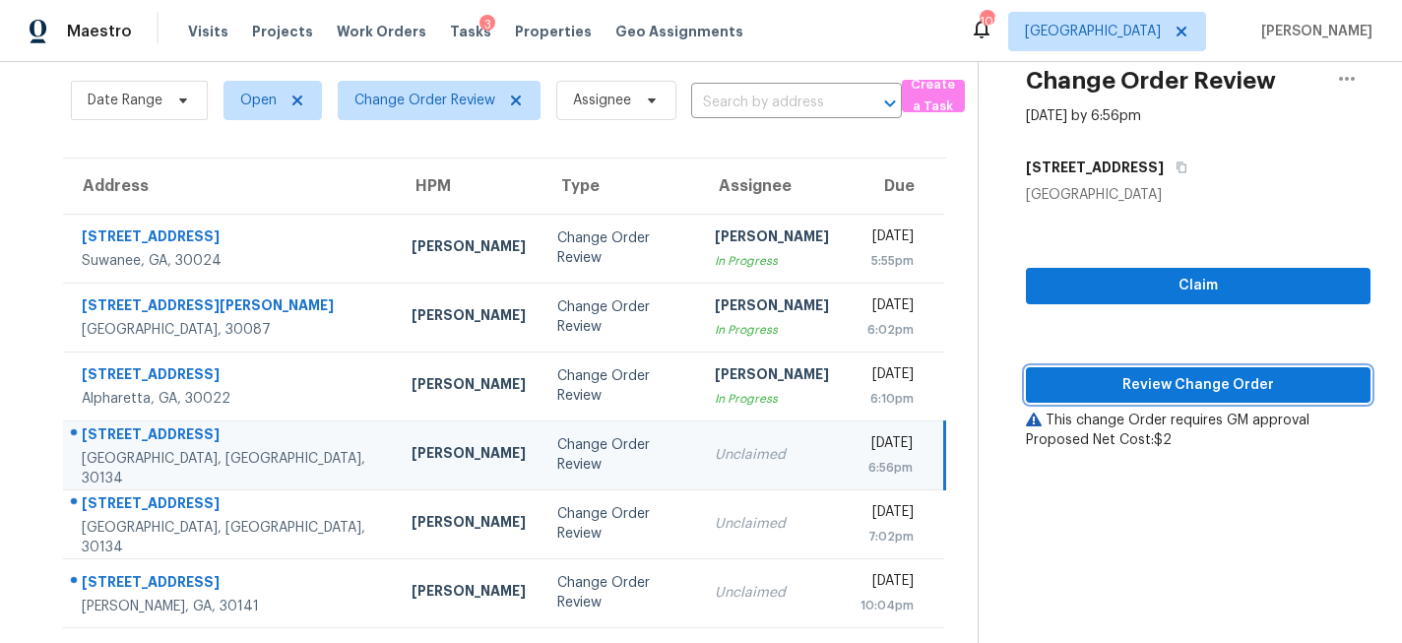
click at [1108, 376] on span "Review Change Order" at bounding box center [1198, 385] width 313 height 25
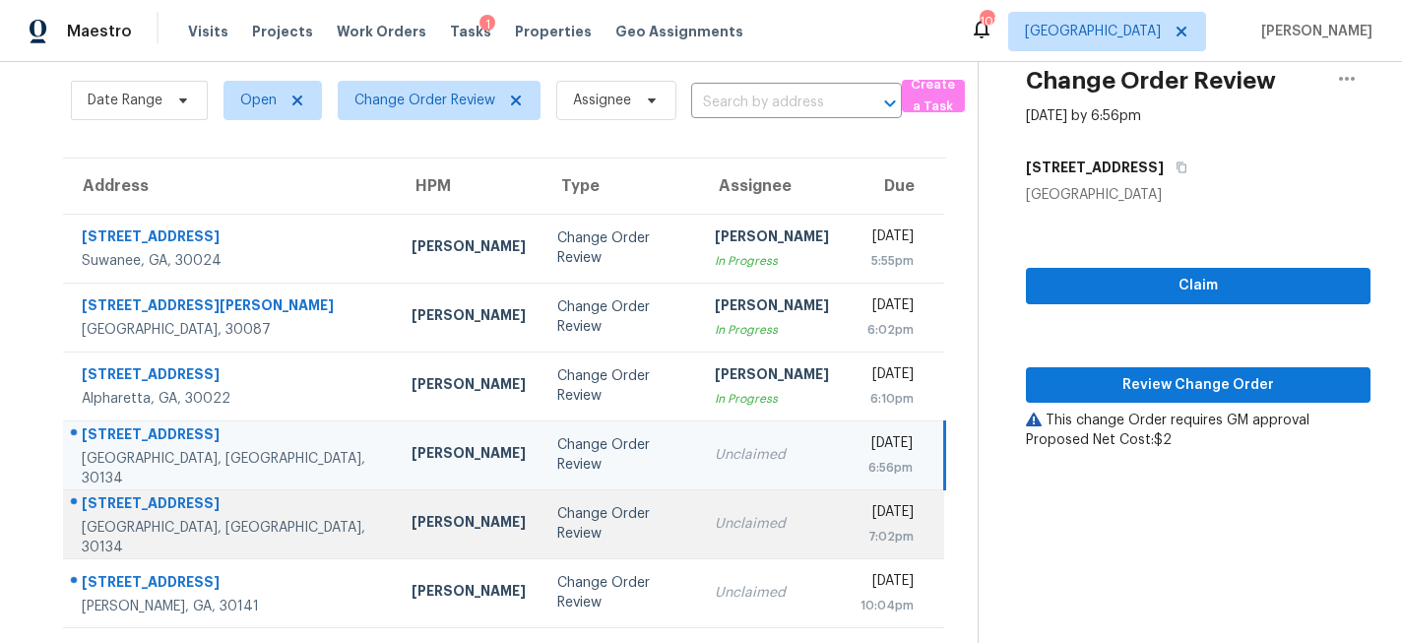
scroll to position [62, 0]
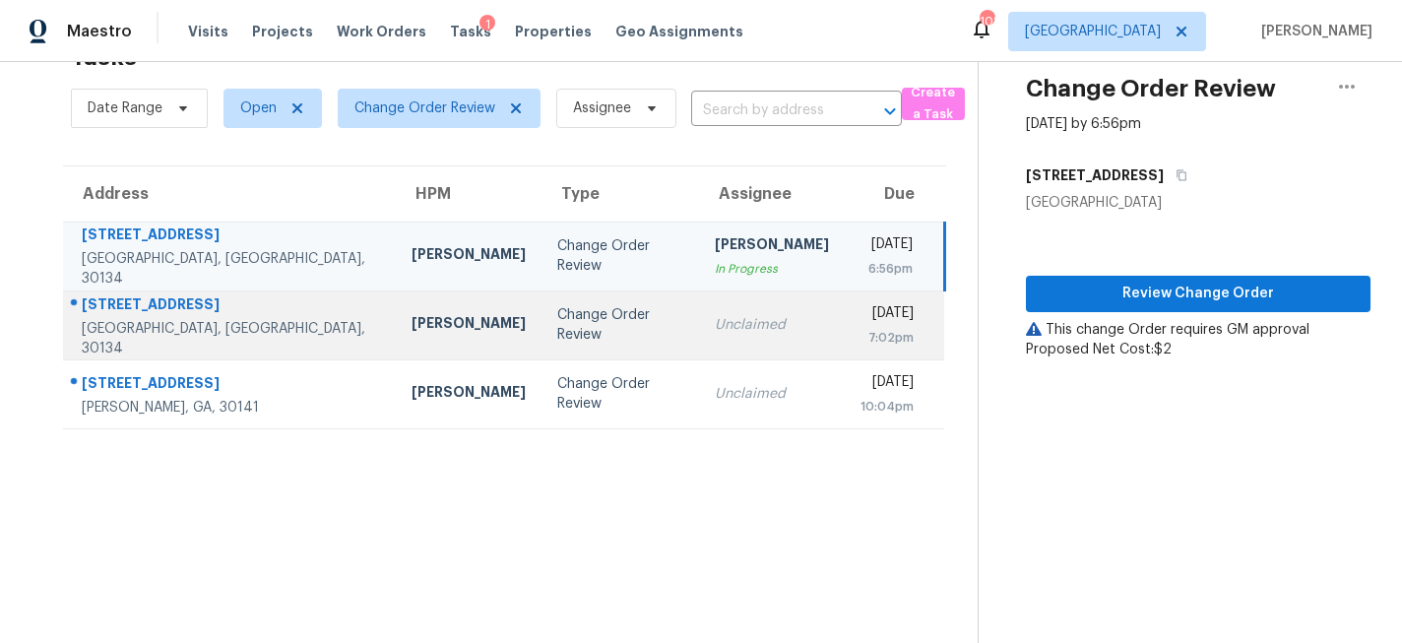
click at [557, 326] on div "Change Order Review" at bounding box center [620, 324] width 126 height 39
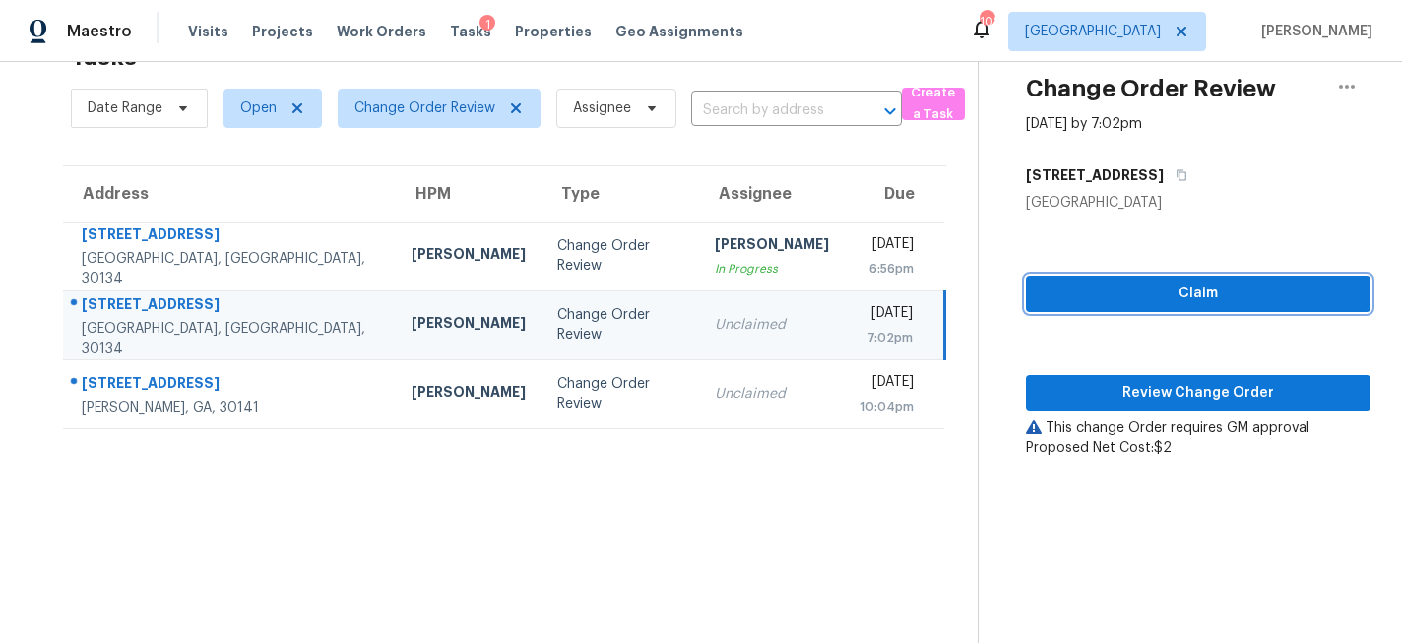
click at [1133, 295] on span "Claim" at bounding box center [1198, 294] width 313 height 25
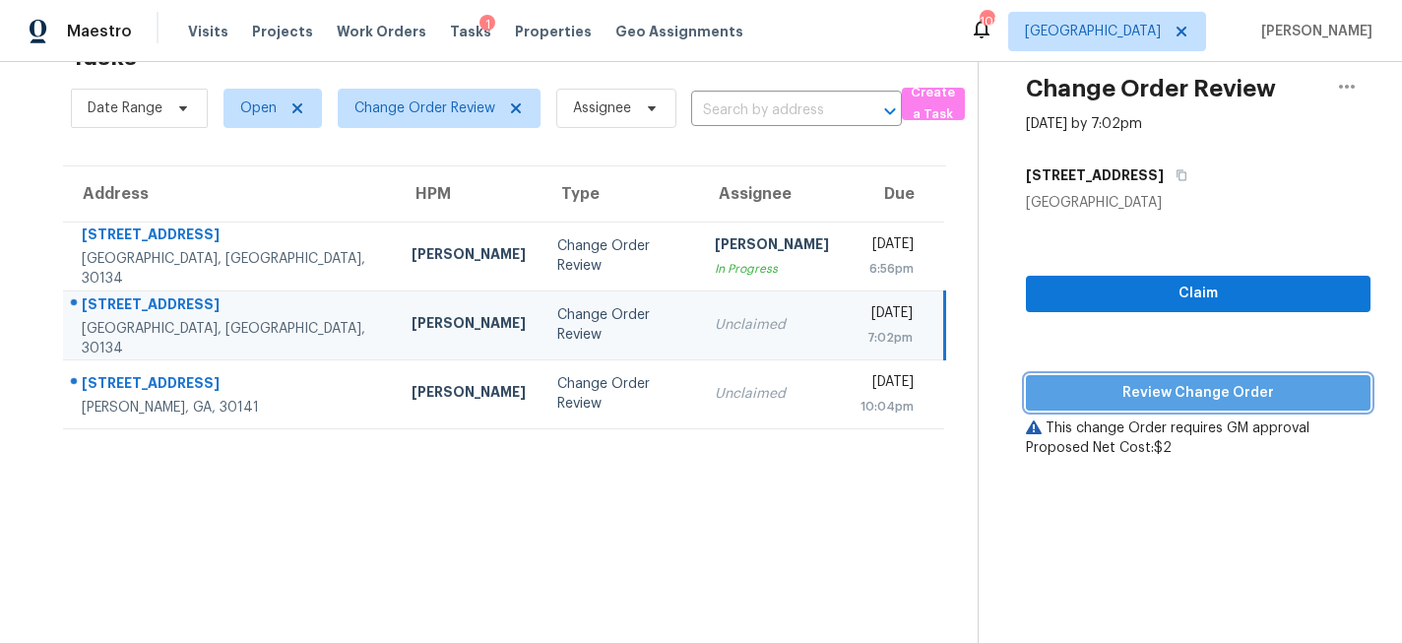
click at [1094, 389] on span "Review Change Order" at bounding box center [1198, 393] width 313 height 25
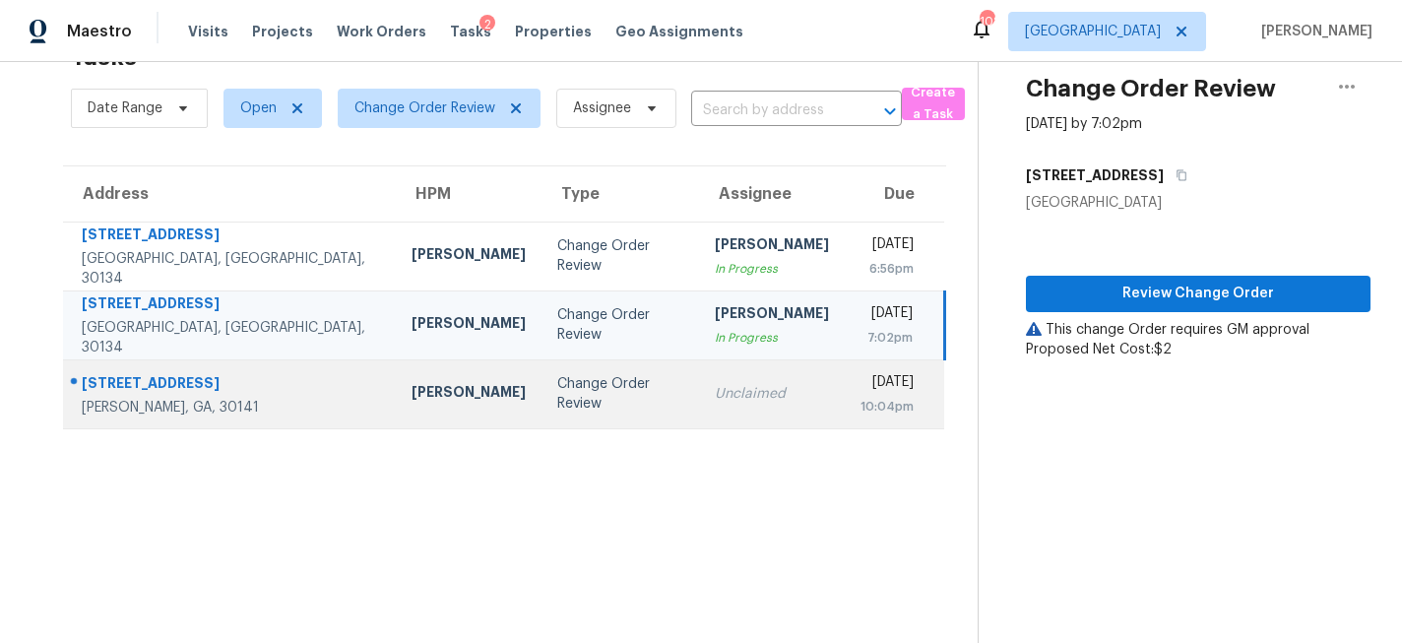
click at [557, 397] on div "Change Order Review" at bounding box center [620, 393] width 126 height 39
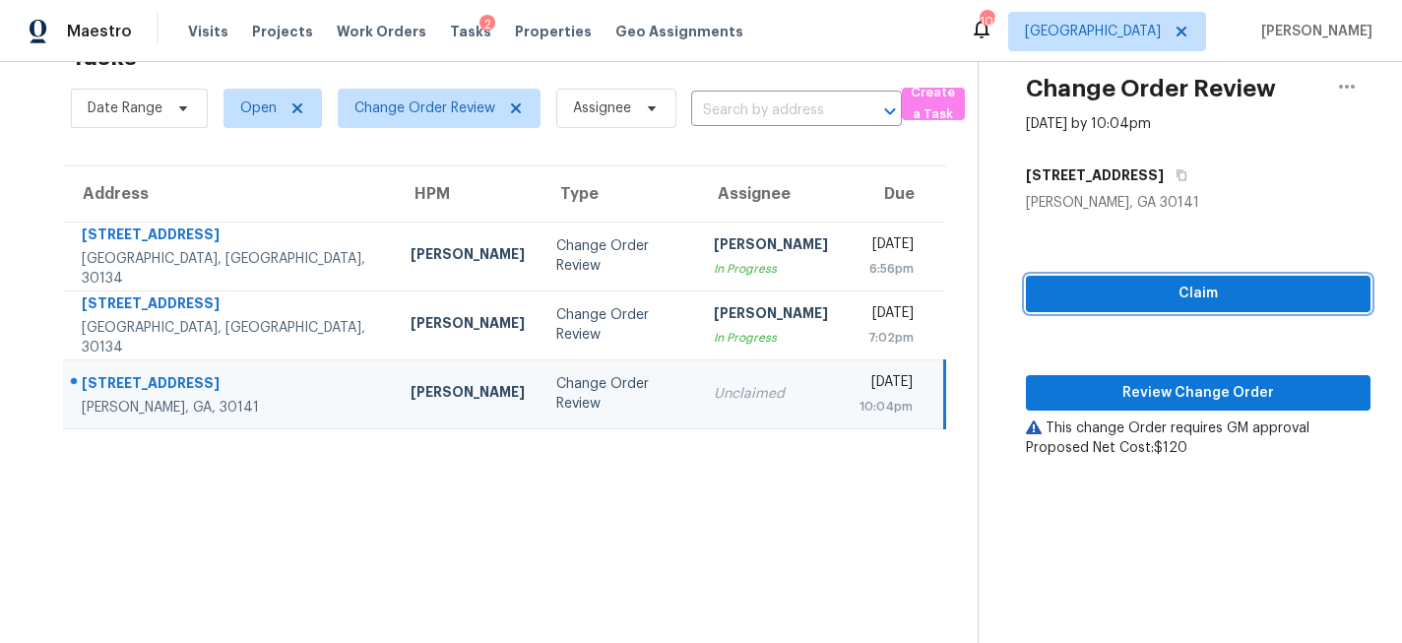
click at [1169, 296] on span "Claim" at bounding box center [1198, 294] width 313 height 25
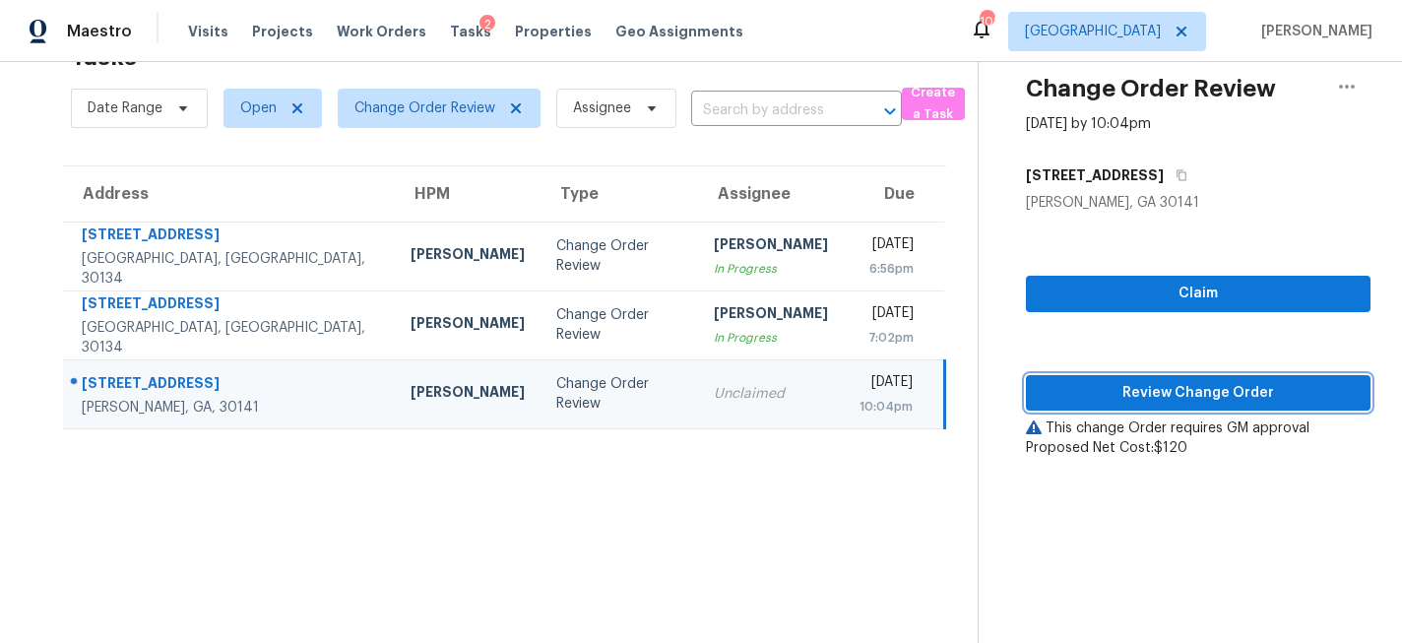
click at [1125, 398] on span "Review Change Order" at bounding box center [1198, 393] width 313 height 25
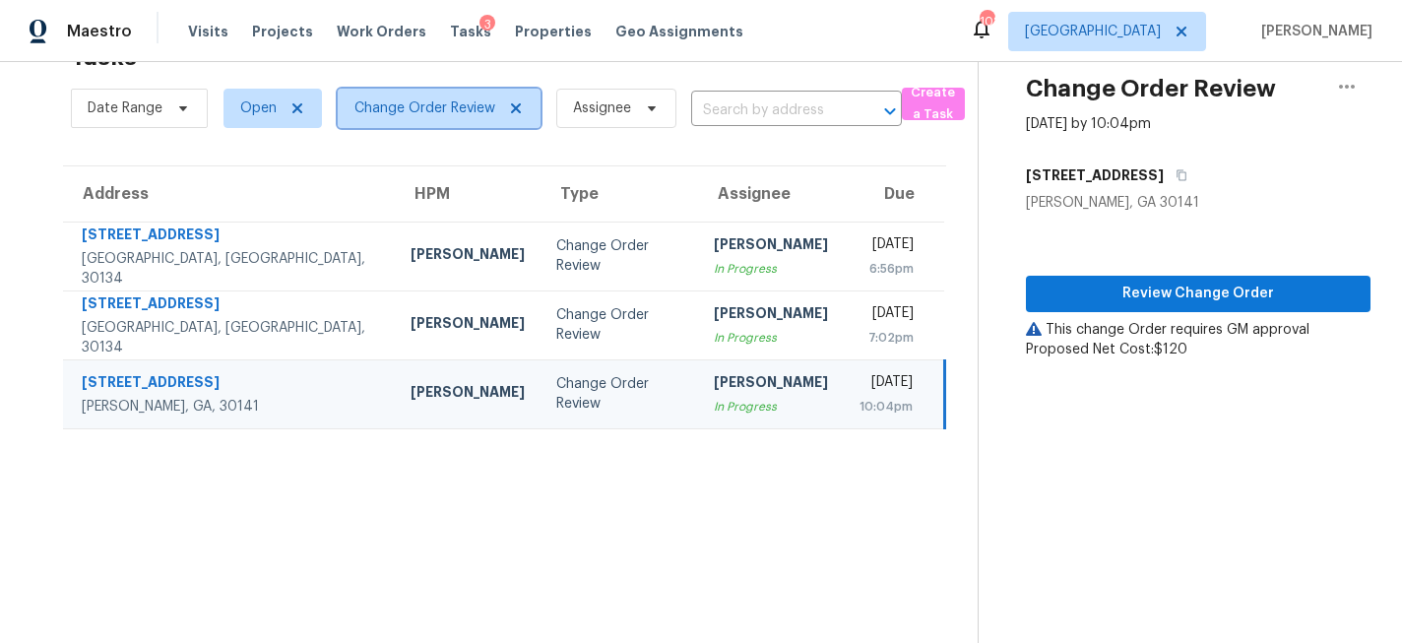
click at [516, 110] on icon at bounding box center [516, 108] width 10 height 10
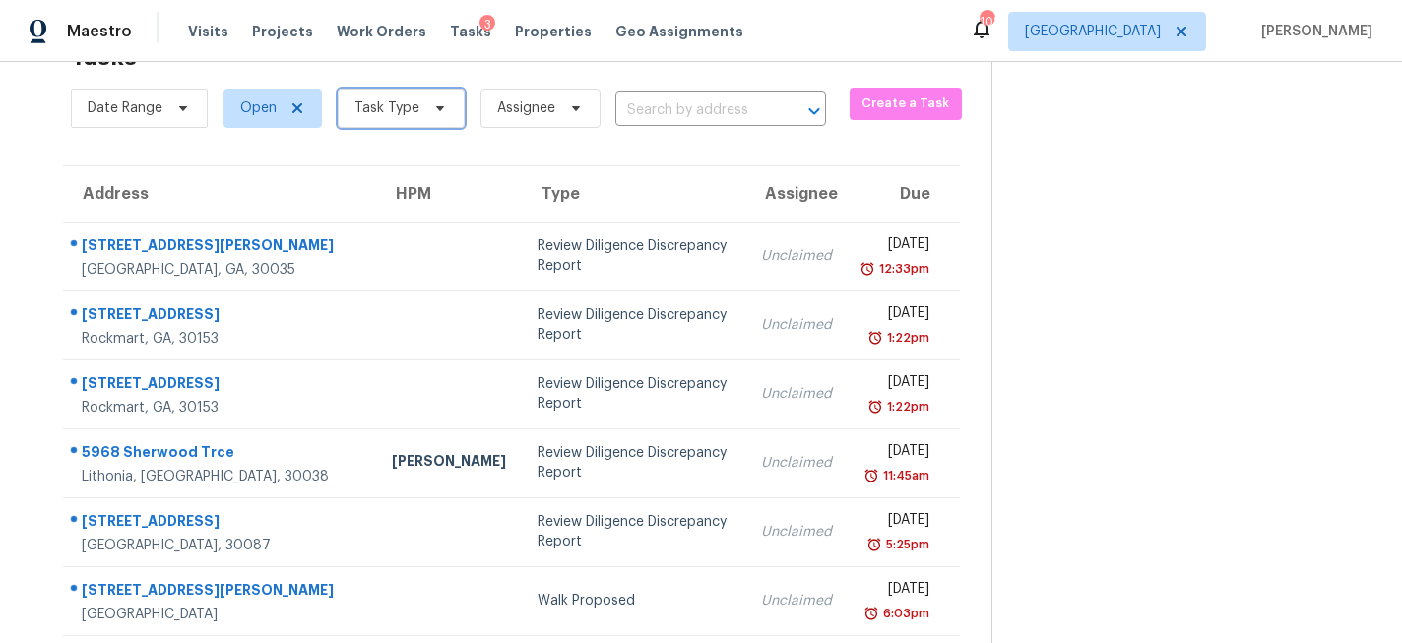
click at [432, 106] on icon at bounding box center [440, 108] width 16 height 16
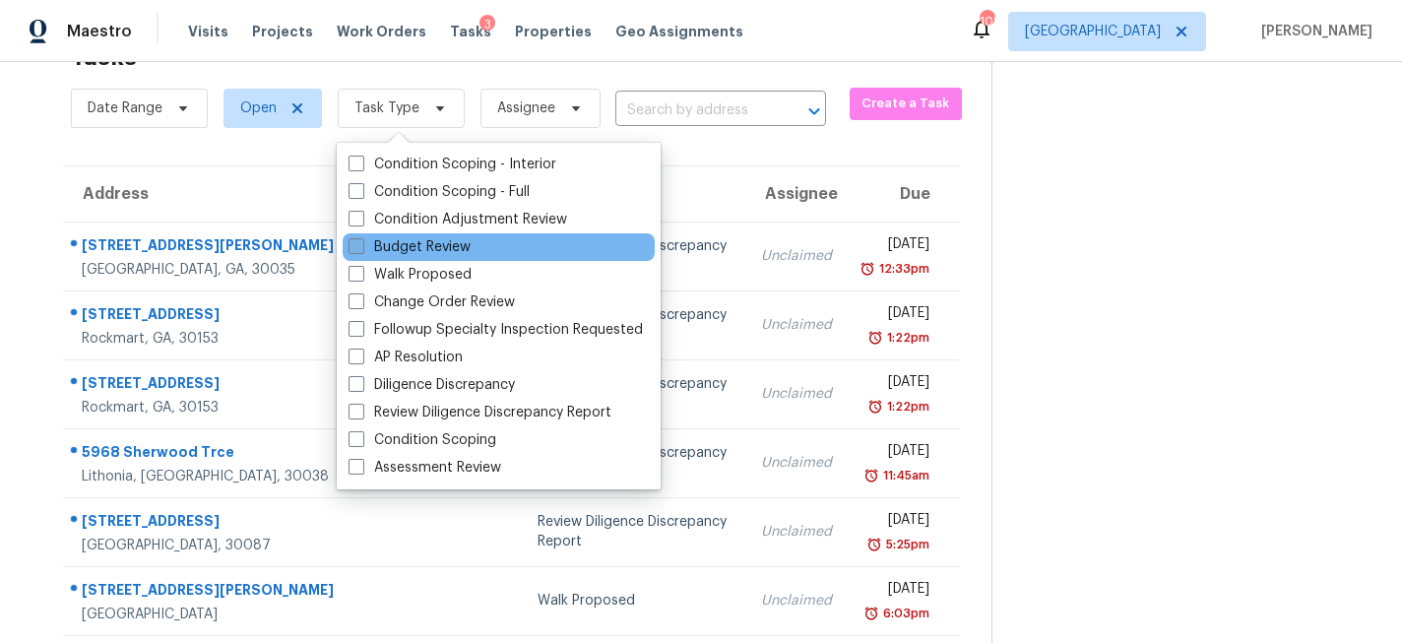
click at [357, 247] on span at bounding box center [357, 246] width 16 height 16
click at [357, 247] on input "Budget Review" at bounding box center [355, 243] width 13 height 13
checkbox input "true"
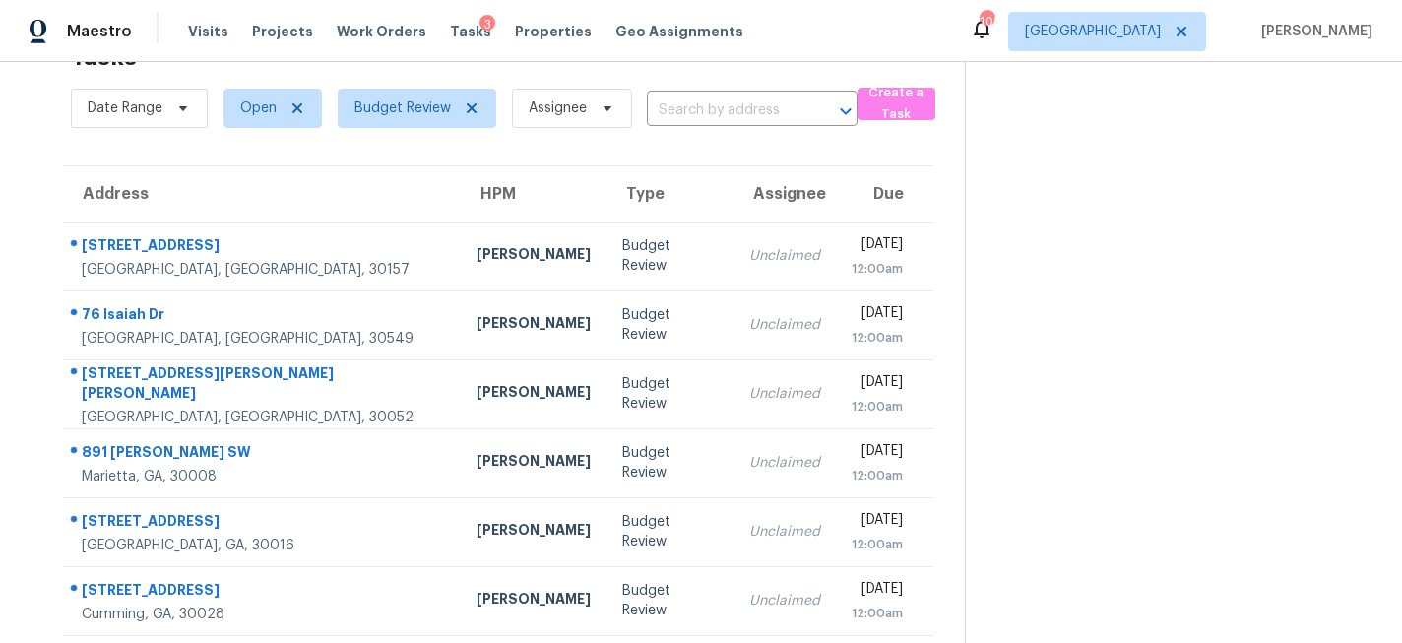
click at [1129, 226] on section at bounding box center [1168, 326] width 406 height 652
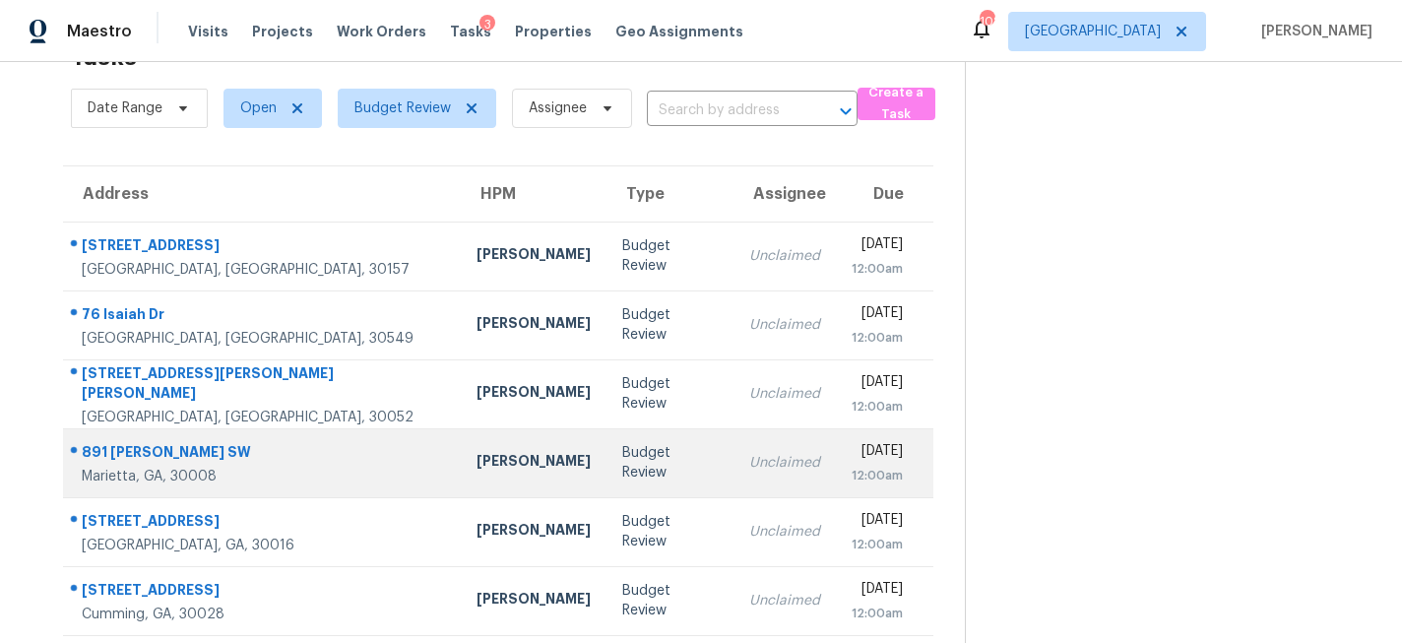
scroll to position [70, 0]
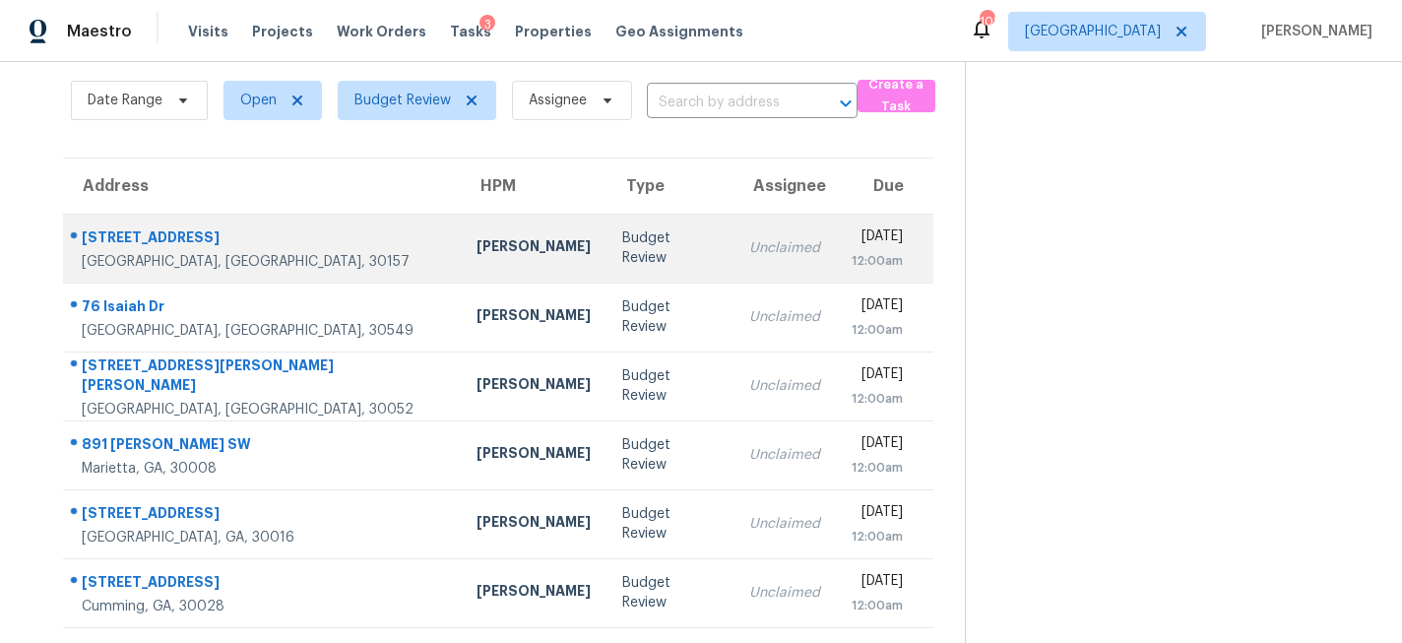
click at [477, 255] on div "[PERSON_NAME]" at bounding box center [534, 248] width 114 height 25
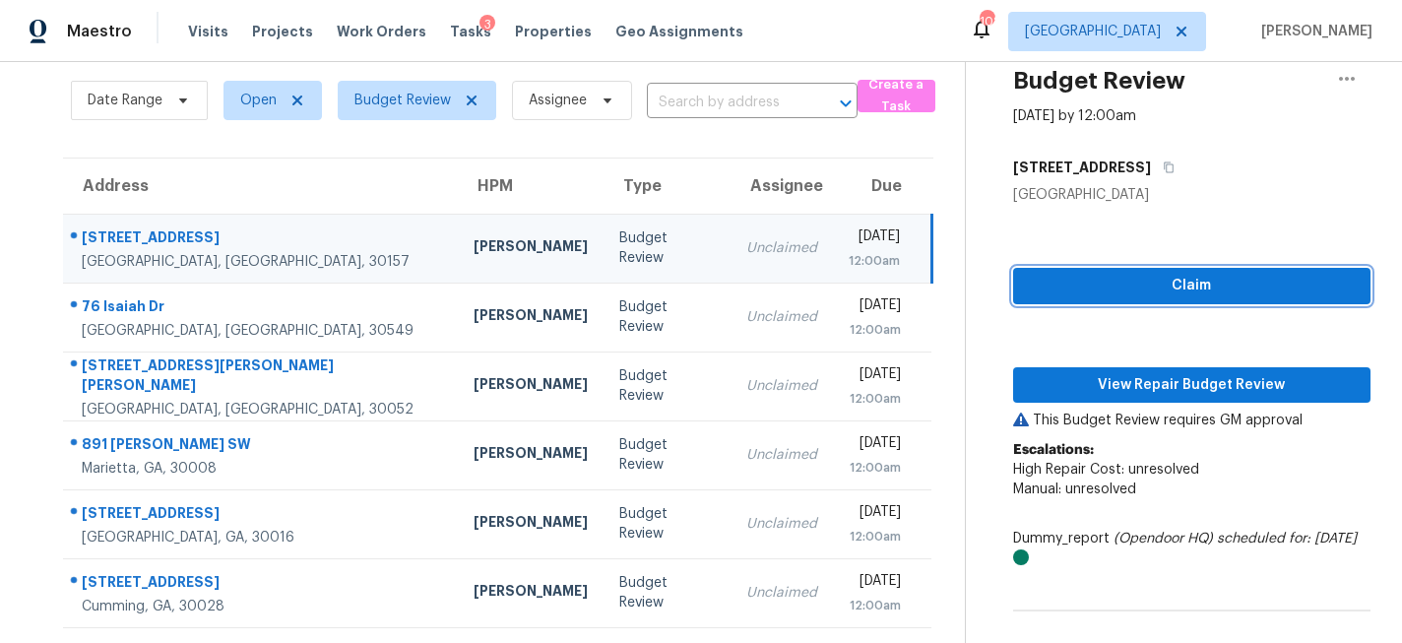
click at [1259, 278] on span "Claim" at bounding box center [1192, 286] width 326 height 25
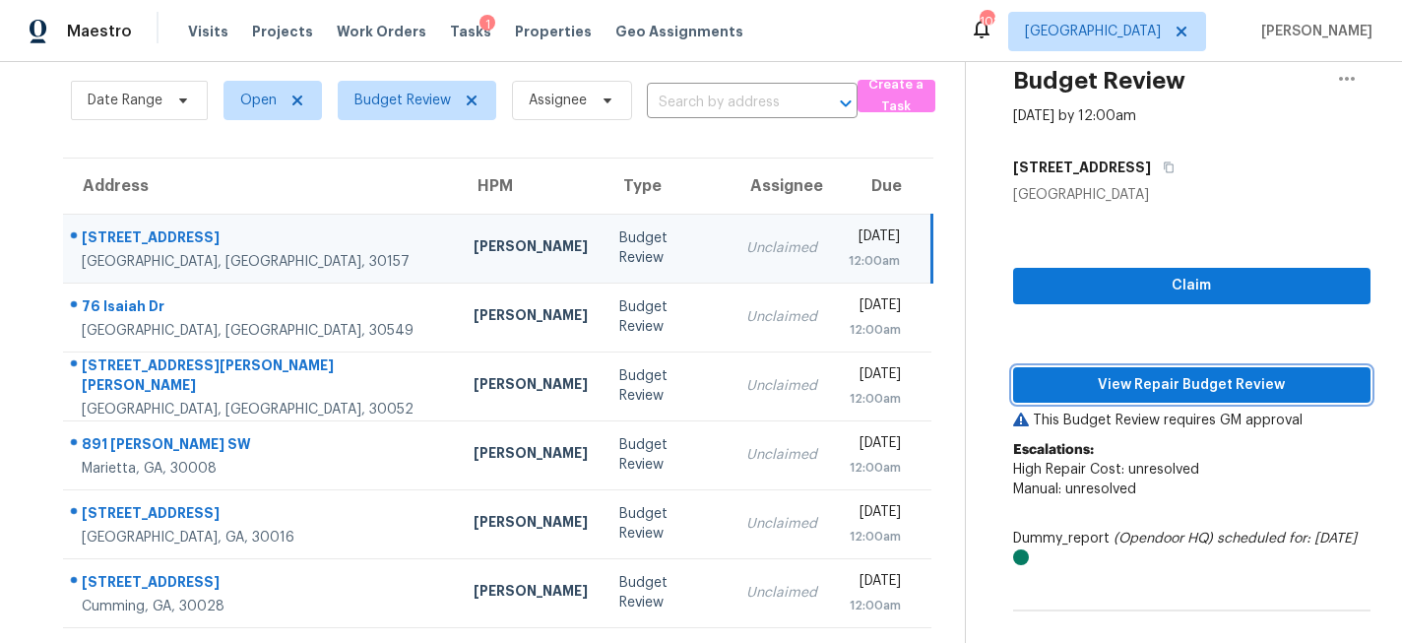
click at [1161, 387] on span "View Repair Budget Review" at bounding box center [1192, 385] width 326 height 25
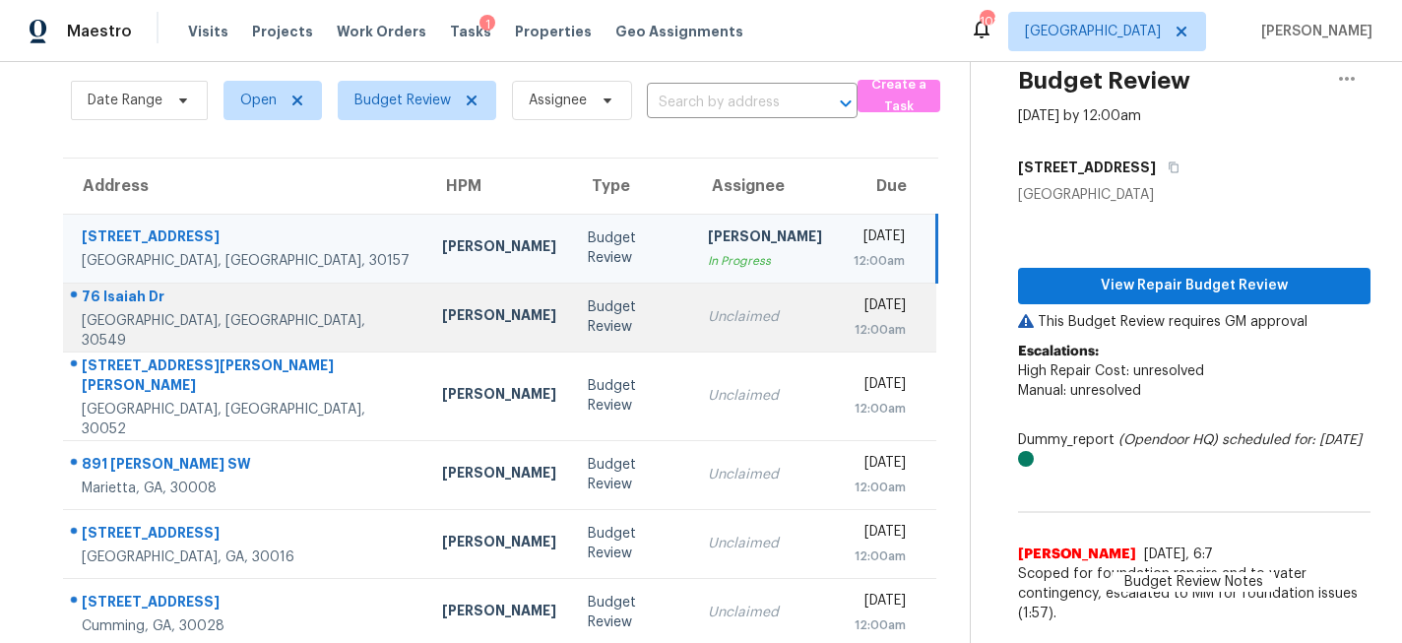
click at [572, 326] on td "Budget Review" at bounding box center [632, 317] width 120 height 69
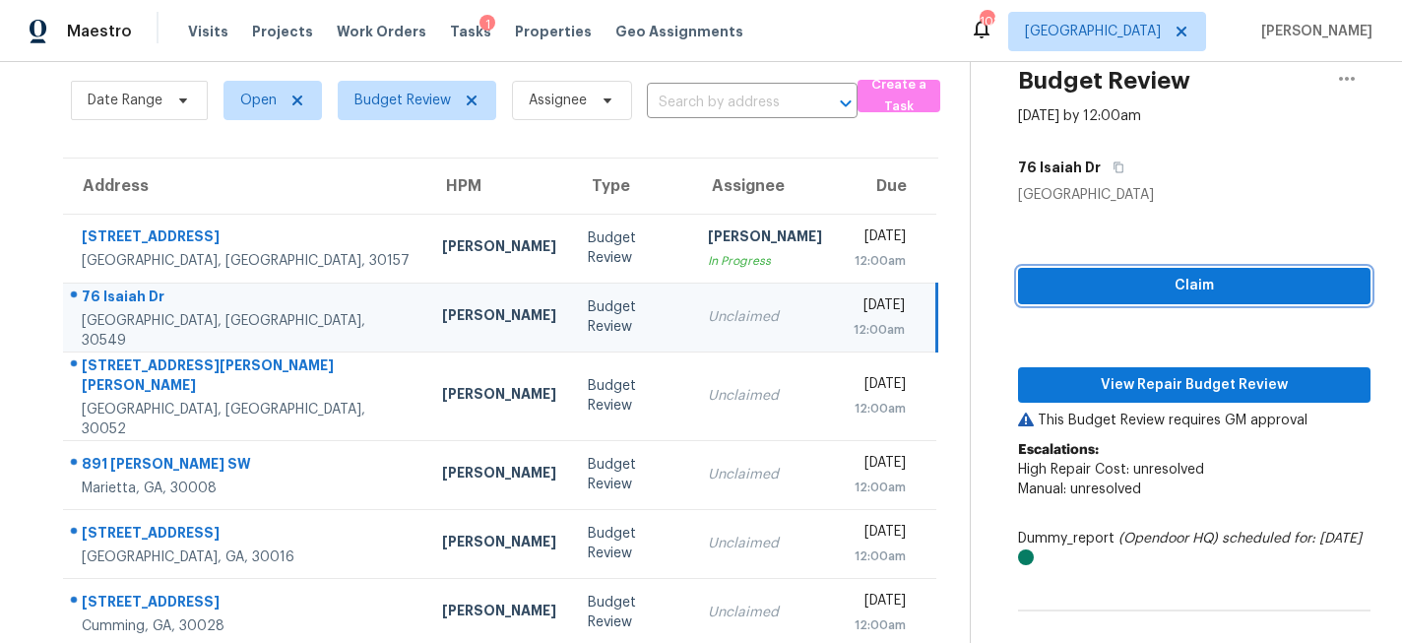
click at [1256, 289] on span "Claim" at bounding box center [1194, 286] width 321 height 25
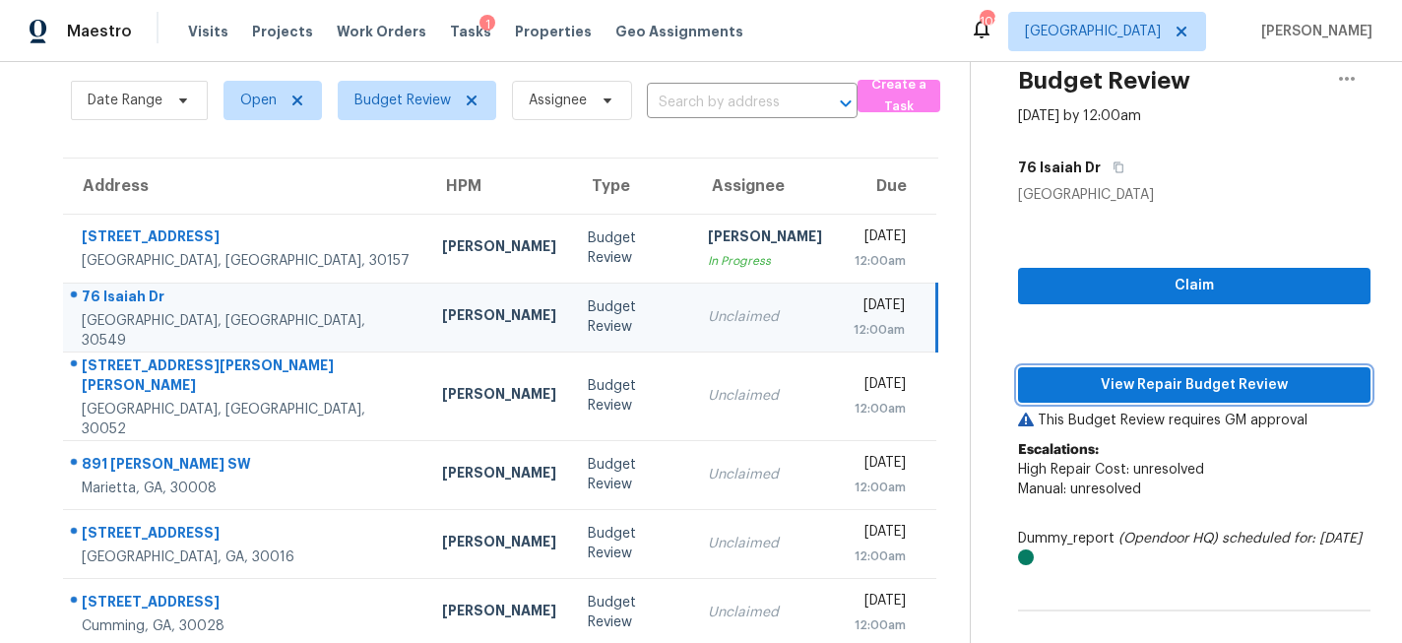
click at [1198, 382] on span "View Repair Budget Review" at bounding box center [1194, 385] width 321 height 25
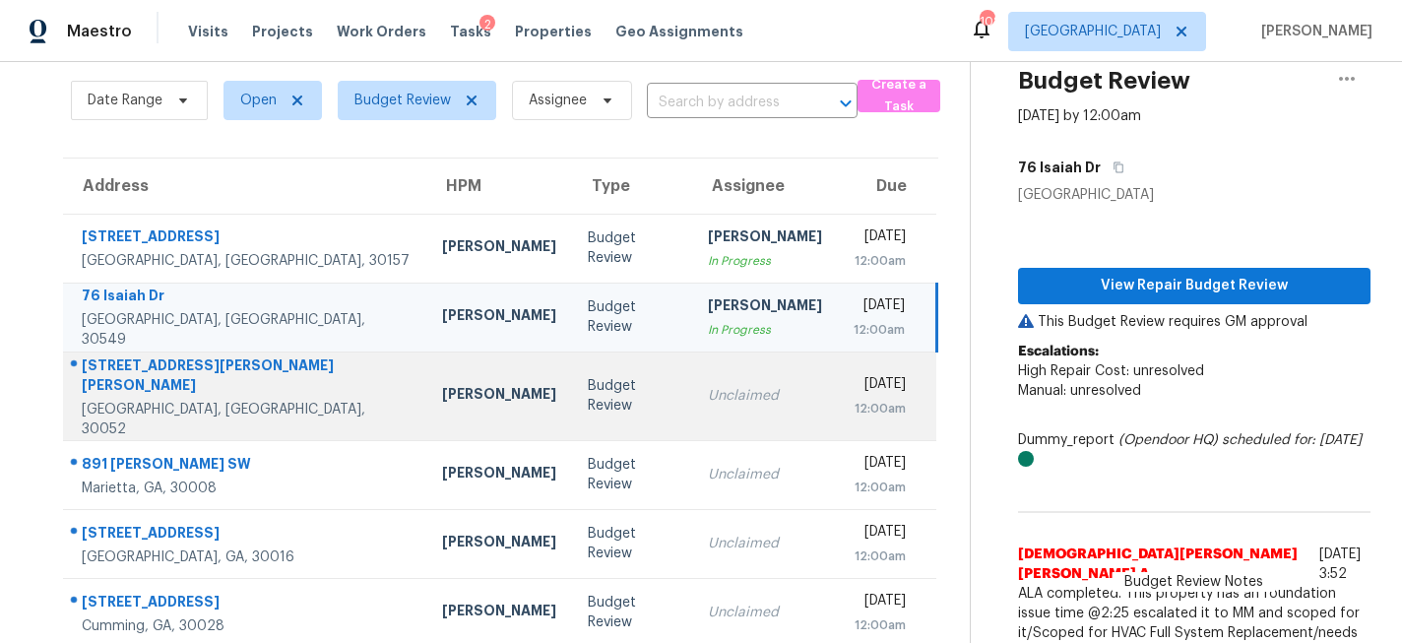
click at [572, 397] on td "Budget Review" at bounding box center [632, 396] width 120 height 89
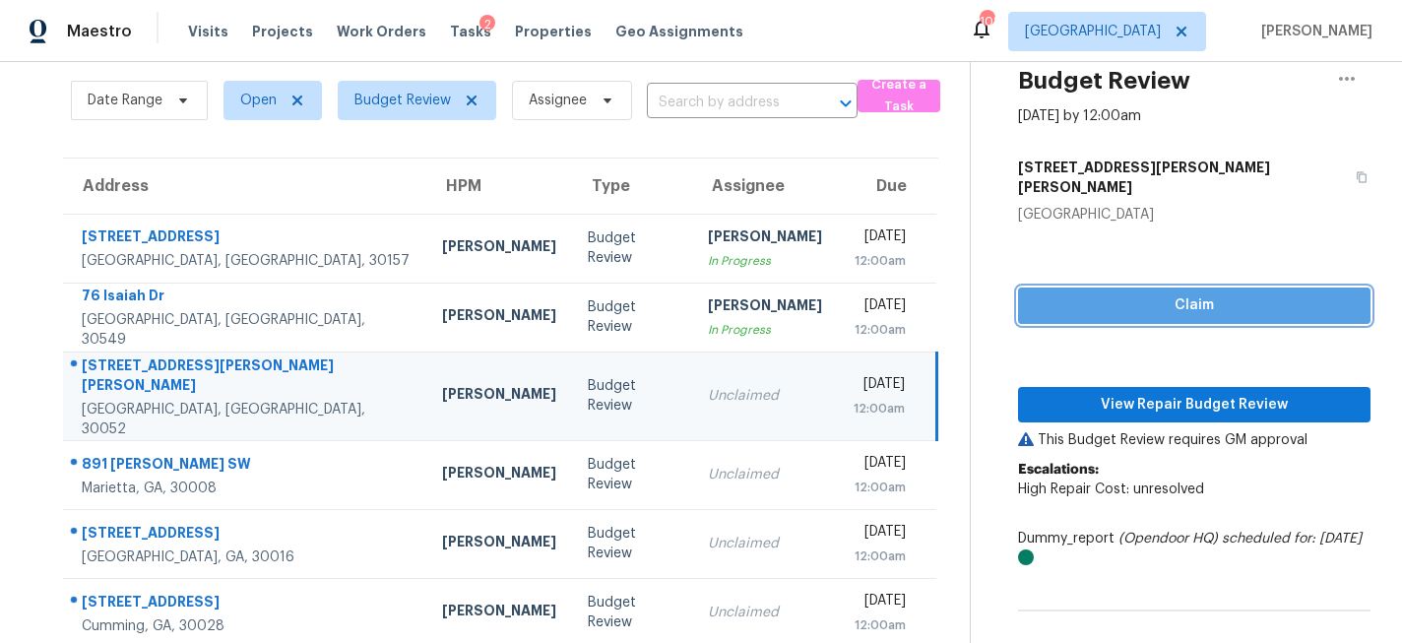
drag, startPoint x: 1253, startPoint y: 281, endPoint x: 1198, endPoint y: 340, distance: 80.8
click at [1253, 293] on span "Claim" at bounding box center [1194, 305] width 321 height 25
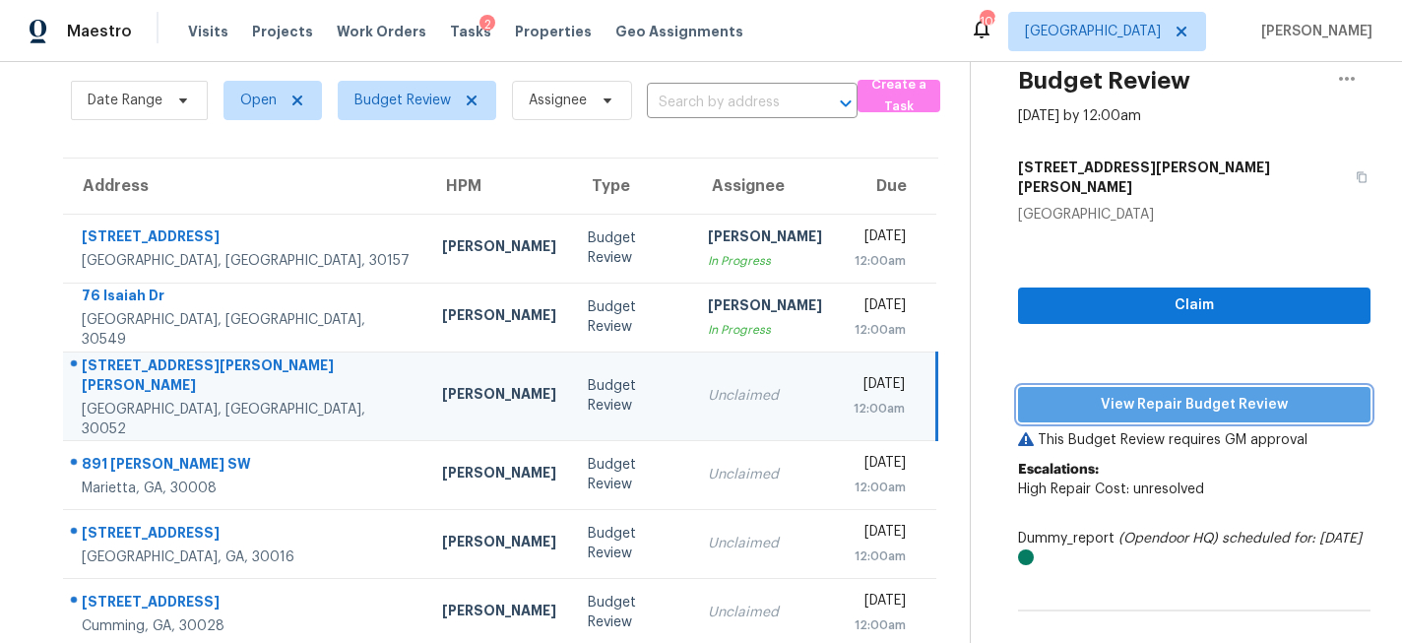
click at [1173, 393] on span "View Repair Budget Review" at bounding box center [1194, 405] width 321 height 25
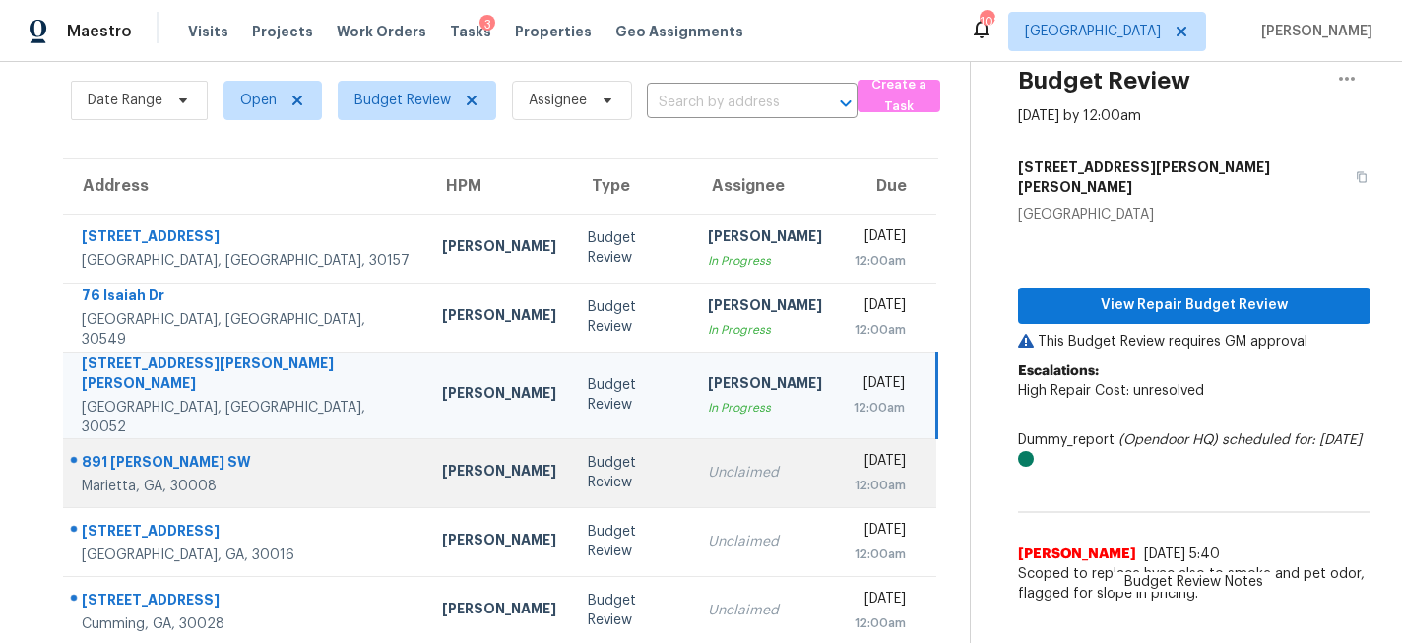
click at [588, 453] on div "Budget Review" at bounding box center [632, 472] width 89 height 39
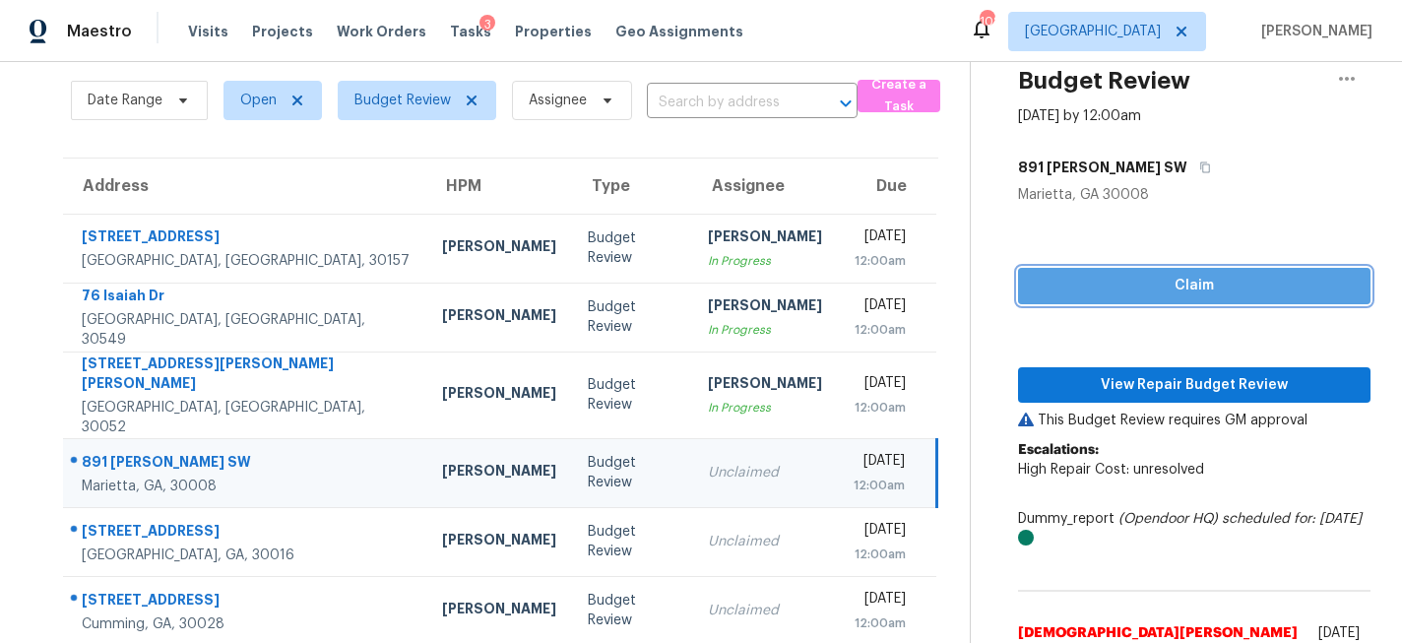
click at [1217, 281] on span "Claim" at bounding box center [1194, 286] width 321 height 25
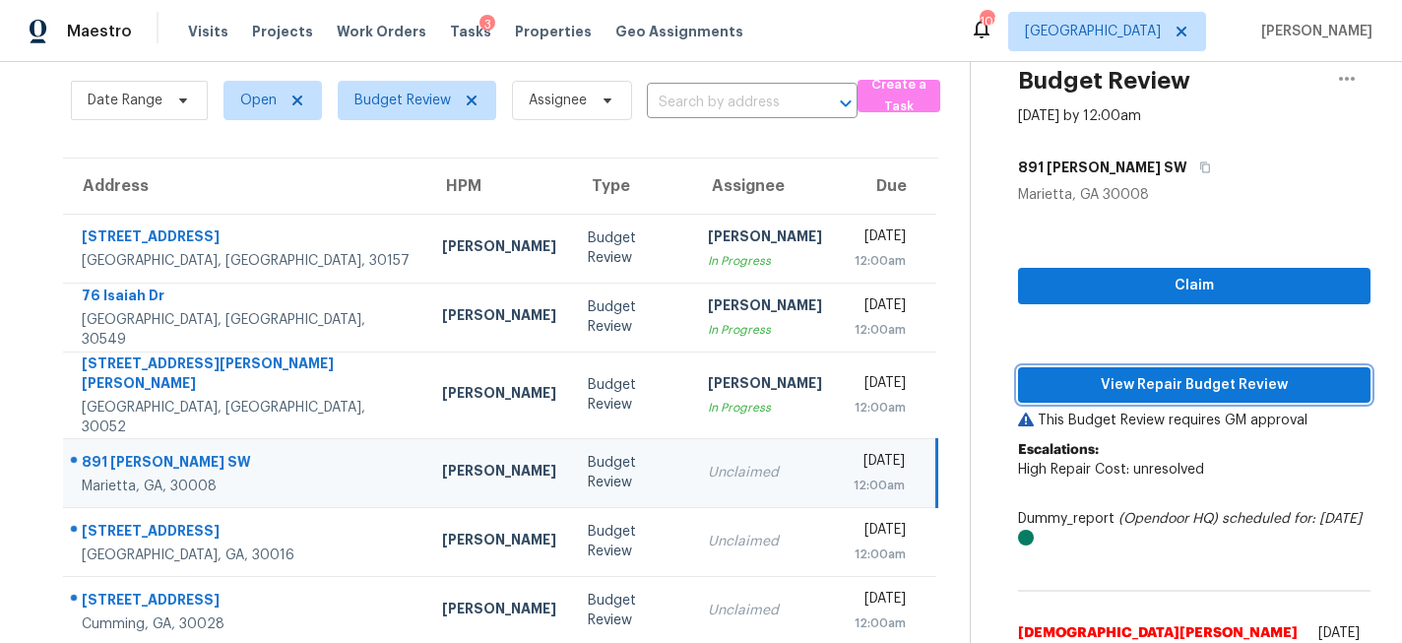
click at [1126, 389] on span "View Repair Budget Review" at bounding box center [1194, 385] width 321 height 25
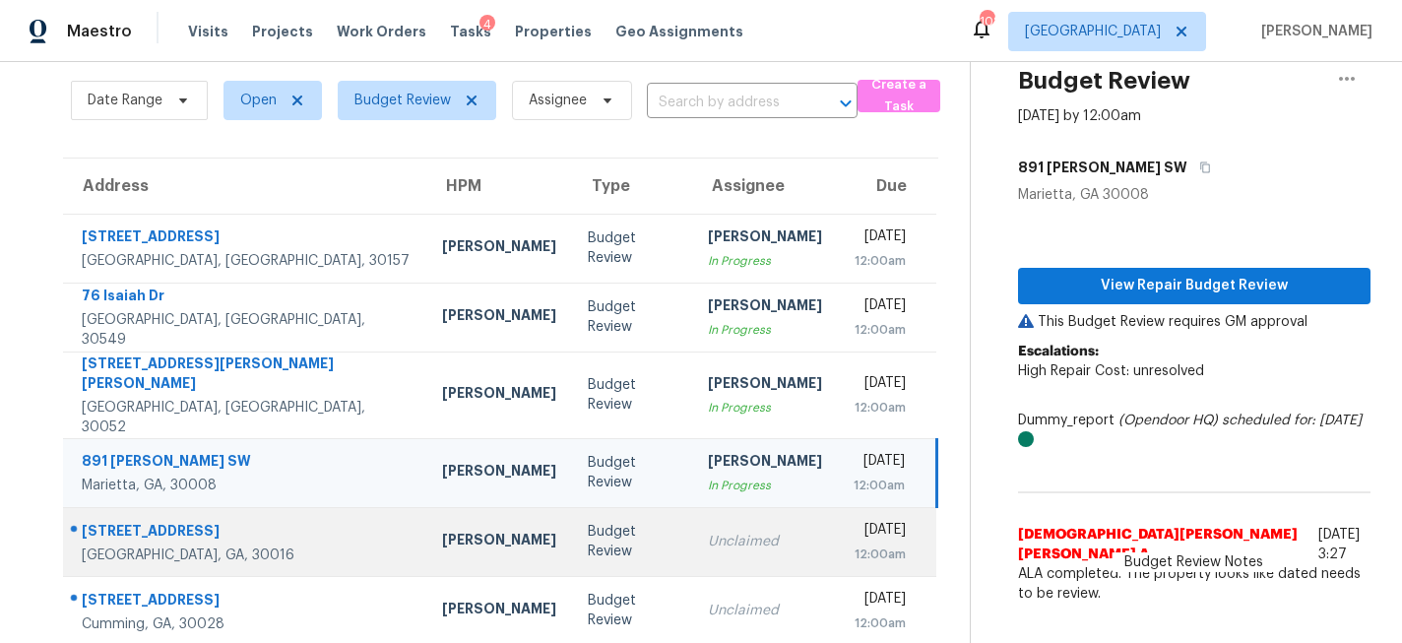
click at [588, 530] on div "Budget Review" at bounding box center [632, 541] width 89 height 39
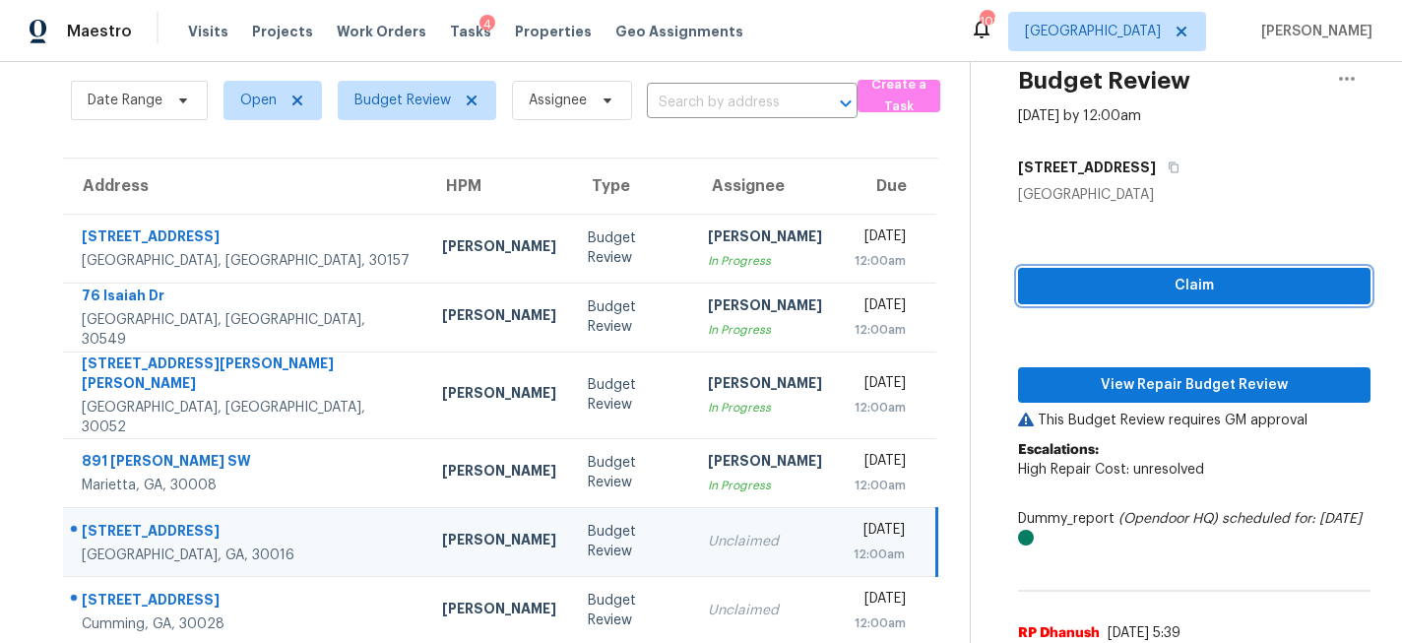
click at [1171, 290] on span "Claim" at bounding box center [1194, 286] width 321 height 25
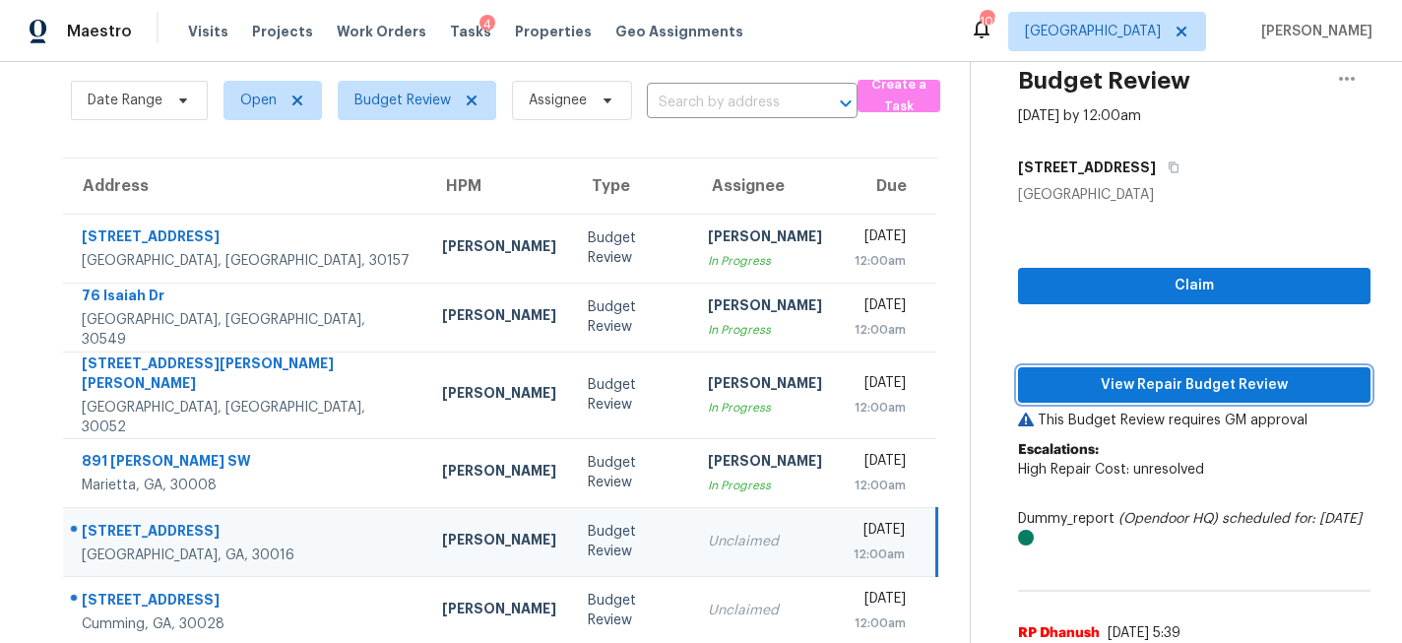
click at [1104, 394] on span "View Repair Budget Review" at bounding box center [1194, 385] width 321 height 25
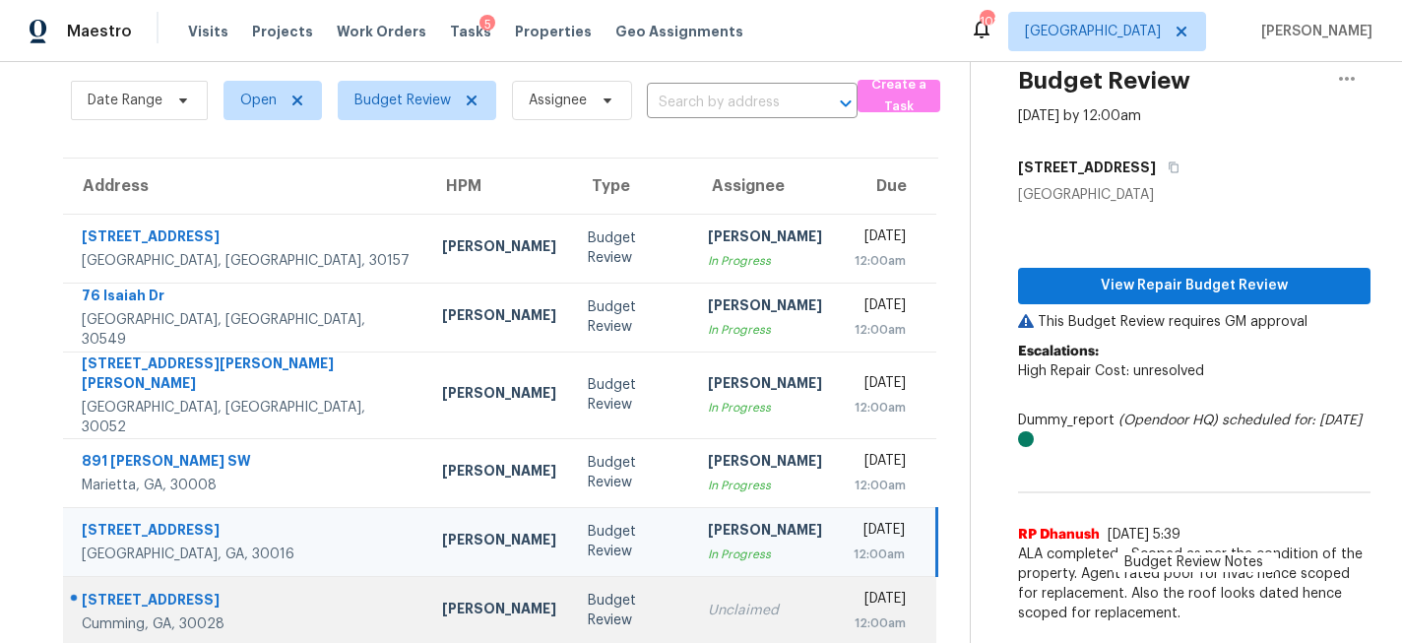
click at [572, 576] on td "Budget Review" at bounding box center [632, 610] width 120 height 69
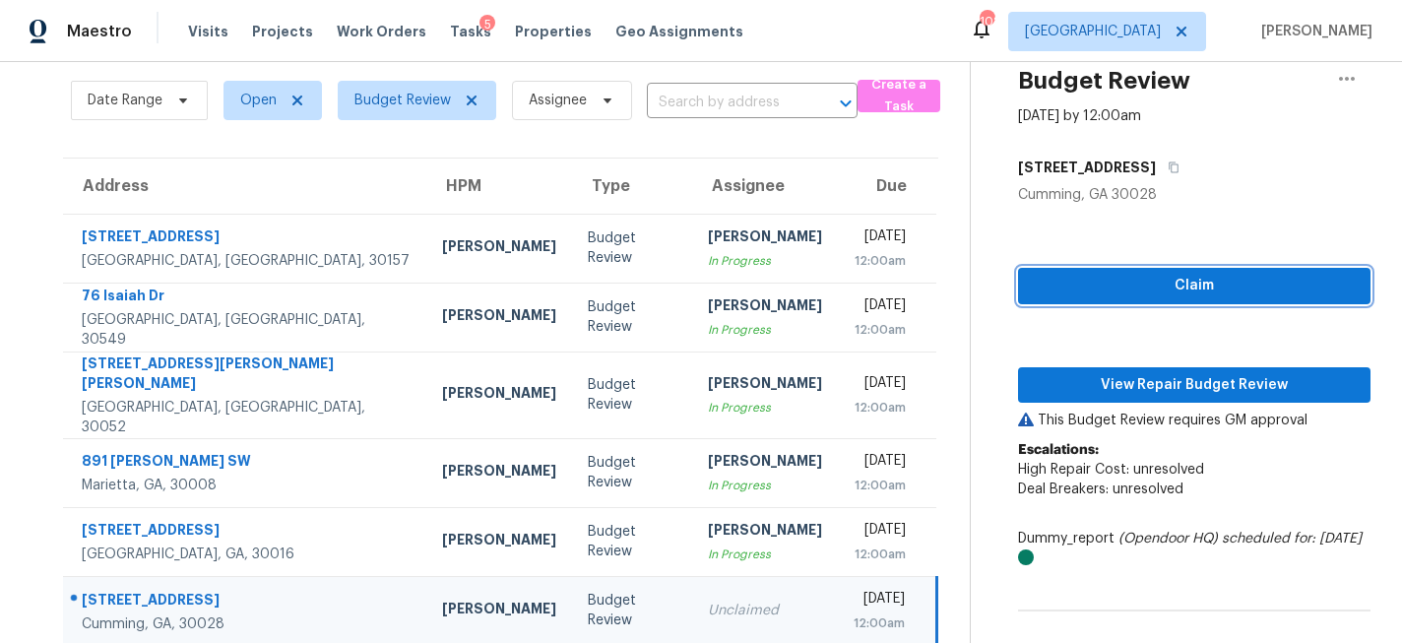
click at [1135, 292] on span "Claim" at bounding box center [1194, 286] width 321 height 25
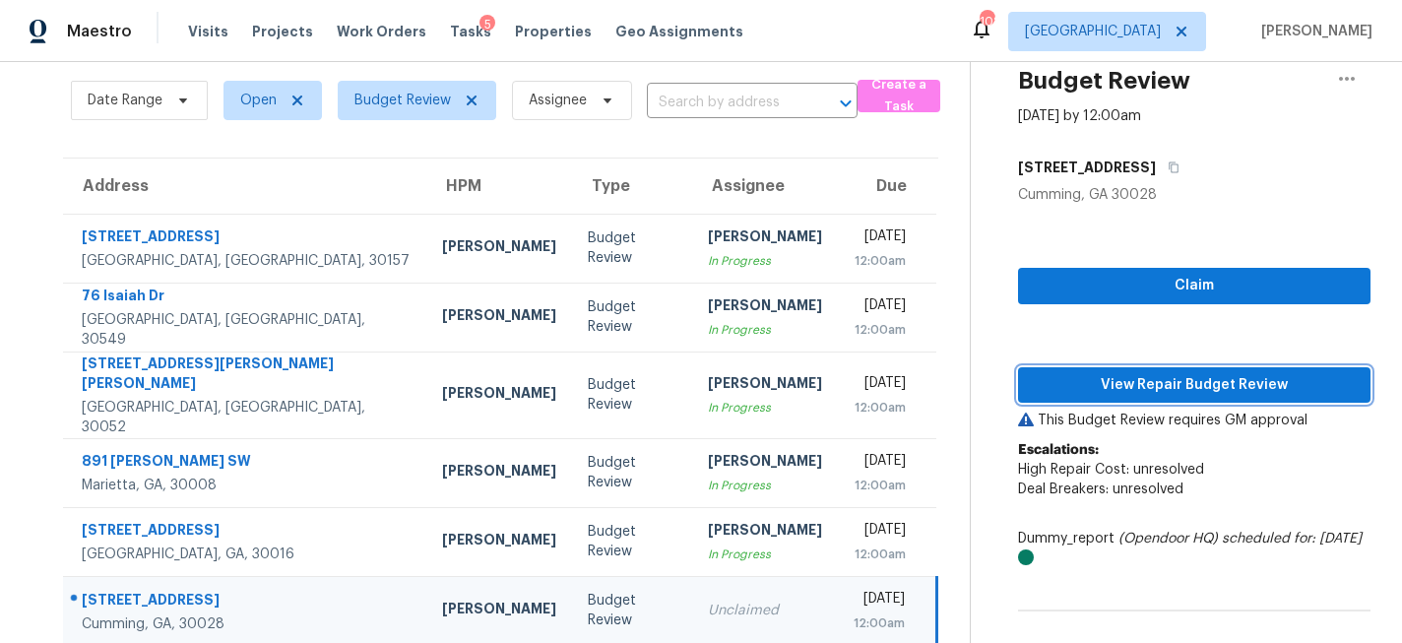
click at [1115, 382] on span "View Repair Budget Review" at bounding box center [1194, 385] width 321 height 25
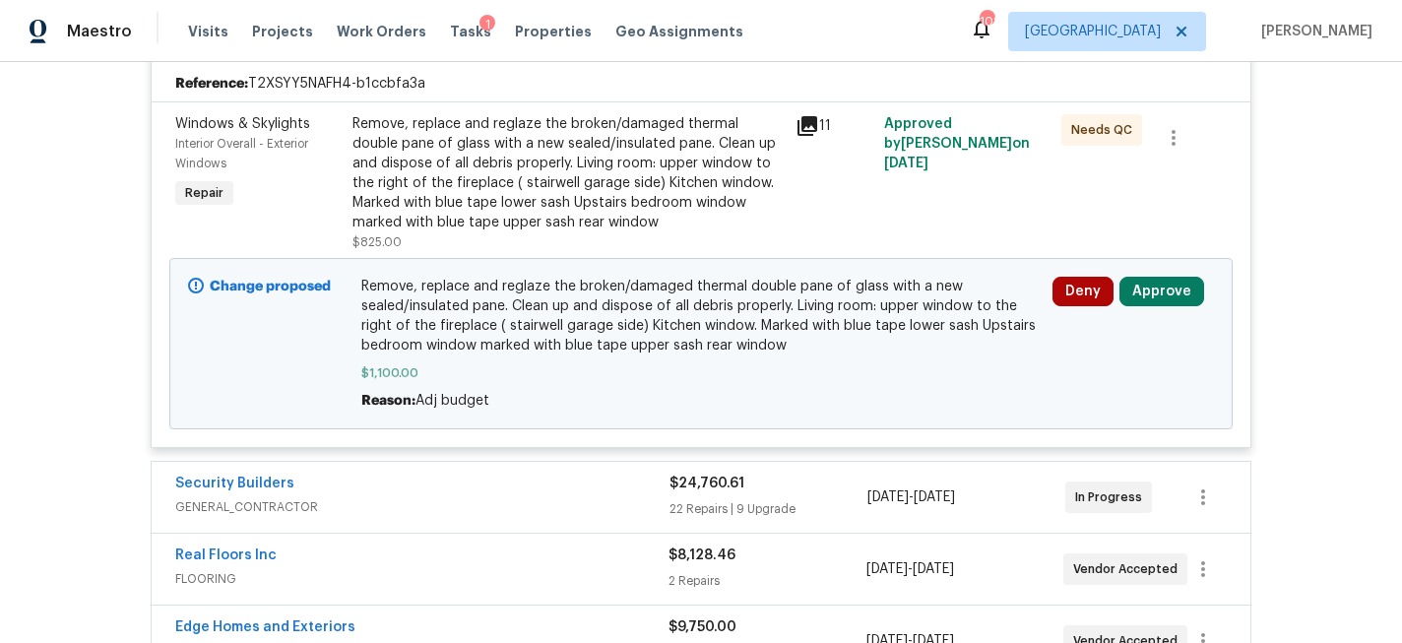
scroll to position [468, 0]
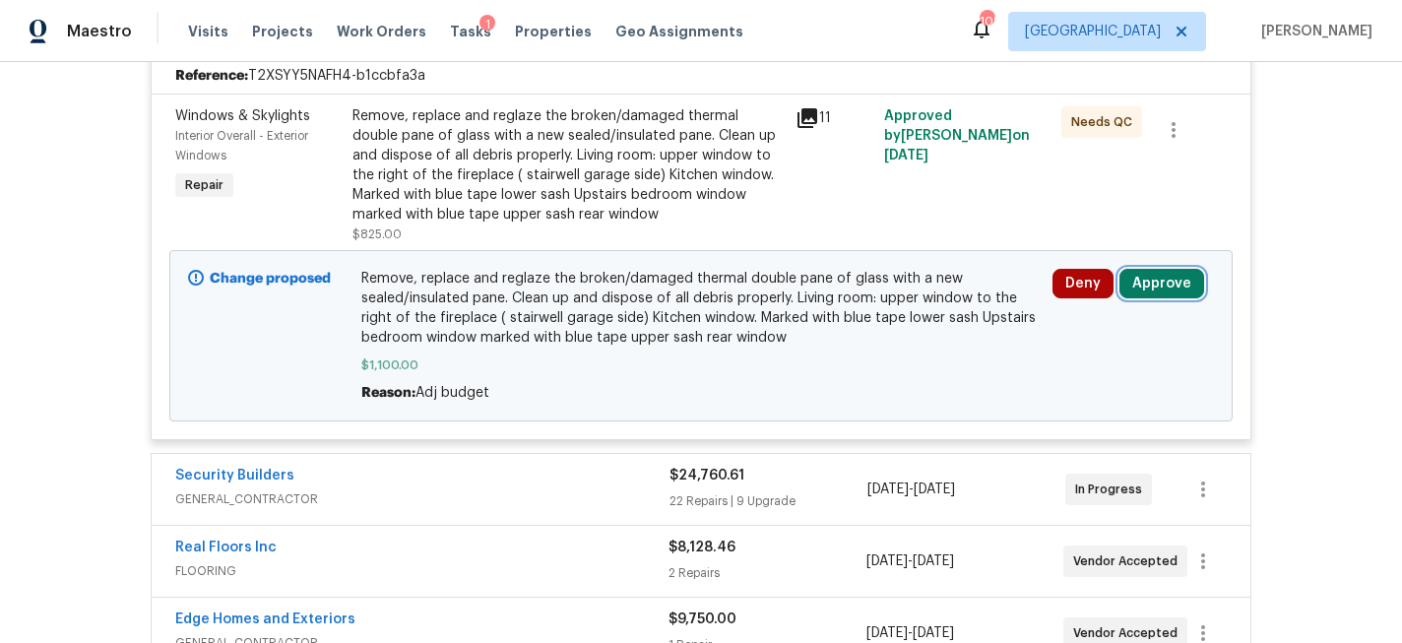
click at [1180, 283] on button "Approve" at bounding box center [1162, 284] width 85 height 30
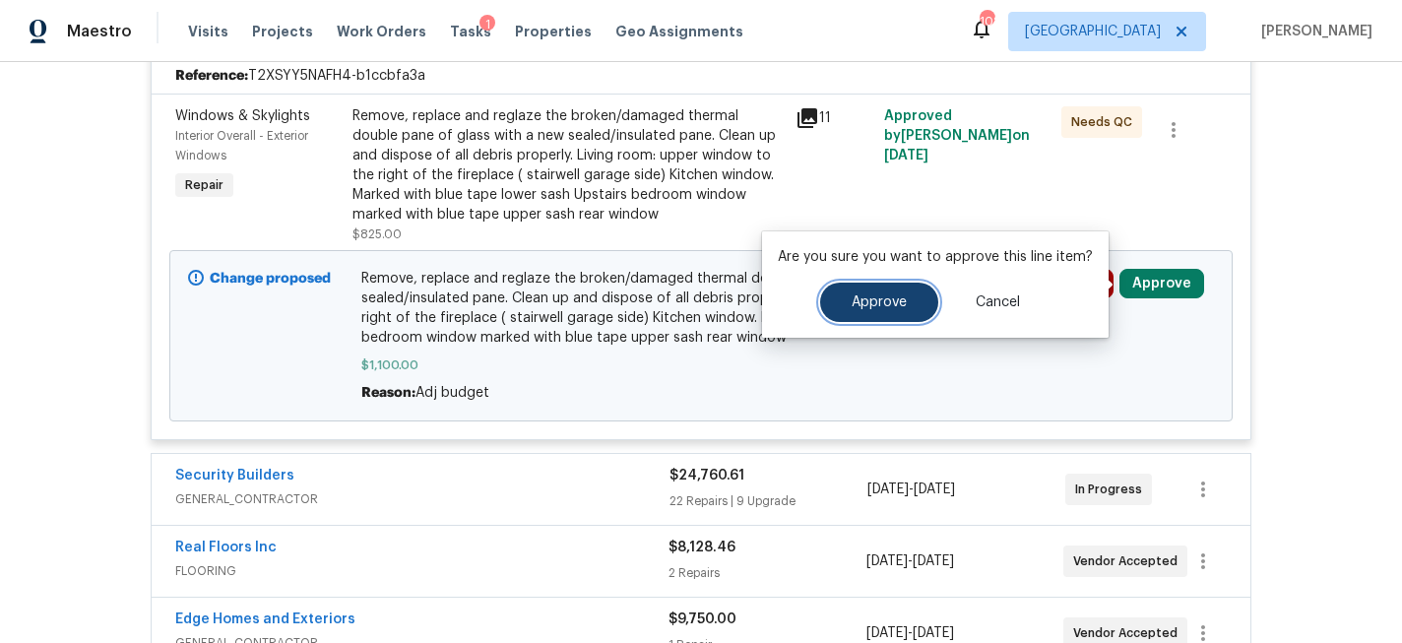
click at [881, 312] on button "Approve" at bounding box center [879, 302] width 118 height 39
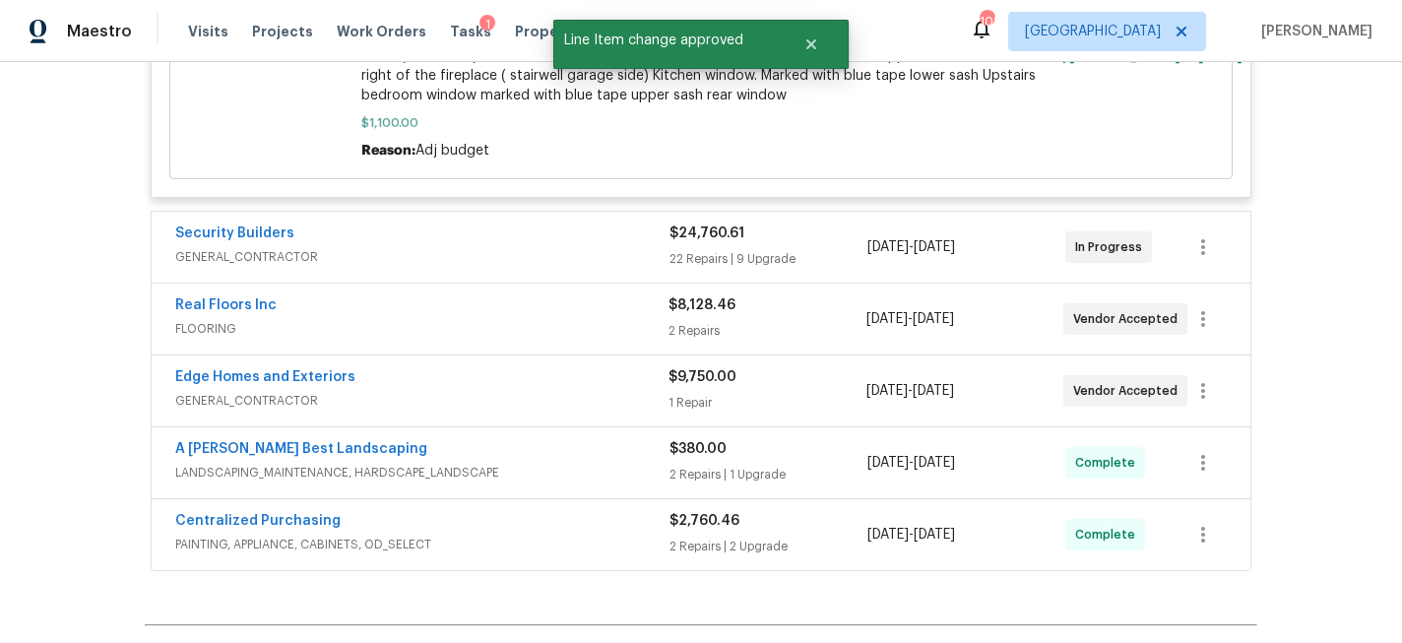
scroll to position [716, 0]
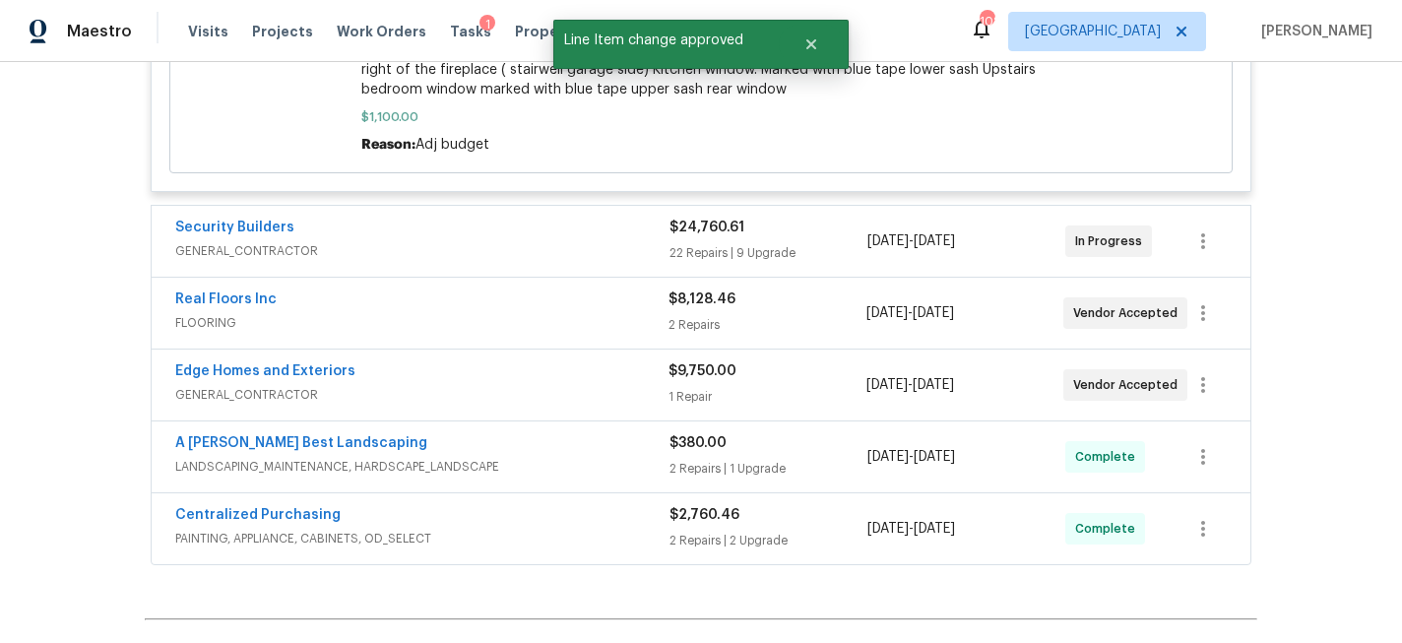
click at [800, 257] on div "22 Repairs | 9 Upgrade" at bounding box center [769, 253] width 198 height 20
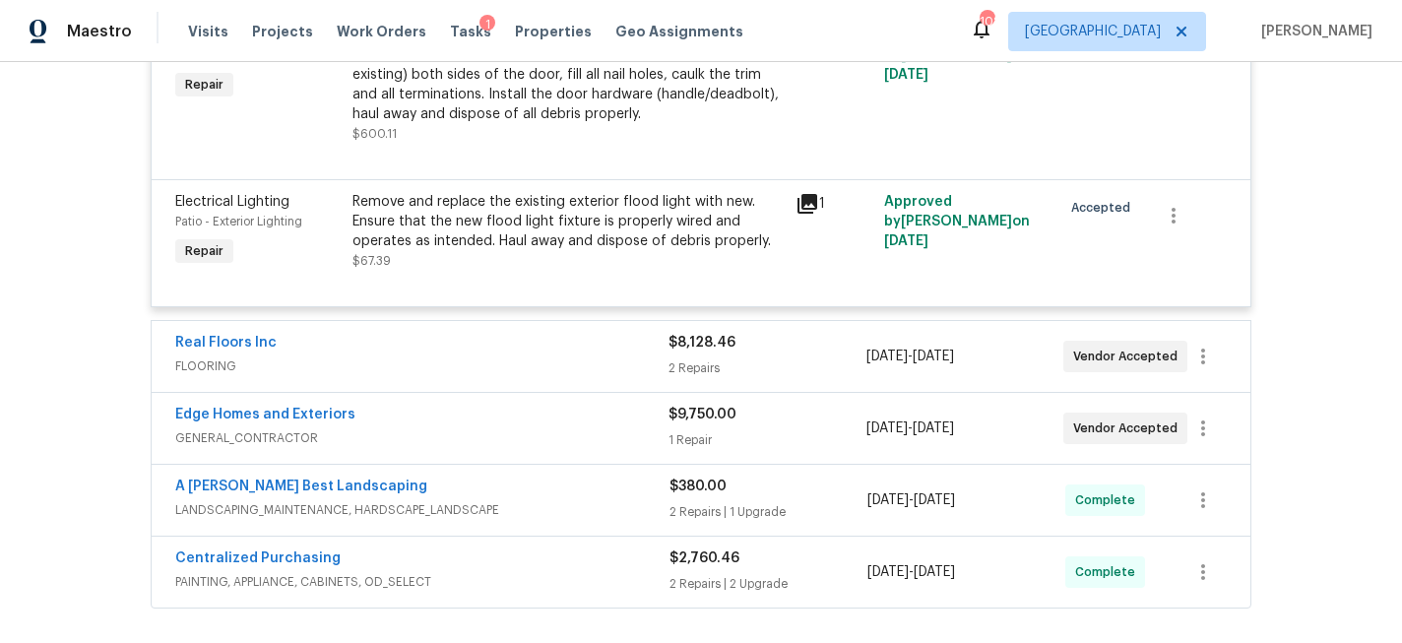
scroll to position [6592, 0]
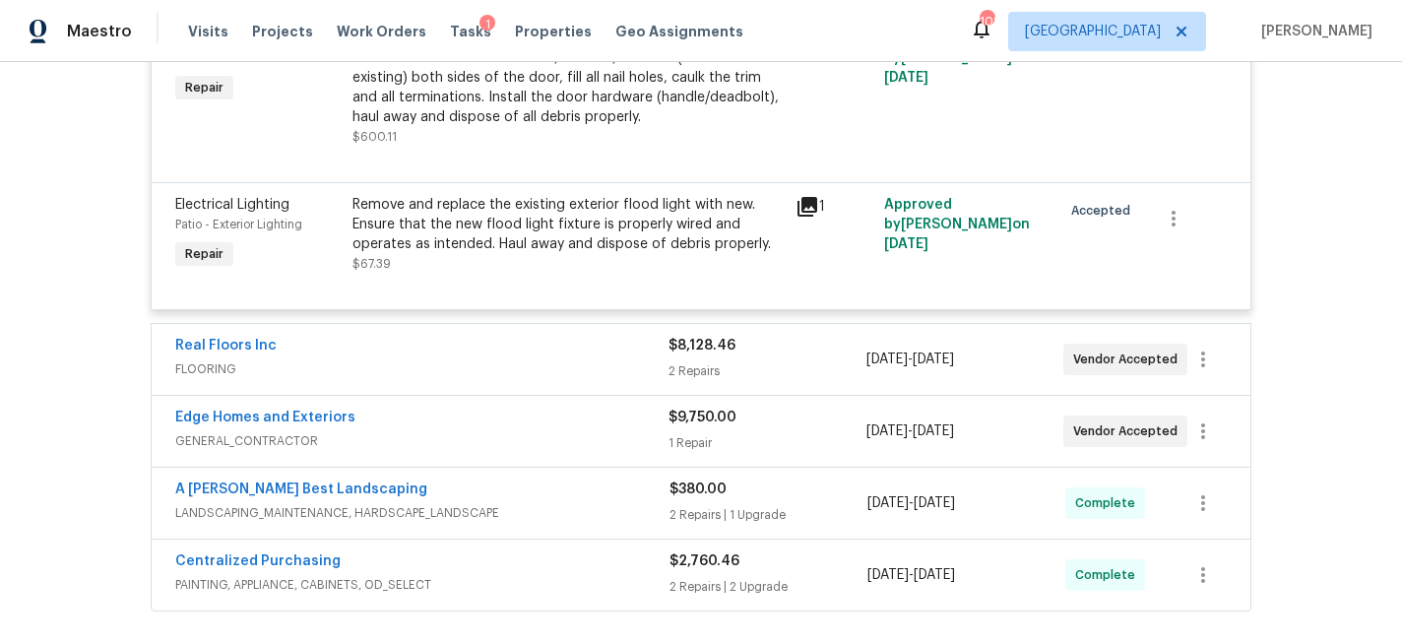
click at [785, 336] on div "$8,128.46 2 Repairs" at bounding box center [767, 359] width 197 height 47
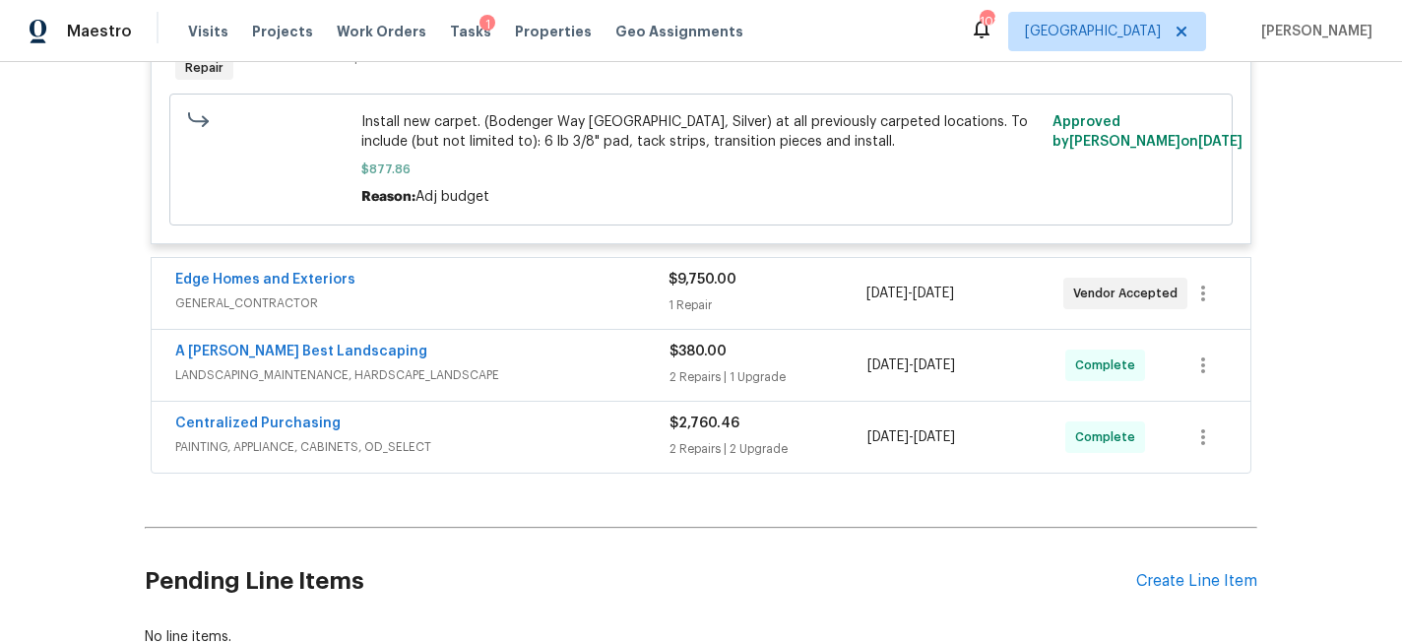
scroll to position [7382, 0]
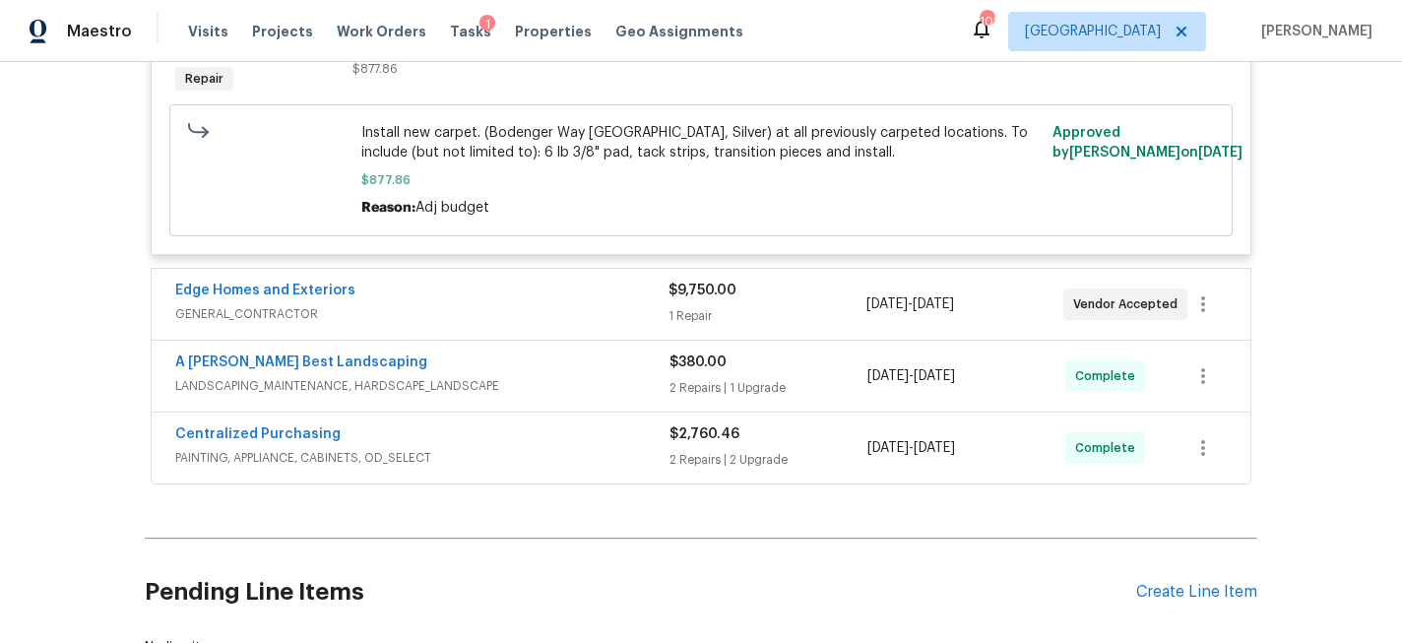
click at [785, 306] on div "1 Repair" at bounding box center [767, 316] width 197 height 20
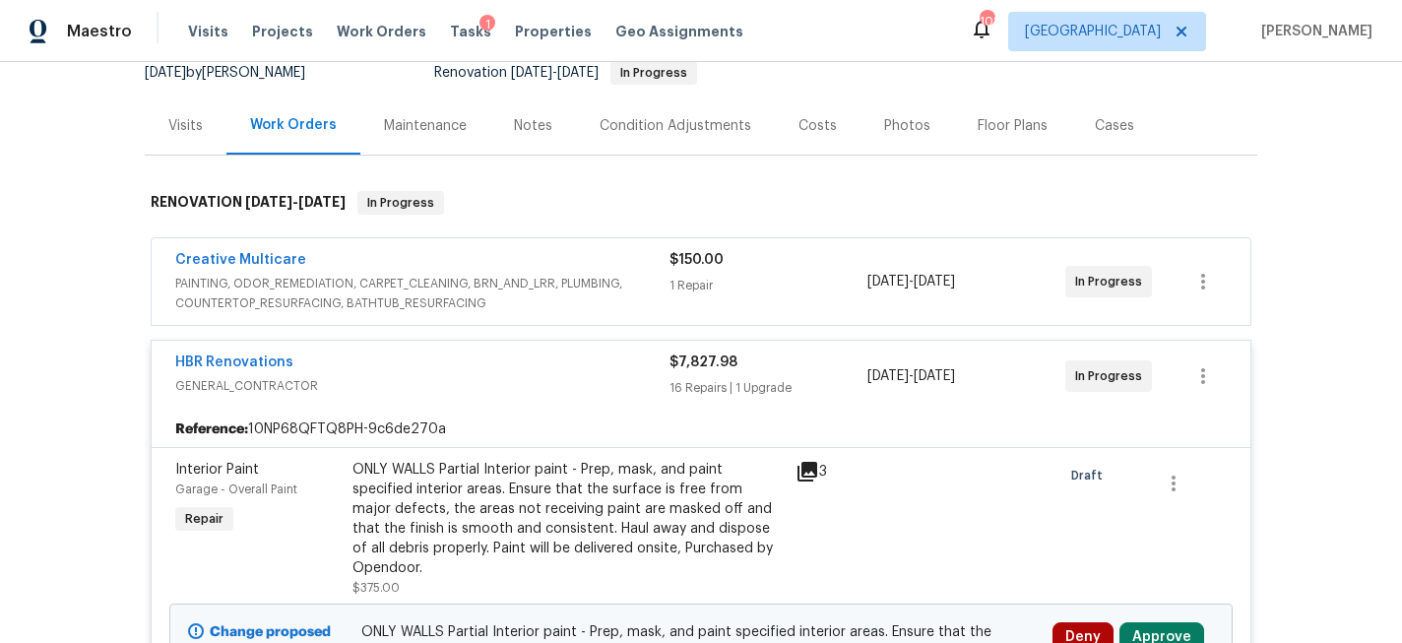
scroll to position [225, 0]
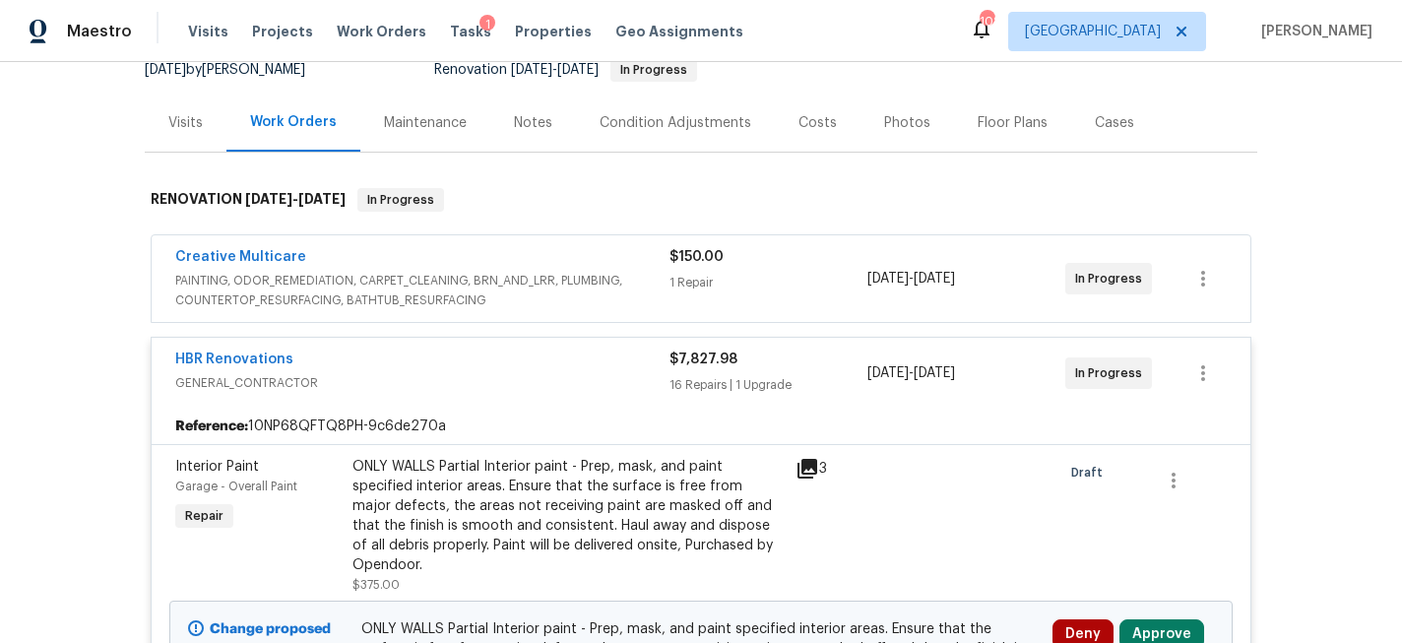
click at [756, 273] on div "$150.00 1 Repair" at bounding box center [769, 278] width 198 height 63
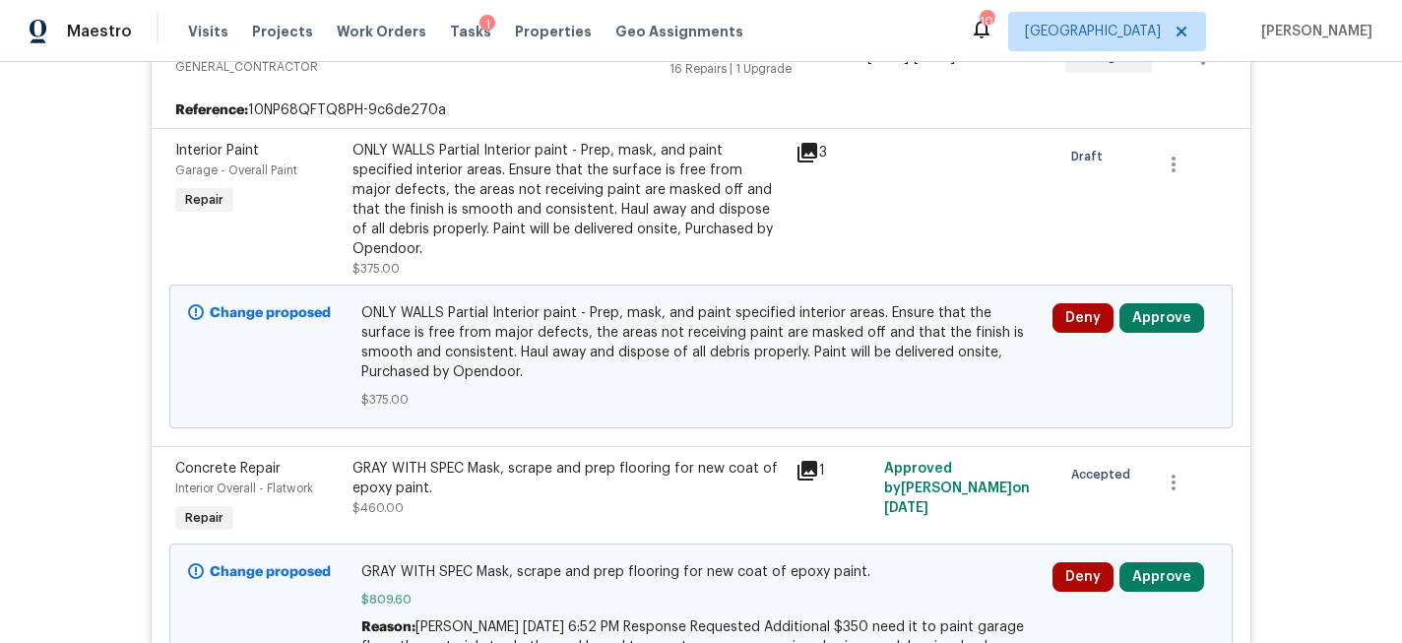
scroll to position [733, 0]
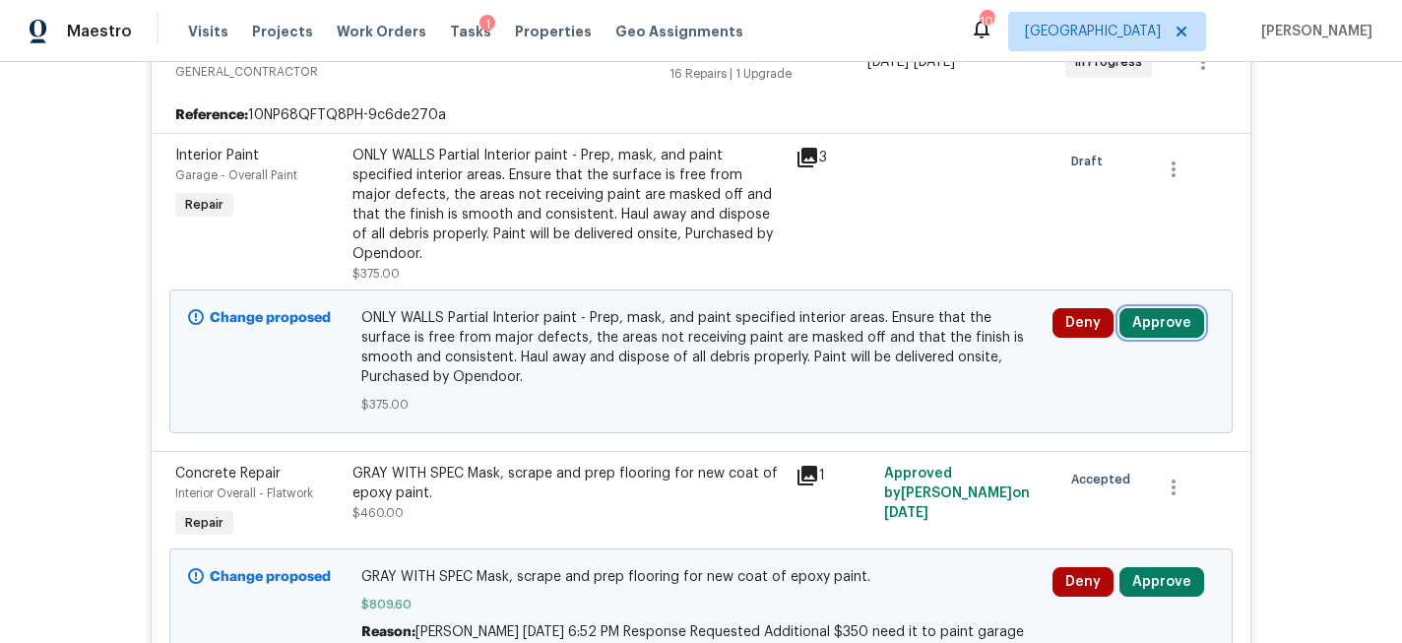
drag, startPoint x: 1183, startPoint y: 289, endPoint x: 1165, endPoint y: 290, distance: 17.8
click at [1183, 308] on button "Approve" at bounding box center [1162, 323] width 85 height 30
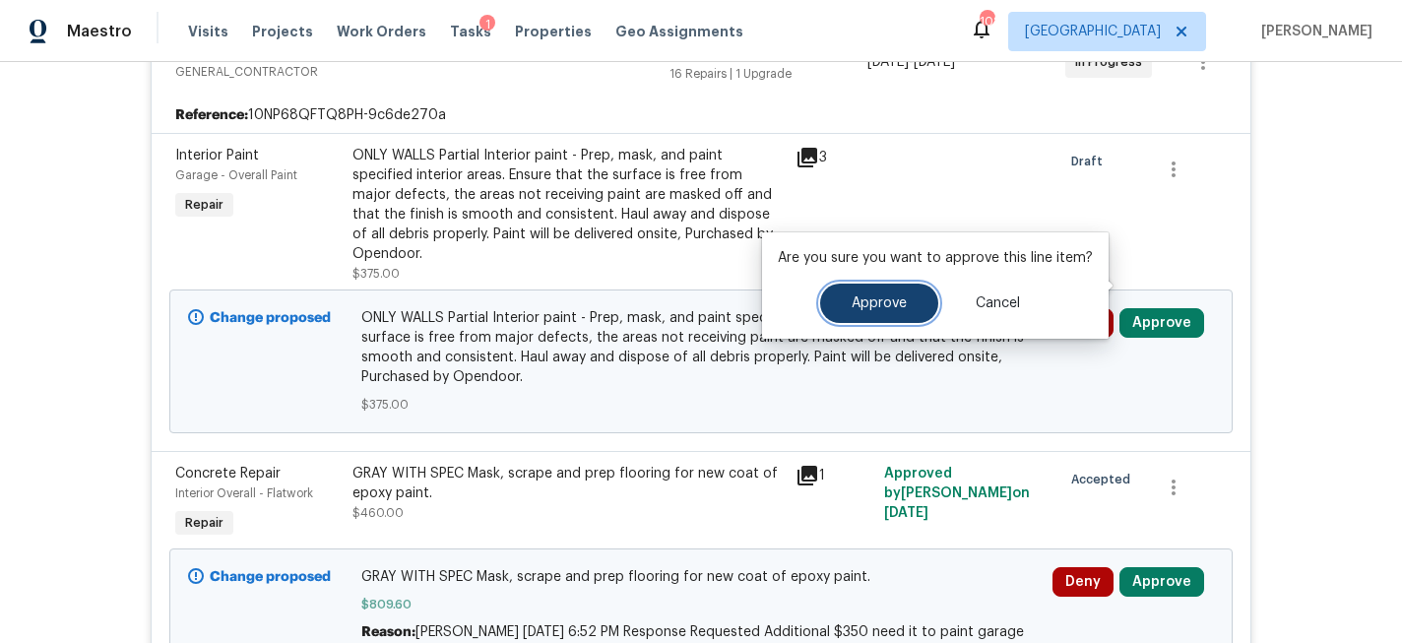
click at [848, 312] on button "Approve" at bounding box center [879, 303] width 118 height 39
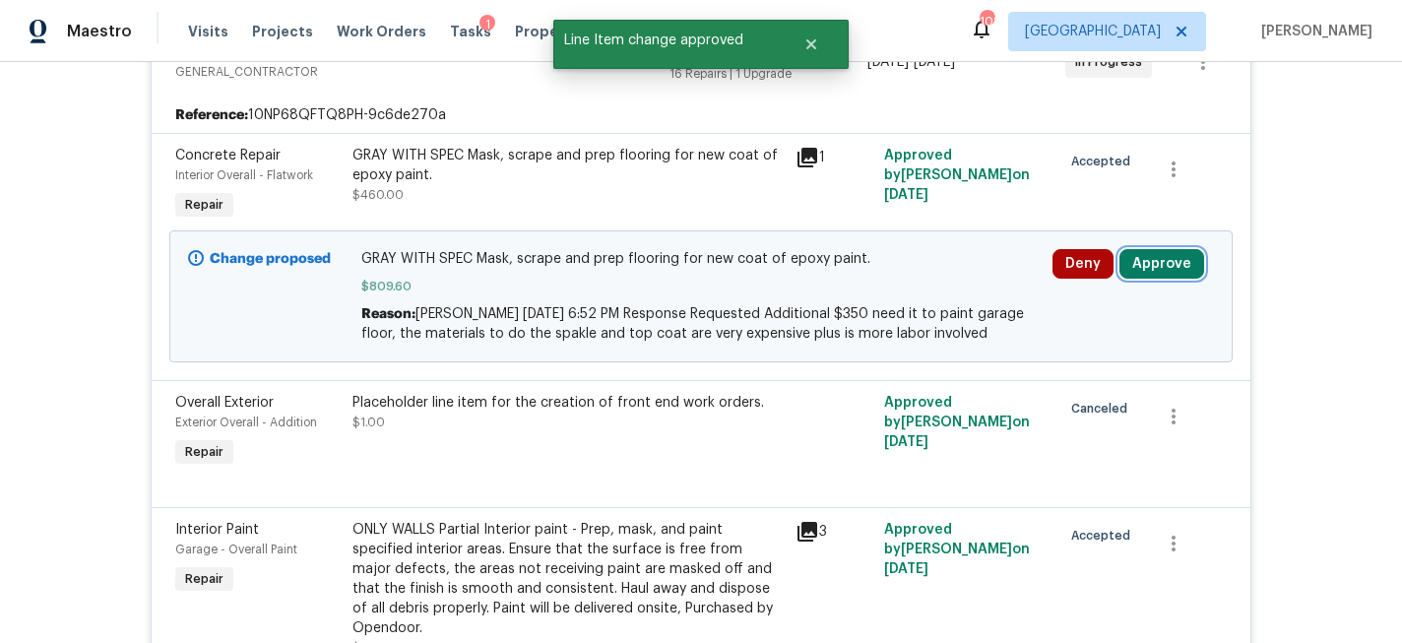
click at [1153, 253] on button "Approve" at bounding box center [1162, 264] width 85 height 30
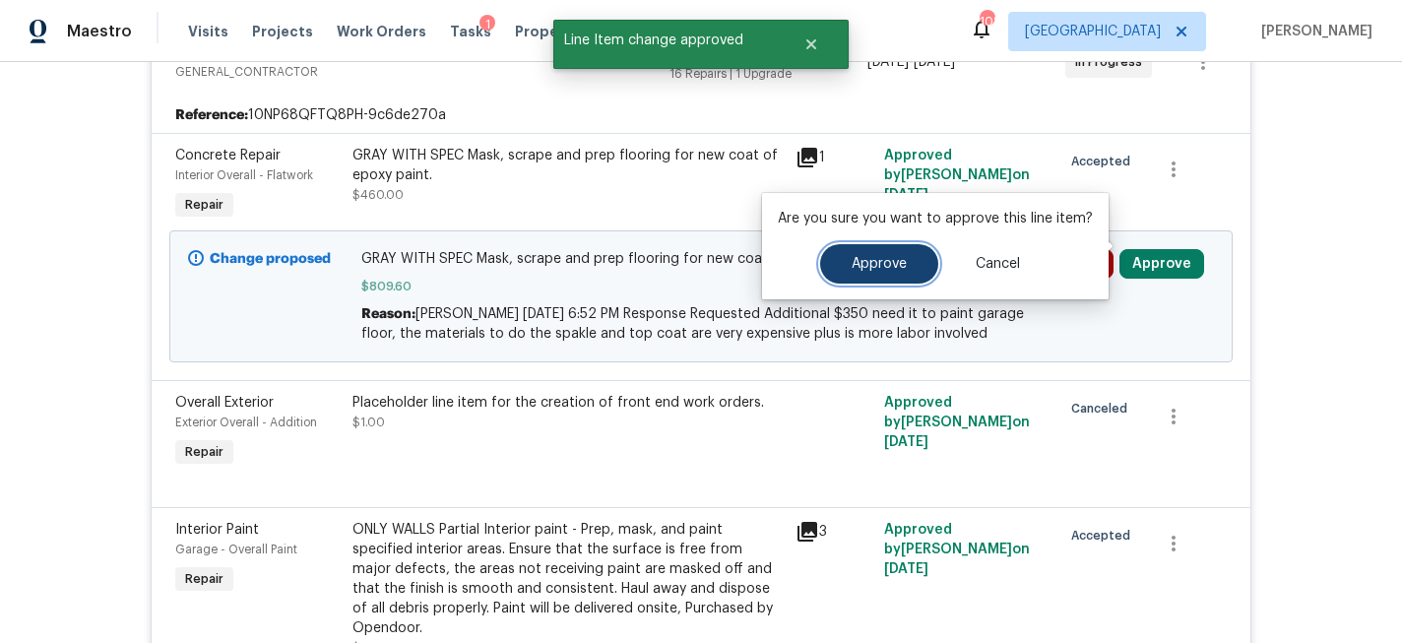
click at [904, 266] on button "Approve" at bounding box center [879, 263] width 118 height 39
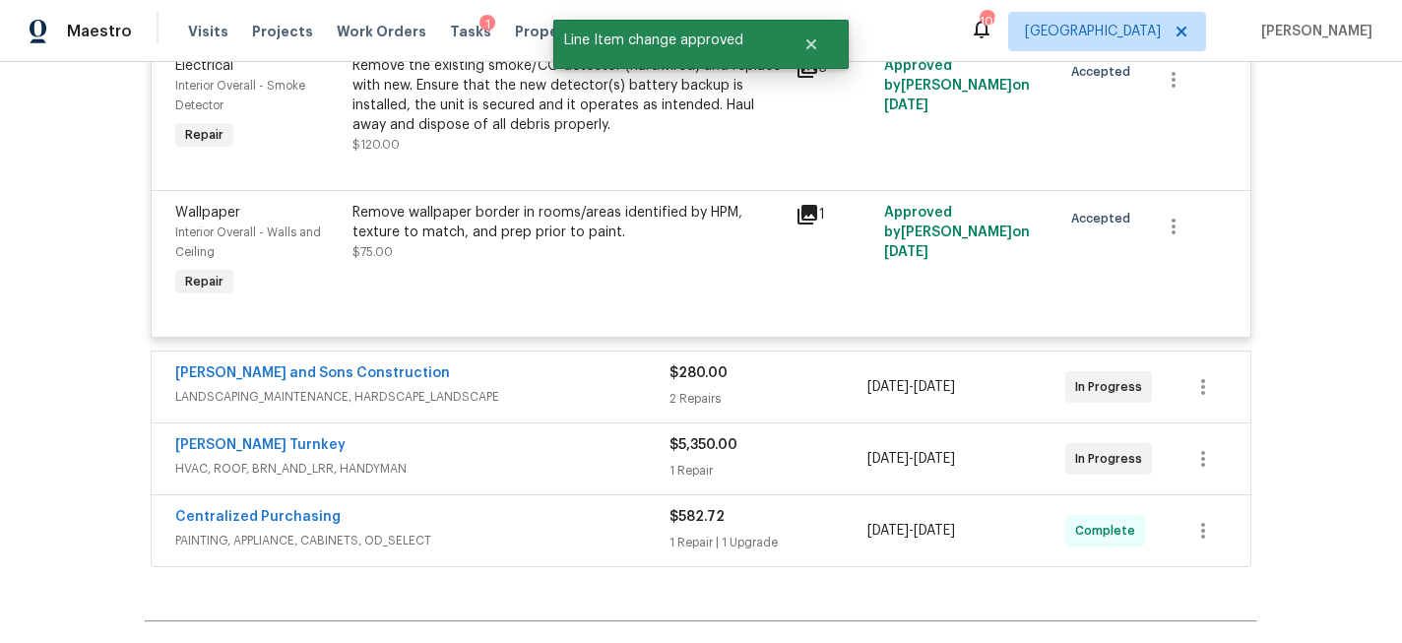
scroll to position [3928, 0]
click at [819, 392] on div "2 Repairs" at bounding box center [769, 402] width 198 height 20
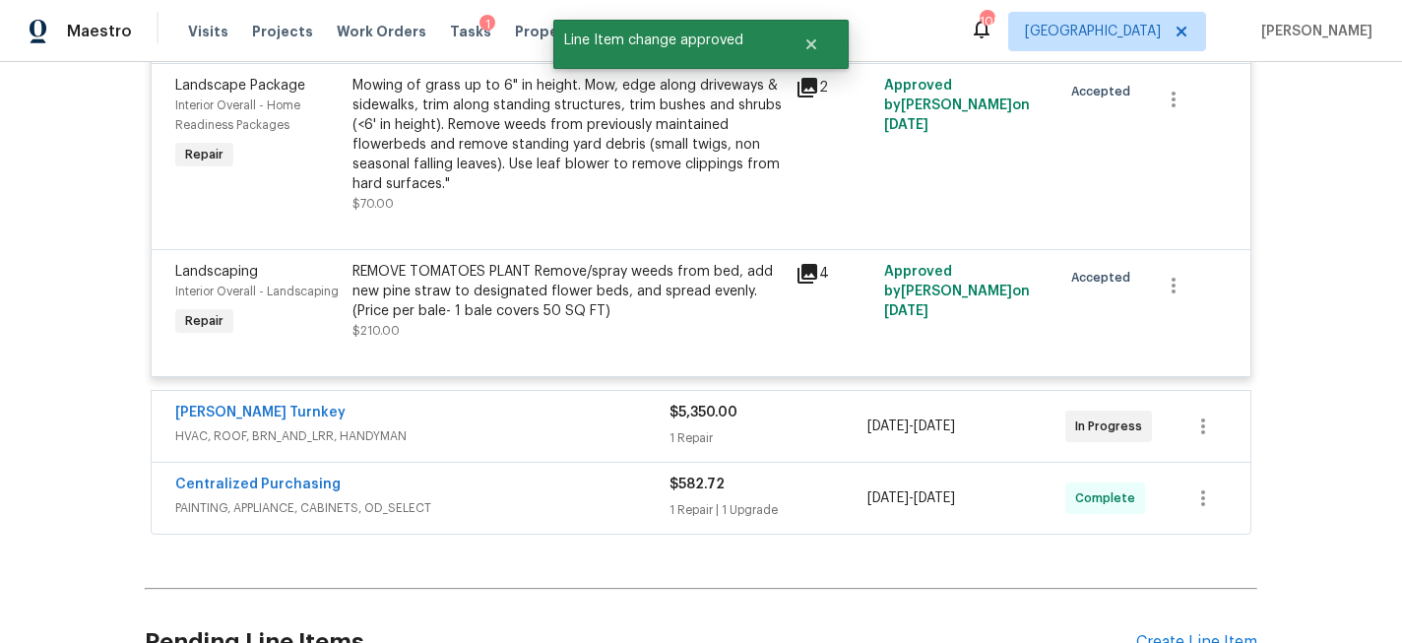
scroll to position [4459, 0]
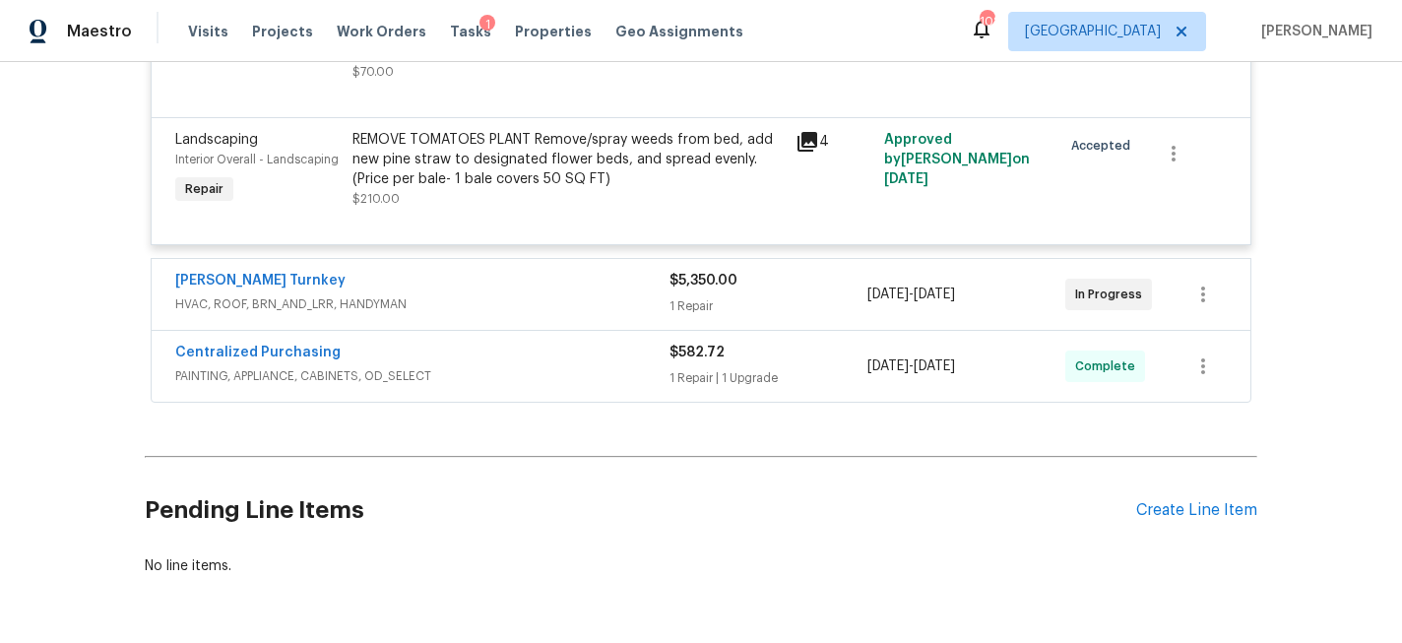
click at [781, 296] on div "1 Repair" at bounding box center [769, 306] width 198 height 20
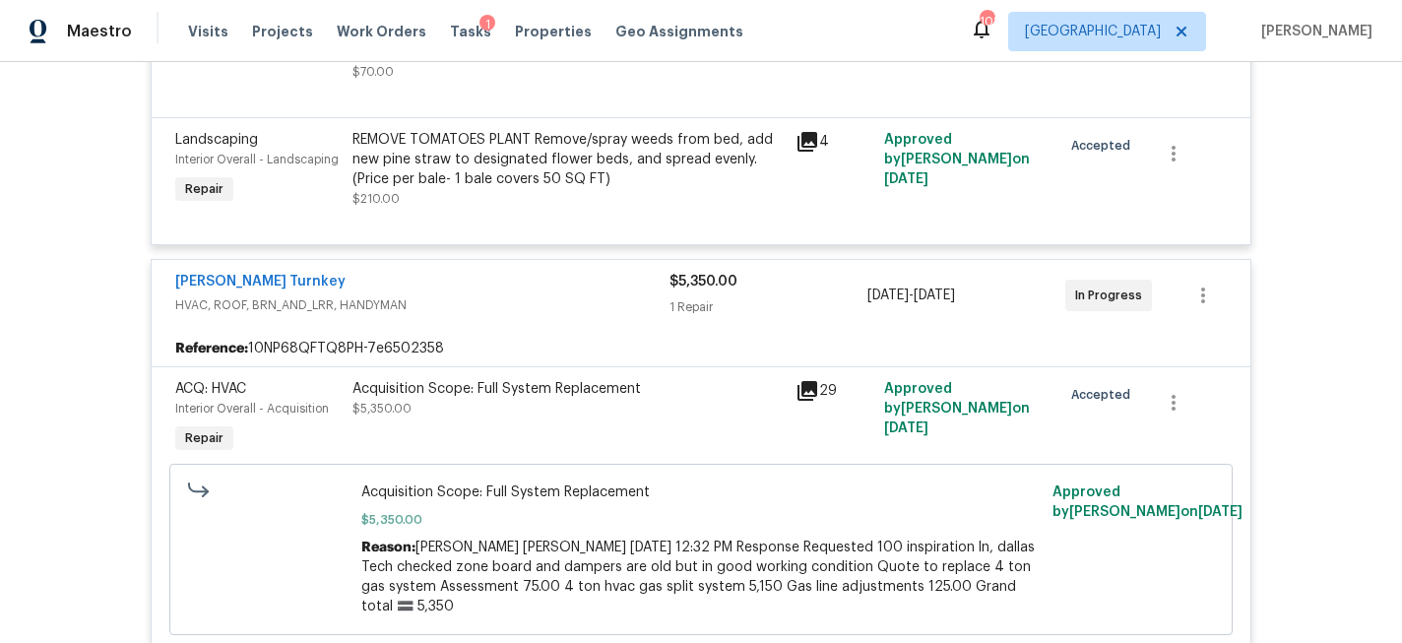
scroll to position [4797, 0]
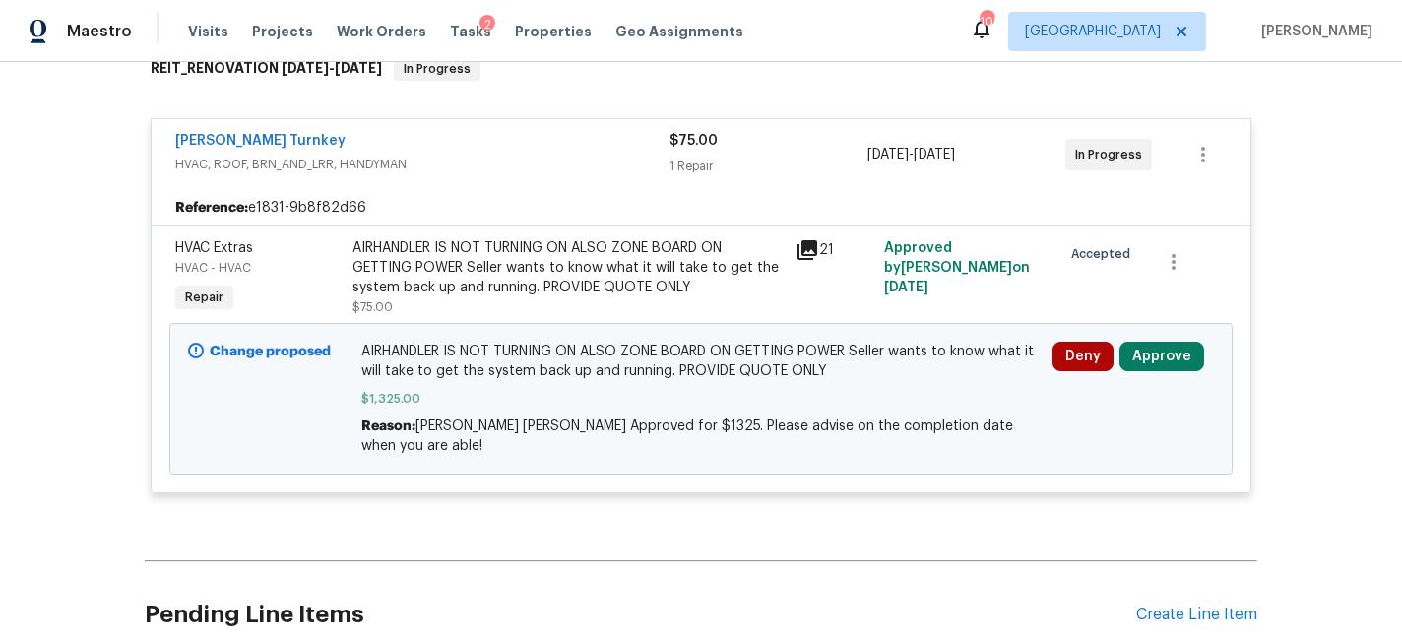
scroll to position [324, 0]
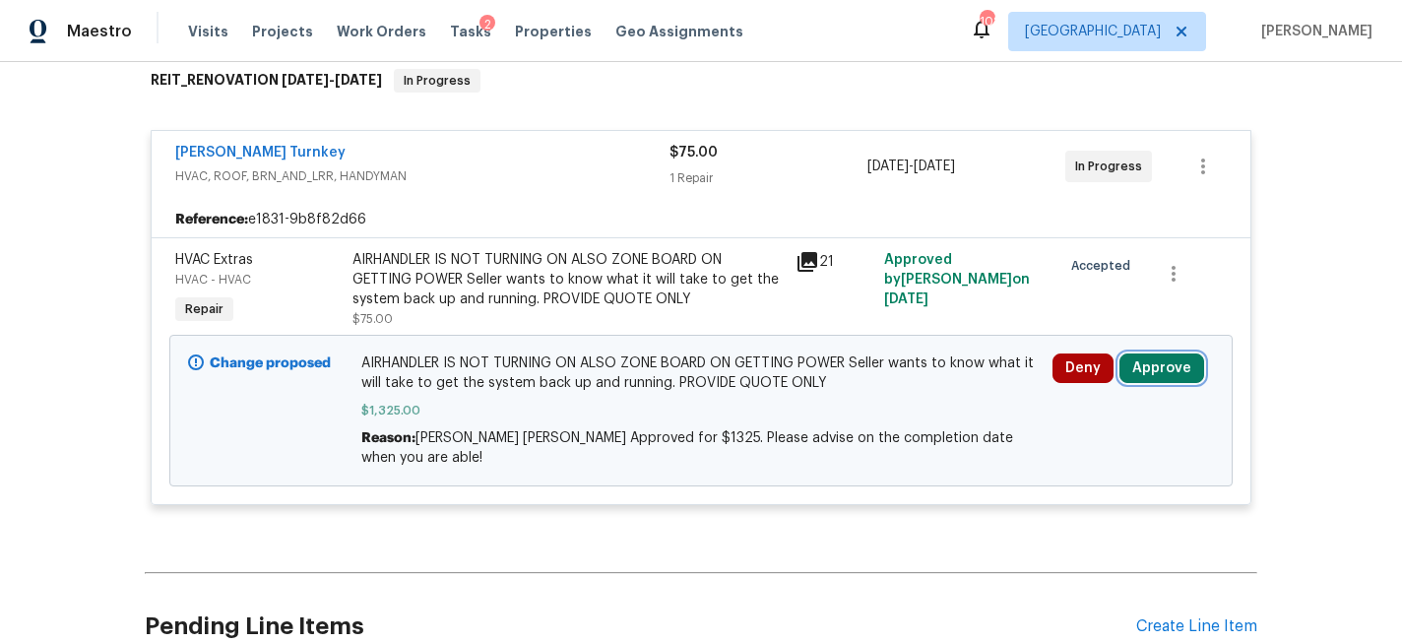
click at [1152, 369] on button "Approve" at bounding box center [1162, 369] width 85 height 30
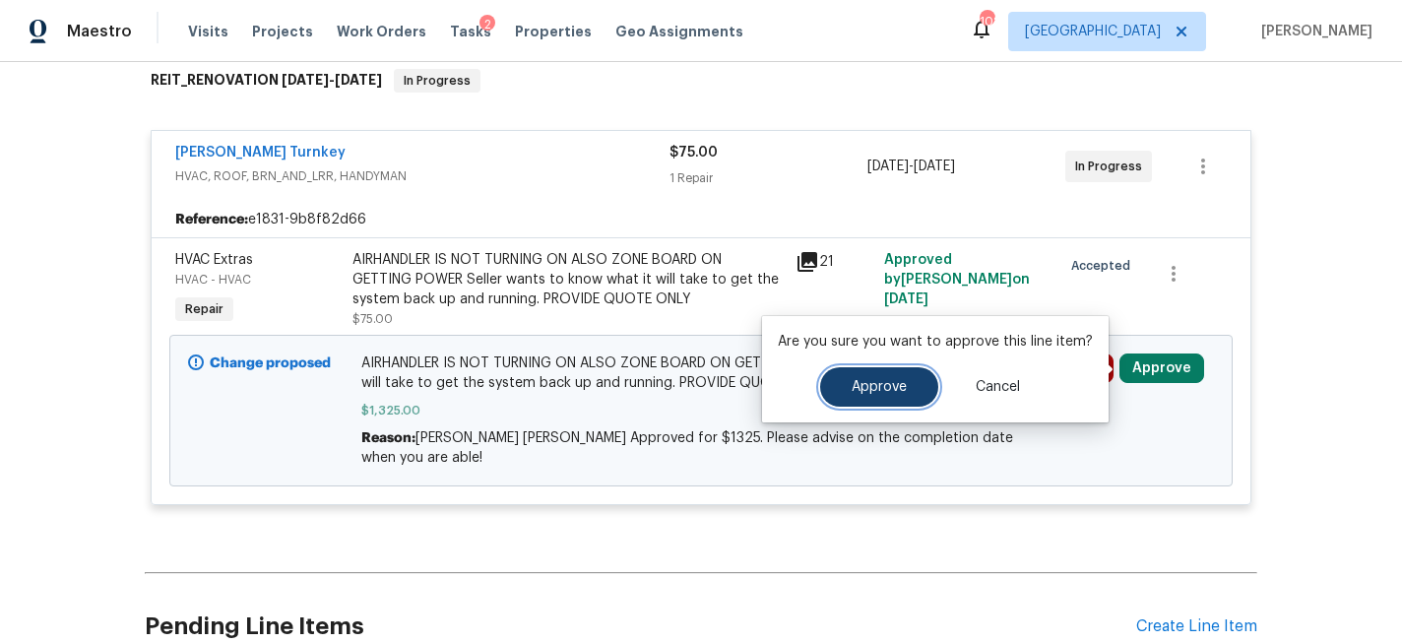
click at [865, 380] on span "Approve" at bounding box center [879, 387] width 55 height 15
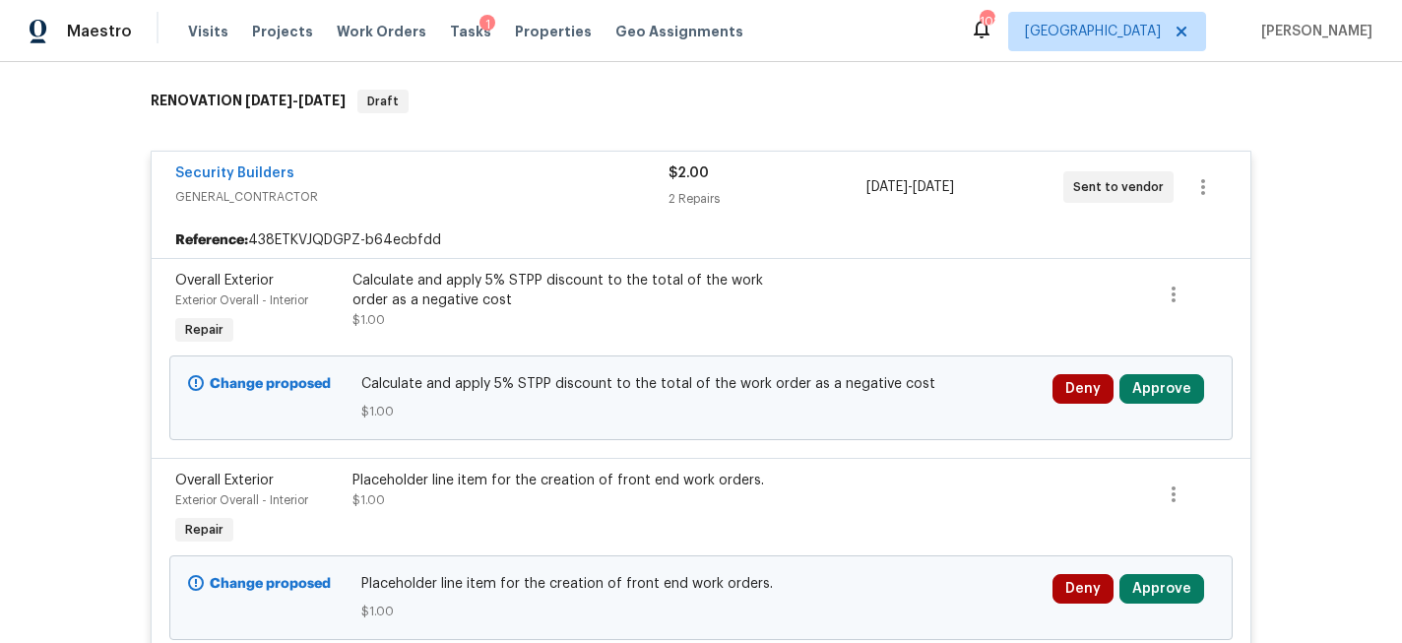
scroll to position [314, 0]
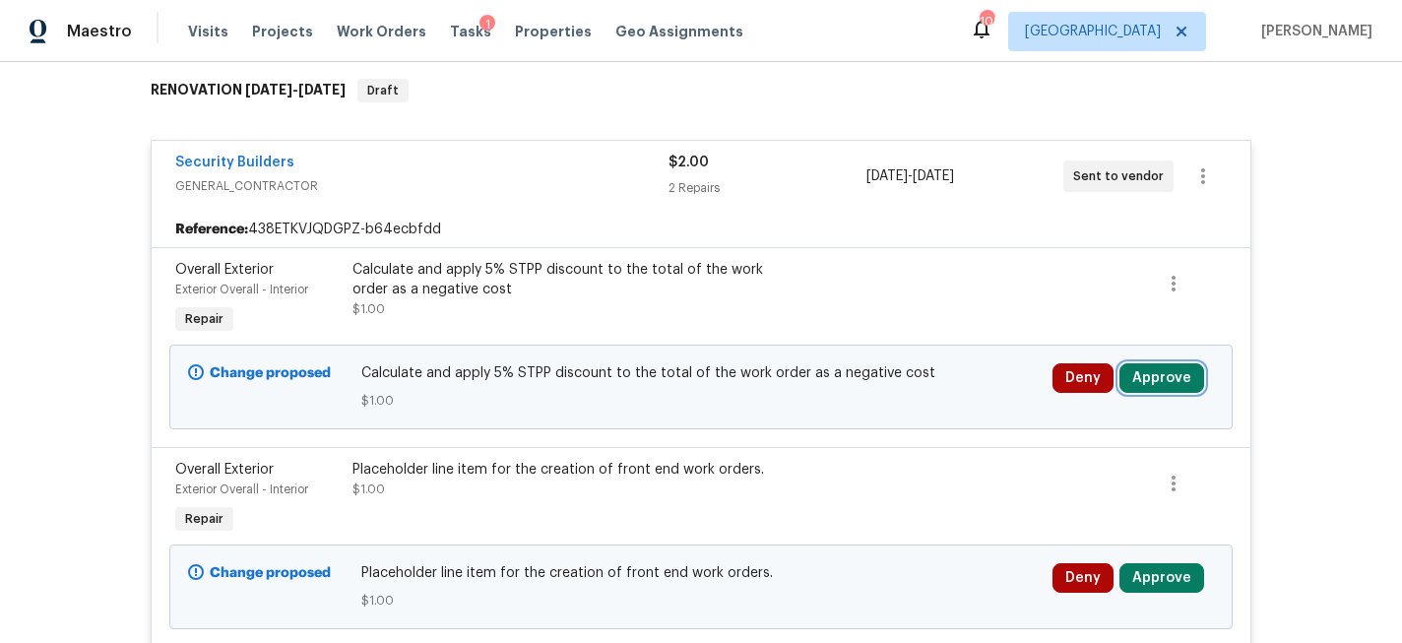
click at [1154, 373] on button "Approve" at bounding box center [1162, 378] width 85 height 30
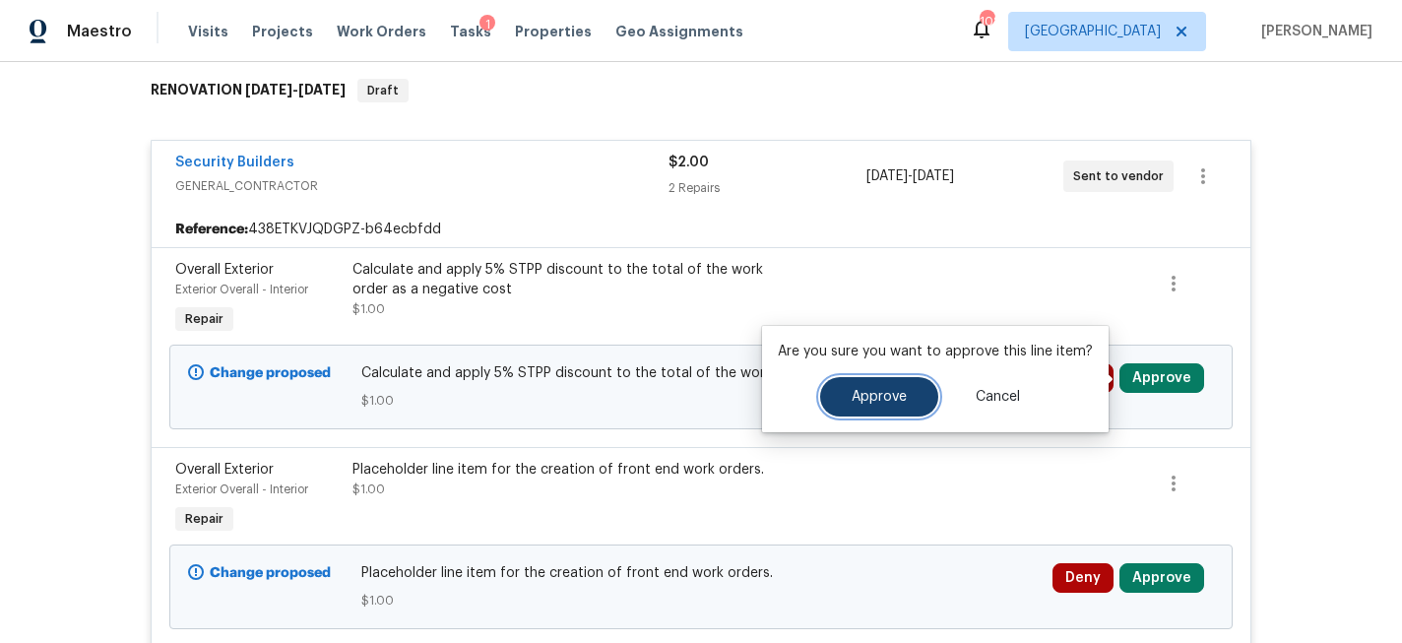
click at [865, 393] on span "Approve" at bounding box center [879, 397] width 55 height 15
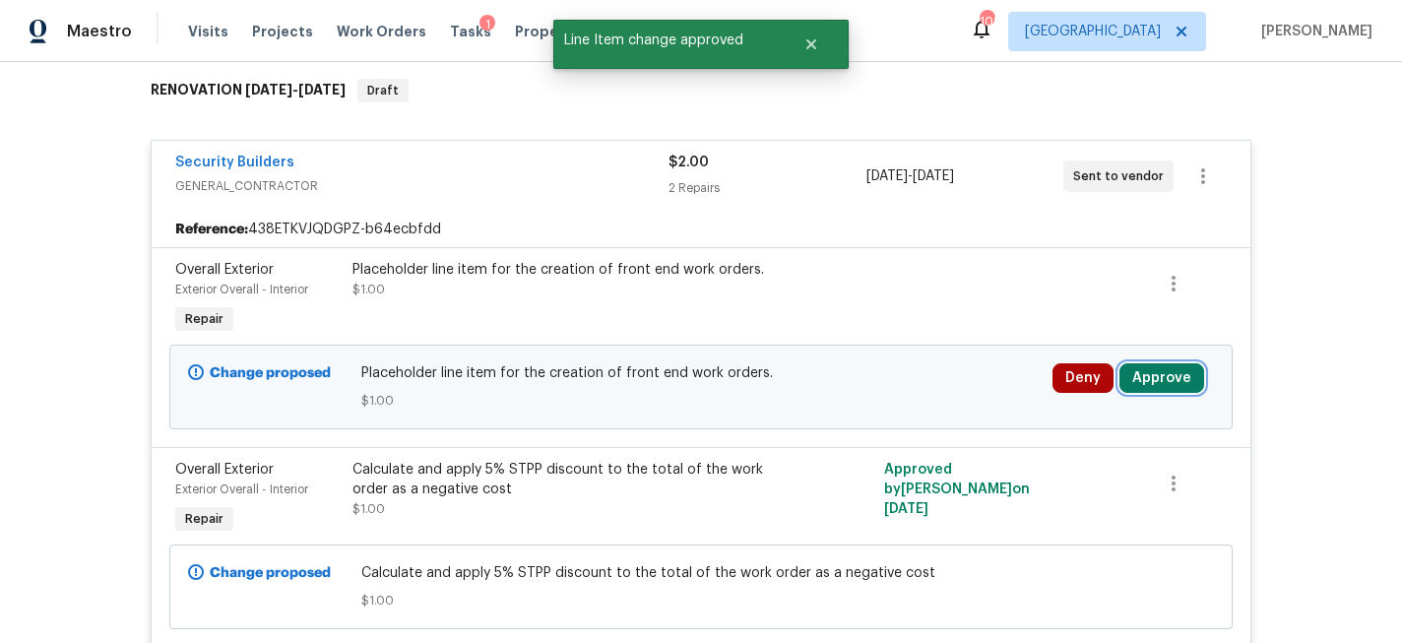
click at [1152, 380] on button "Approve" at bounding box center [1162, 378] width 85 height 30
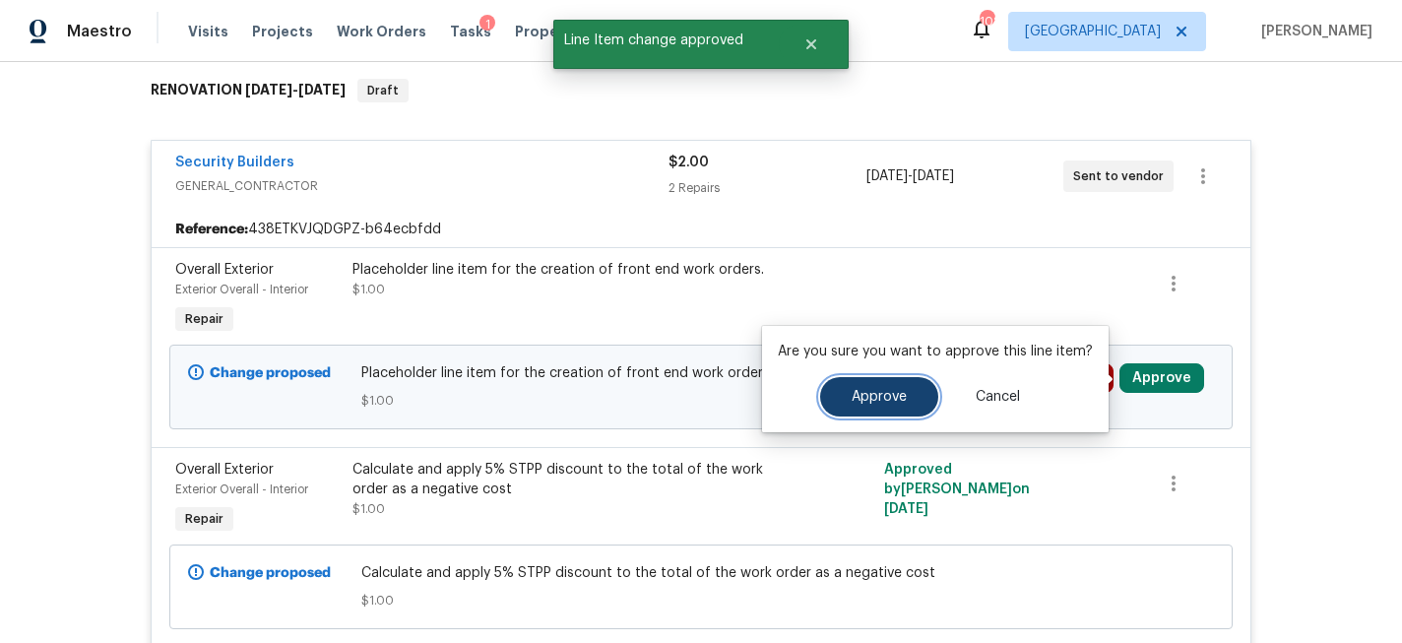
click at [833, 389] on button "Approve" at bounding box center [879, 396] width 118 height 39
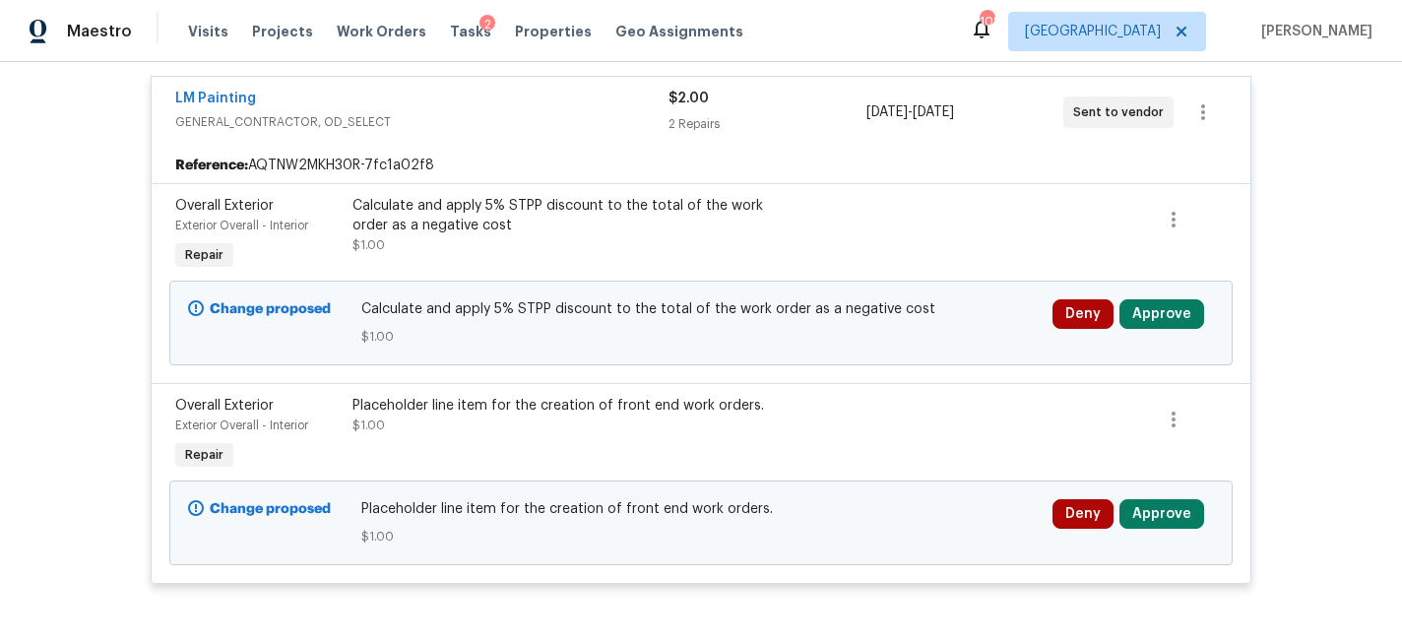
scroll to position [400, 0]
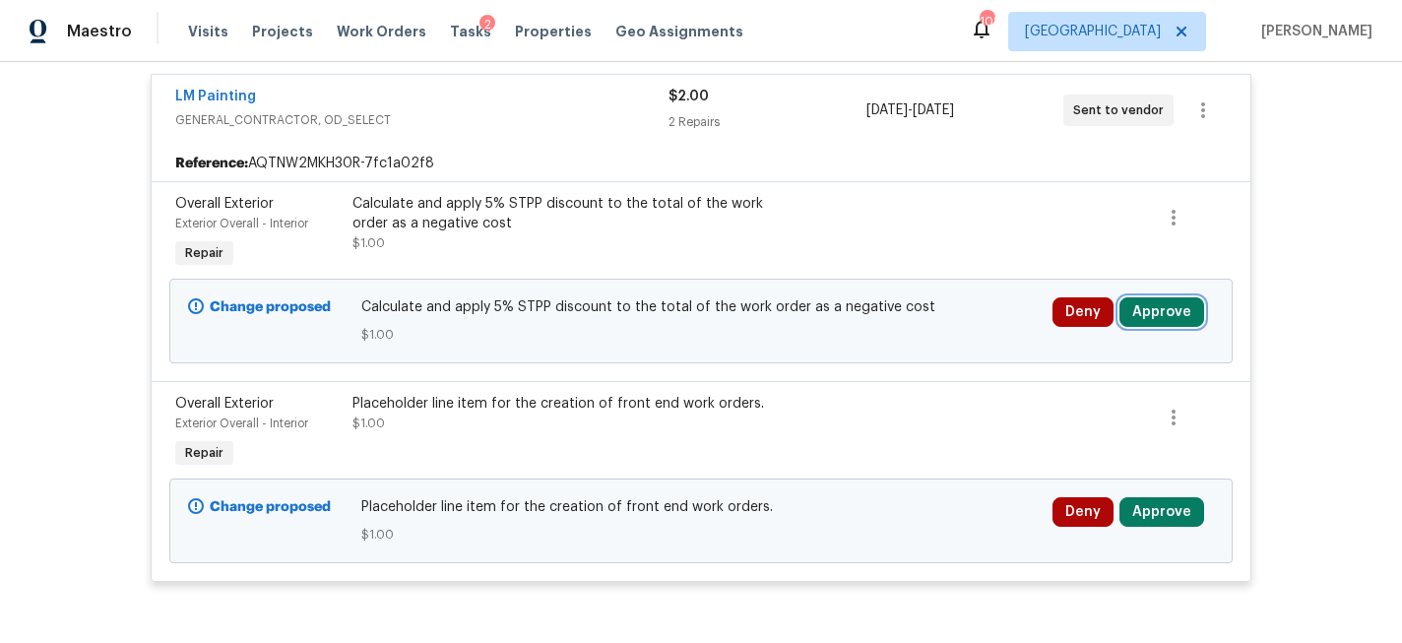
click at [1146, 297] on button "Approve" at bounding box center [1162, 312] width 85 height 30
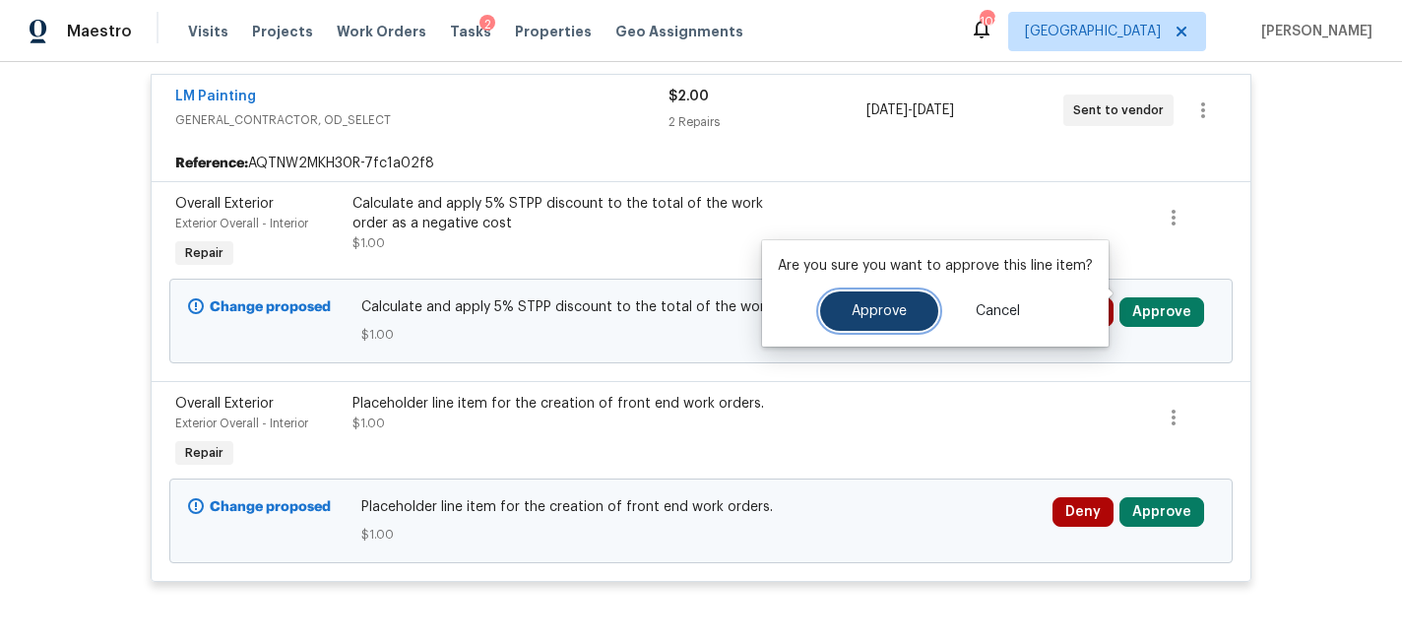
click at [898, 311] on span "Approve" at bounding box center [879, 311] width 55 height 15
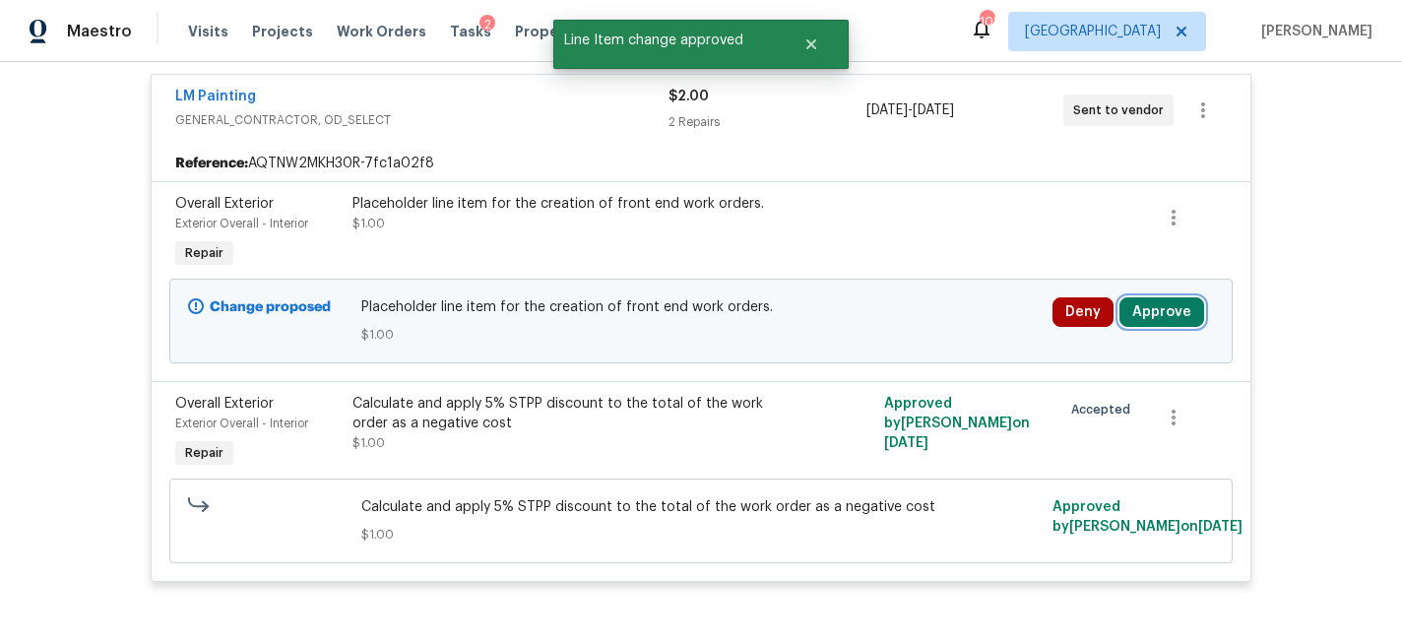
click at [1154, 297] on button "Approve" at bounding box center [1162, 312] width 85 height 30
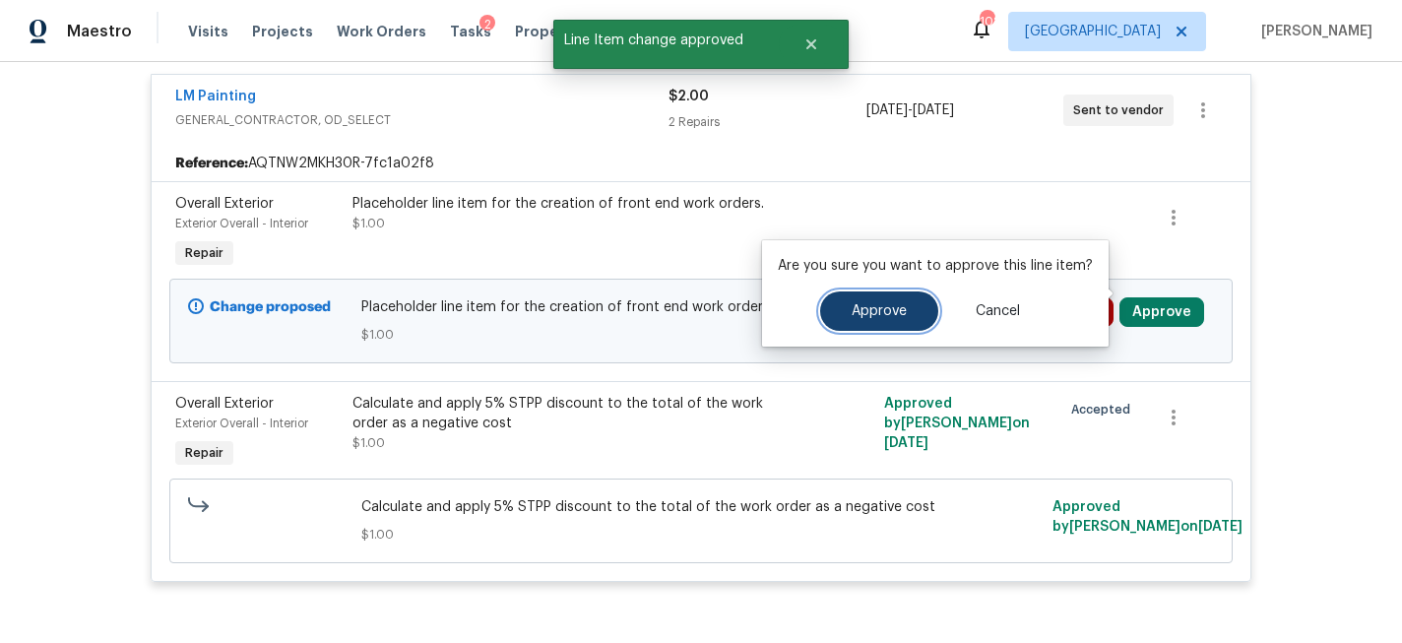
click at [876, 308] on span "Approve" at bounding box center [879, 311] width 55 height 15
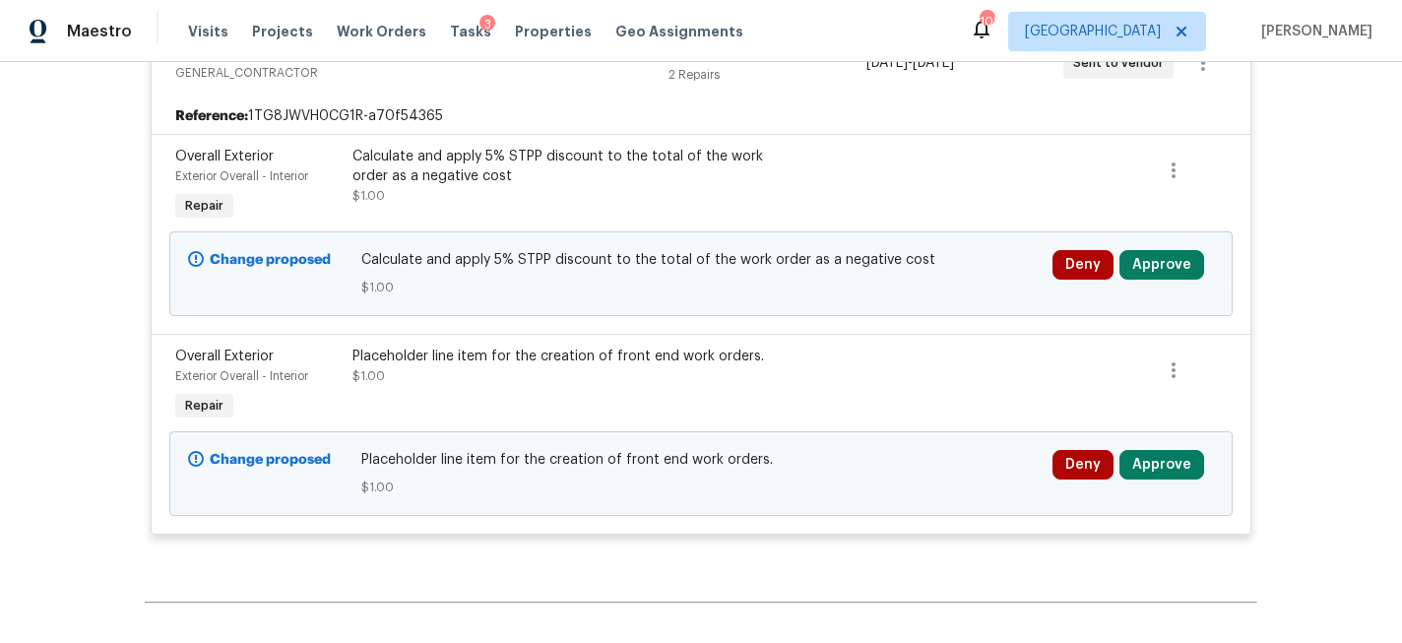
scroll to position [432, 0]
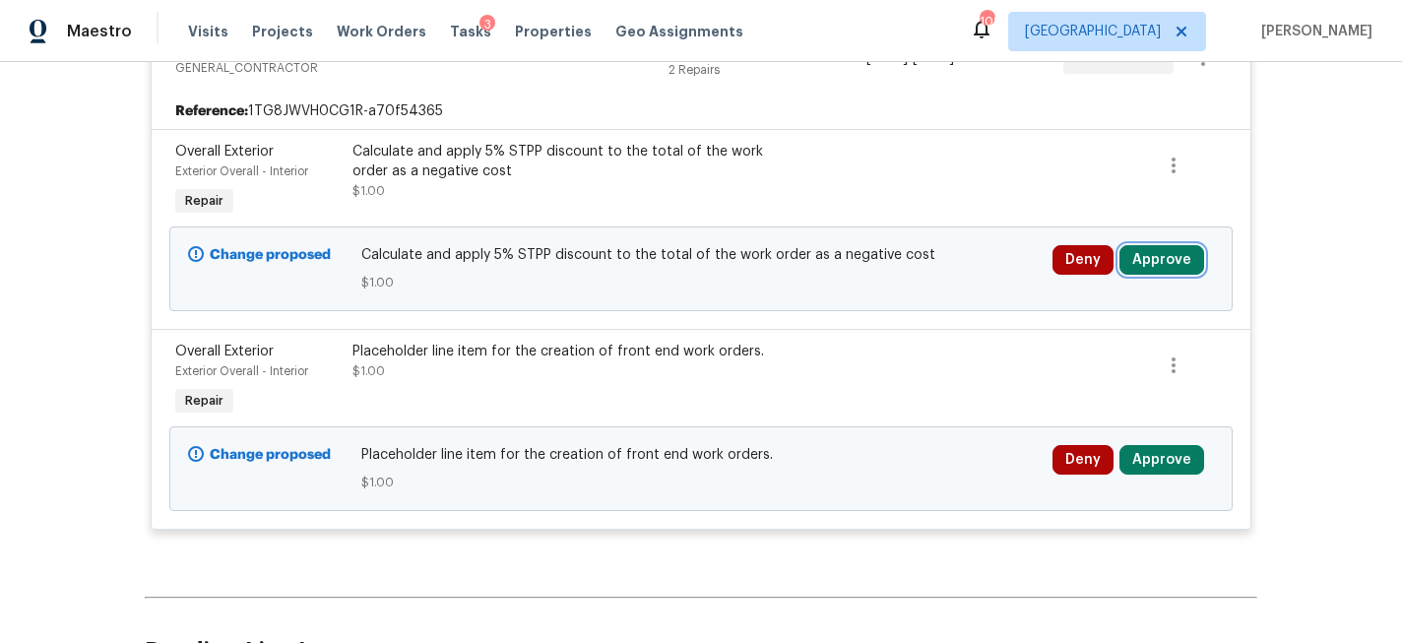
click at [1168, 254] on button "Approve" at bounding box center [1162, 260] width 85 height 30
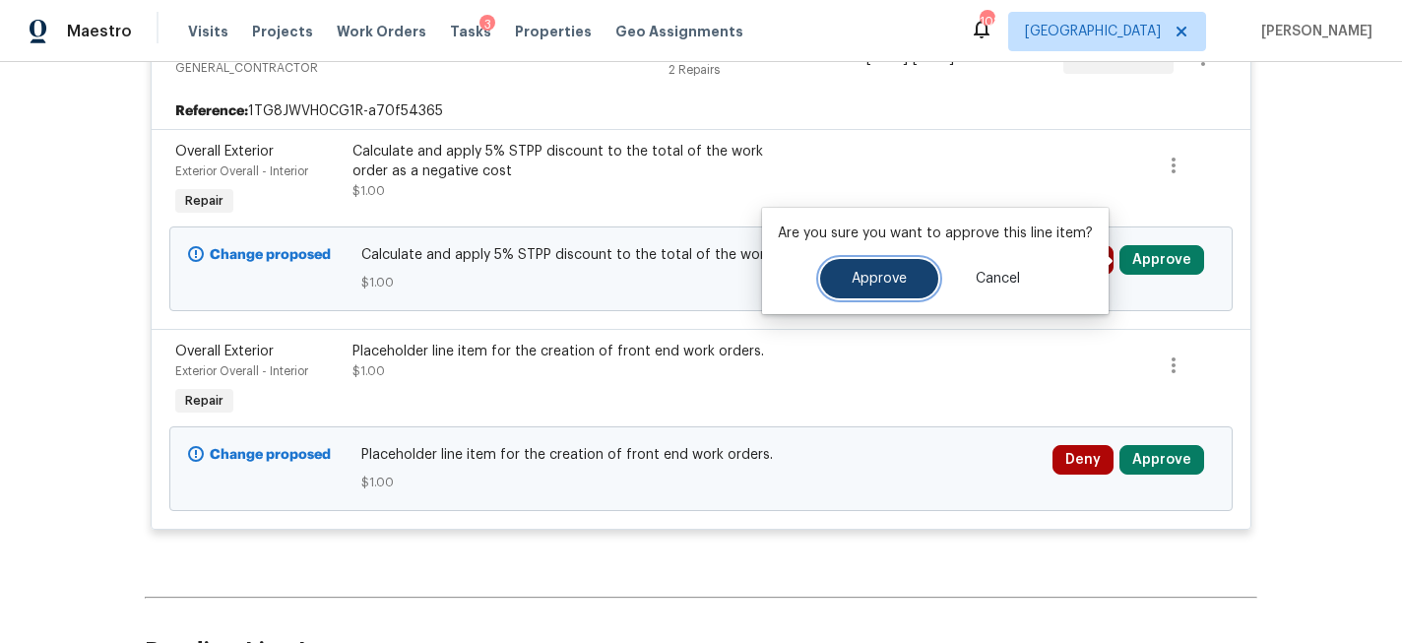
click at [910, 274] on button "Approve" at bounding box center [879, 278] width 118 height 39
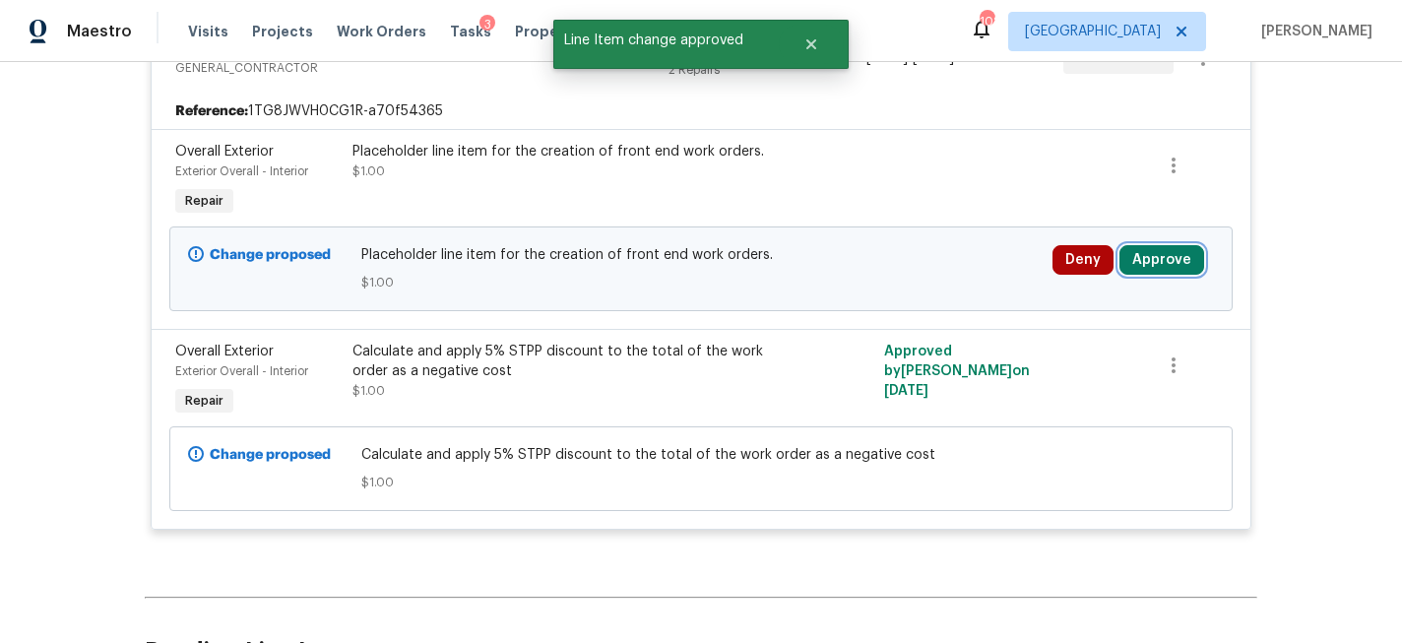
drag, startPoint x: 1157, startPoint y: 264, endPoint x: 1135, endPoint y: 267, distance: 22.8
click at [1157, 264] on button "Approve" at bounding box center [1162, 260] width 85 height 30
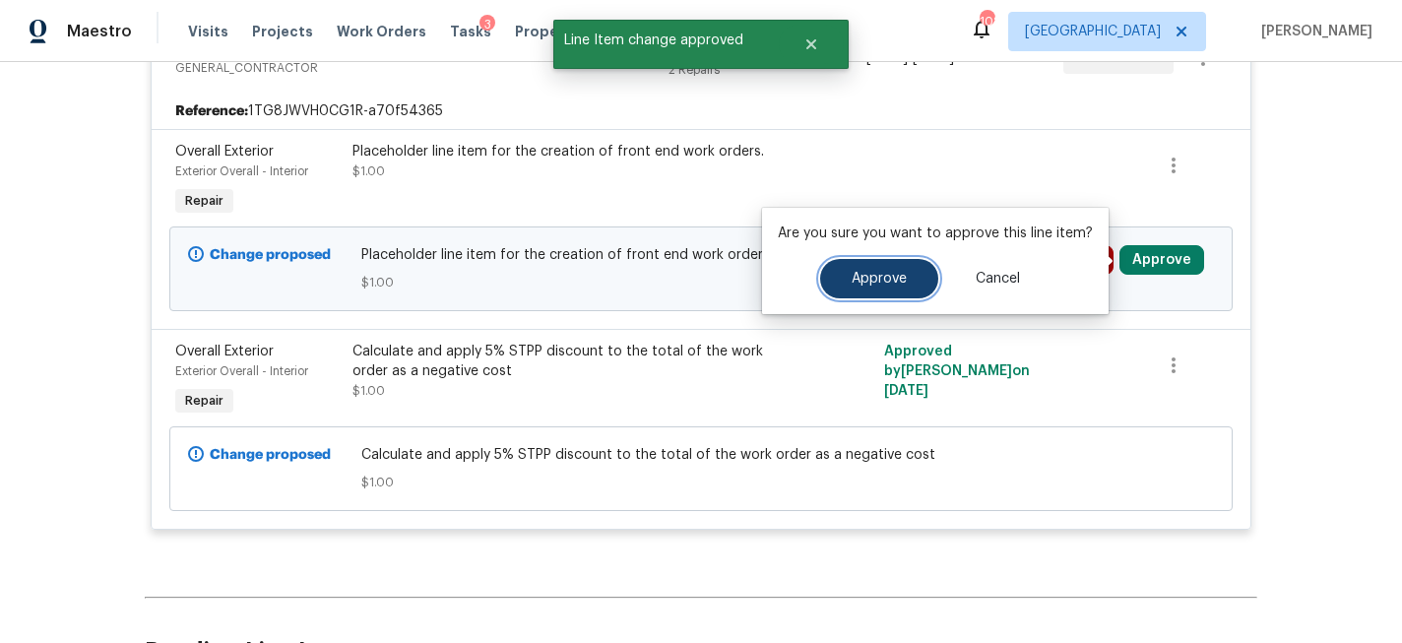
click at [898, 281] on span "Approve" at bounding box center [879, 279] width 55 height 15
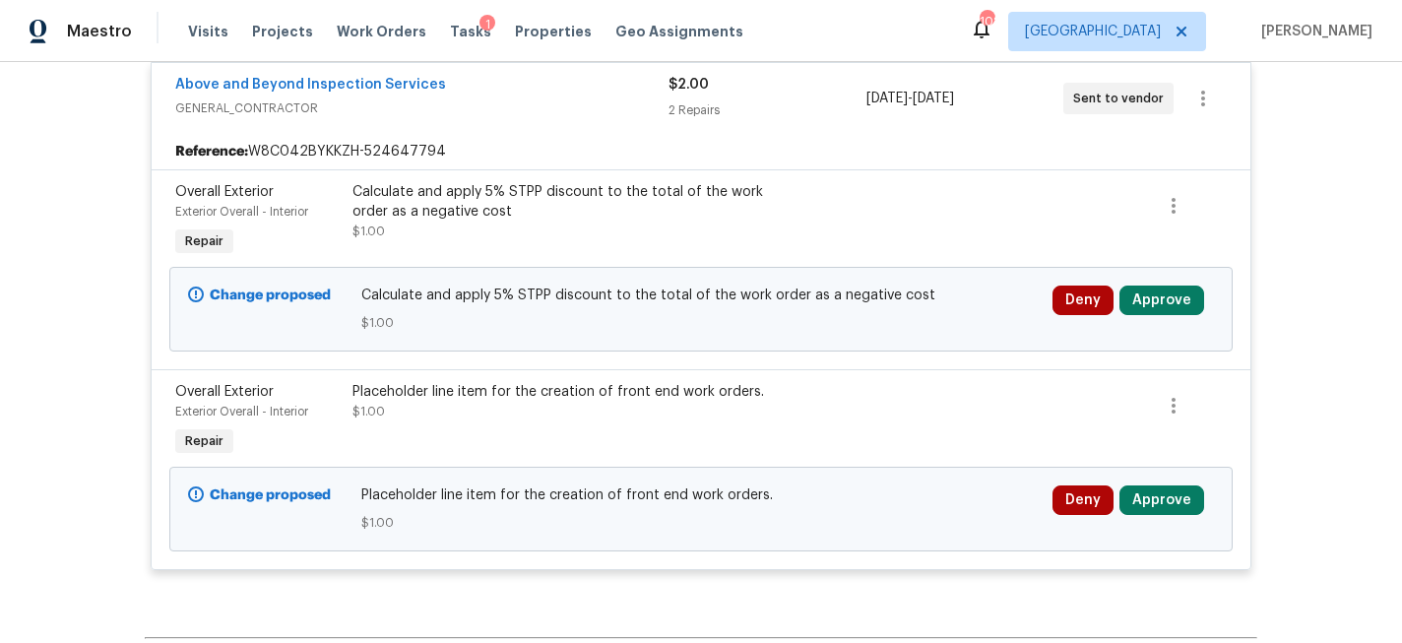
scroll to position [396, 0]
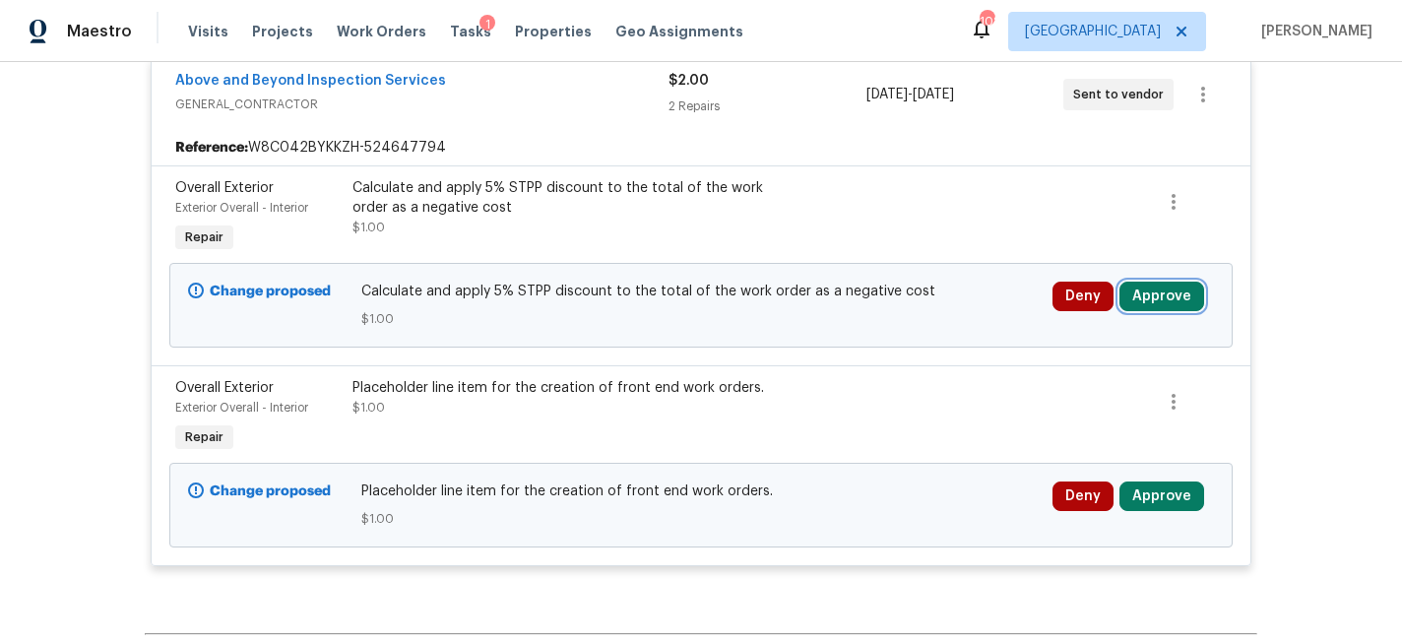
drag, startPoint x: 1152, startPoint y: 290, endPoint x: 1114, endPoint y: 297, distance: 39.2
click at [1152, 290] on button "Approve" at bounding box center [1162, 297] width 85 height 30
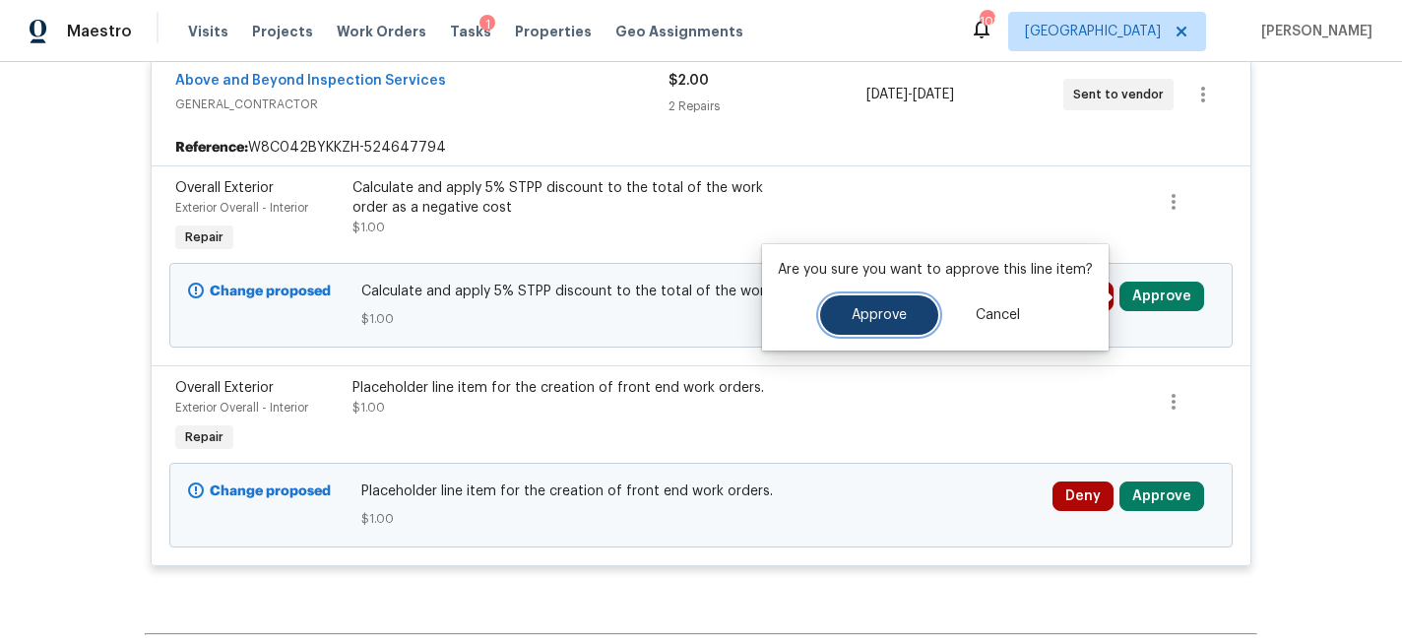
click at [858, 326] on button "Approve" at bounding box center [879, 314] width 118 height 39
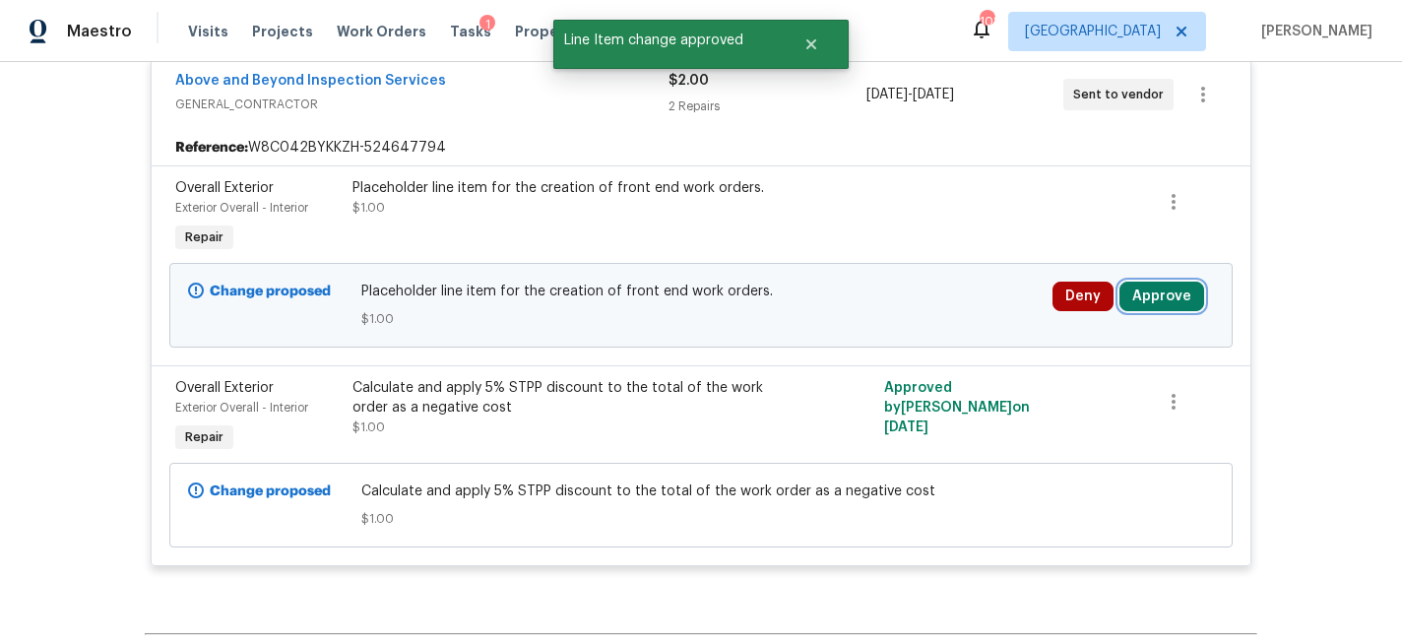
click at [1156, 296] on button "Approve" at bounding box center [1162, 297] width 85 height 30
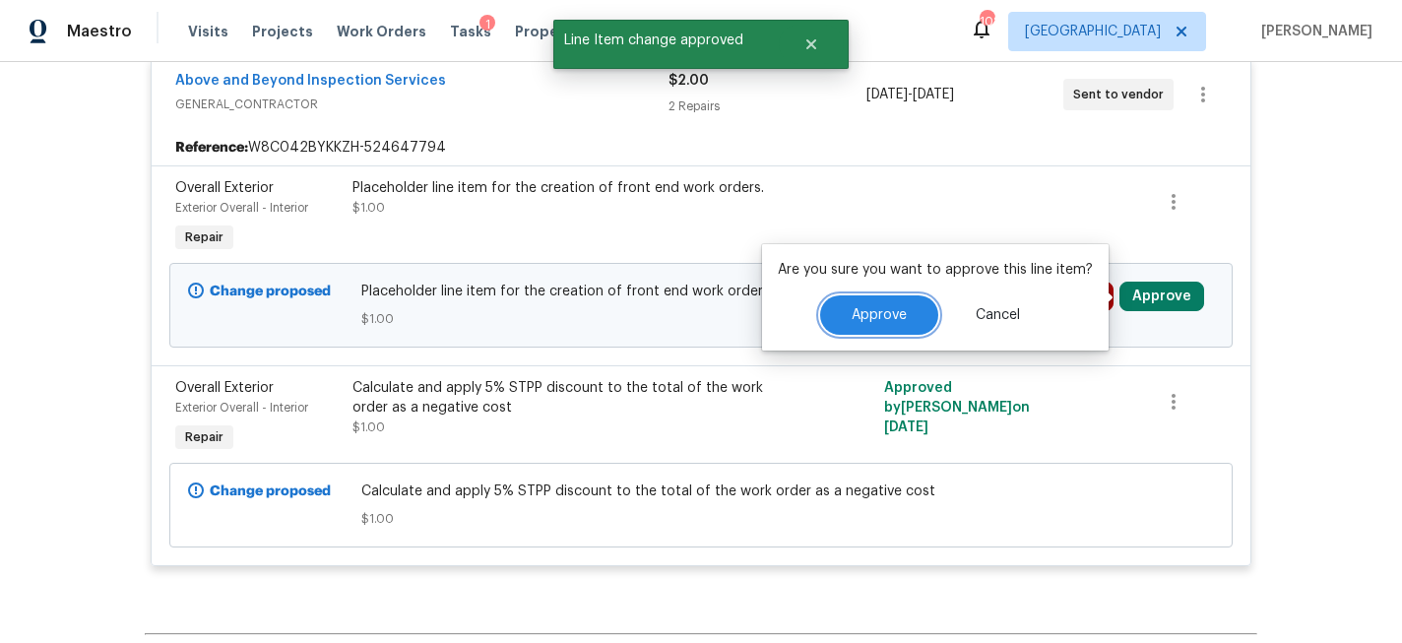
click at [877, 308] on span "Approve" at bounding box center [879, 315] width 55 height 15
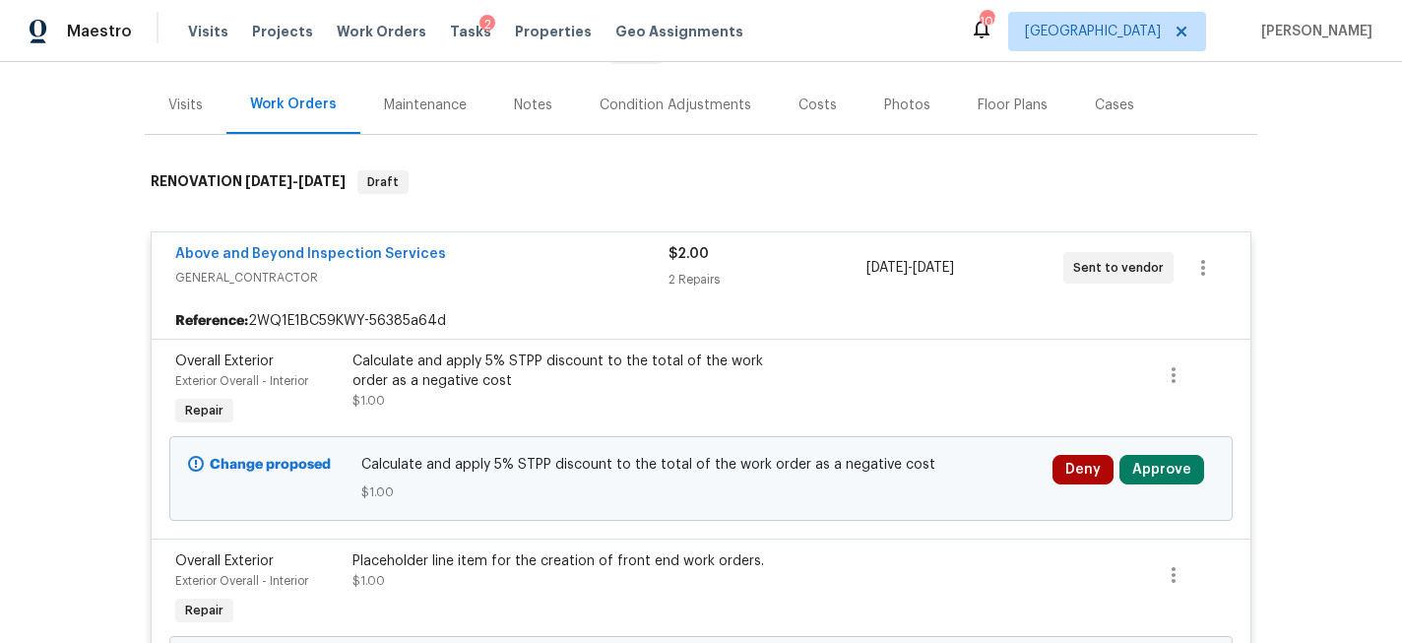
scroll to position [289, 0]
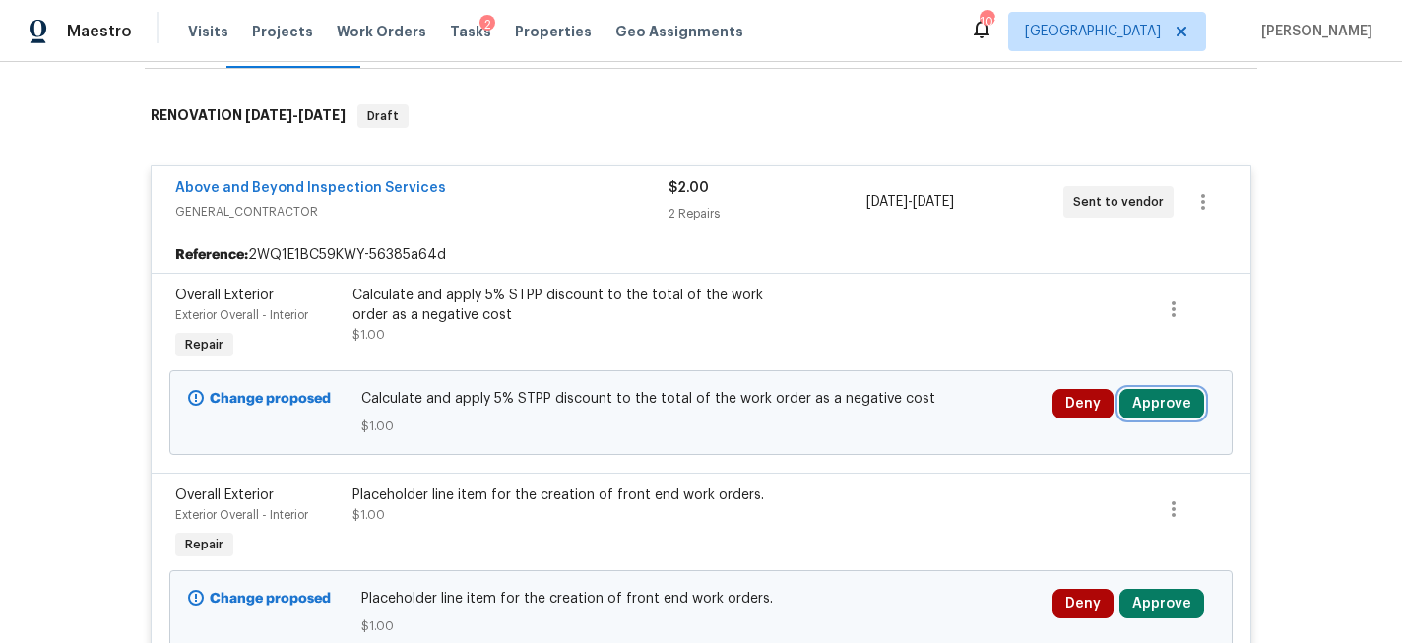
drag, startPoint x: 1160, startPoint y: 399, endPoint x: 1118, endPoint y: 407, distance: 43.1
click at [1157, 400] on button "Approve" at bounding box center [1162, 404] width 85 height 30
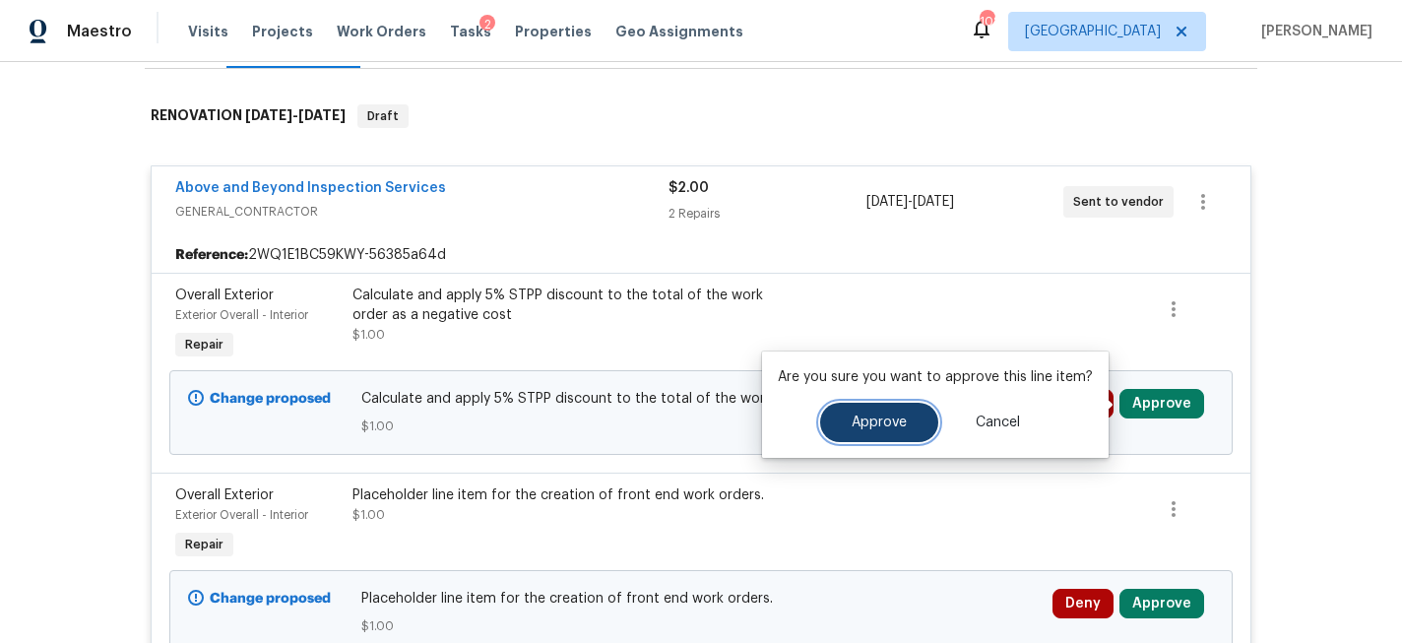
click at [903, 424] on button "Approve" at bounding box center [879, 422] width 118 height 39
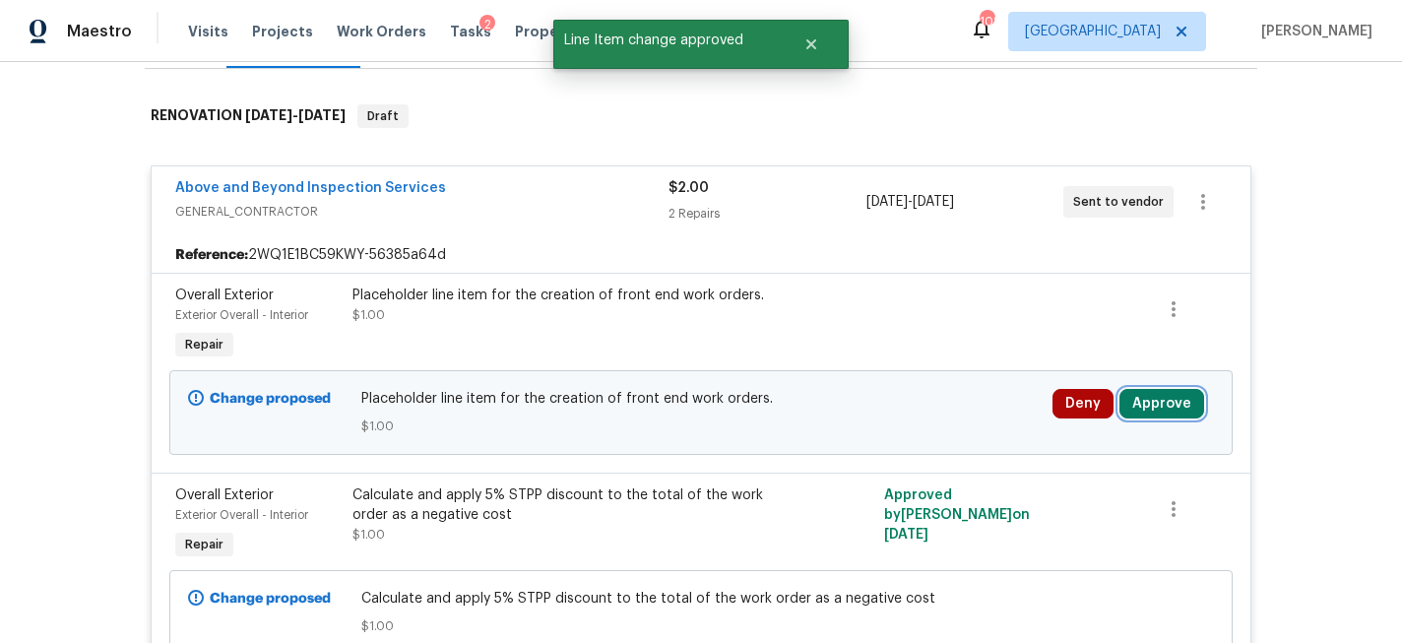
click at [1168, 401] on button "Approve" at bounding box center [1162, 404] width 85 height 30
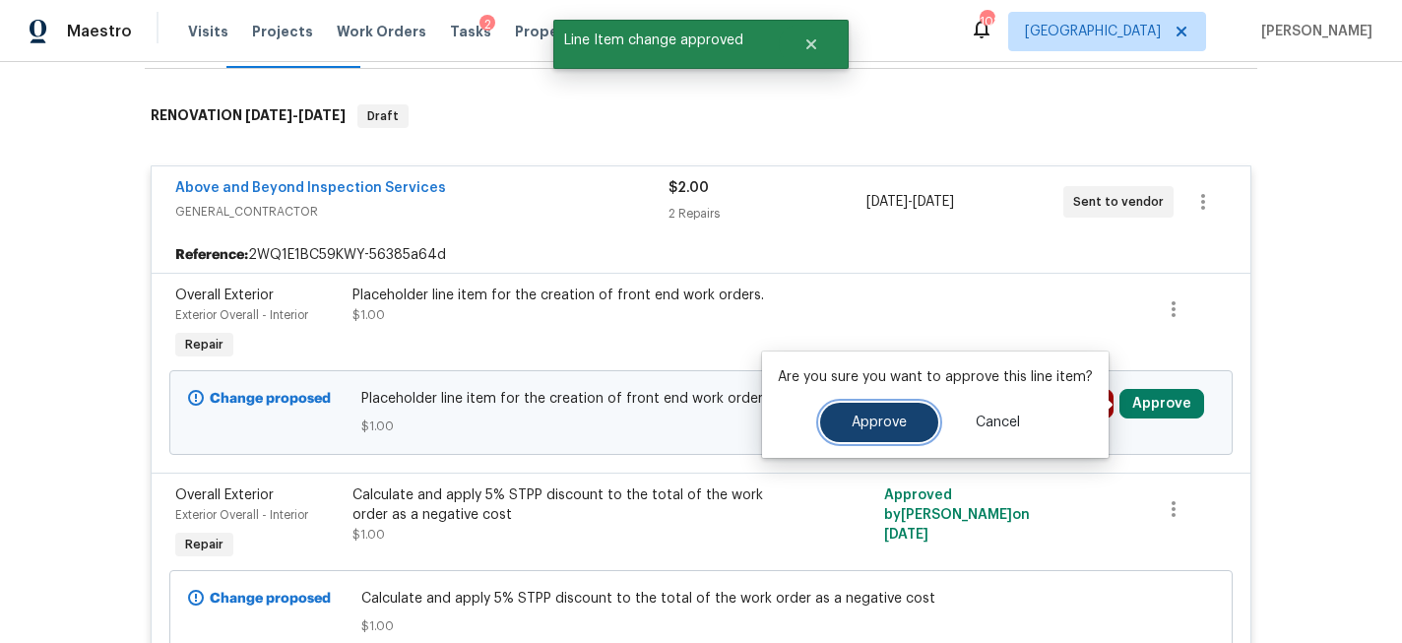
click at [861, 419] on span "Approve" at bounding box center [879, 423] width 55 height 15
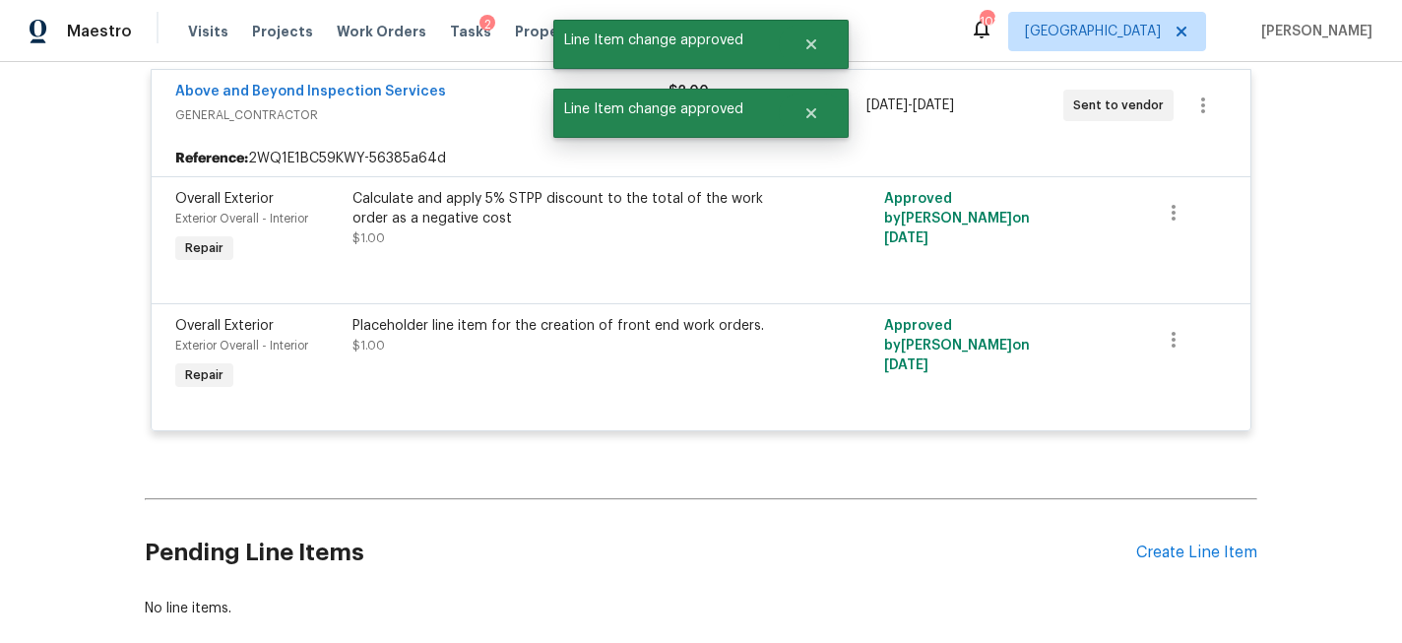
scroll to position [495, 0]
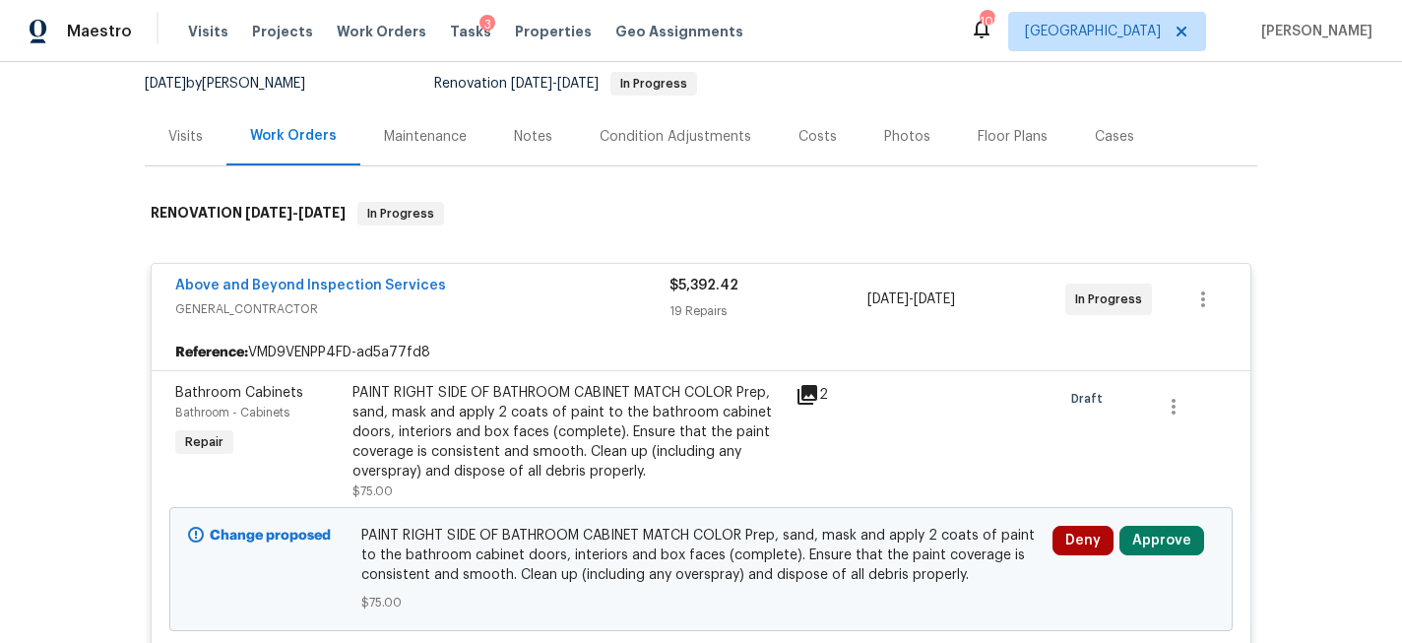
scroll to position [493, 0]
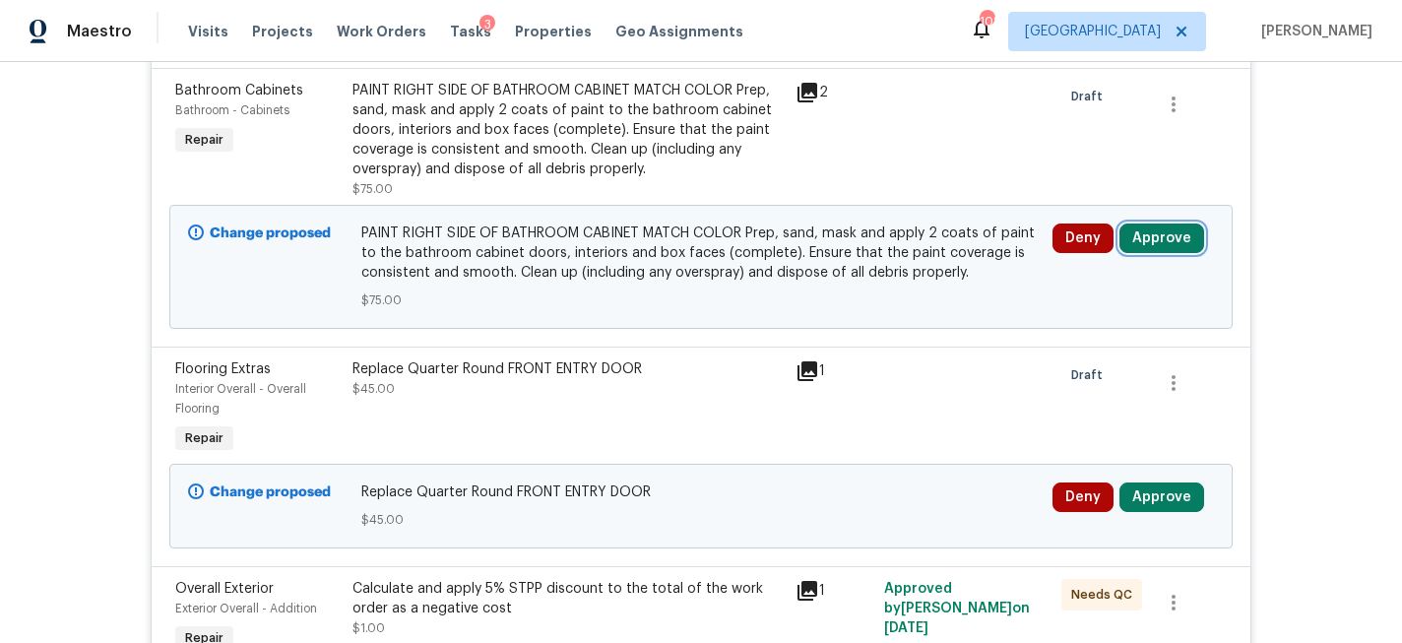
click at [1172, 229] on button "Approve" at bounding box center [1162, 239] width 85 height 30
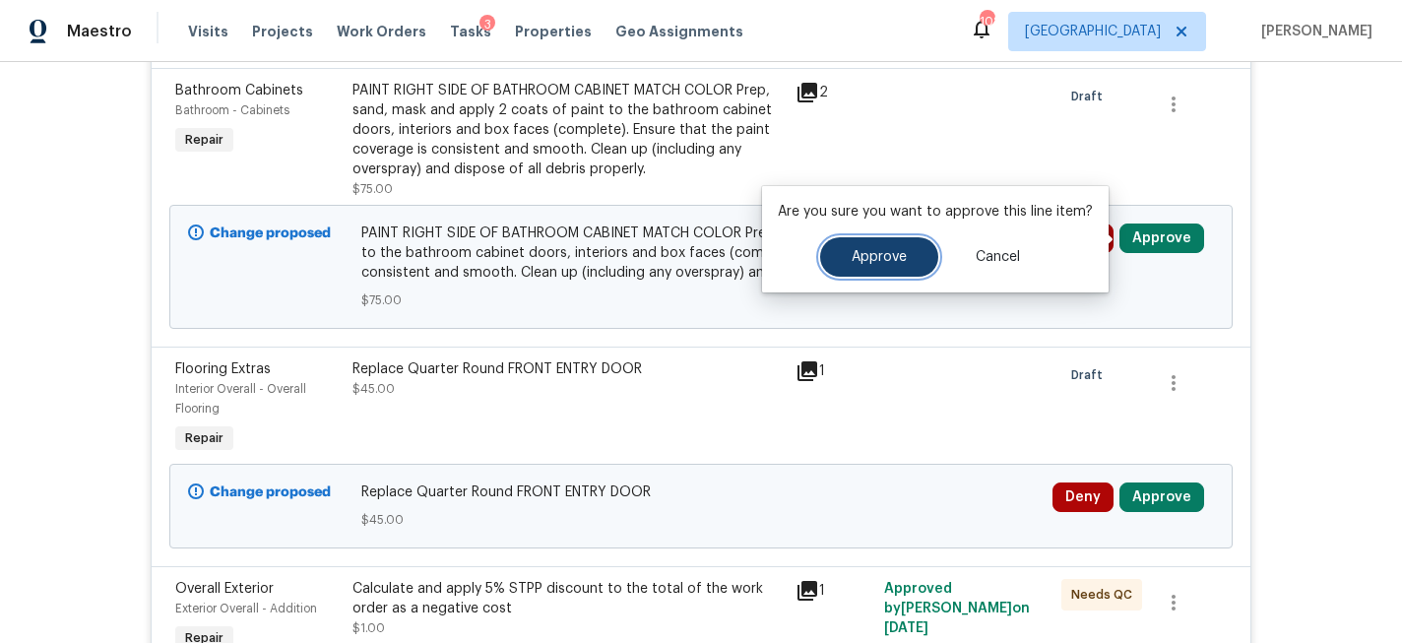
click at [899, 256] on span "Approve" at bounding box center [879, 257] width 55 height 15
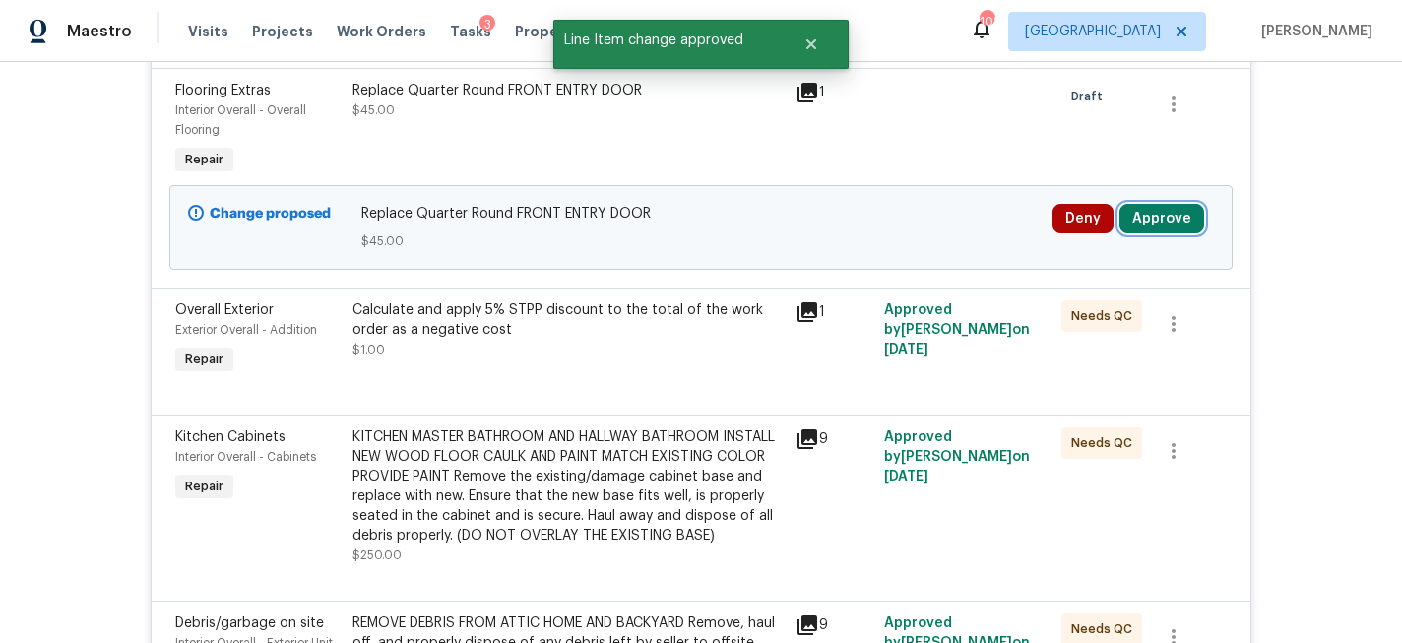
click at [1169, 217] on button "Approve" at bounding box center [1162, 219] width 85 height 30
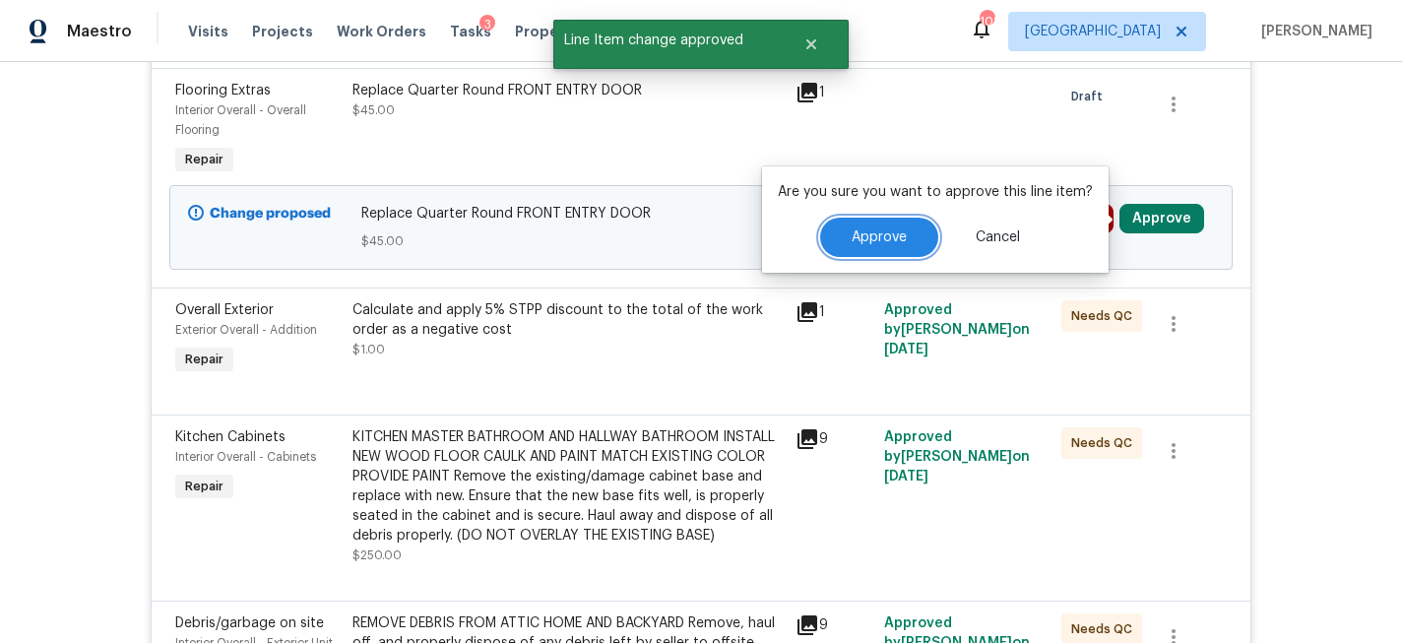
drag, startPoint x: 879, startPoint y: 237, endPoint x: 880, endPoint y: 253, distance: 15.8
click at [879, 237] on span "Approve" at bounding box center [879, 237] width 55 height 15
